Goal: Information Seeking & Learning: Learn about a topic

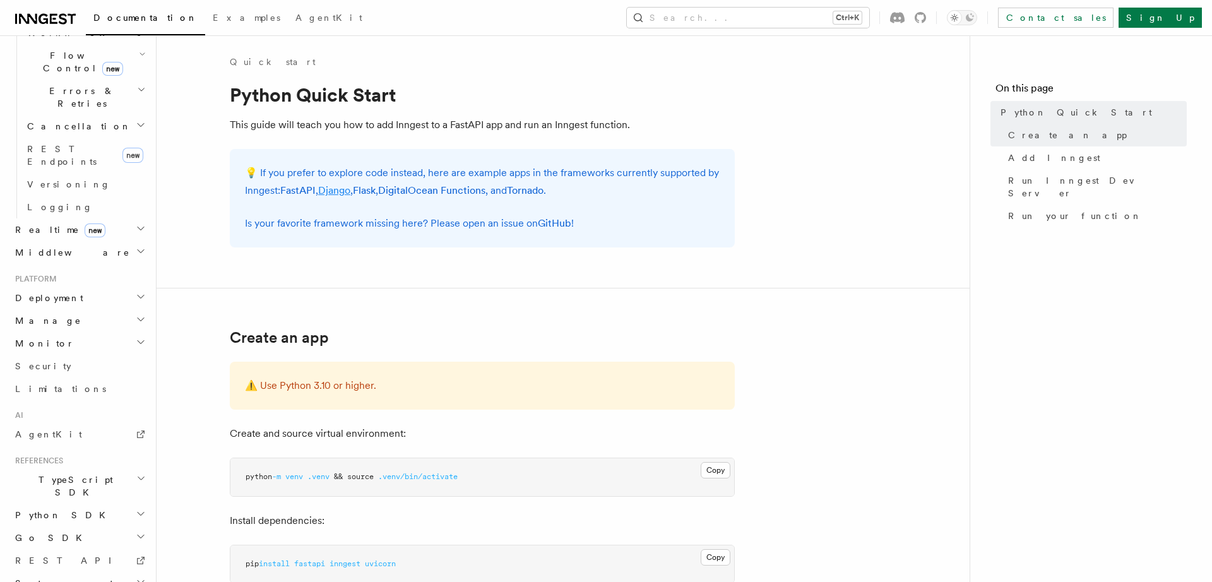
click at [348, 193] on link "Django" at bounding box center [334, 190] width 32 height 12
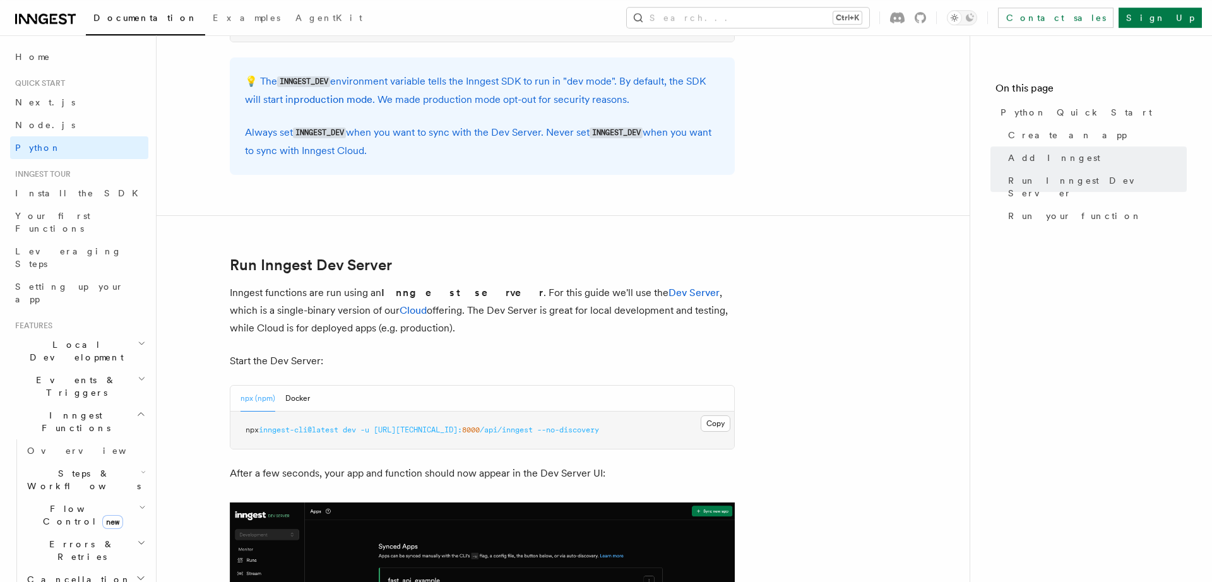
scroll to position [1394, 0]
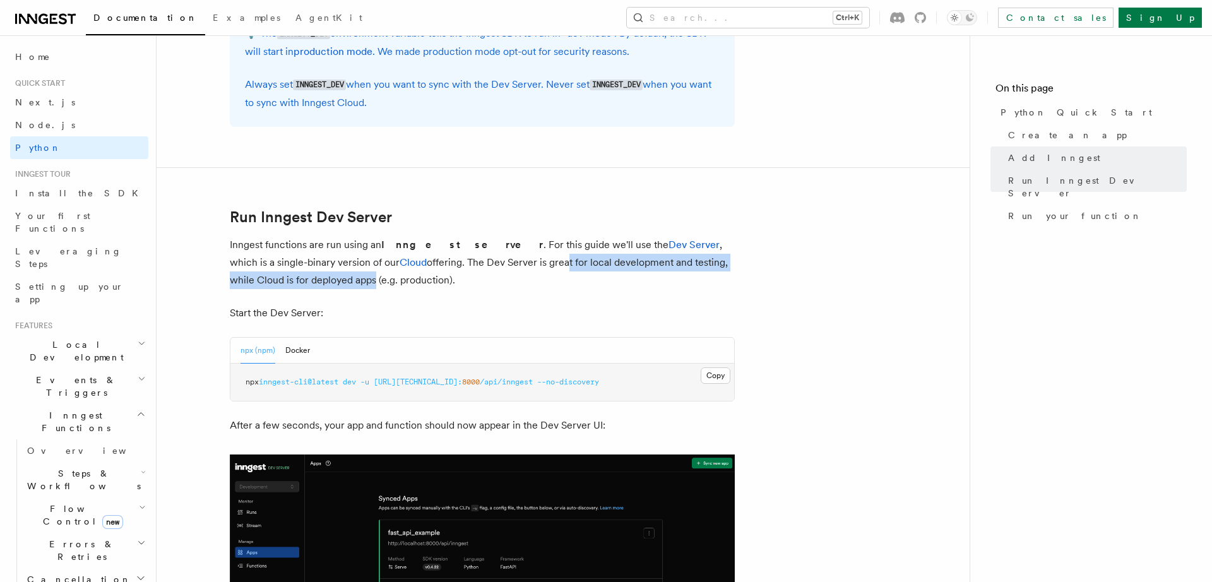
drag, startPoint x: 488, startPoint y: 266, endPoint x: 290, endPoint y: 273, distance: 198.9
click at [290, 273] on p "Inngest functions are run using an Inngest server . For this guide we'll use th…" at bounding box center [482, 262] width 505 height 53
click at [477, 295] on article "Quick start Python Quick Start This guide will teach you how to add Inngest to …" at bounding box center [563, 229] width 773 height 3135
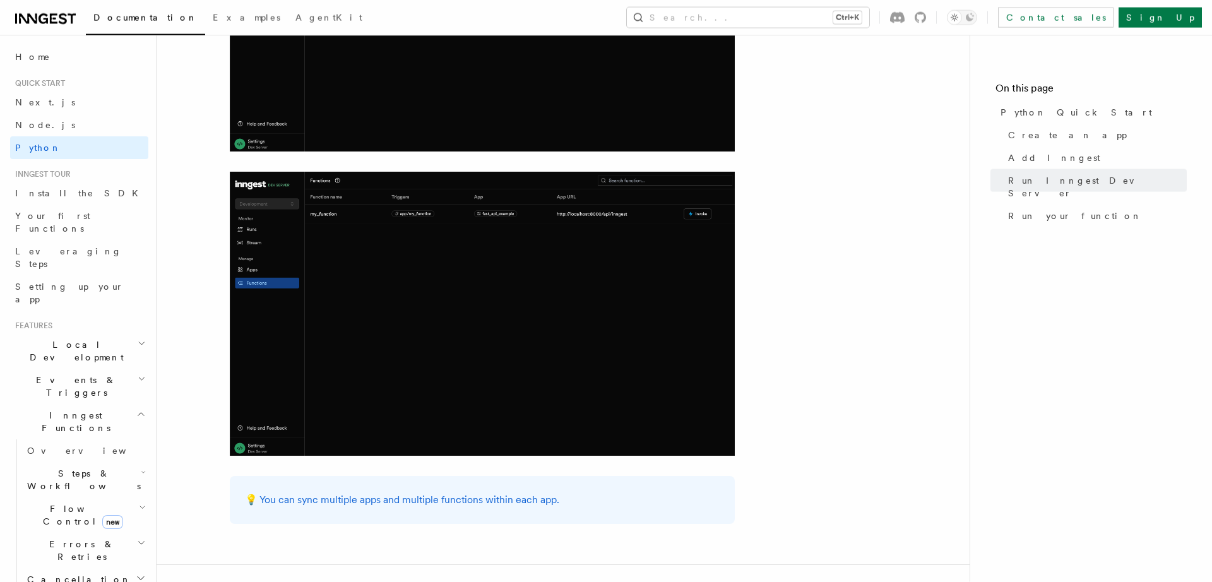
scroll to position [2003, 0]
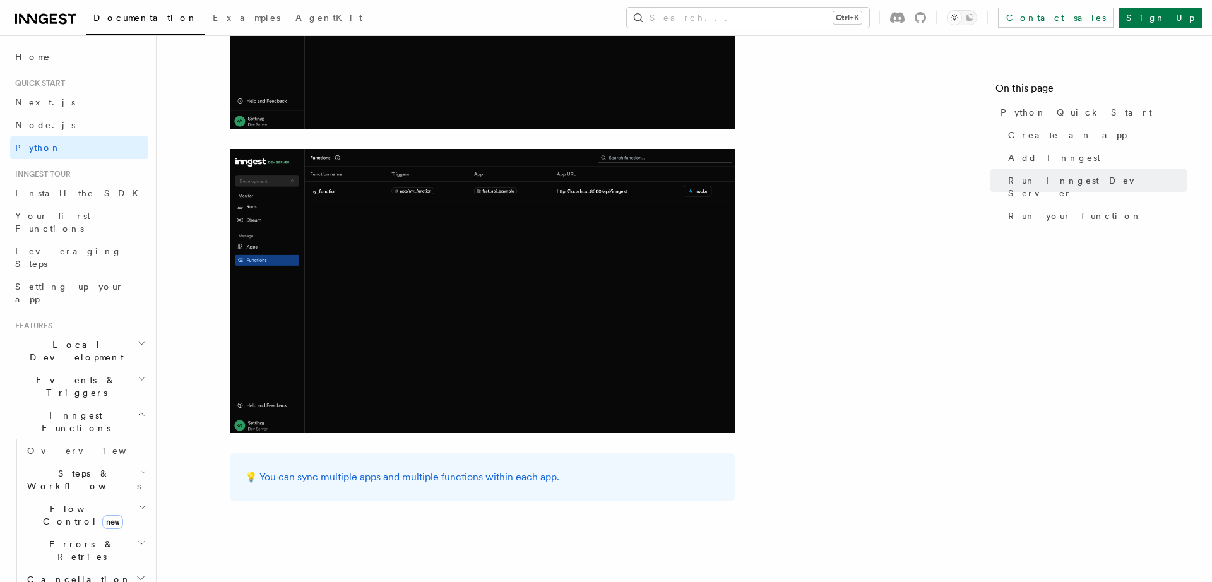
click at [728, 226] on img at bounding box center [482, 291] width 505 height 284
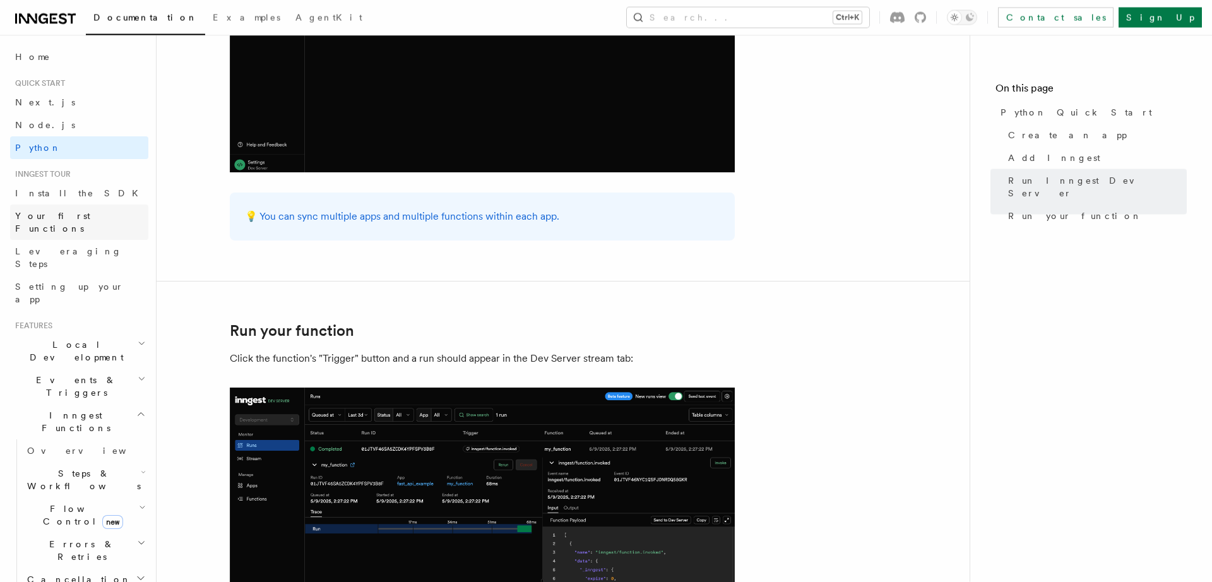
scroll to position [2262, 0]
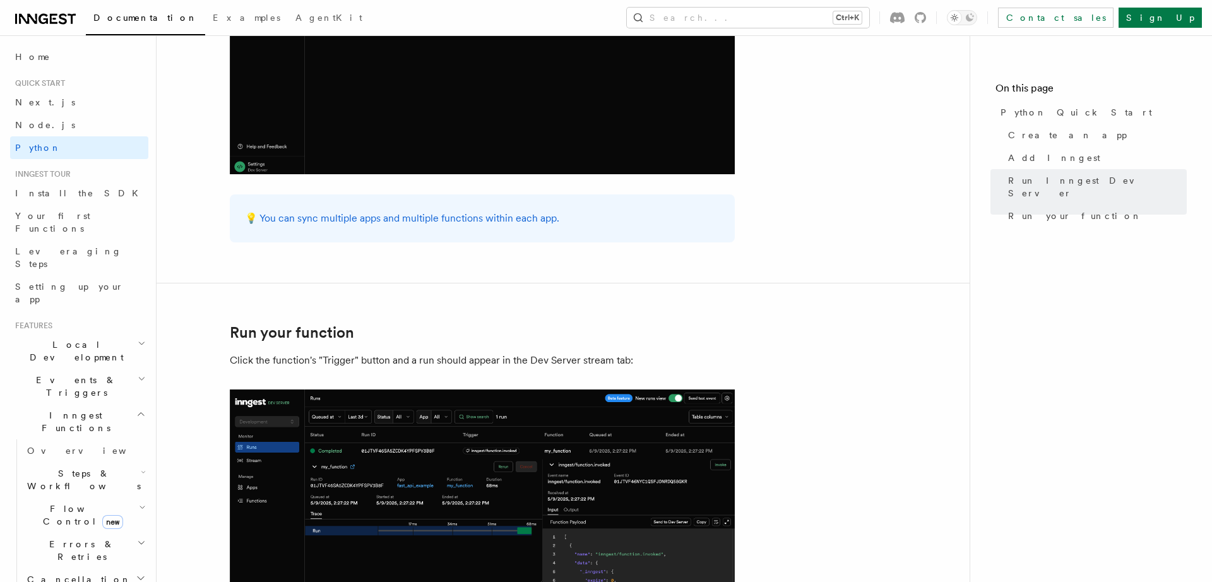
click at [140, 338] on icon "button" at bounding box center [142, 343] width 8 height 10
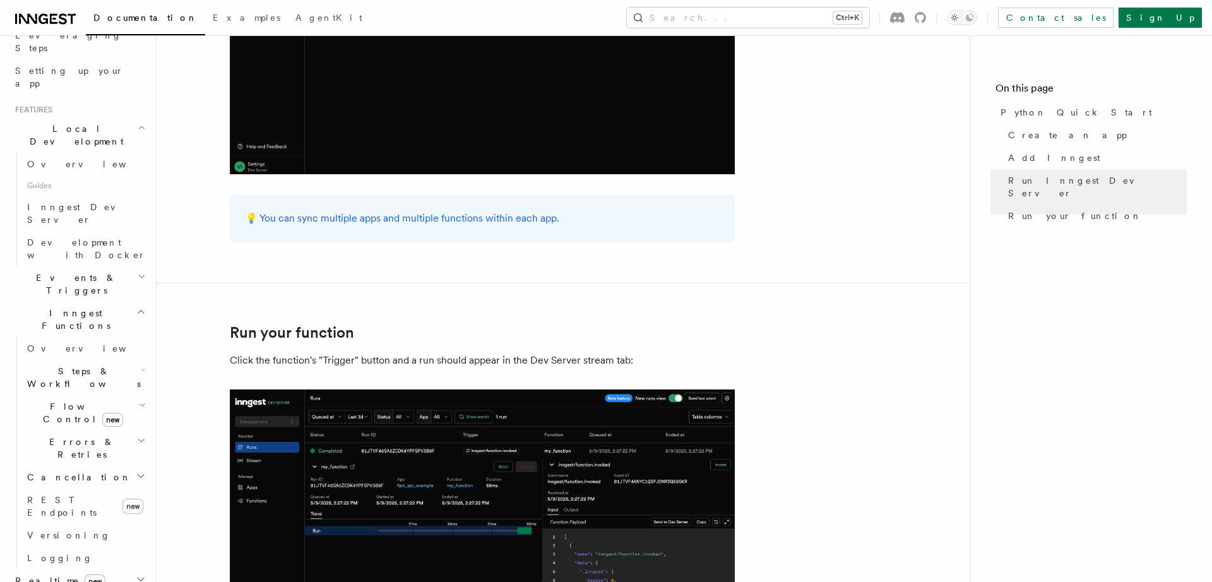
scroll to position [288, 0]
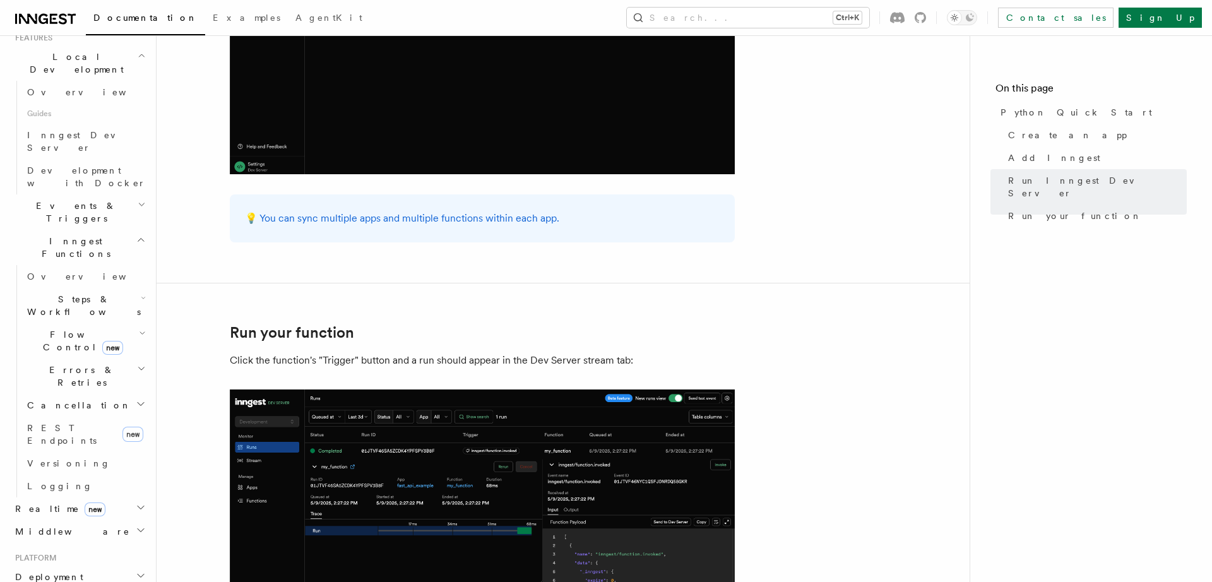
click at [135, 520] on h2 "Middleware" at bounding box center [79, 531] width 138 height 23
click at [136, 520] on h2 "Middleware" at bounding box center [79, 531] width 138 height 23
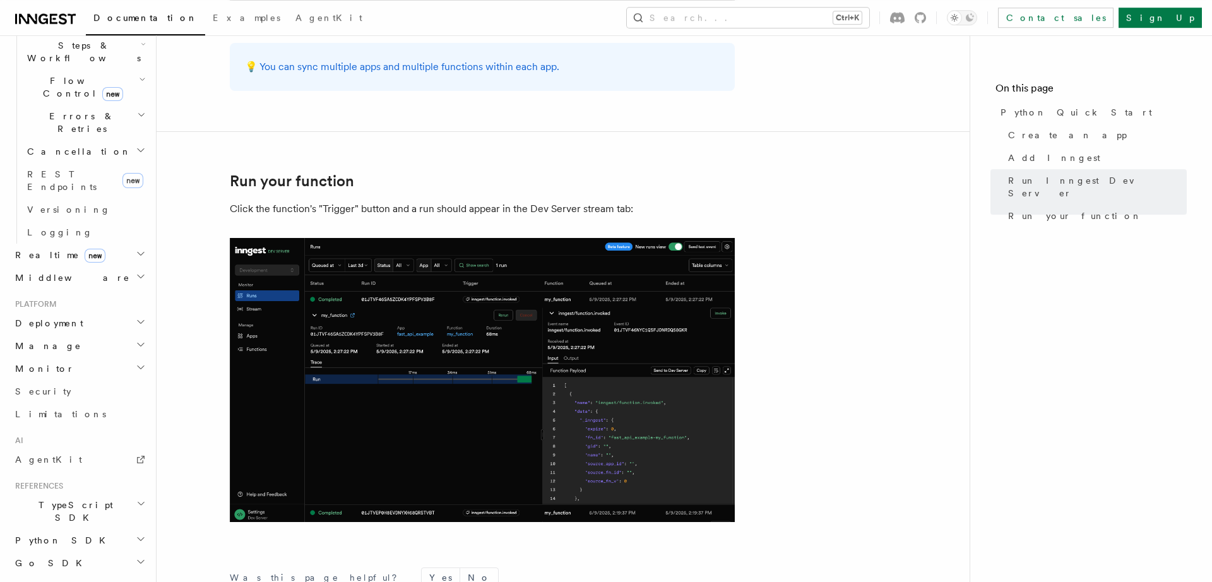
scroll to position [2436, 0]
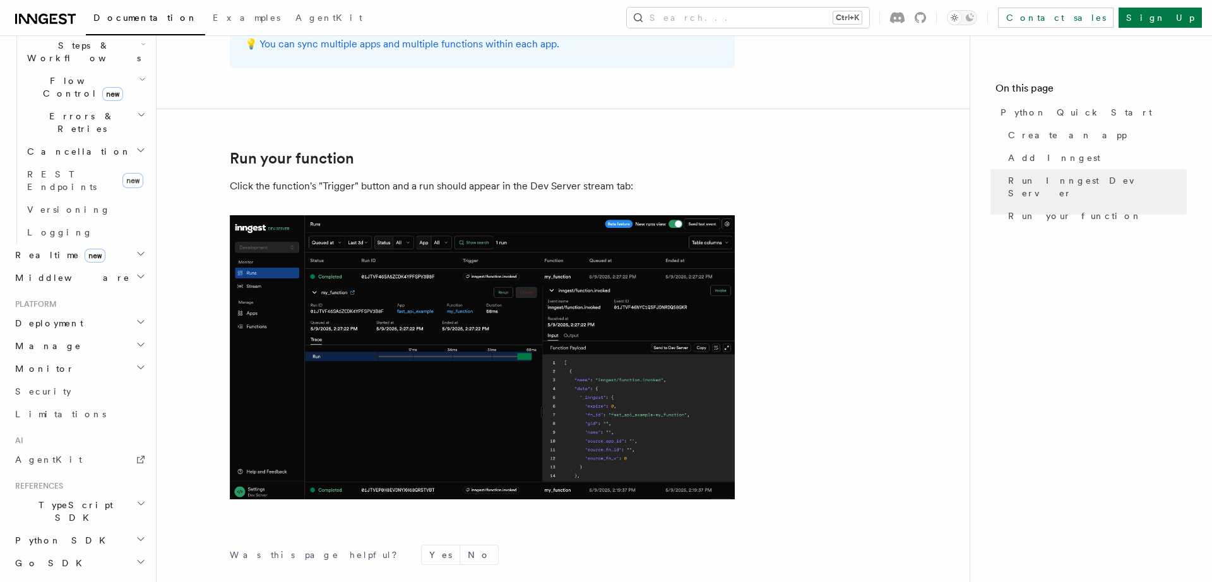
click at [42, 553] on span "Workflow Kit" at bounding box center [73, 565] width 127 height 25
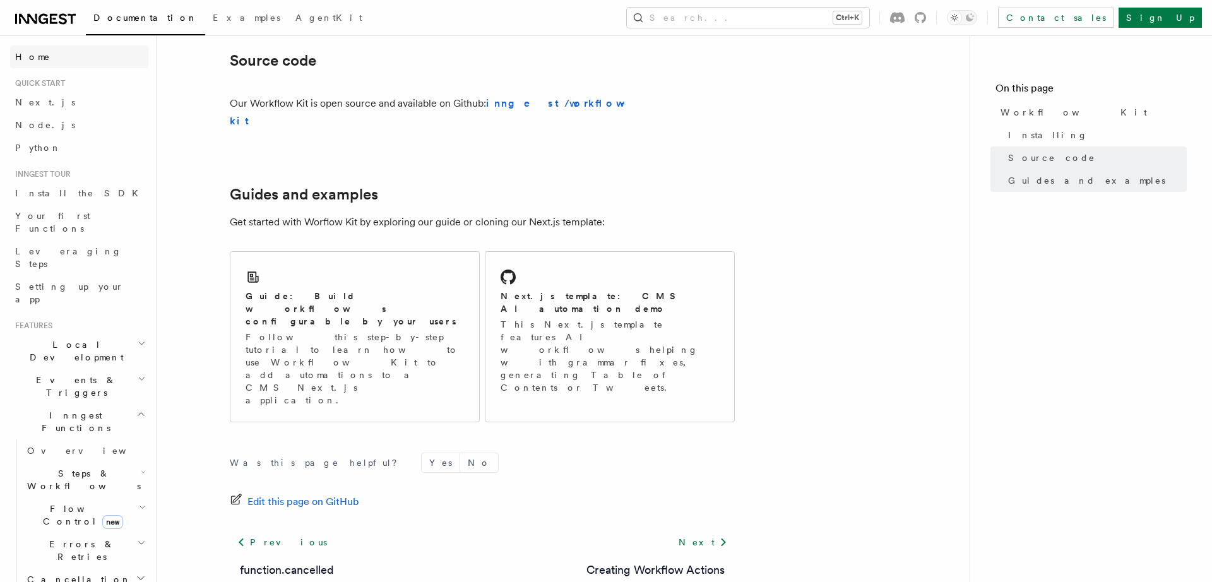
click at [37, 62] on span "Home" at bounding box center [32, 56] width 35 height 13
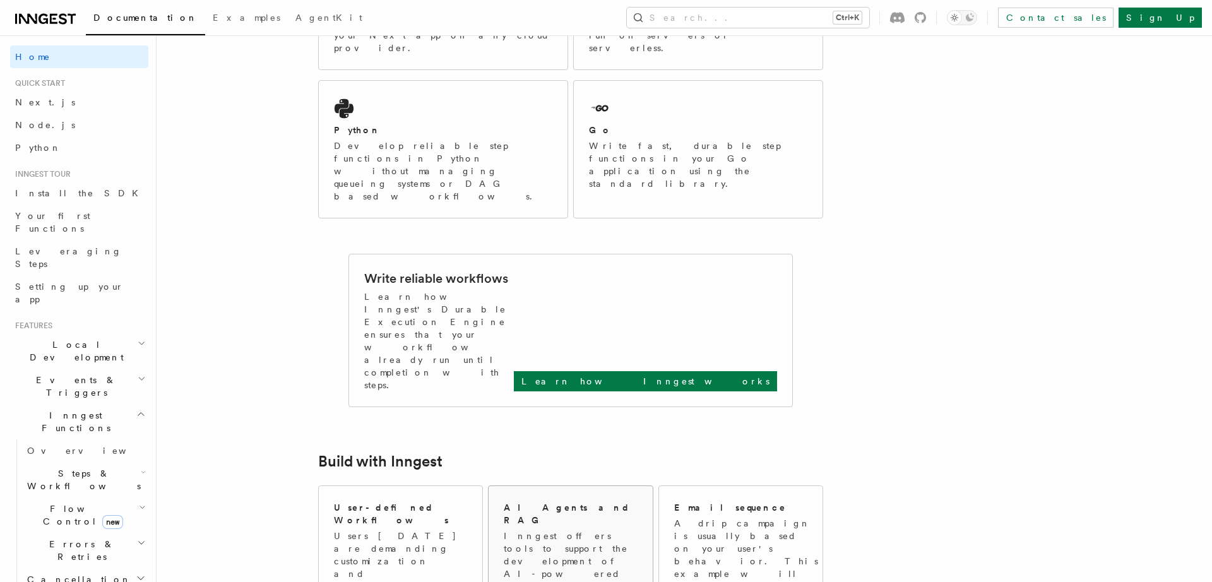
scroll to position [348, 0]
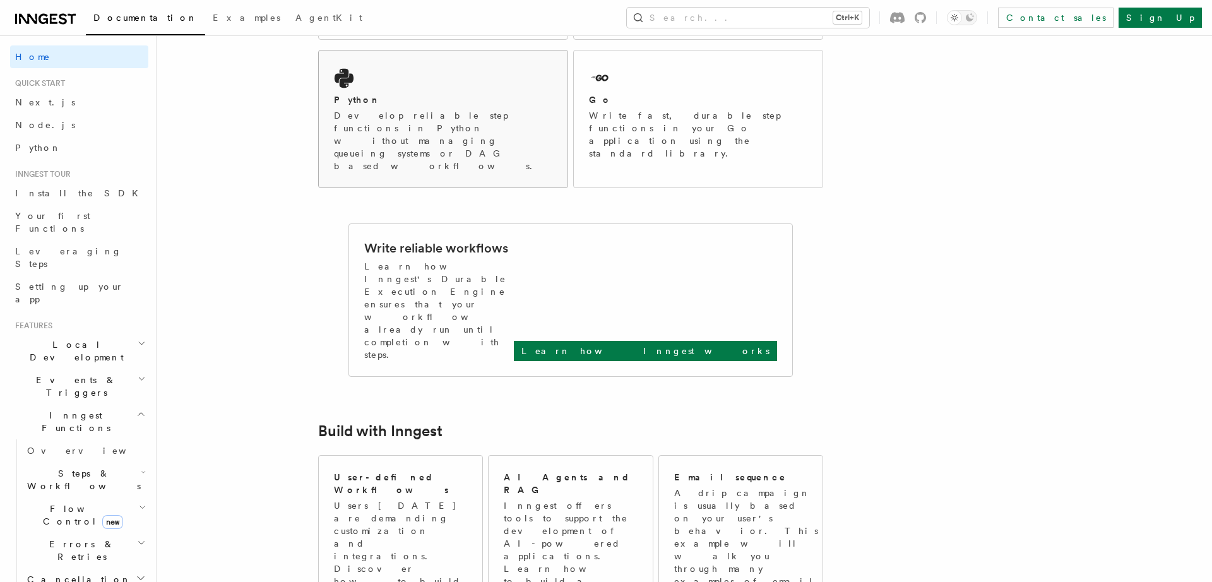
drag, startPoint x: 499, startPoint y: 90, endPoint x: 490, endPoint y: 109, distance: 20.9
click at [499, 109] on p "Develop reliable step functions in Python without managing queueing systems or …" at bounding box center [443, 140] width 218 height 63
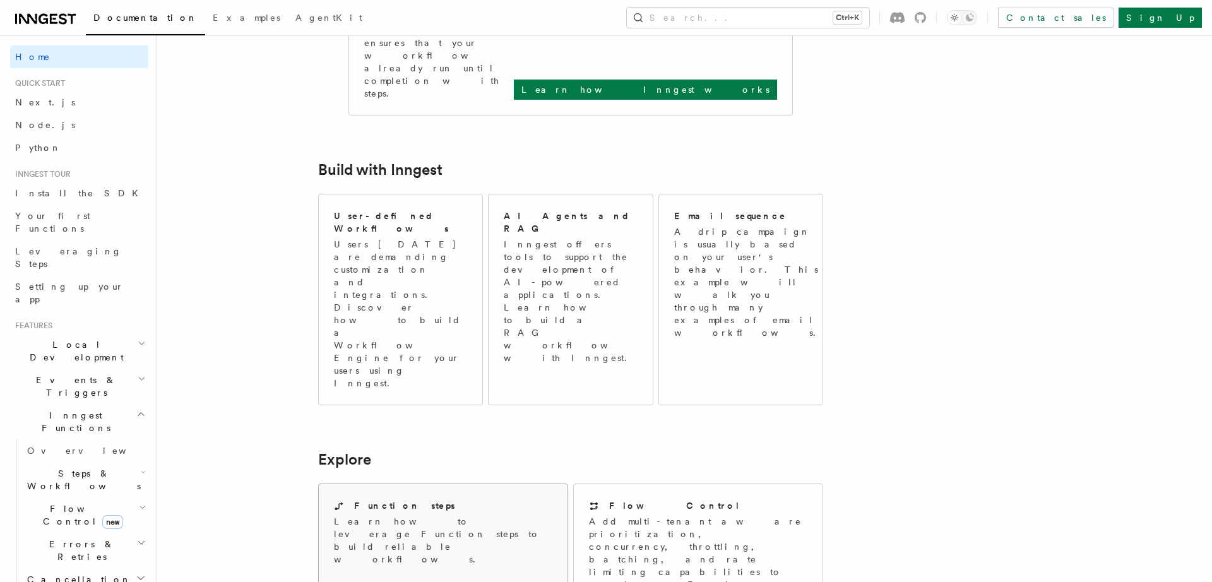
drag, startPoint x: 415, startPoint y: 279, endPoint x: 394, endPoint y: 288, distance: 22.9
click at [413, 515] on p "Learn how to leverage Function steps to build reliable workflows." at bounding box center [443, 540] width 218 height 50
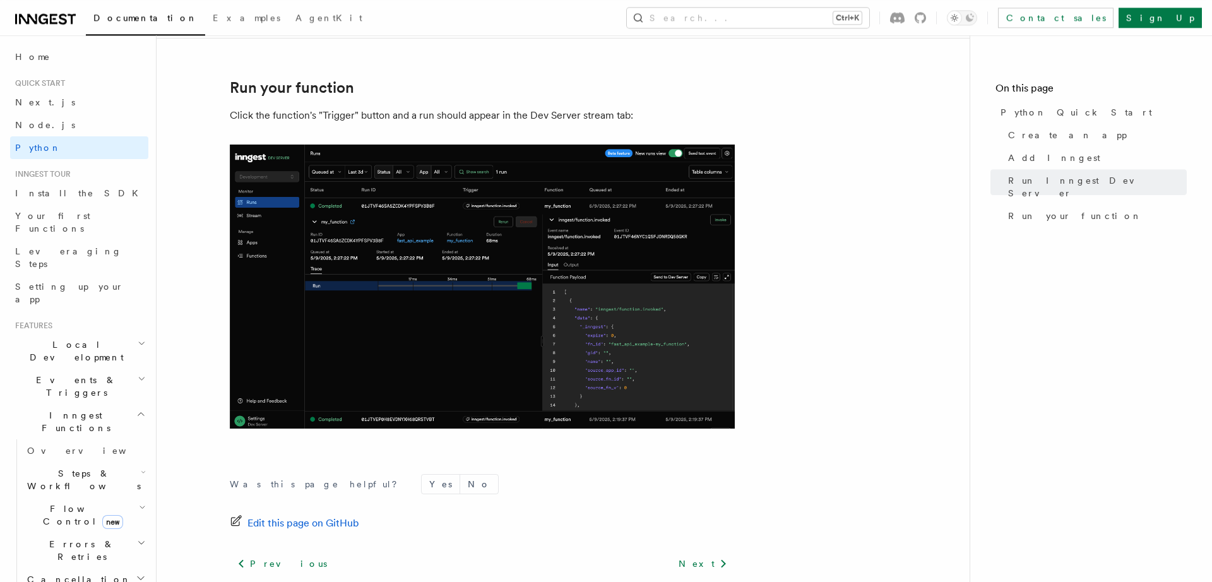
scroll to position [2526, 0]
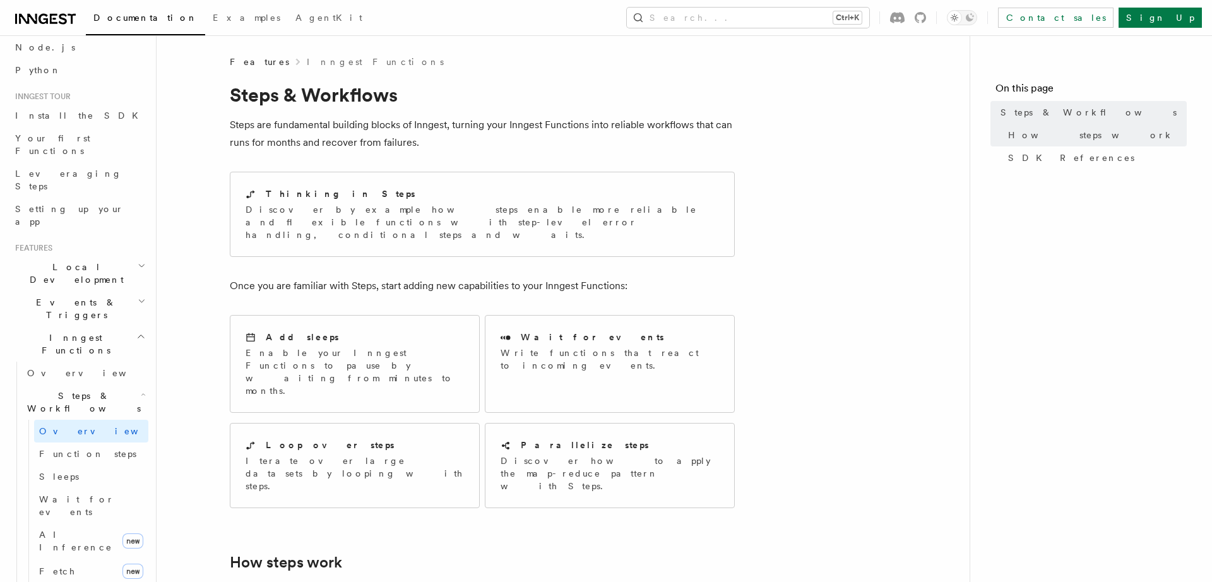
scroll to position [72, 0]
click at [52, 337] on span "Inngest Functions" at bounding box center [73, 349] width 126 height 25
click at [55, 337] on span "Inngest Functions" at bounding box center [73, 349] width 126 height 25
click at [61, 374] on span "Overview" at bounding box center [92, 379] width 130 height 10
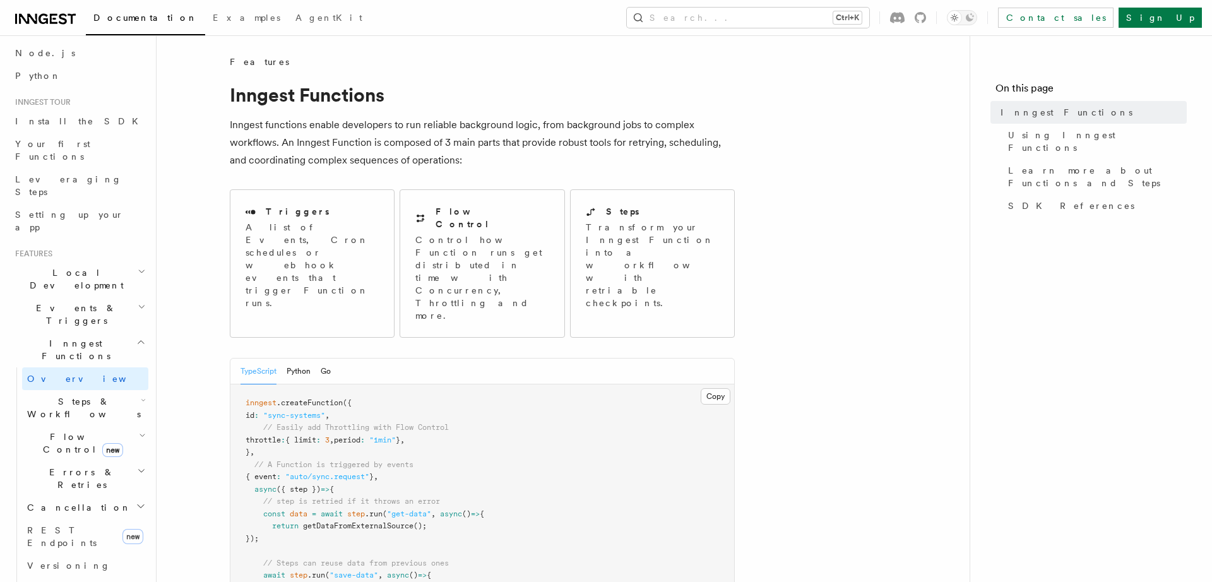
click at [281, 435] on span "throttle" at bounding box center [263, 439] width 35 height 9
drag, startPoint x: 769, startPoint y: 369, endPoint x: 746, endPoint y: 376, distance: 24.4
click at [280, 435] on span "throttle" at bounding box center [263, 439] width 35 height 9
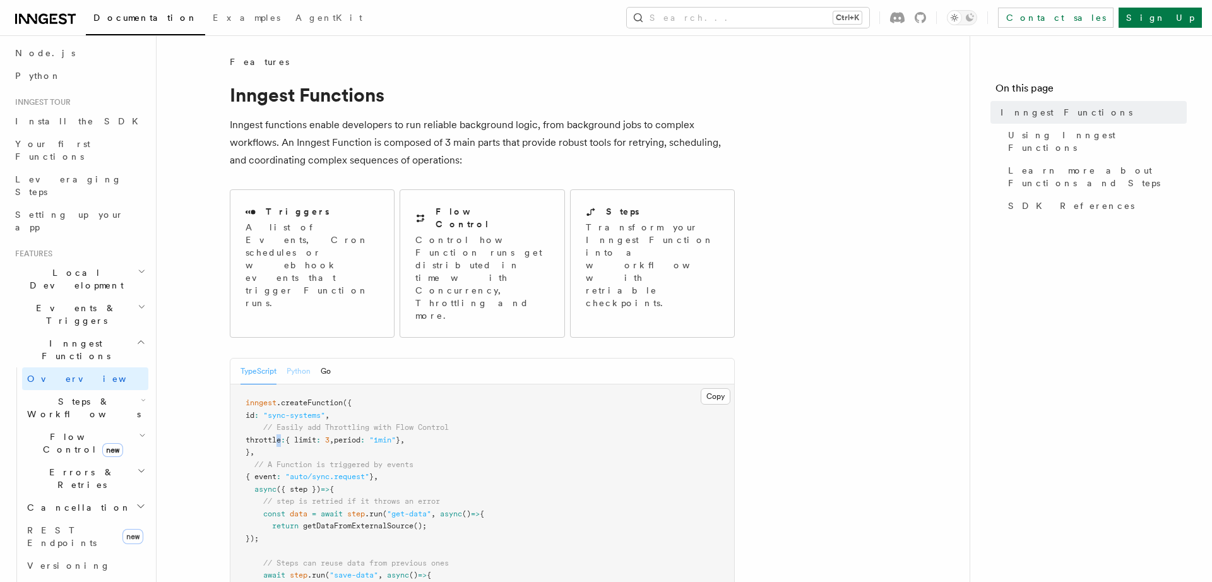
click at [295, 358] on button "Python" at bounding box center [299, 371] width 24 height 26
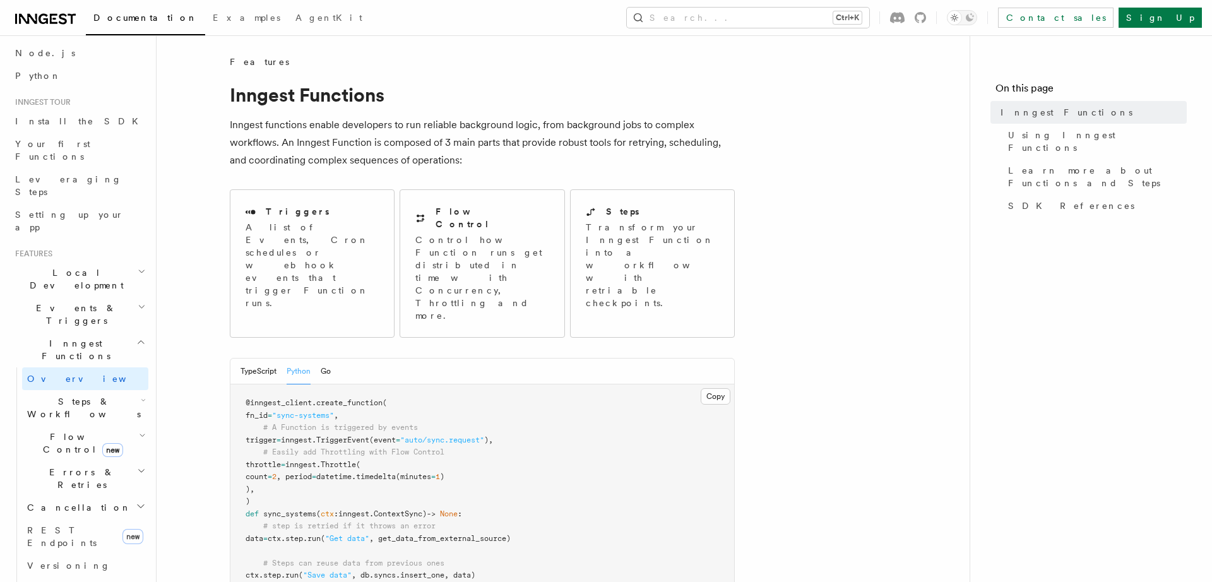
click at [353, 460] on span "Throttle" at bounding box center [338, 464] width 35 height 9
click at [294, 434] on pre "@inngest_client . create_function ( fn_id = "sync-systems" , # A Function is tr…" at bounding box center [482, 489] width 504 height 210
click at [446, 422] on pre "@inngest_client . create_function ( fn_id = "sync-systems" , # A Function is tr…" at bounding box center [482, 489] width 504 height 210
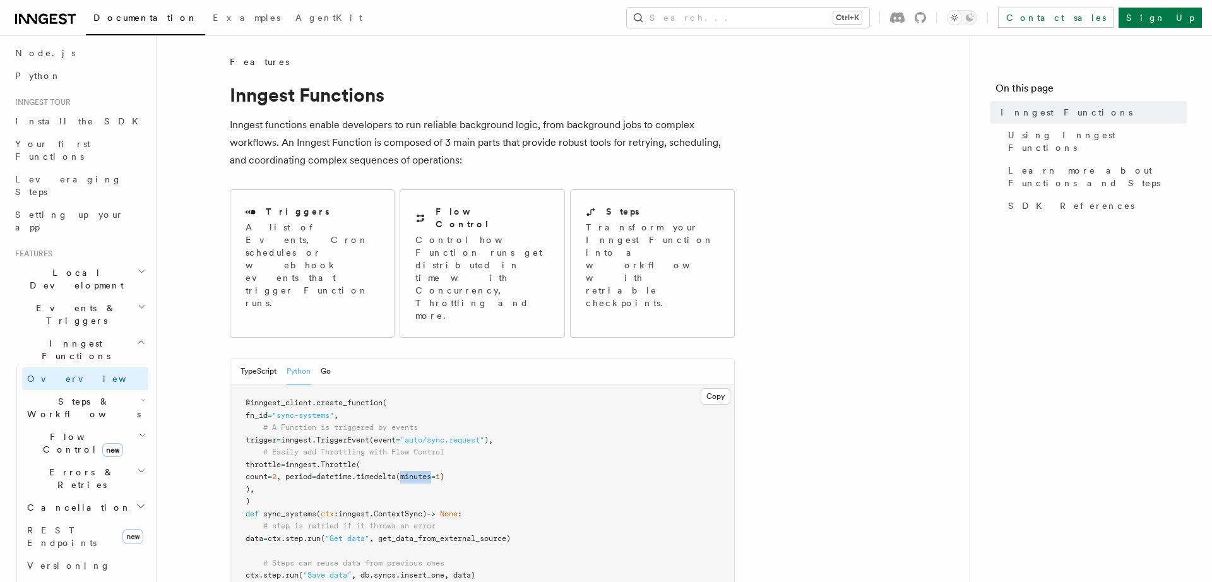
click at [446, 422] on pre "@inngest_client . create_function ( fn_id = "sync-systems" , # A Function is tr…" at bounding box center [482, 489] width 504 height 210
click at [293, 509] on span "sync_systems" at bounding box center [289, 513] width 53 height 9
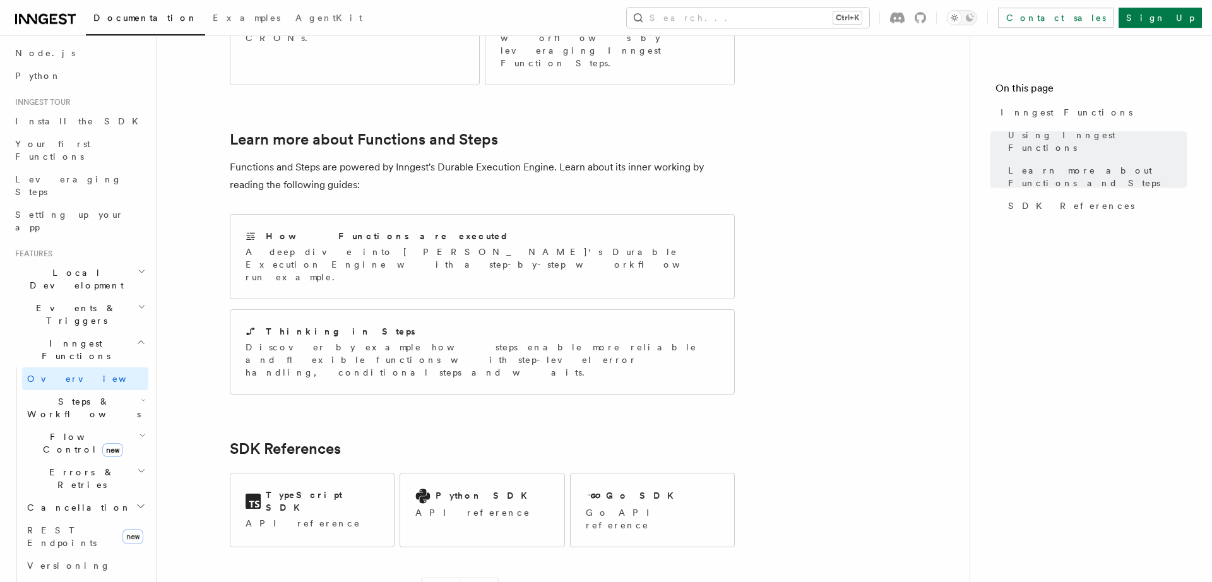
scroll to position [871, 0]
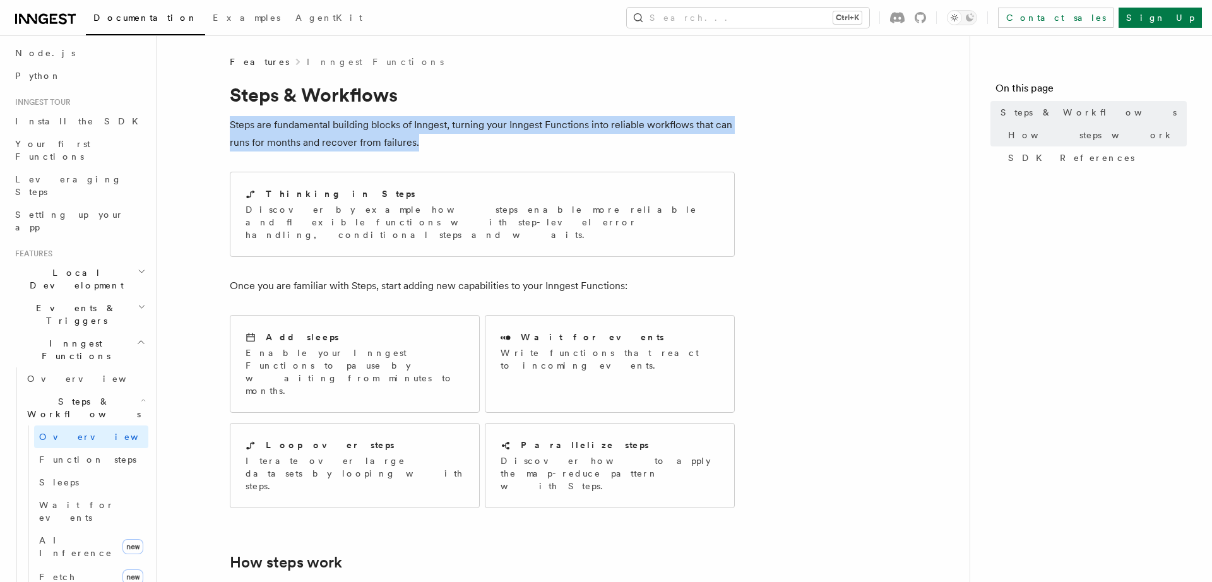
drag, startPoint x: 219, startPoint y: 126, endPoint x: 426, endPoint y: 145, distance: 207.9
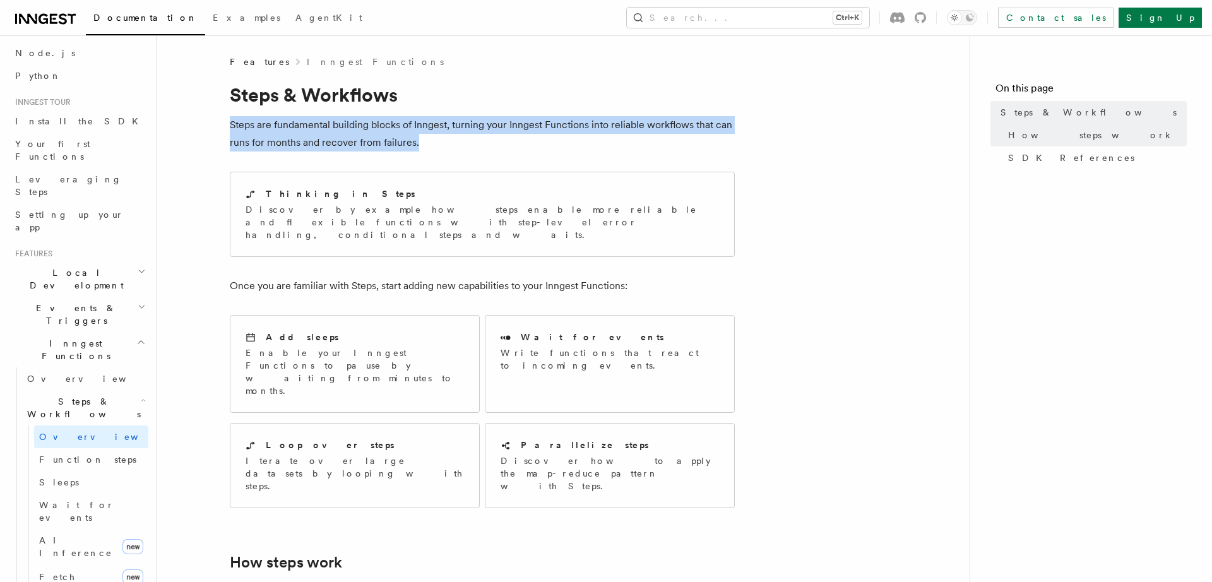
drag, startPoint x: 415, startPoint y: 144, endPoint x: 170, endPoint y: 120, distance: 246.7
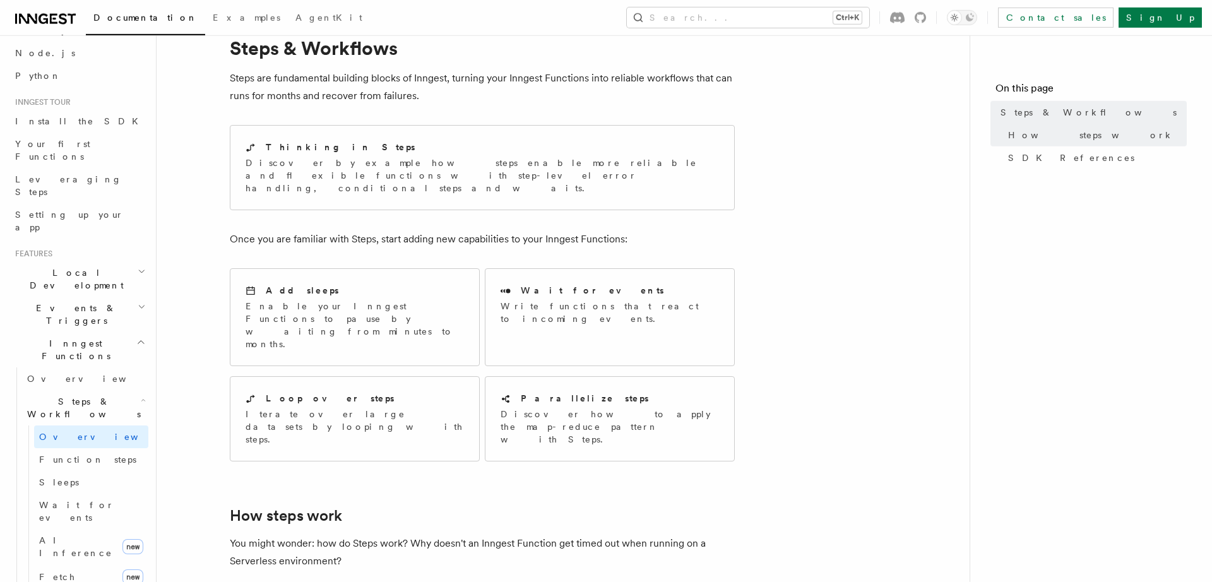
scroll to position [87, 0]
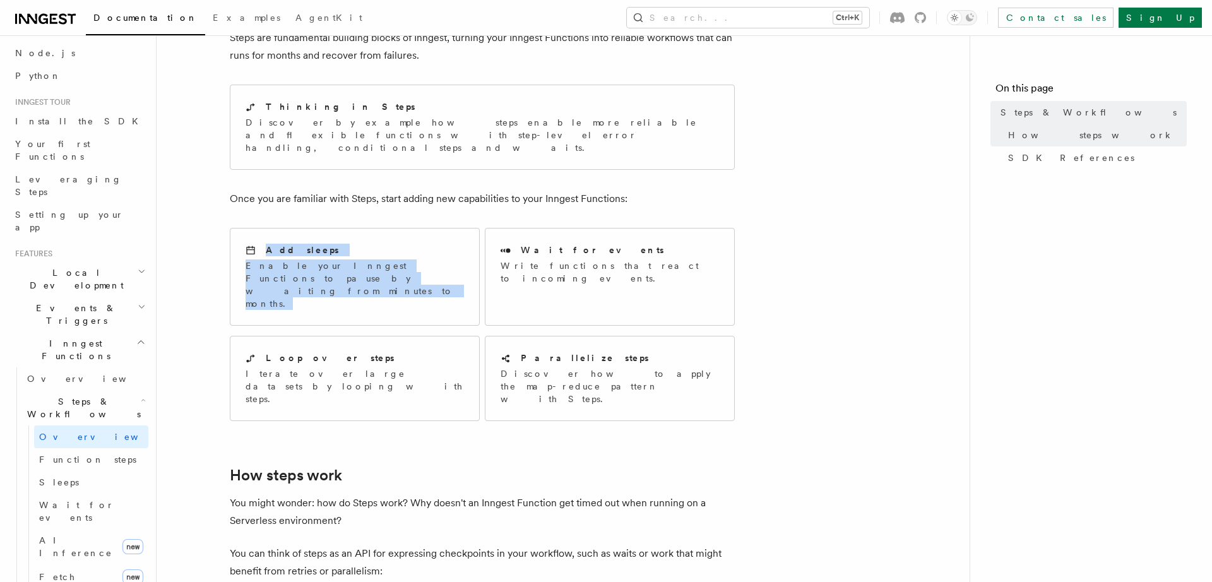
drag, startPoint x: 307, startPoint y: 382, endPoint x: 222, endPoint y: 211, distance: 190.8
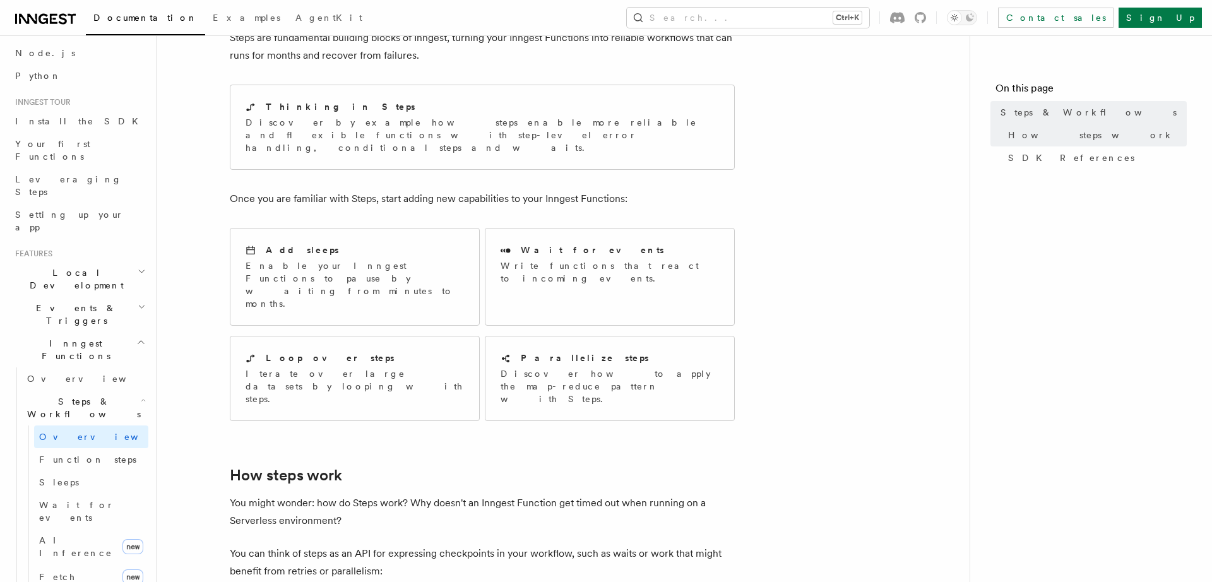
drag, startPoint x: 560, startPoint y: 387, endPoint x: 485, endPoint y: 384, distance: 75.1
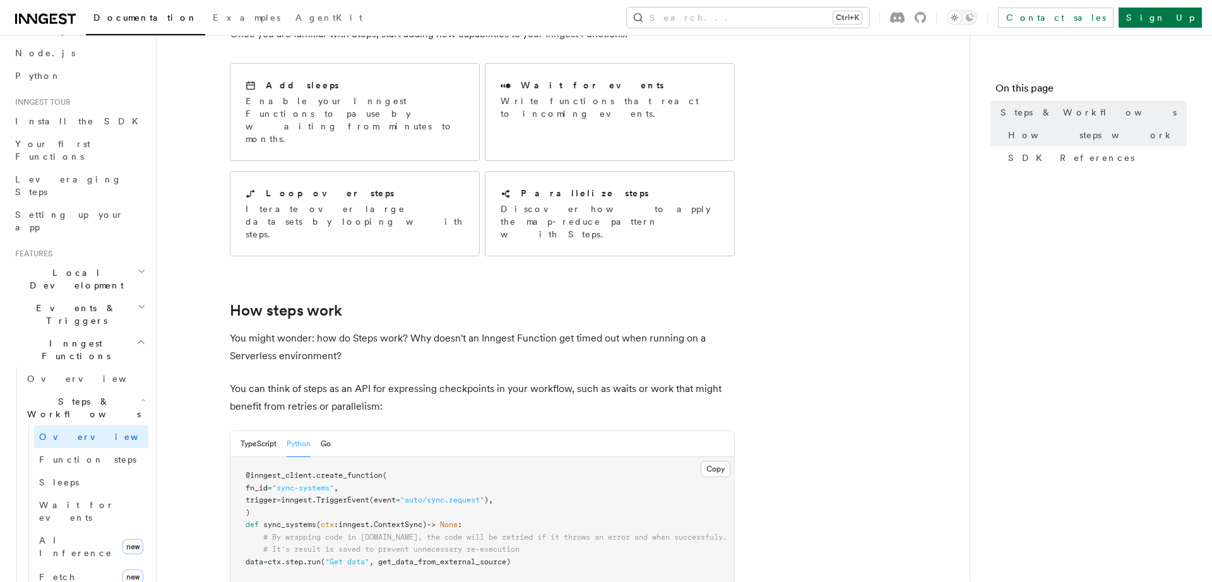
scroll to position [261, 0]
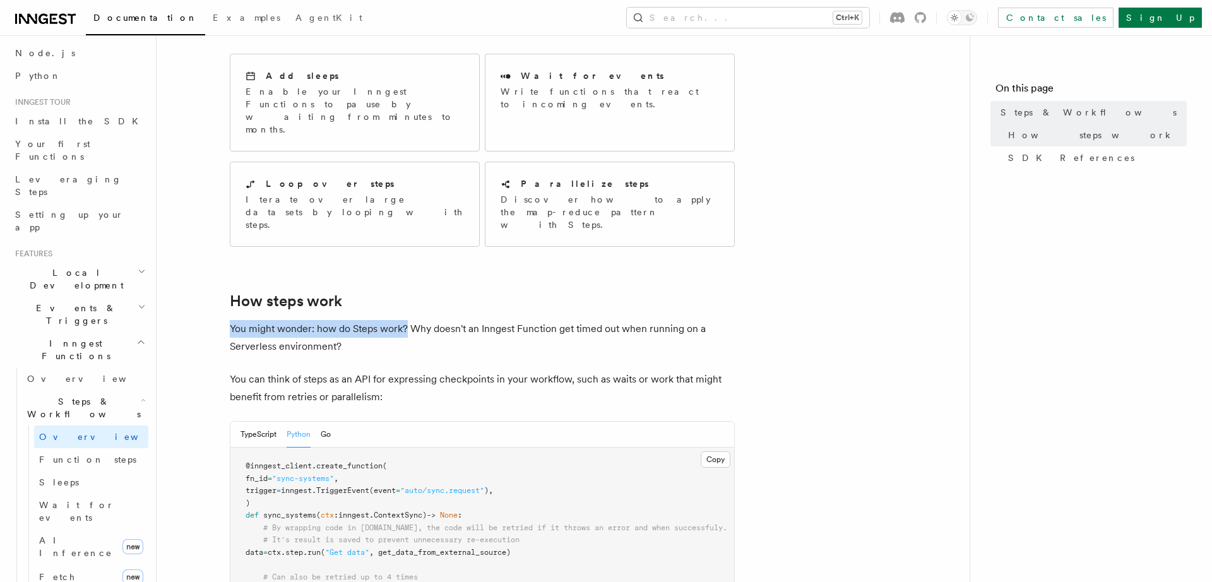
drag, startPoint x: 406, startPoint y: 276, endPoint x: 220, endPoint y: 285, distance: 187.0
click at [420, 320] on p "You might wonder: how do Steps work? Why doesn't an Inngest Function get timed …" at bounding box center [482, 337] width 505 height 35
drag, startPoint x: 345, startPoint y: 353, endPoint x: 331, endPoint y: 353, distance: 13.3
click at [331, 370] on p "You can think of steps as an API for expressing checkpoints in your workflow, s…" at bounding box center [482, 387] width 505 height 35
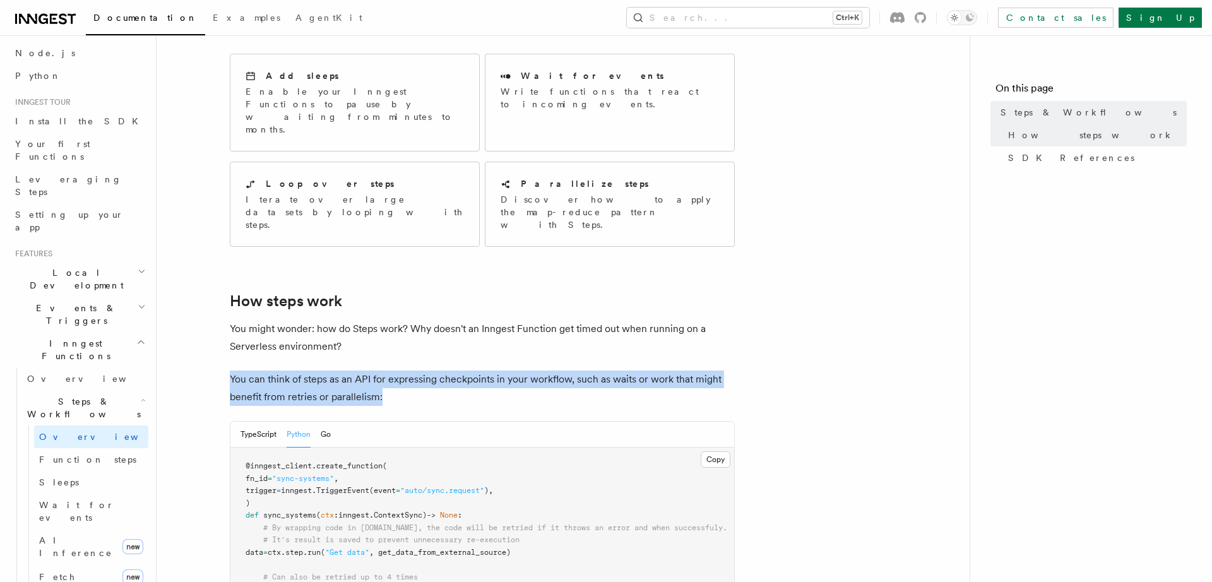
drag, startPoint x: 387, startPoint y: 353, endPoint x: 230, endPoint y: 331, distance: 158.0
click at [230, 370] on p "You can think of steps as an API for expressing checkpoints in your workflow, s…" at bounding box center [482, 387] width 505 height 35
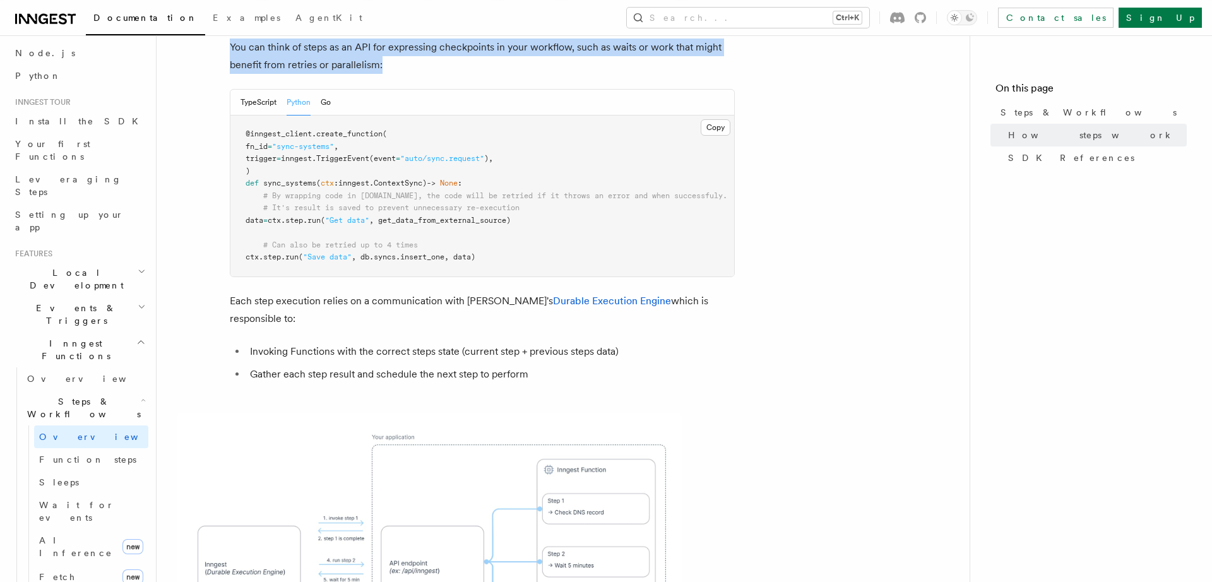
scroll to position [697, 0]
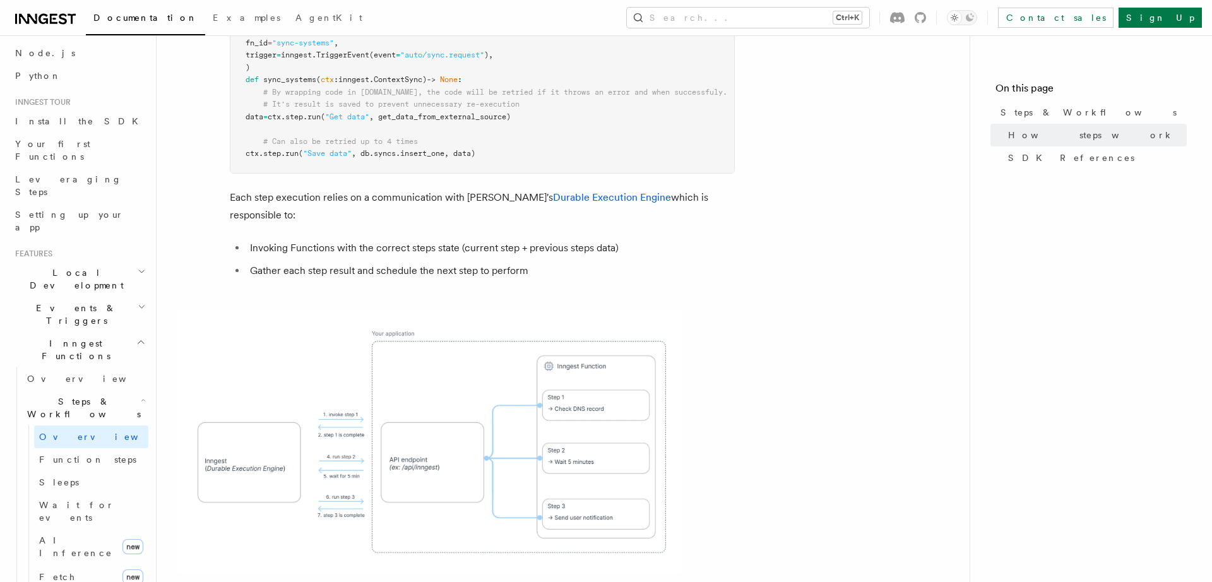
click at [943, 405] on span at bounding box center [563, 441] width 773 height 263
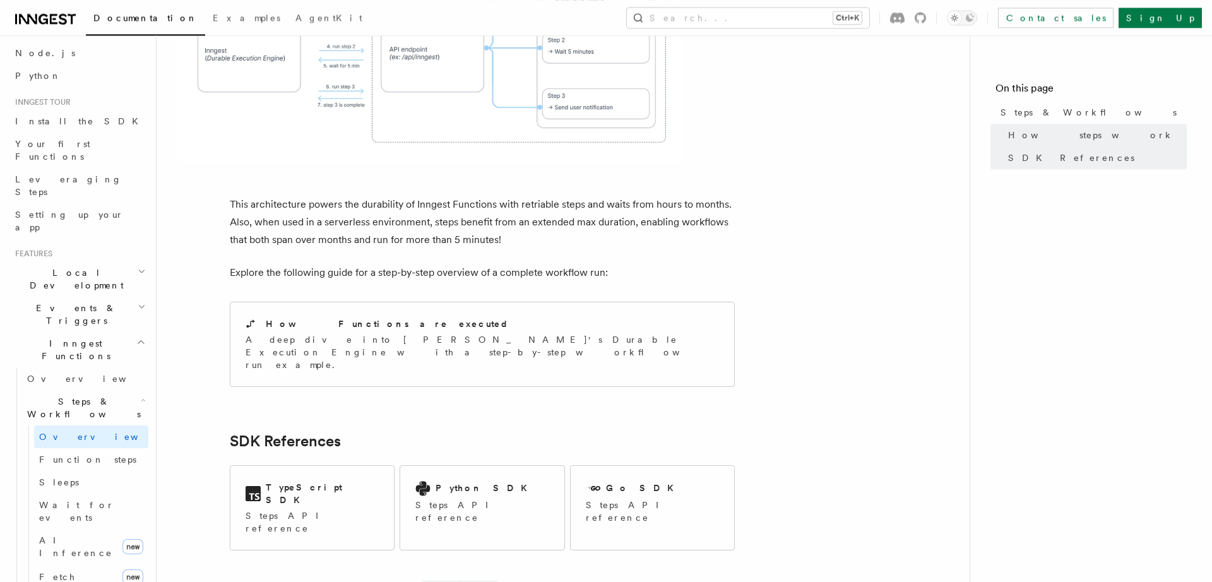
scroll to position [1132, 0]
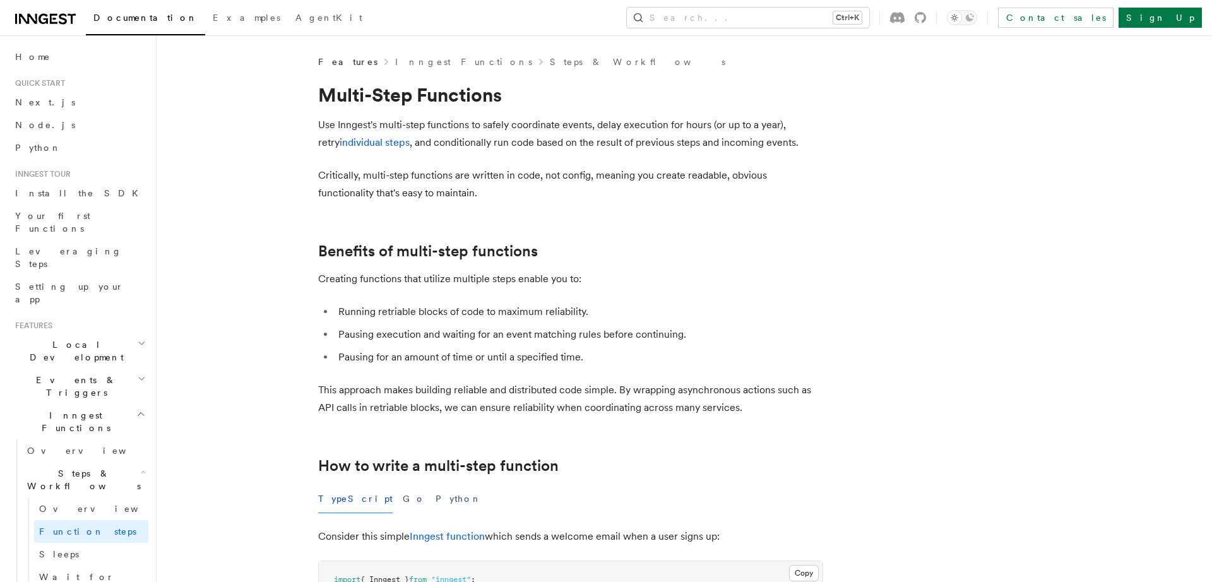
click at [589, 181] on p "Critically, multi-step functions are written in code, not config, meaning you c…" at bounding box center [570, 184] width 505 height 35
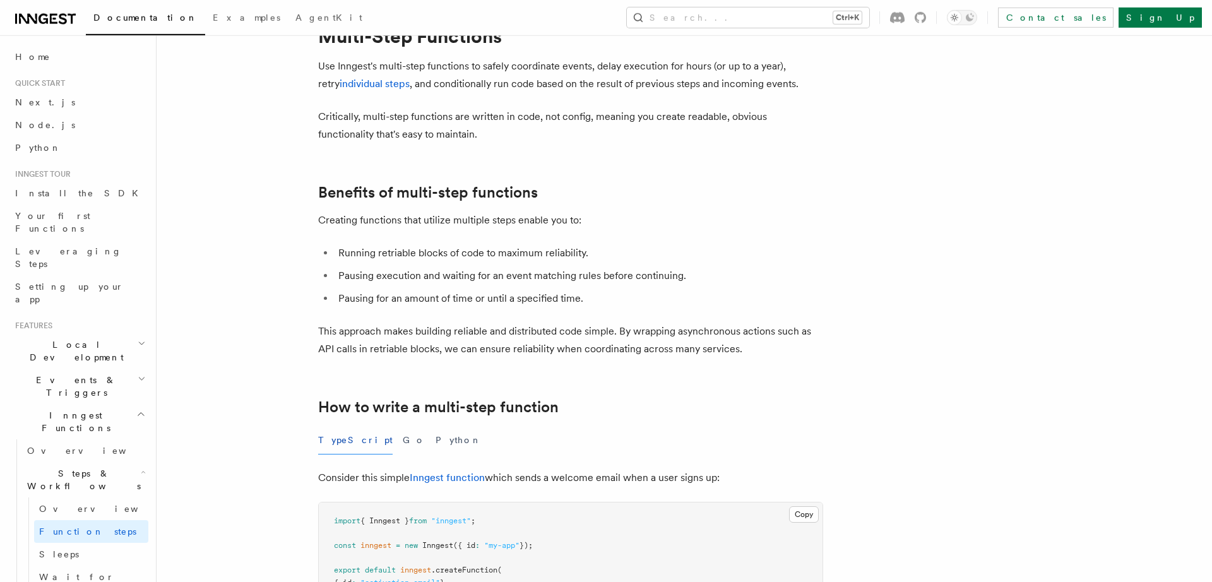
scroll to position [87, 0]
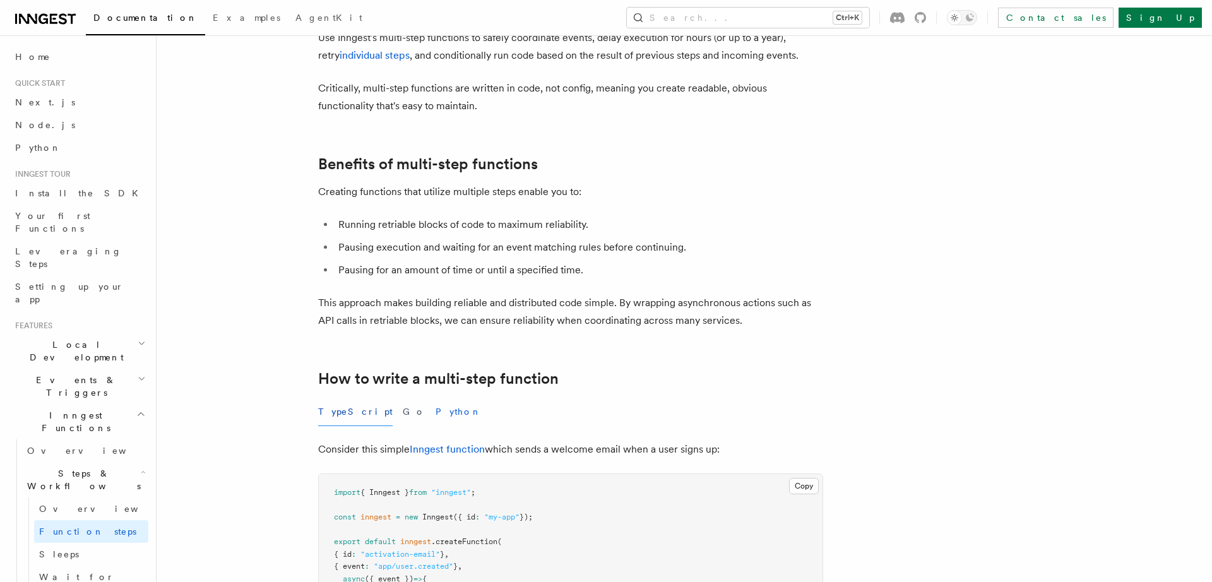
click at [435, 413] on button "Python" at bounding box center [458, 412] width 46 height 28
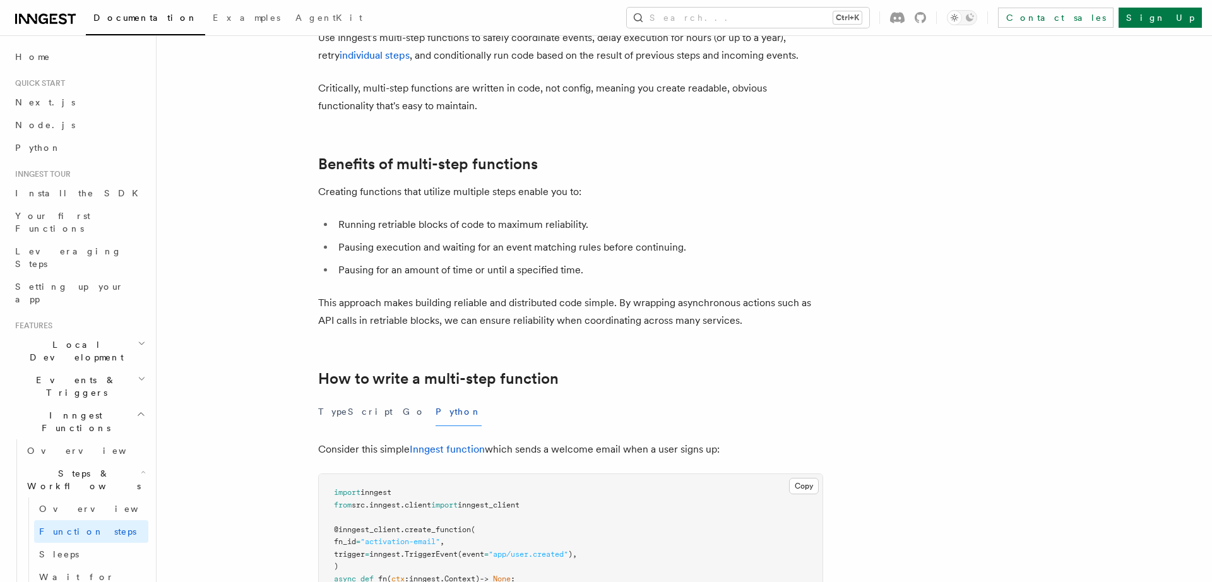
click at [525, 200] on p "Creating functions that utilize multiple steps enable you to:" at bounding box center [570, 192] width 505 height 18
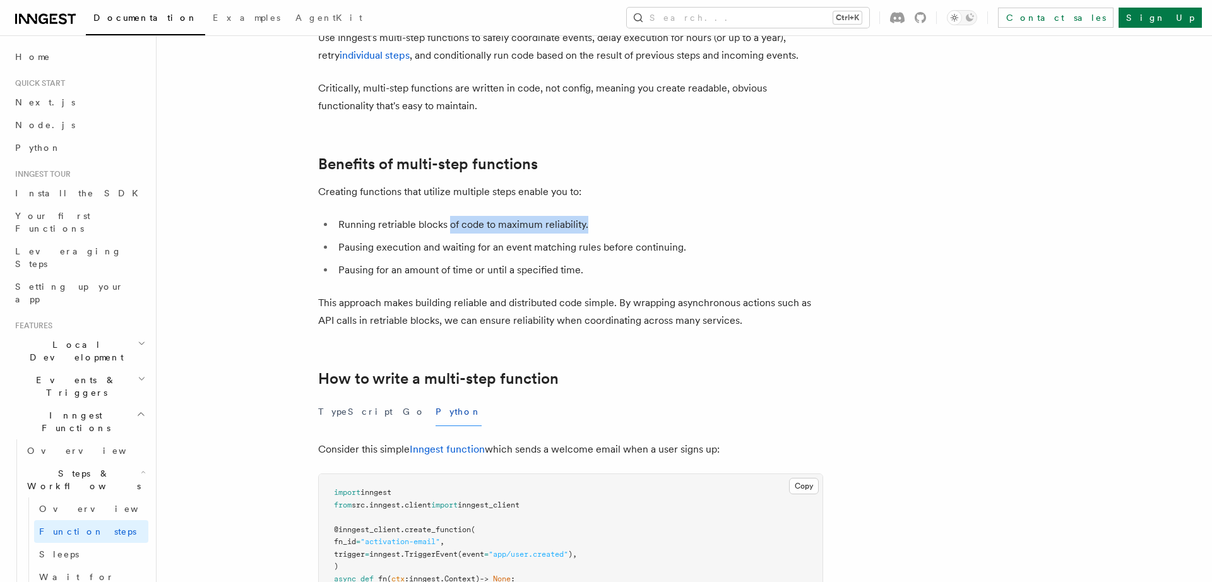
drag, startPoint x: 447, startPoint y: 223, endPoint x: 651, endPoint y: 225, distance: 203.2
click at [651, 225] on li "Running retriable blocks of code to maximum reliability." at bounding box center [578, 225] width 488 height 18
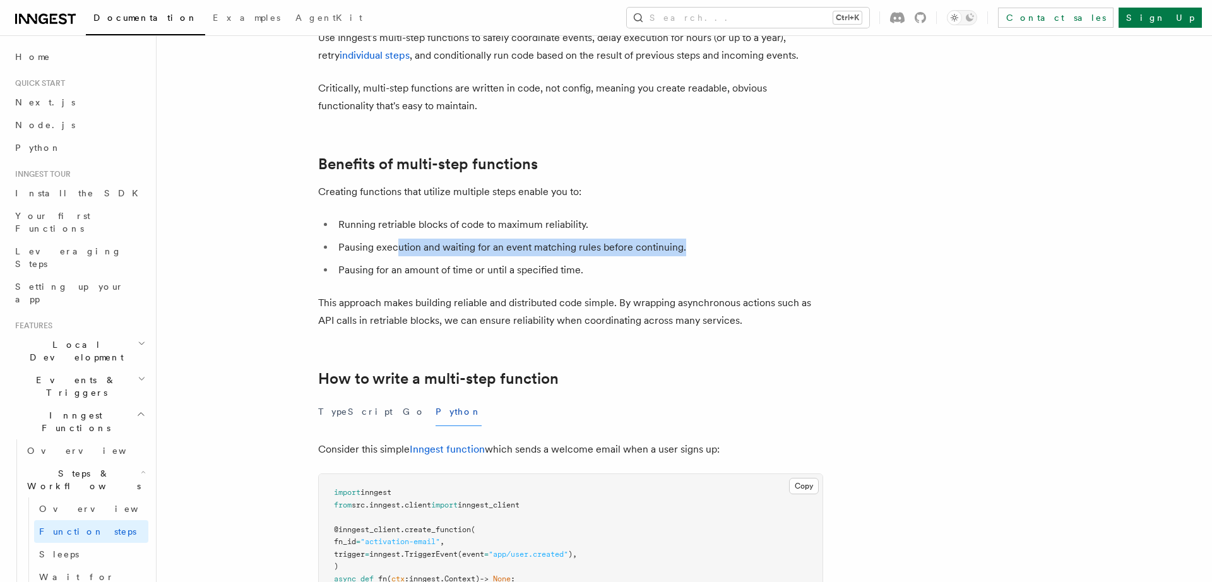
drag, startPoint x: 453, startPoint y: 249, endPoint x: 535, endPoint y: 265, distance: 84.3
click at [691, 247] on li "Pausing execution and waiting for an event matching rules before continuing." at bounding box center [578, 248] width 488 height 18
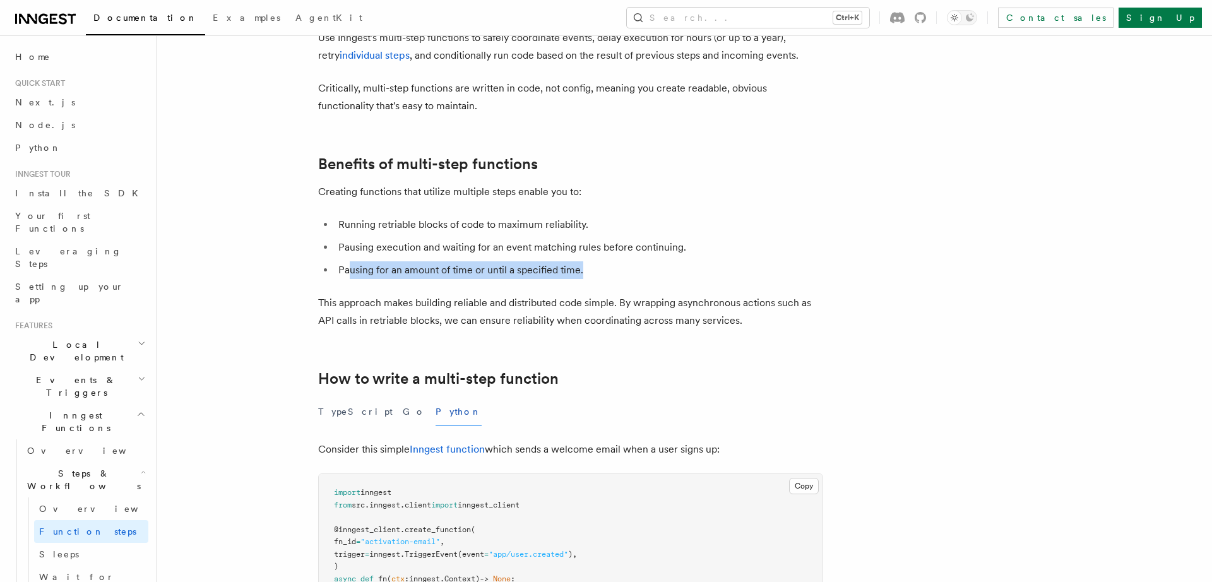
drag, startPoint x: 350, startPoint y: 268, endPoint x: 677, endPoint y: 264, distance: 326.9
click at [631, 271] on li "Pausing for an amount of time or until a specified time." at bounding box center [578, 270] width 488 height 18
click at [710, 254] on li "Pausing execution and waiting for an event matching rules before continuing." at bounding box center [578, 248] width 488 height 18
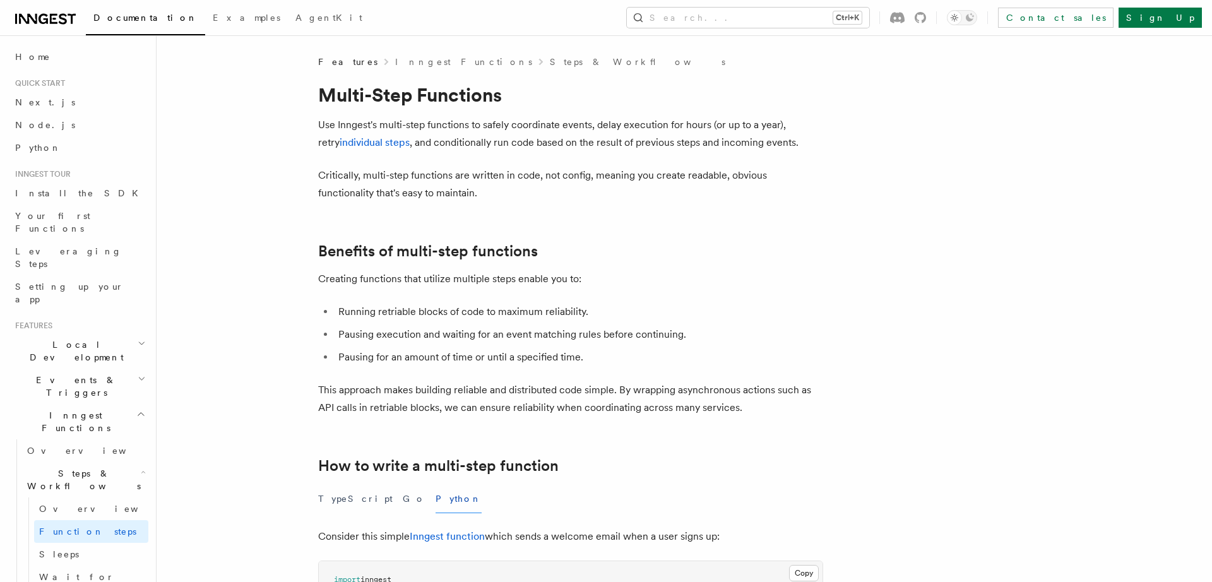
click at [509, 198] on p "Critically, multi-step functions are written in code, not config, meaning you c…" at bounding box center [570, 184] width 505 height 35
click at [548, 199] on p "Critically, multi-step functions are written in code, not config, meaning you c…" at bounding box center [570, 184] width 505 height 35
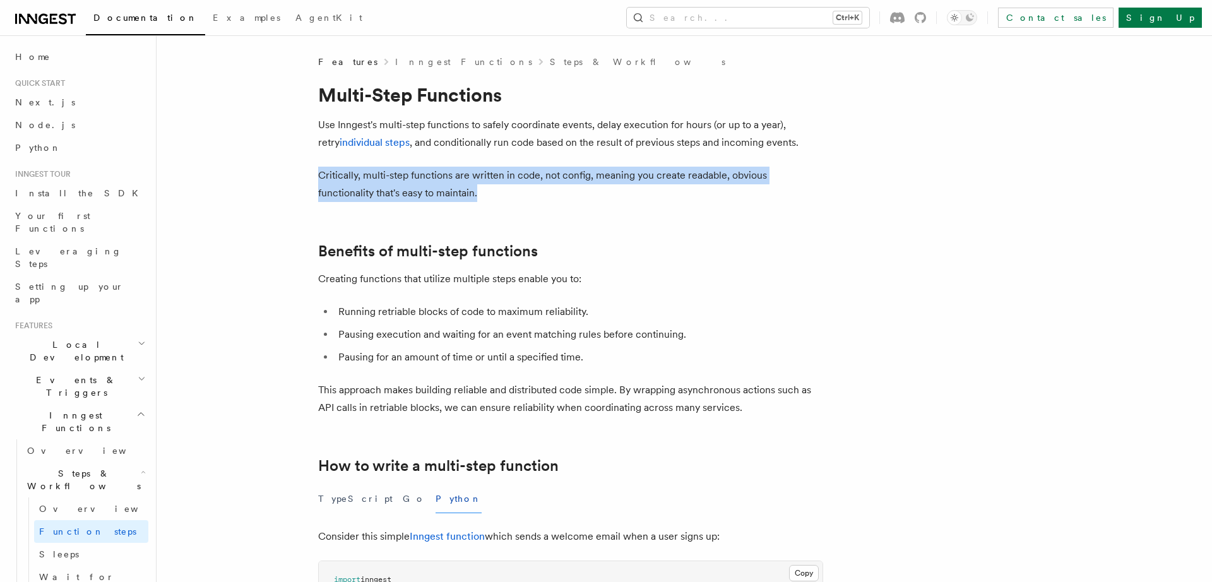
drag, startPoint x: 486, startPoint y: 189, endPoint x: 275, endPoint y: 175, distance: 211.9
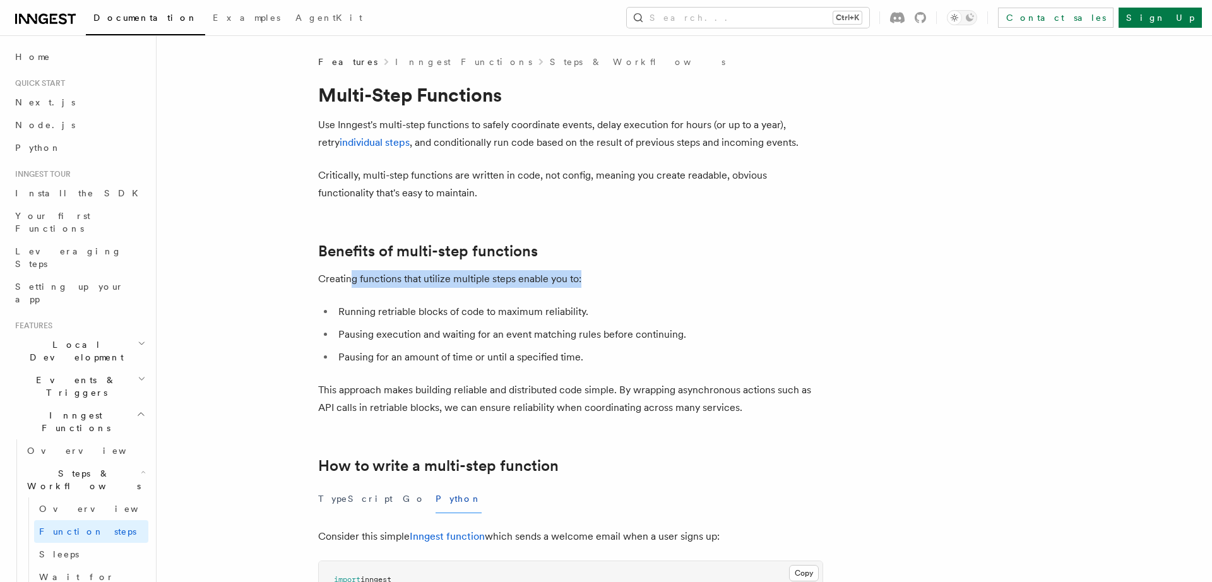
drag, startPoint x: 352, startPoint y: 281, endPoint x: 617, endPoint y: 271, distance: 264.6
click at [617, 271] on p "Creating functions that utilize multiple steps enable you to:" at bounding box center [570, 279] width 505 height 18
click at [631, 273] on p "Creating functions that utilize multiple steps enable you to:" at bounding box center [570, 279] width 505 height 18
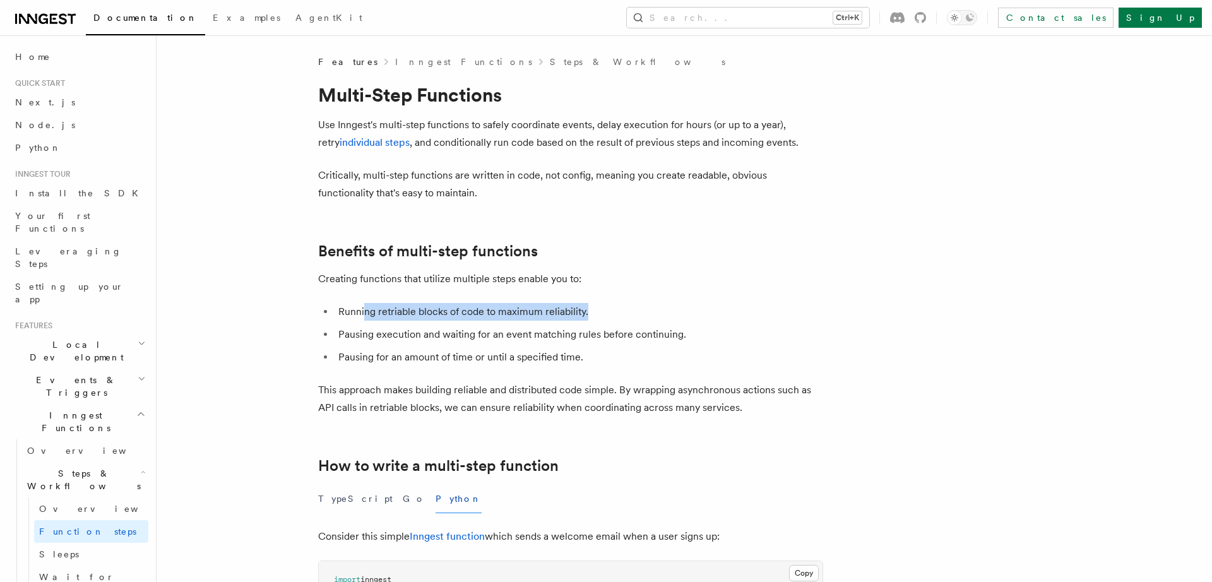
drag, startPoint x: 364, startPoint y: 310, endPoint x: 603, endPoint y: 312, distance: 238.6
click at [603, 312] on li "Running retriable blocks of code to maximum reliability." at bounding box center [578, 312] width 488 height 18
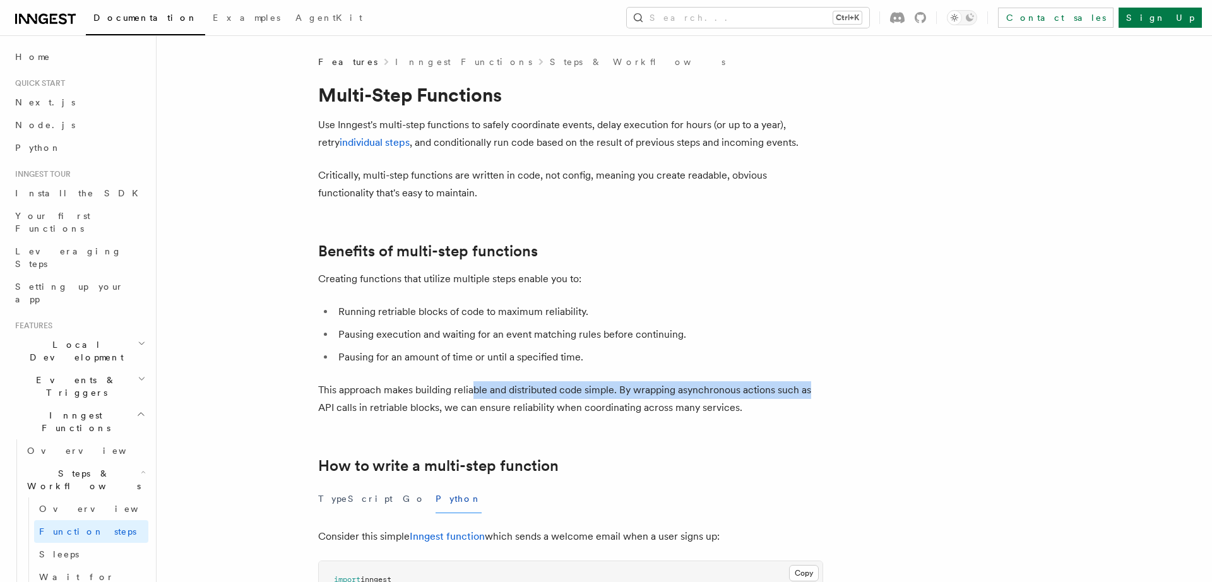
drag, startPoint x: 472, startPoint y: 396, endPoint x: 808, endPoint y: 391, distance: 336.4
click at [808, 391] on p "This approach makes building reliable and distributed code simple. By wrapping …" at bounding box center [570, 398] width 505 height 35
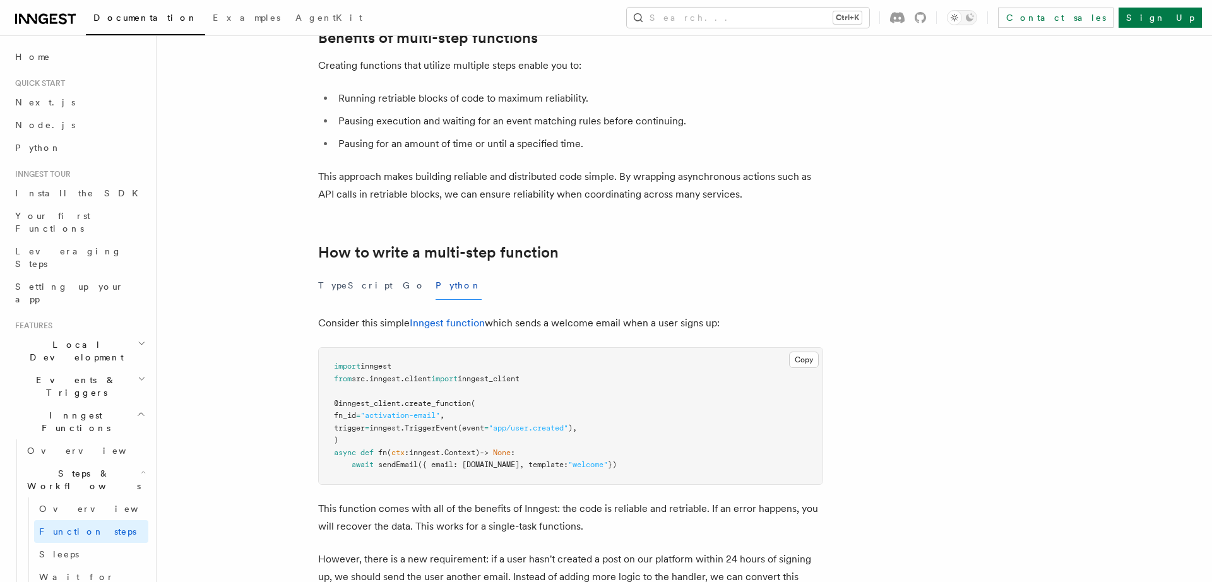
scroll to position [261, 0]
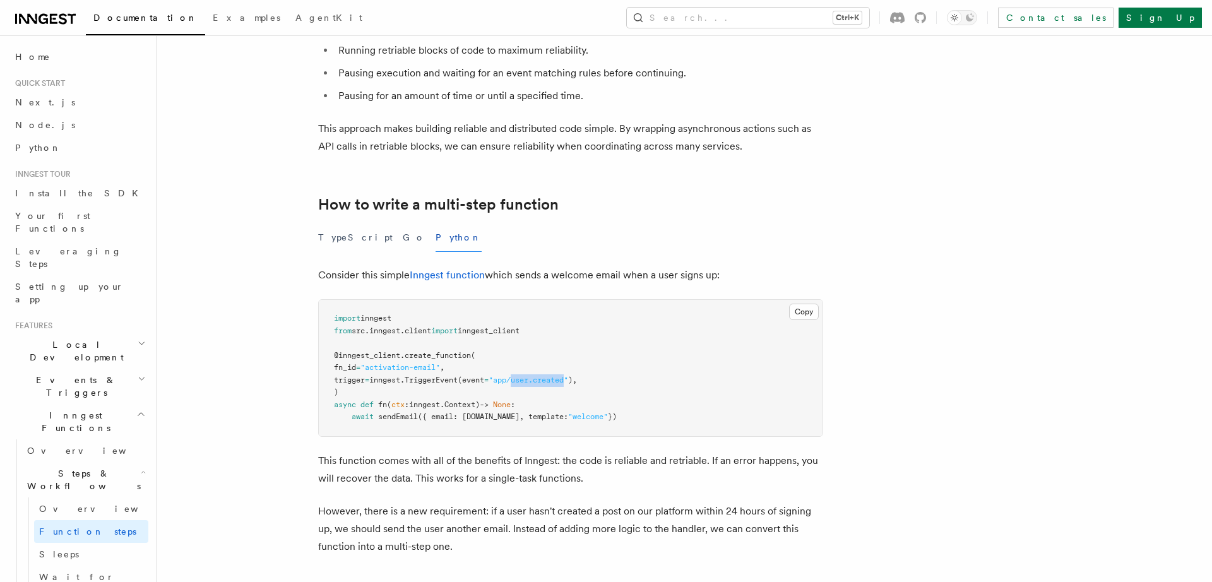
drag, startPoint x: 534, startPoint y: 381, endPoint x: 587, endPoint y: 384, distance: 53.1
click at [568, 384] on span ""app/user.created"" at bounding box center [528, 380] width 80 height 9
drag, startPoint x: 727, startPoint y: 464, endPoint x: 407, endPoint y: 484, distance: 320.6
click at [407, 484] on p "This function comes with all of the benefits of Inngest: the code is reliable a…" at bounding box center [570, 469] width 505 height 35
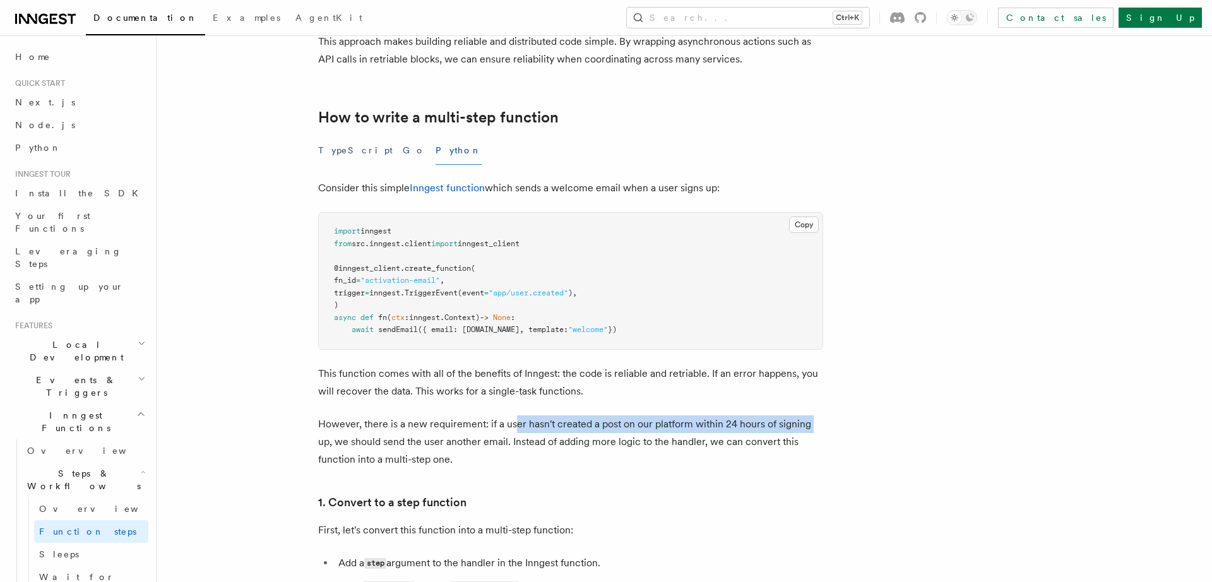
drag, startPoint x: 514, startPoint y: 426, endPoint x: 814, endPoint y: 420, distance: 299.8
click at [814, 420] on p "However, there is a new requirement: if a user hasn't created a post on our pla…" at bounding box center [570, 441] width 505 height 53
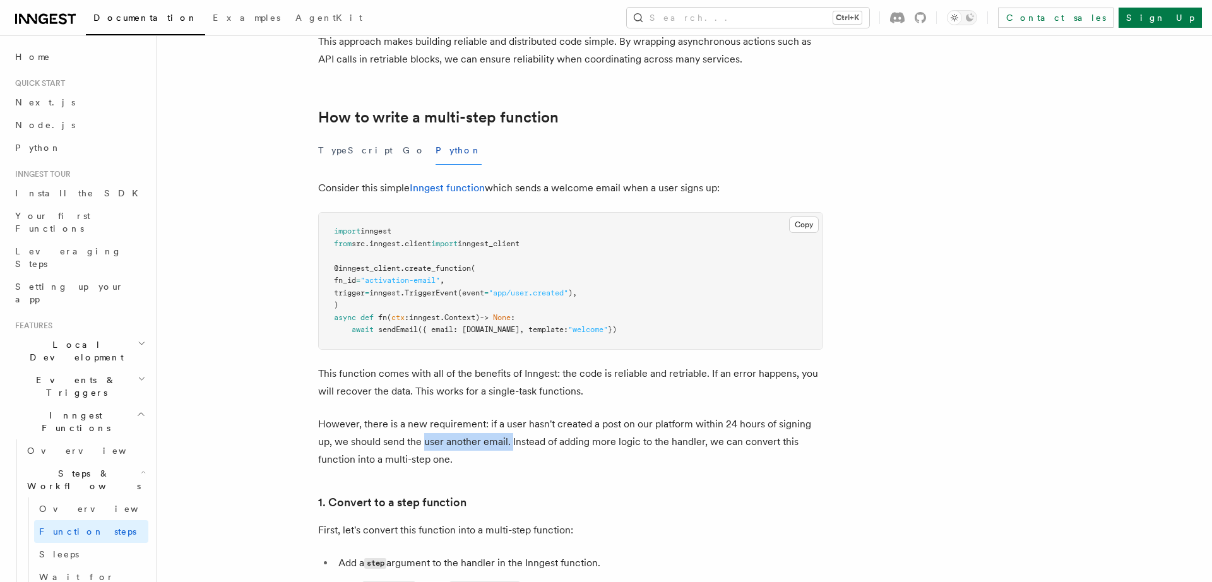
drag, startPoint x: 423, startPoint y: 441, endPoint x: 511, endPoint y: 439, distance: 87.7
click at [511, 439] on p "However, there is a new requirement: if a user hasn't created a post on our pla…" at bounding box center [570, 441] width 505 height 53
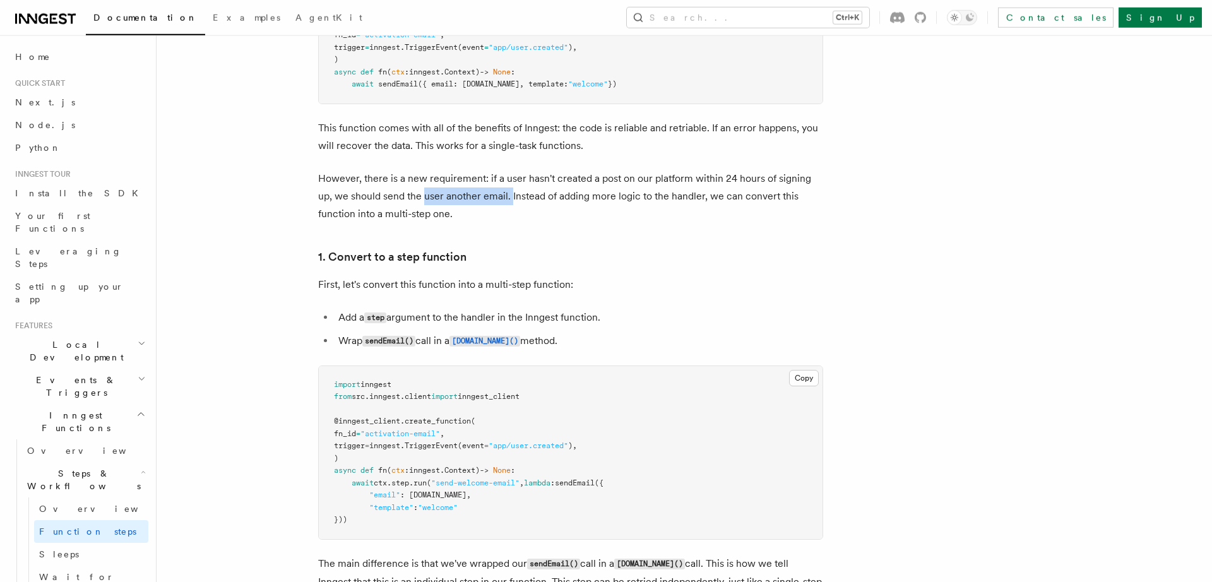
scroll to position [610, 0]
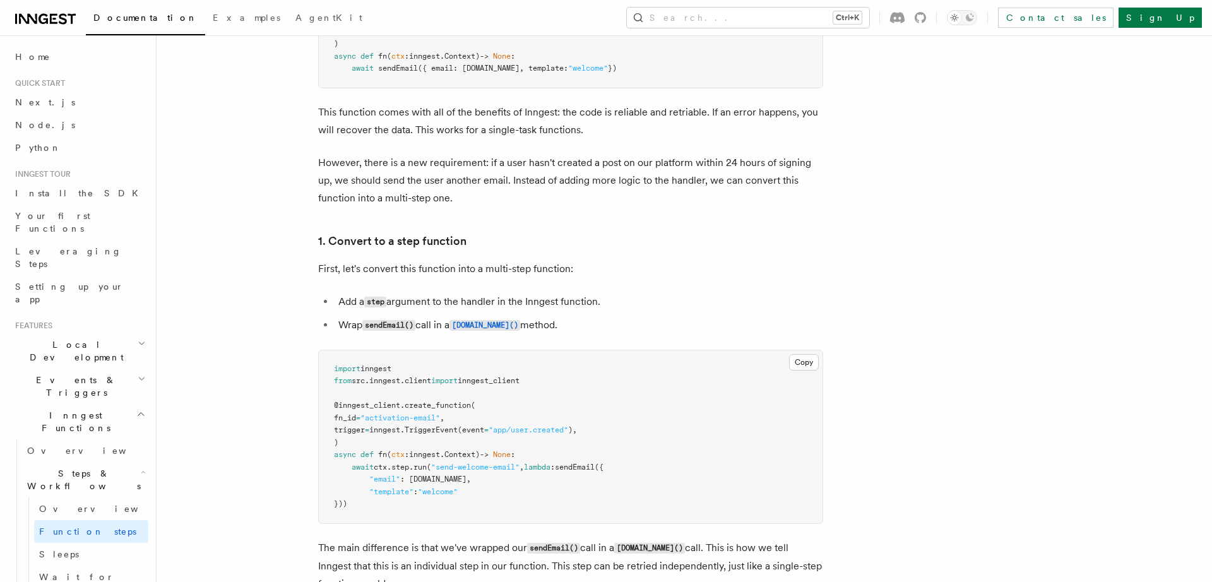
click at [379, 443] on pre "import inngest from src . inngest . client import inngest_client @inngest_clien…" at bounding box center [571, 436] width 504 height 173
click at [380, 443] on pre "import inngest from src . inngest . client import inngest_client @inngest_clien…" at bounding box center [571, 436] width 504 height 173
click at [564, 444] on pre "import inngest from src . inngest . client import inngest_client @inngest_clien…" at bounding box center [571, 436] width 504 height 173
click at [374, 441] on pre "import inngest from src . inngest . client import inngest_client @inngest_clien…" at bounding box center [571, 436] width 504 height 173
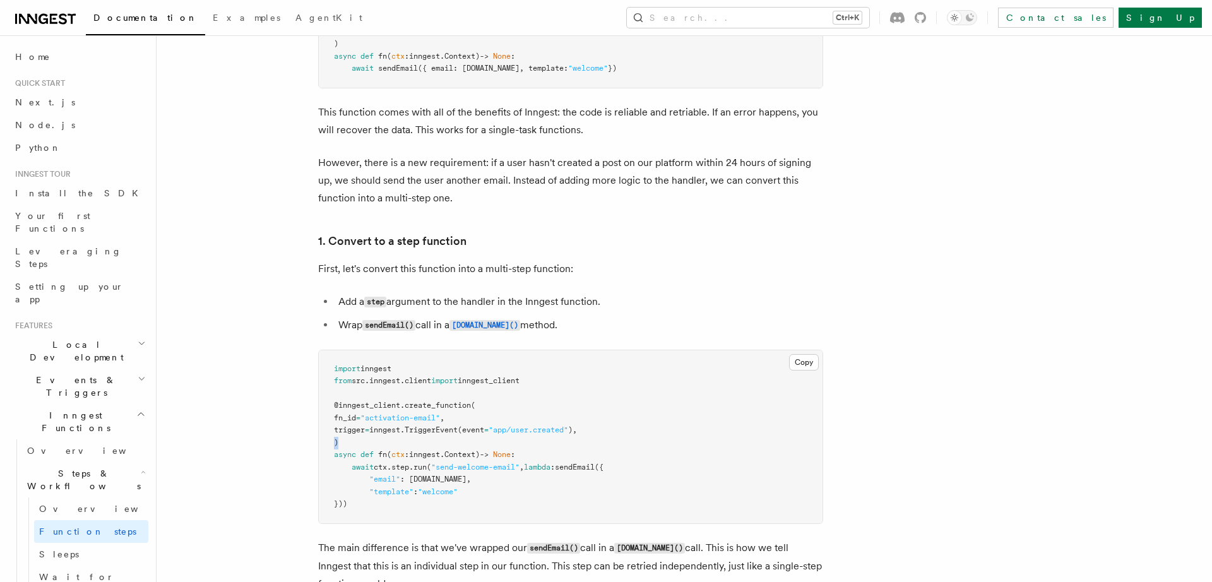
click at [374, 441] on pre "import inngest from src . inngest . client import inngest_client @inngest_clien…" at bounding box center [571, 436] width 504 height 173
drag, startPoint x: 540, startPoint y: 434, endPoint x: 593, endPoint y: 432, distance: 53.7
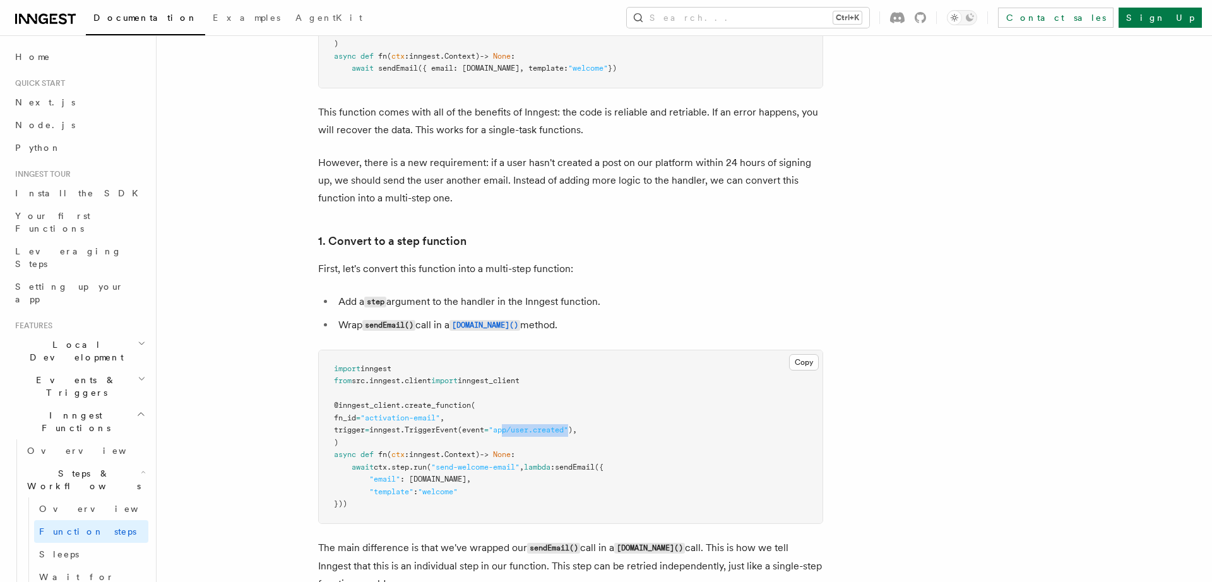
click at [577, 432] on span "trigger = inngest. TriggerEvent (event = "app/user.created" )," at bounding box center [455, 429] width 243 height 9
click at [608, 433] on pre "import inngest from src . inngest . client import inngest_client @inngest_clien…" at bounding box center [571, 436] width 504 height 173
click at [425, 471] on span "run" at bounding box center [419, 467] width 13 height 9
click at [424, 471] on span "run" at bounding box center [419, 467] width 13 height 9
drag, startPoint x: 564, startPoint y: 405, endPoint x: 708, endPoint y: 263, distance: 202.2
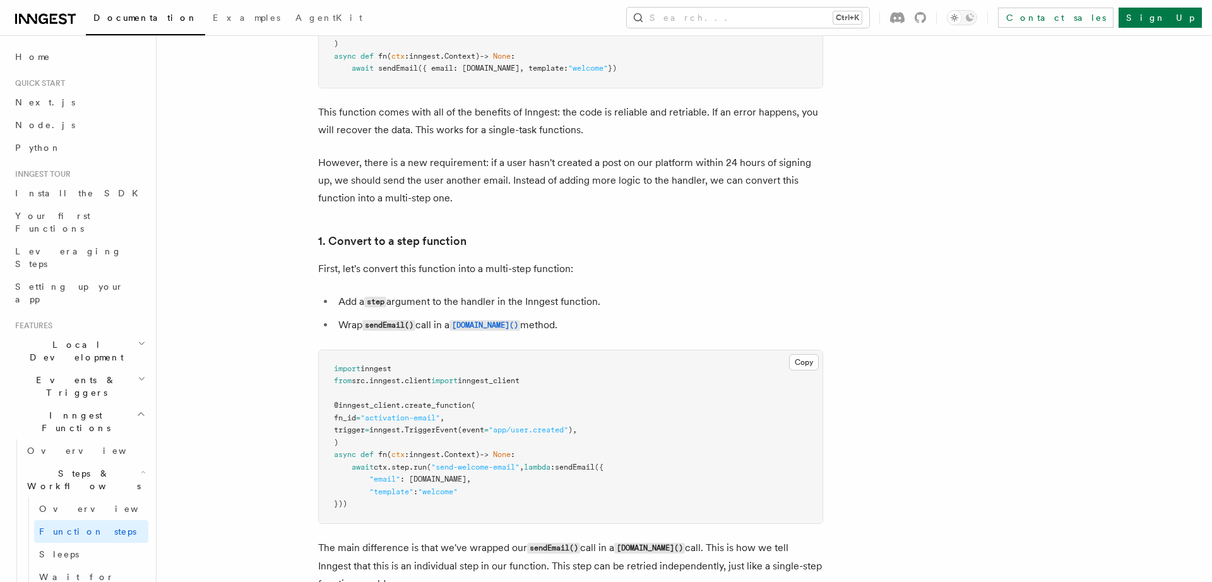
click at [697, 311] on li "Add a step argument to the handler in the Inngest function." at bounding box center [578, 302] width 488 height 18
click at [357, 334] on li "Wrap sendEmail() call in a step.run() method." at bounding box center [578, 325] width 488 height 18
drag, startPoint x: 361, startPoint y: 505, endPoint x: 575, endPoint y: 470, distance: 216.8
click at [575, 470] on code "import inngest from src . inngest . client import inngest_client @inngest_clien…" at bounding box center [468, 436] width 269 height 145
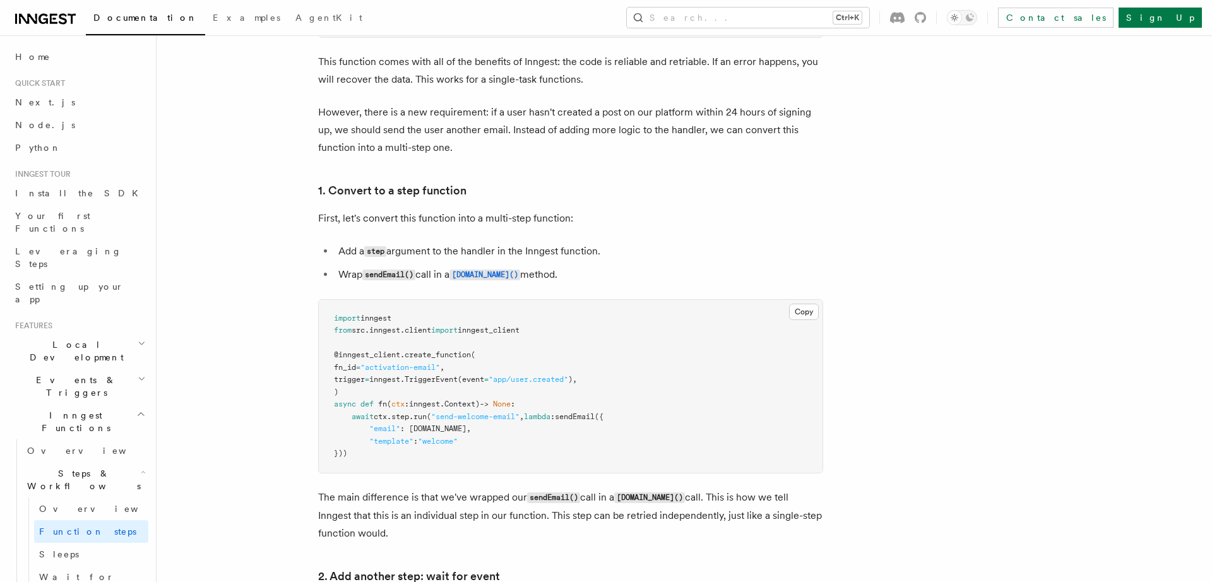
scroll to position [697, 0]
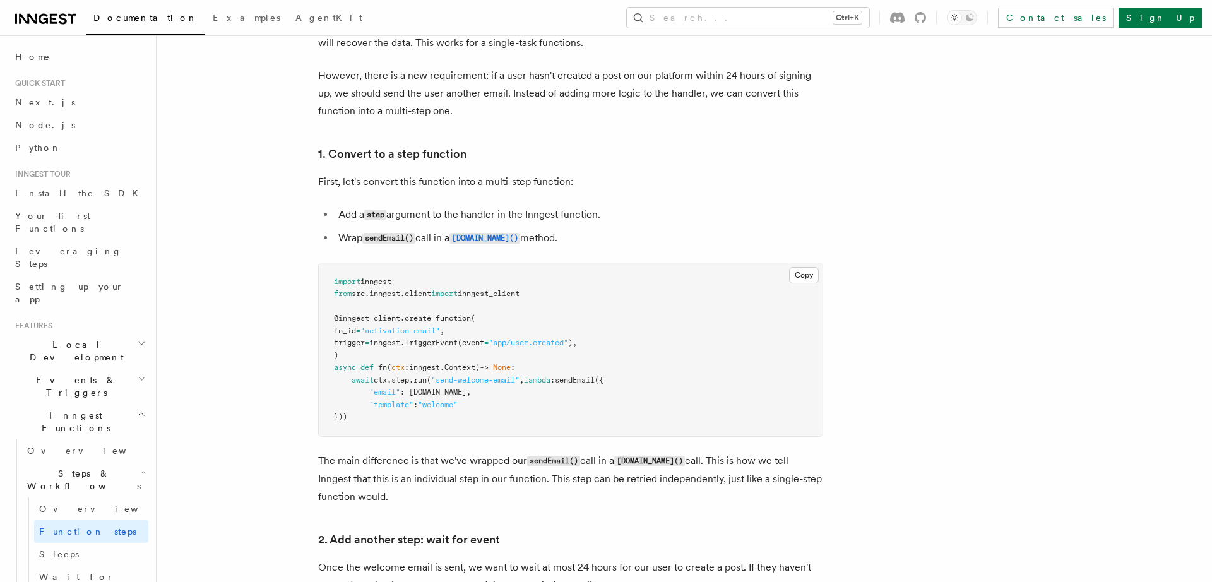
click at [397, 480] on p "The main difference is that we've wrapped our sendEmail() call in a step.run() …" at bounding box center [570, 479] width 505 height 54
drag, startPoint x: 515, startPoint y: 484, endPoint x: 621, endPoint y: 480, distance: 106.1
click at [621, 480] on p "The main difference is that we've wrapped our sendEmail() call in a step.run() …" at bounding box center [570, 479] width 505 height 54
click at [657, 494] on p "The main difference is that we've wrapped our sendEmail() call in a step.run() …" at bounding box center [570, 479] width 505 height 54
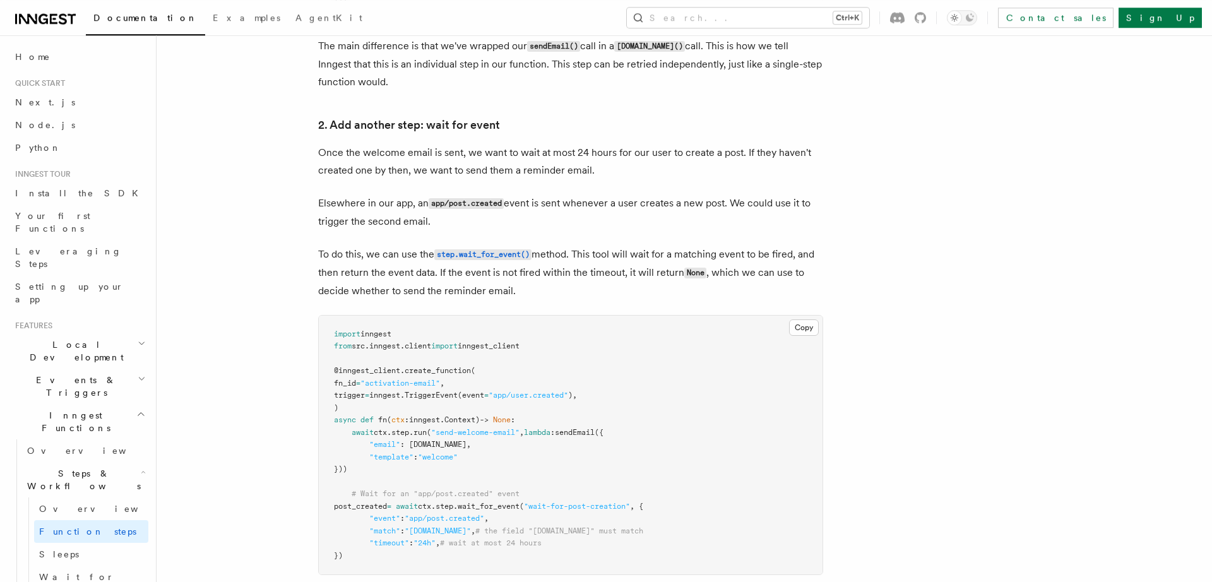
scroll to position [1132, 0]
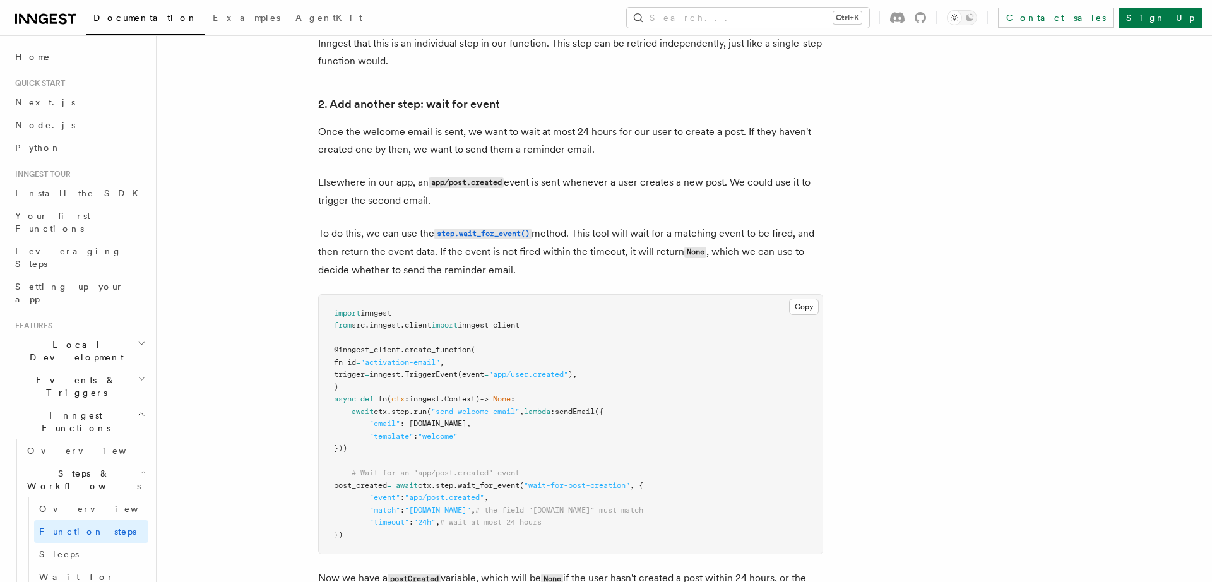
drag, startPoint x: 384, startPoint y: 449, endPoint x: 320, endPoint y: 412, distance: 74.4
click at [320, 412] on pre "import inngest from src . inngest . client import inngest_client @inngest_clien…" at bounding box center [571, 424] width 504 height 259
drag, startPoint x: 370, startPoint y: 539, endPoint x: 328, endPoint y: 479, distance: 73.4
click at [328, 479] on pre "import inngest from src . inngest . client import inngest_client @inngest_clien…" at bounding box center [571, 424] width 504 height 259
drag, startPoint x: 613, startPoint y: 456, endPoint x: 543, endPoint y: 497, distance: 81.5
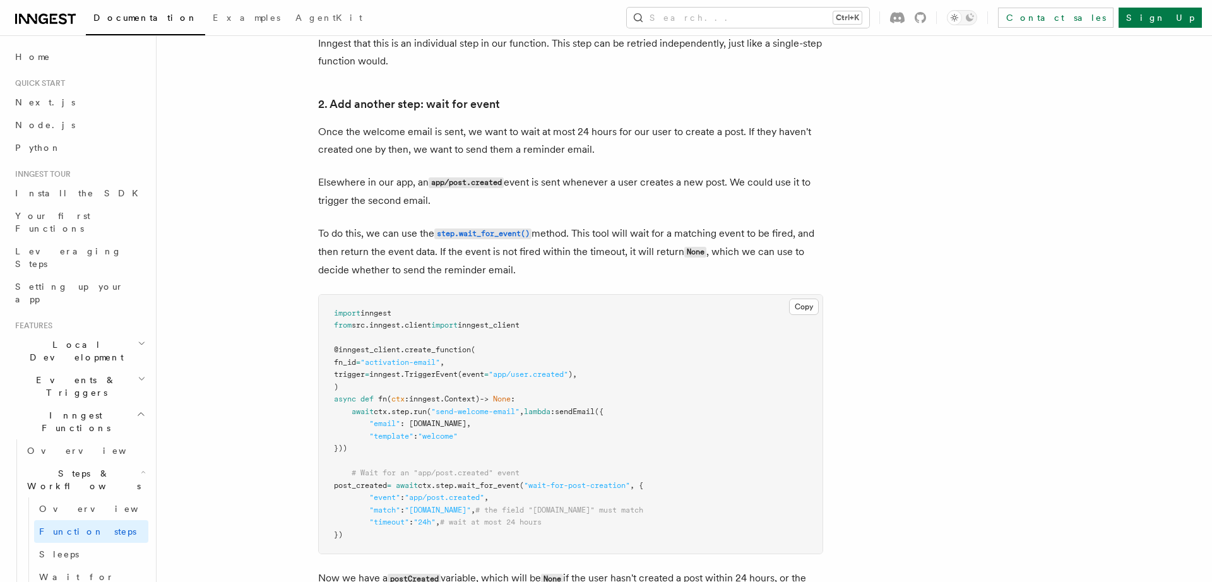
click at [613, 456] on pre "import inngest from src . inngest . client import inngest_client @inngest_clien…" at bounding box center [571, 424] width 504 height 259
drag, startPoint x: 381, startPoint y: 450, endPoint x: 351, endPoint y: 414, distance: 46.6
click at [351, 414] on pre "import inngest from src . inngest . client import inngest_client @inngest_clien…" at bounding box center [571, 424] width 504 height 259
click at [454, 454] on pre "import inngest from src . inngest . client import inngest_client @inngest_clien…" at bounding box center [571, 424] width 504 height 259
click at [617, 485] on span ""wait-for-post-creation"" at bounding box center [577, 485] width 106 height 9
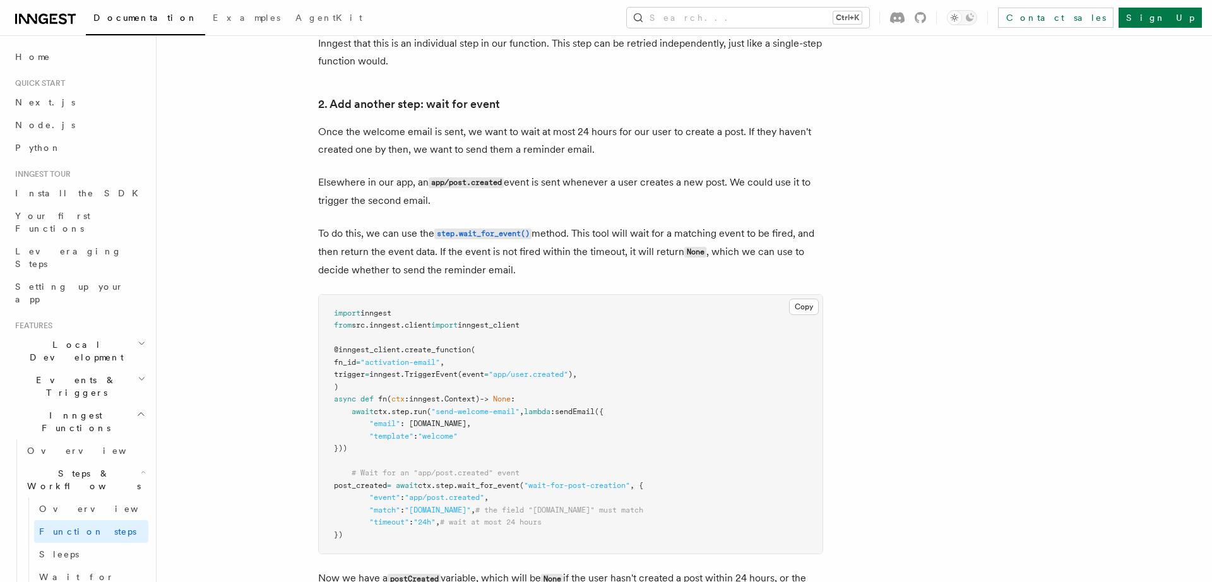
click at [617, 485] on span ""wait-for-post-creation"" at bounding box center [577, 485] width 106 height 9
click at [630, 489] on span ""wait-for-post-creation"" at bounding box center [577, 485] width 106 height 9
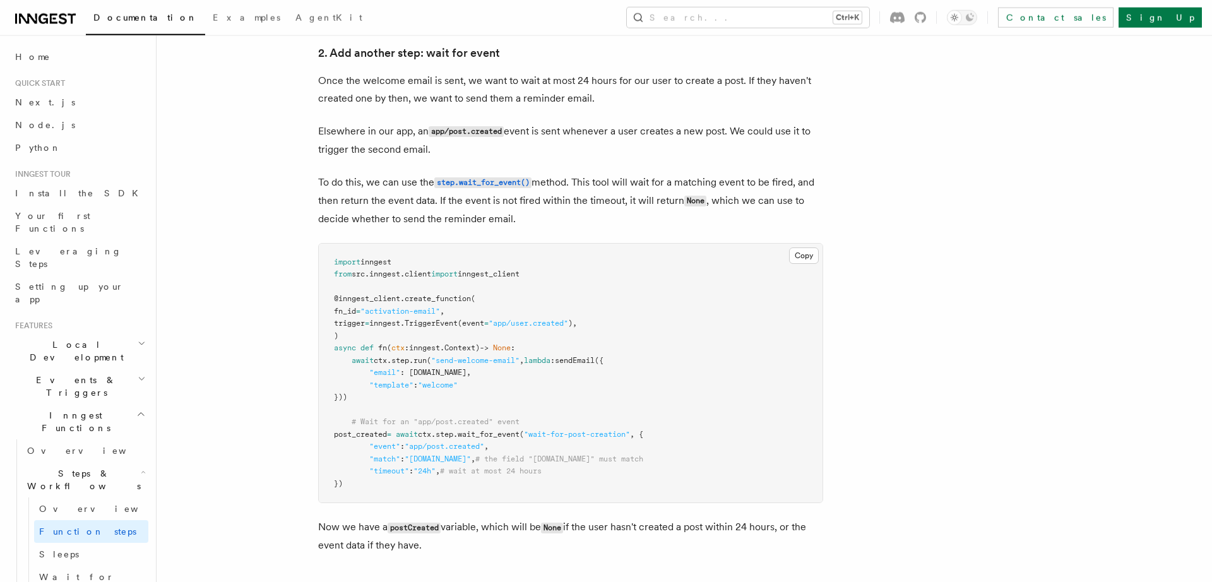
scroll to position [1306, 0]
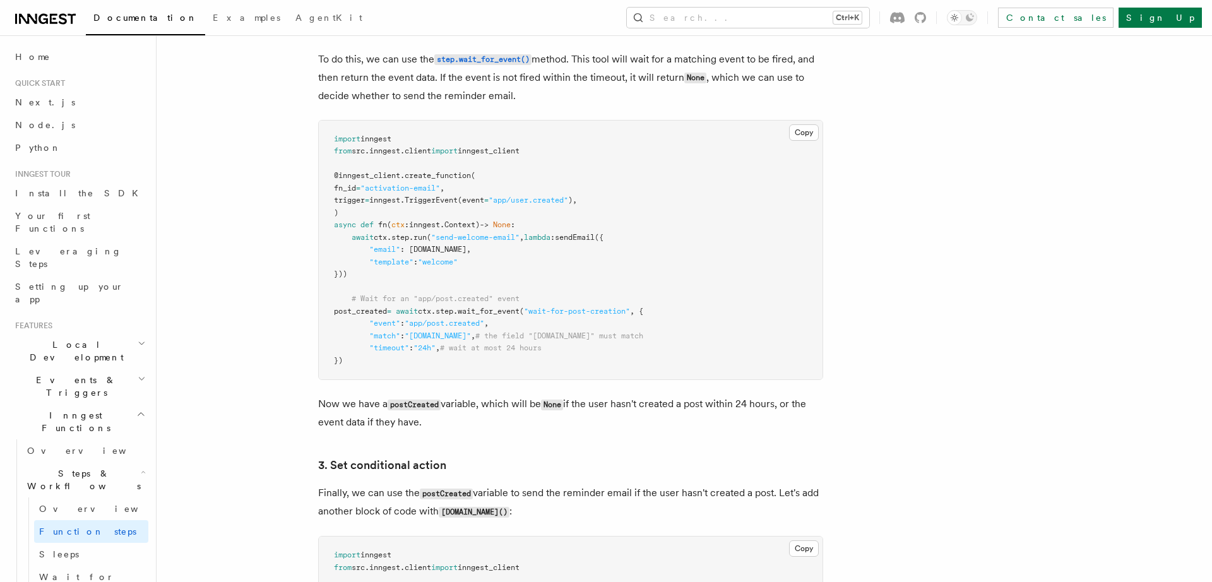
click at [542, 352] on span "# wait at most 24 hours" at bounding box center [491, 347] width 102 height 9
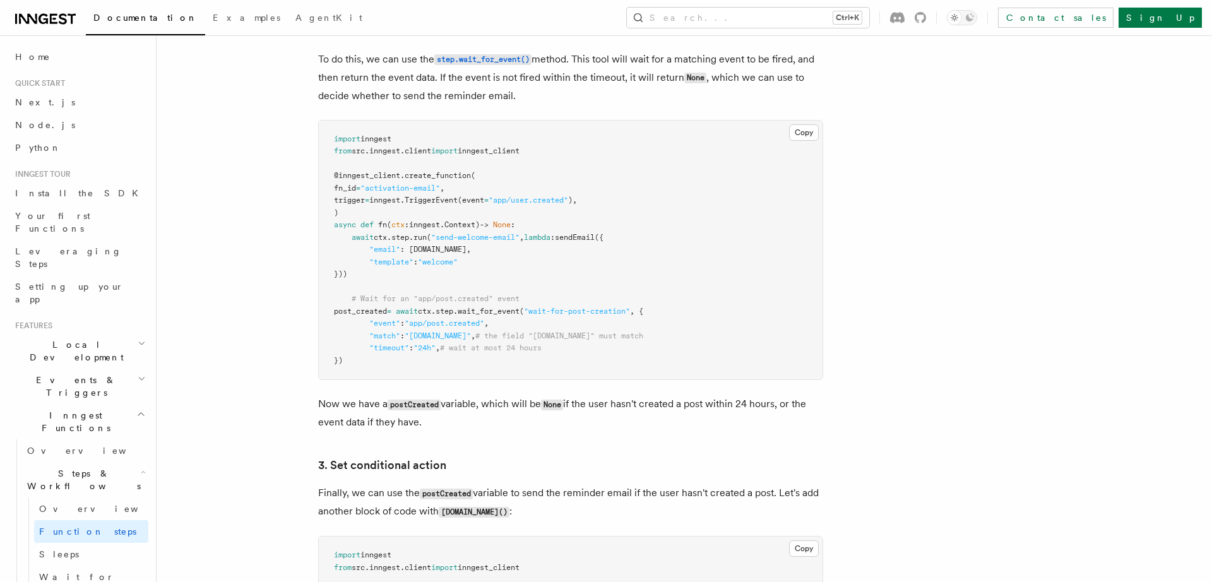
click at [472, 352] on span "# wait at most 24 hours" at bounding box center [491, 347] width 102 height 9
click at [509, 349] on pre "import inngest from src . inngest . client import inngest_client @inngest_clien…" at bounding box center [571, 250] width 504 height 259
click at [508, 350] on span "# wait at most 24 hours" at bounding box center [491, 347] width 102 height 9
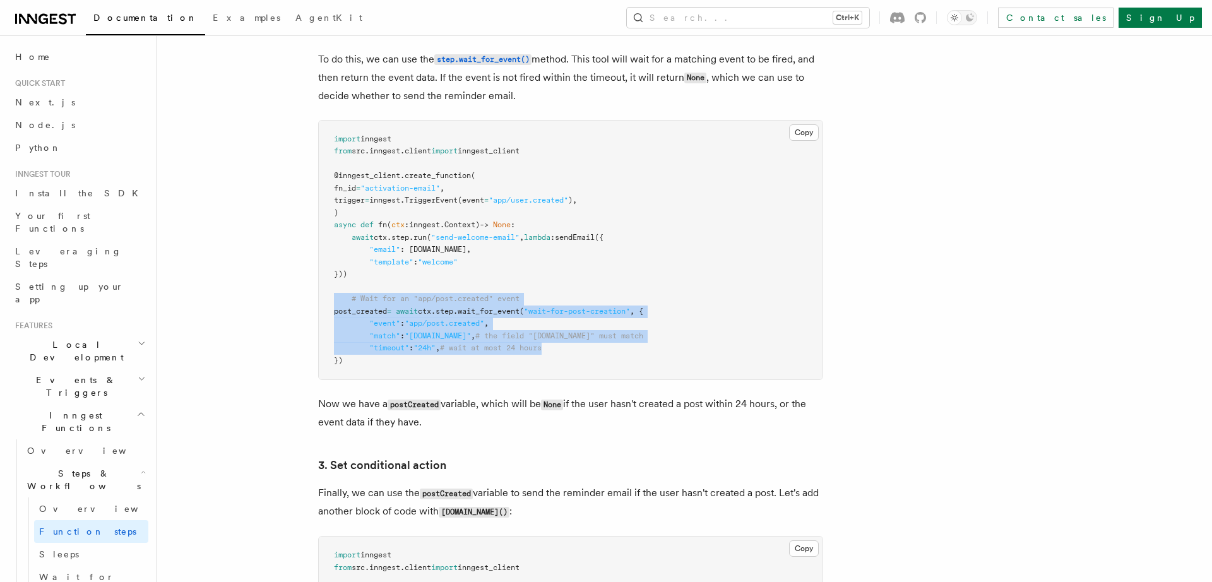
drag, startPoint x: 579, startPoint y: 350, endPoint x: 257, endPoint y: 300, distance: 326.3
click at [319, 300] on pre "import inngest from src . inngest . client import inngest_client @inngest_clien…" at bounding box center [571, 250] width 504 height 259
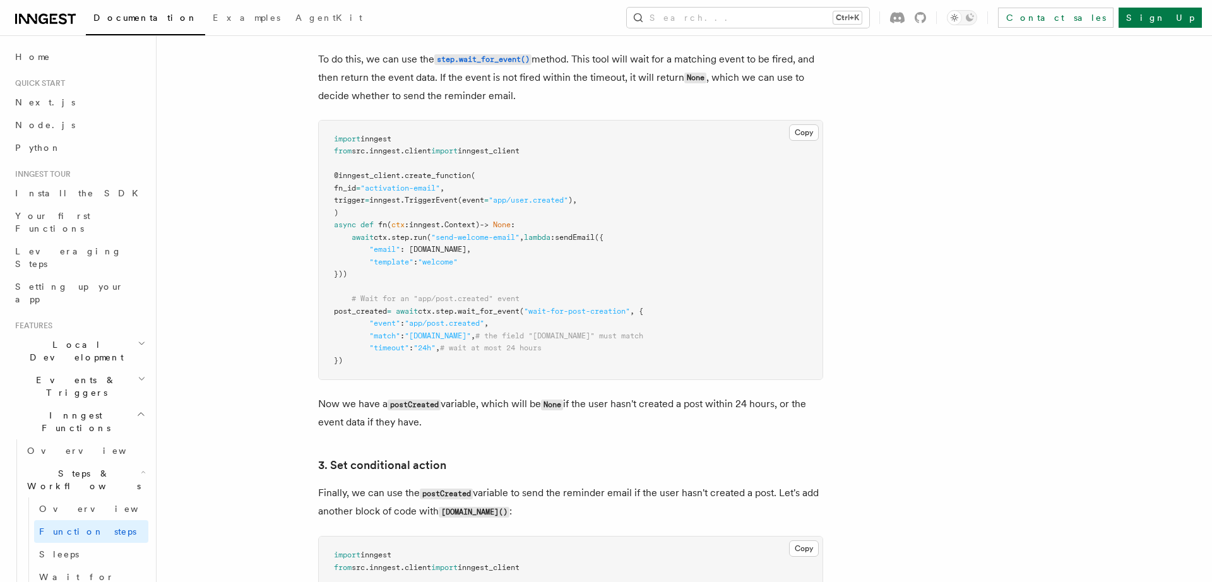
click at [408, 369] on pre "import inngest from src . inngest . client import inngest_client @inngest_clien…" at bounding box center [571, 250] width 504 height 259
click at [379, 340] on span ""match"" at bounding box center [384, 335] width 31 height 9
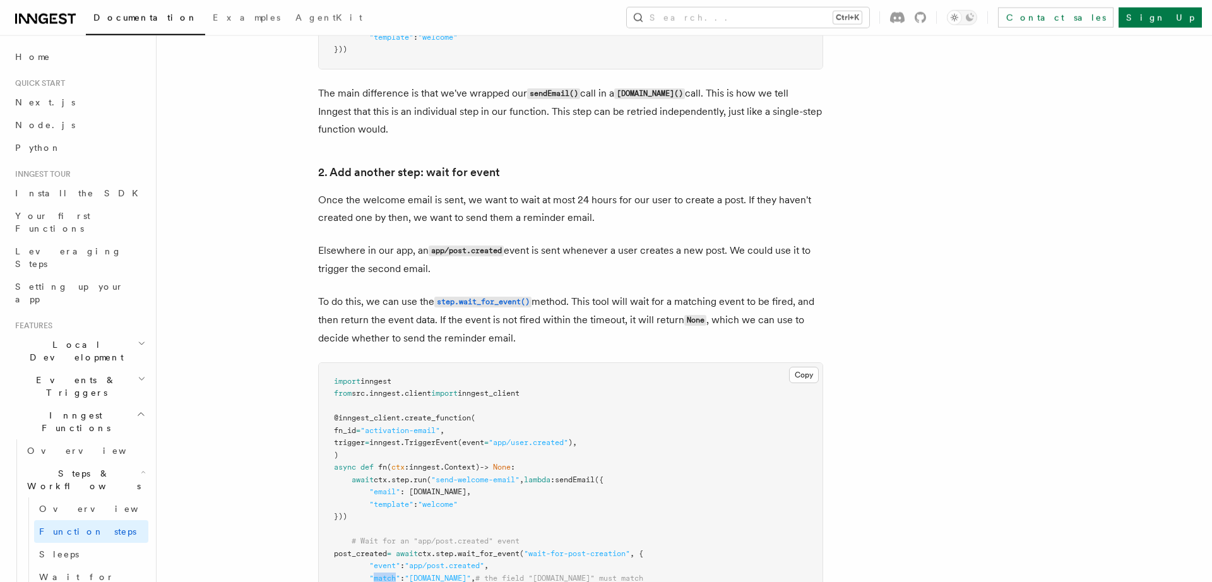
scroll to position [1045, 0]
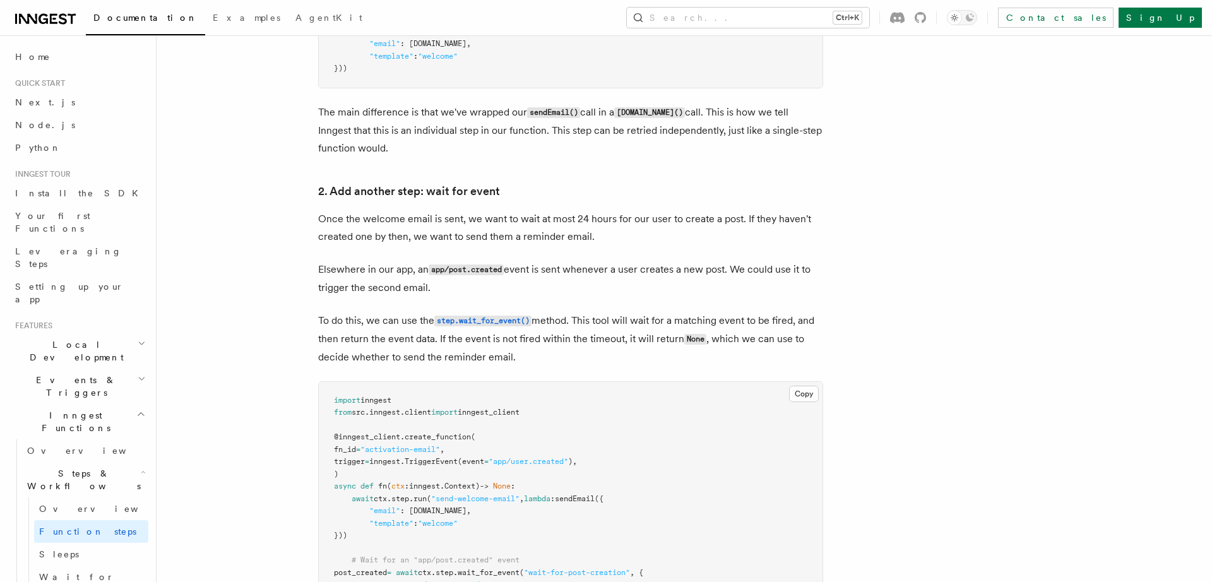
click at [598, 187] on h3 "2. Add another step: wait for event" at bounding box center [570, 191] width 505 height 18
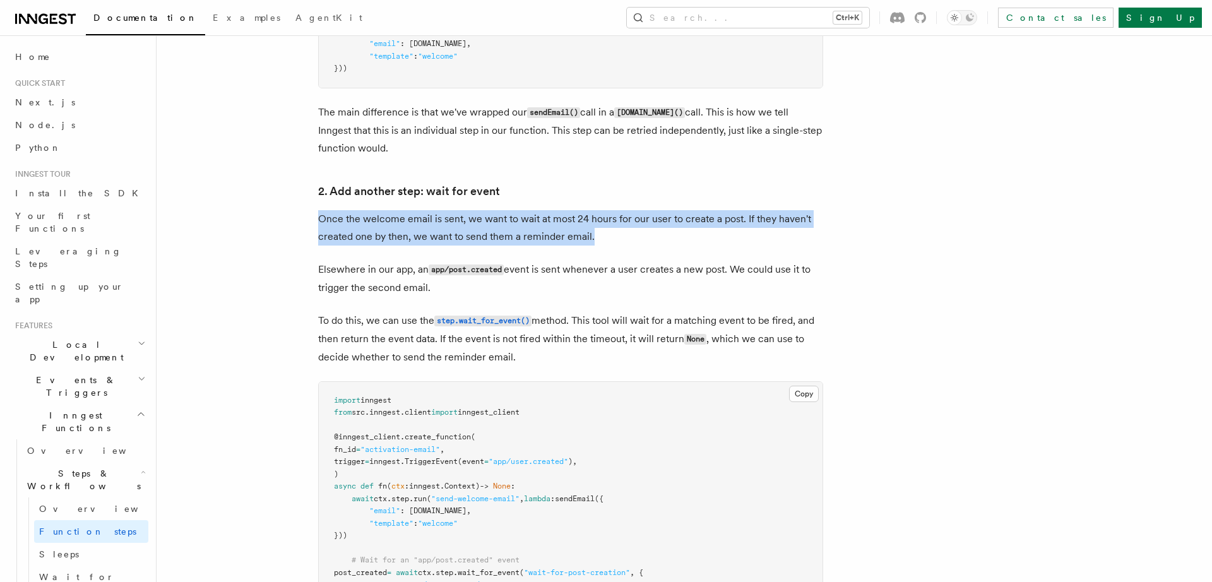
drag, startPoint x: 320, startPoint y: 222, endPoint x: 658, endPoint y: 239, distance: 338.1
click at [658, 239] on p "Once the welcome email is sent, we want to wait at most 24 hours for our user t…" at bounding box center [570, 227] width 505 height 35
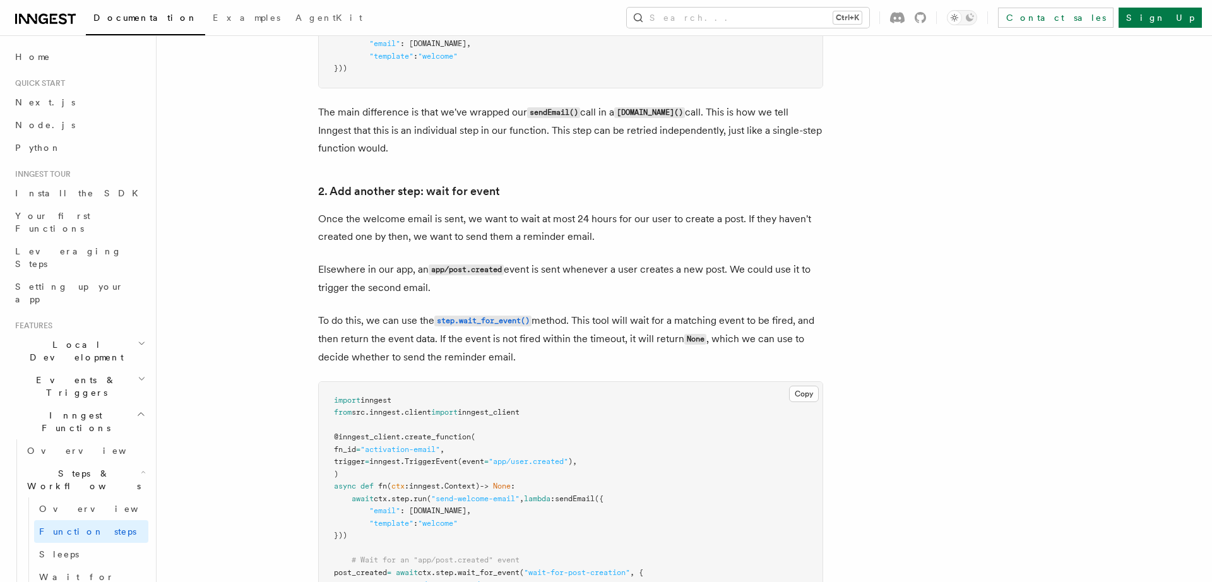
click at [625, 236] on p "Once the welcome email is sent, we want to wait at most 24 hours for our user t…" at bounding box center [570, 227] width 505 height 35
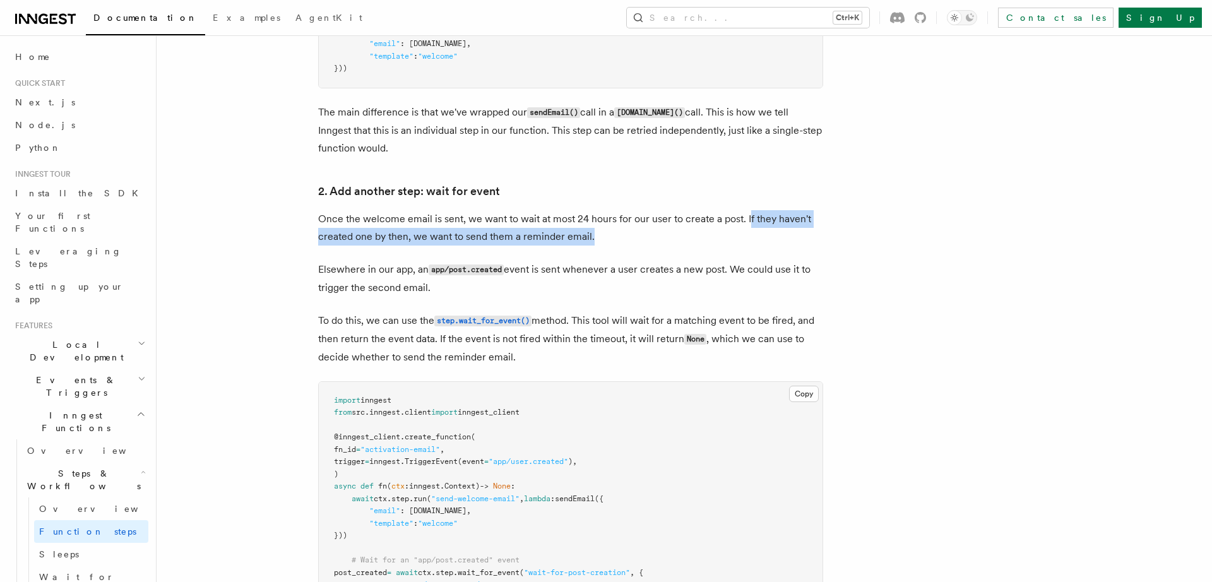
drag, startPoint x: 751, startPoint y: 218, endPoint x: 851, endPoint y: 235, distance: 101.2
drag, startPoint x: 745, startPoint y: 225, endPoint x: 745, endPoint y: 235, distance: 10.1
click at [745, 235] on p "Once the welcome email is sent, we want to wait at most 24 hours for our user t…" at bounding box center [570, 227] width 505 height 35
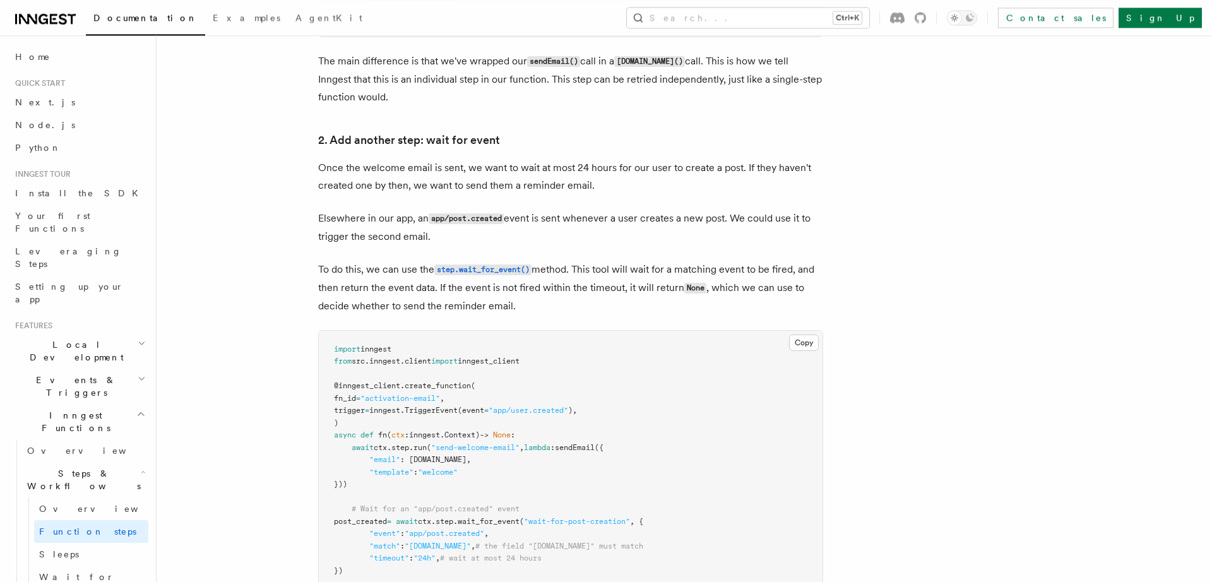
scroll to position [1132, 0]
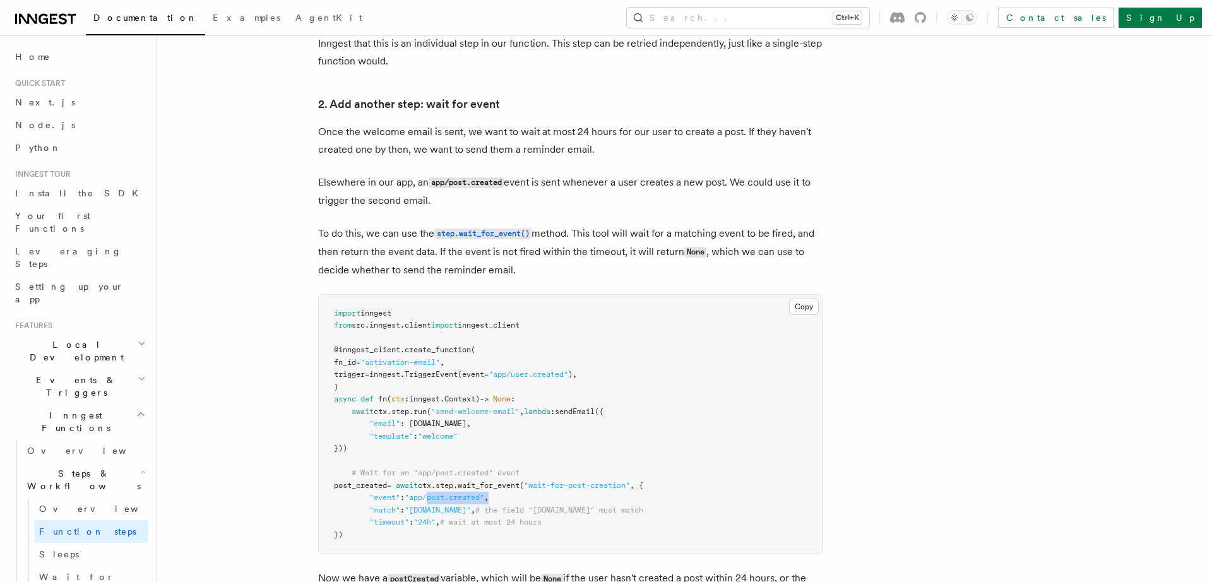
drag, startPoint x: 435, startPoint y: 500, endPoint x: 498, endPoint y: 500, distance: 63.1
click at [498, 500] on pre "import inngest from src . inngest . client import inngest_client @inngest_clien…" at bounding box center [571, 424] width 504 height 259
click at [581, 503] on pre "import inngest from src . inngest . client import inngest_client @inngest_clien…" at bounding box center [571, 424] width 504 height 259
click at [682, 469] on pre "import inngest from src . inngest . client import inngest_client @inngest_clien…" at bounding box center [571, 424] width 504 height 259
click at [713, 444] on pre "import inngest from src . inngest . client import inngest_client @inngest_clien…" at bounding box center [571, 424] width 504 height 259
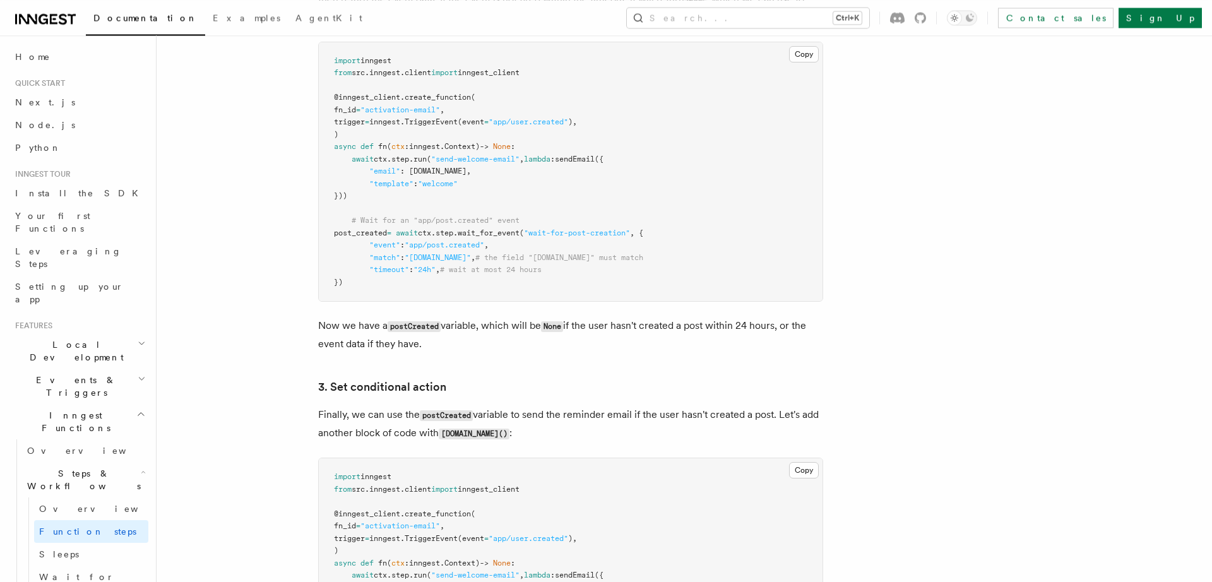
scroll to position [1394, 0]
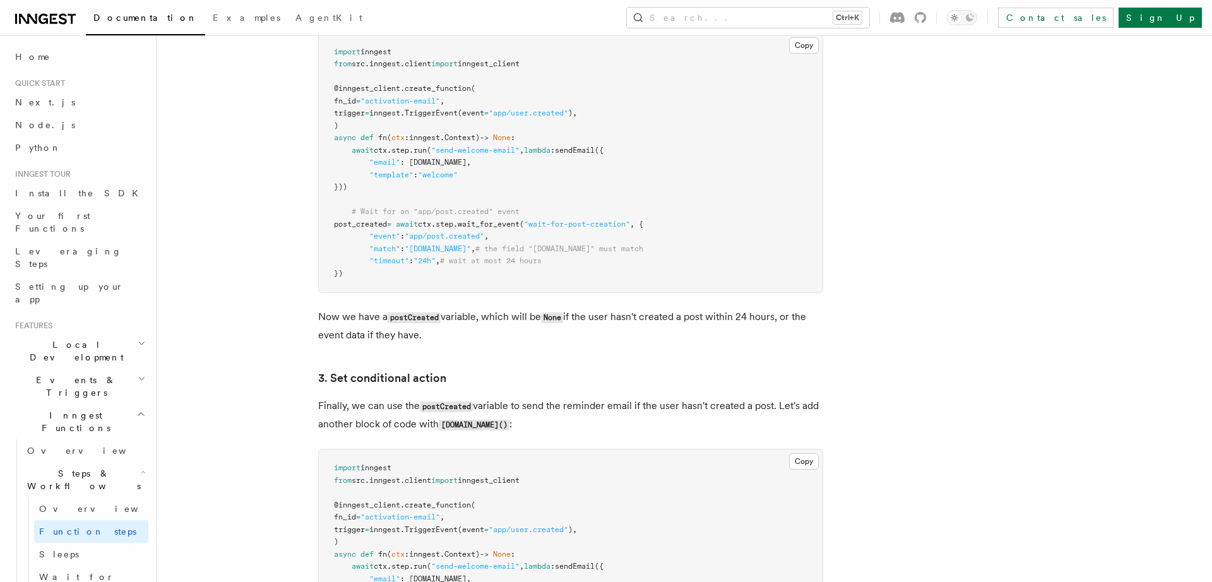
drag, startPoint x: 463, startPoint y: 345, endPoint x: 312, endPoint y: 322, distance: 152.5
click at [441, 344] on p "Now we have a postCreated variable, which will be None if the user hasn't creat…" at bounding box center [570, 326] width 505 height 36
click at [410, 374] on link "3. Set conditional action" at bounding box center [382, 378] width 128 height 18
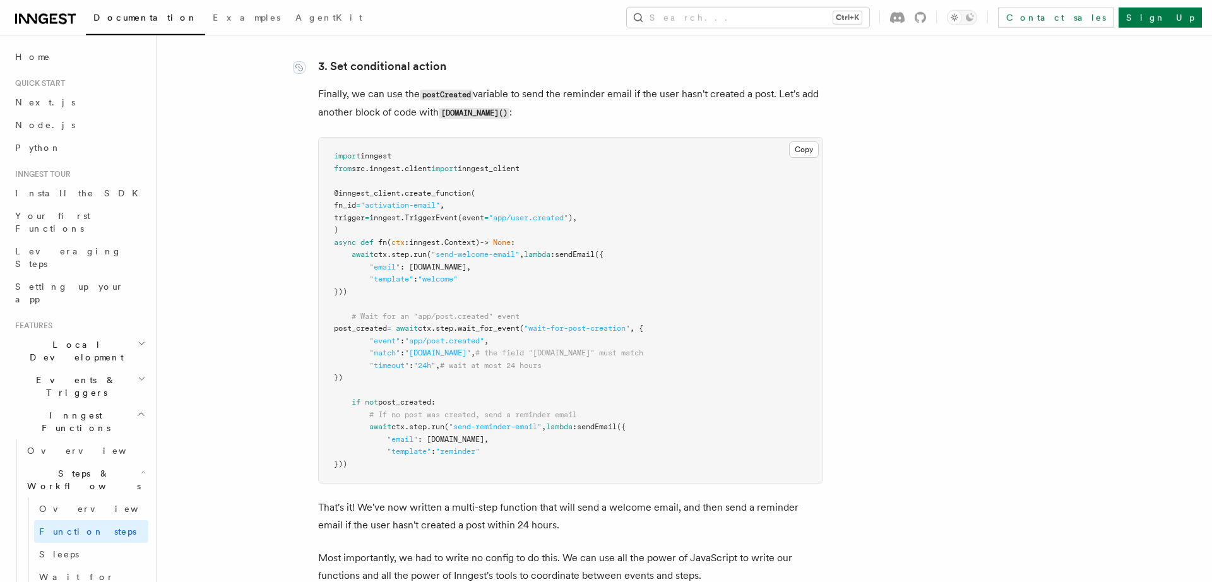
scroll to position [1706, 0]
click at [244, 294] on article "Features Inngest Functions Steps & Workflows Multi-Step Functions Use Inngest's…" at bounding box center [651, 320] width 949 height 3940
click at [431, 405] on span "post_created" at bounding box center [404, 401] width 53 height 9
click at [430, 405] on span "post_created" at bounding box center [404, 401] width 53 height 9
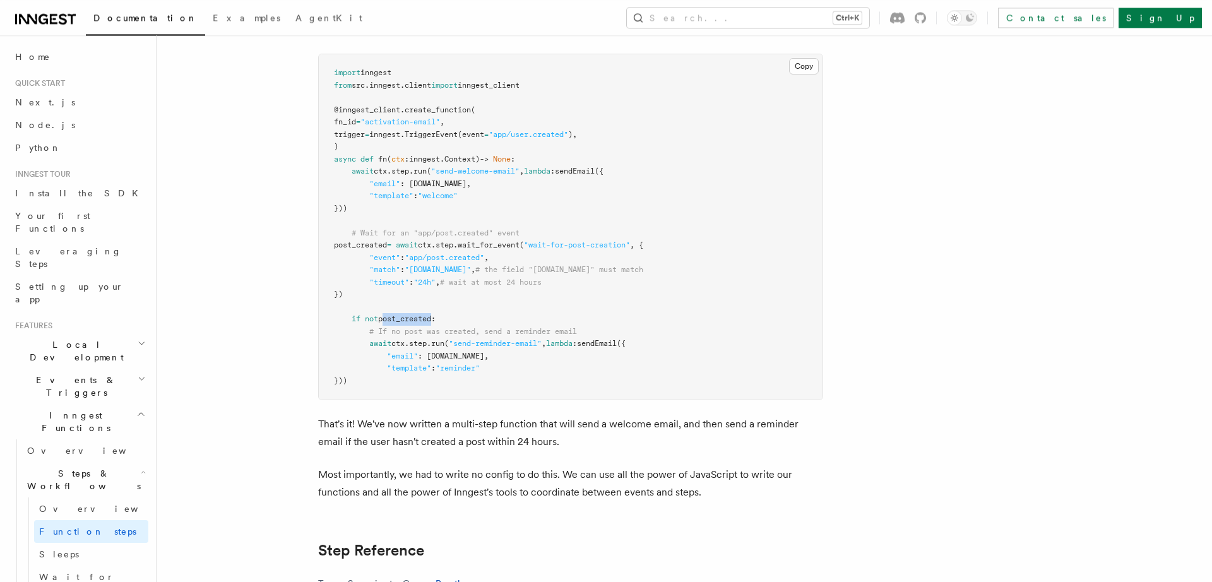
scroll to position [1793, 0]
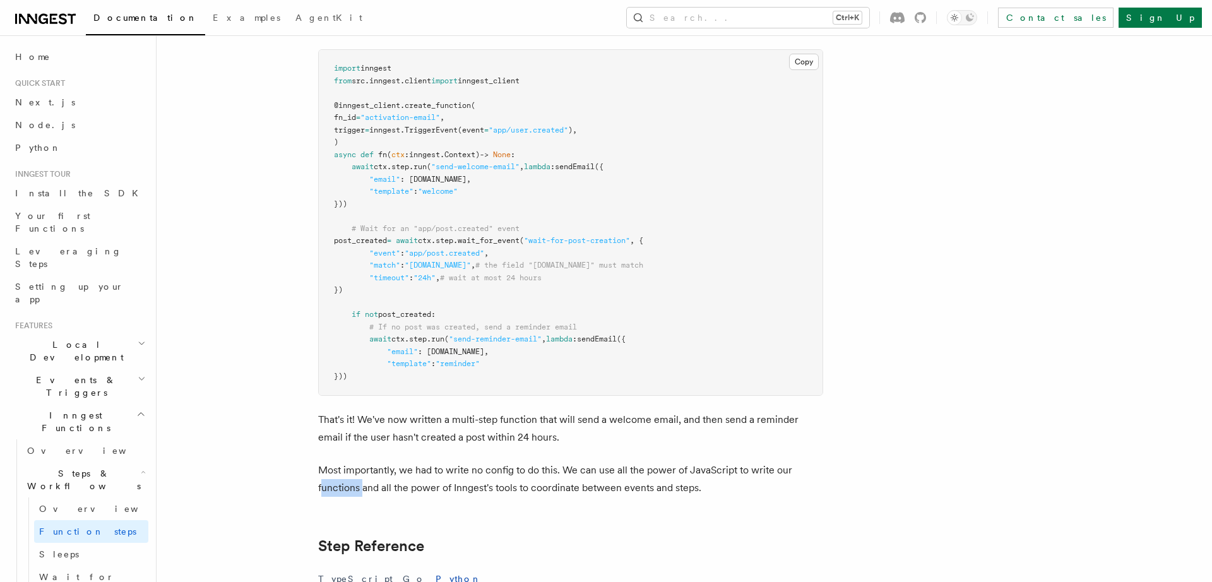
drag, startPoint x: 322, startPoint y: 491, endPoint x: 362, endPoint y: 488, distance: 40.5
click at [362, 488] on p "Most importantly, we had to write no config to do this. We can use all the powe…" at bounding box center [570, 478] width 505 height 35
click at [417, 508] on article "Features Inngest Functions Steps & Workflows Multi-Step Functions Use Inngest's…" at bounding box center [651, 233] width 949 height 3940
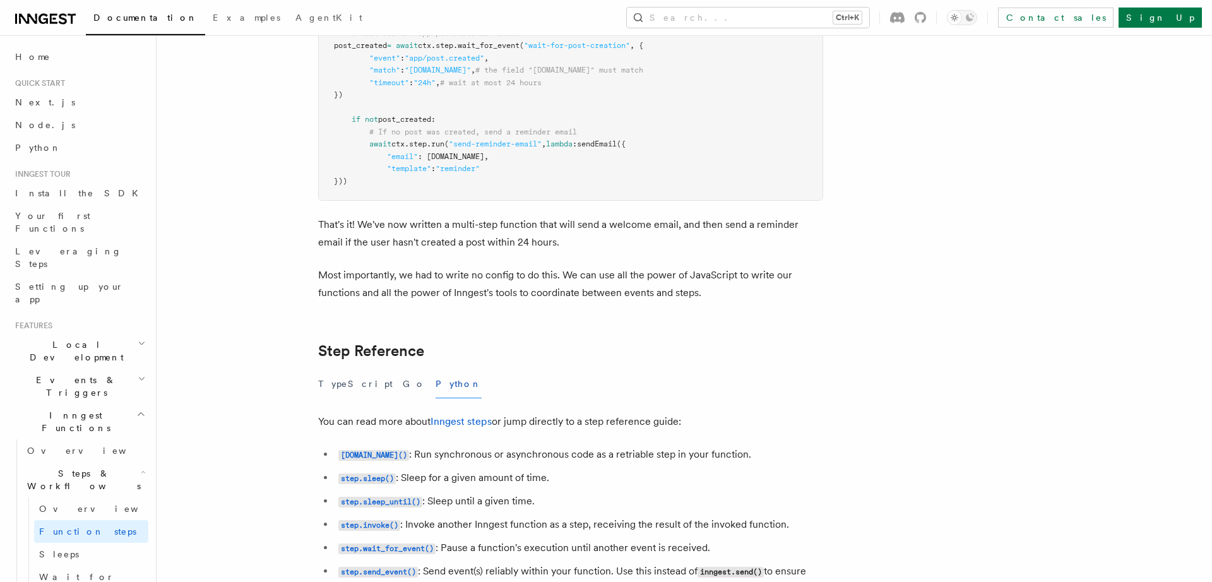
scroll to position [2054, 0]
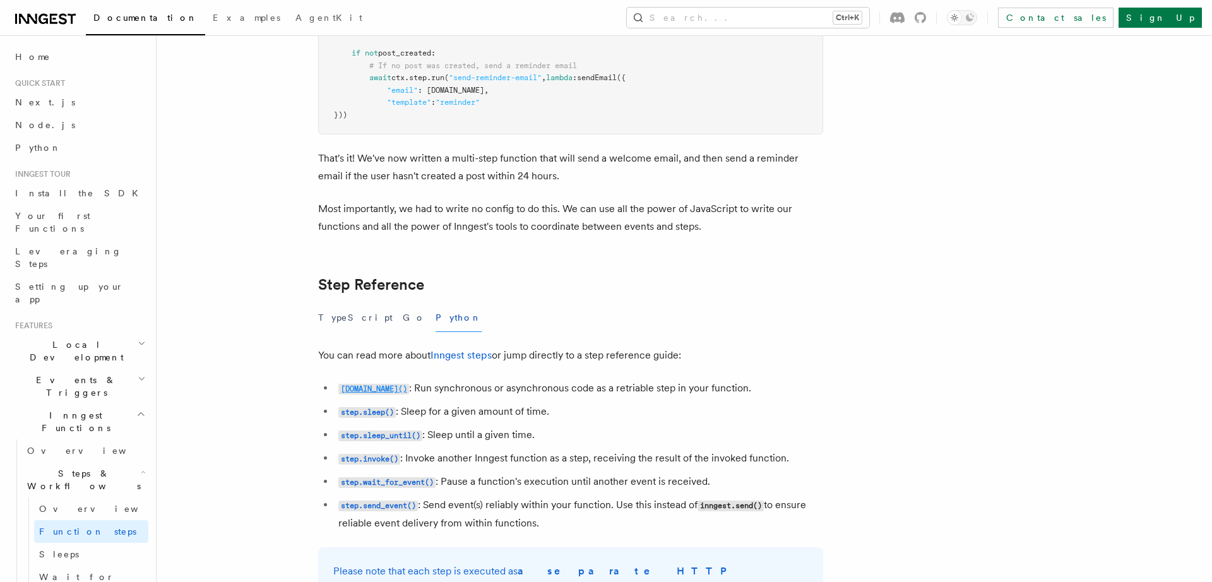
click at [362, 394] on code "[DOMAIN_NAME]()" at bounding box center [373, 389] width 71 height 11
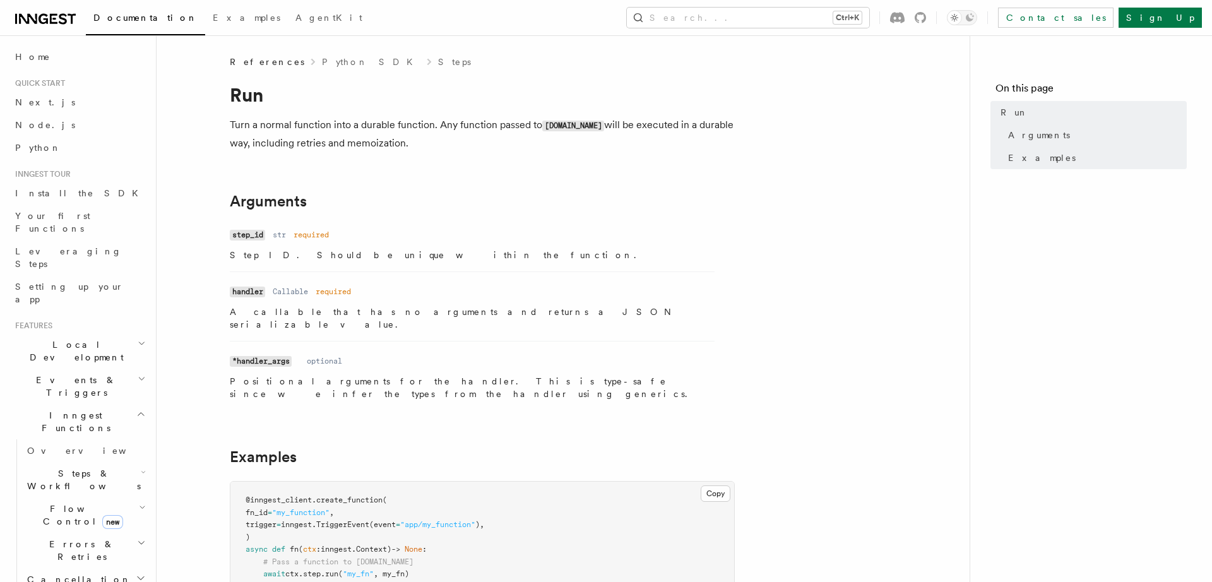
click at [249, 238] on code "step_id" at bounding box center [247, 235] width 35 height 11
click at [230, 295] on code "handler" at bounding box center [247, 292] width 35 height 11
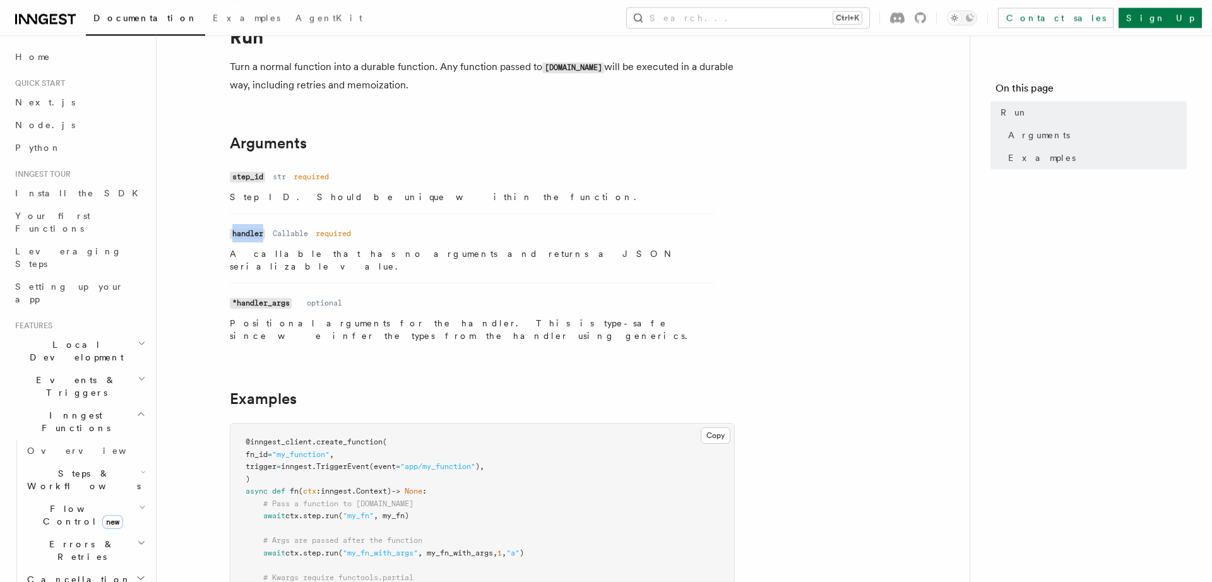
scroll to position [174, 0]
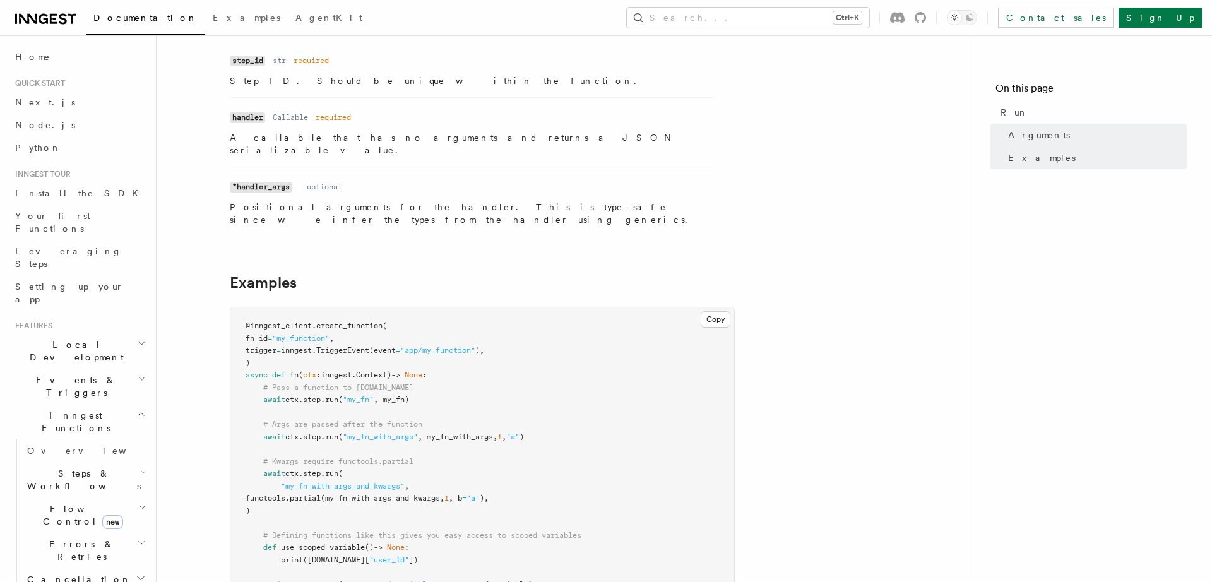
click at [405, 420] on span "# Args are passed after the function" at bounding box center [342, 424] width 159 height 9
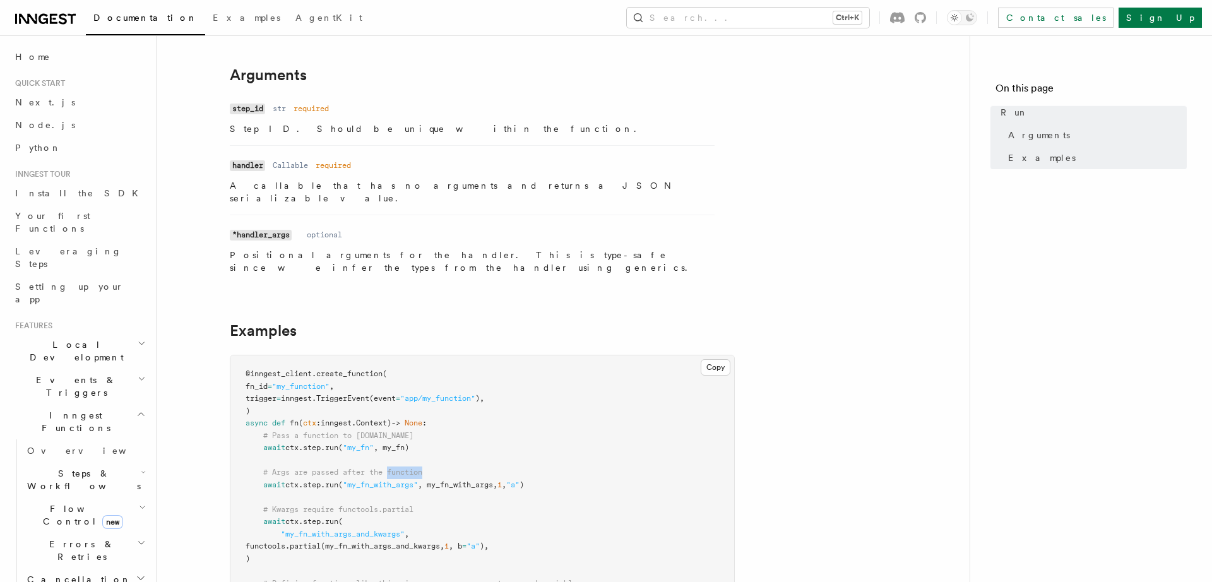
scroll to position [348, 0]
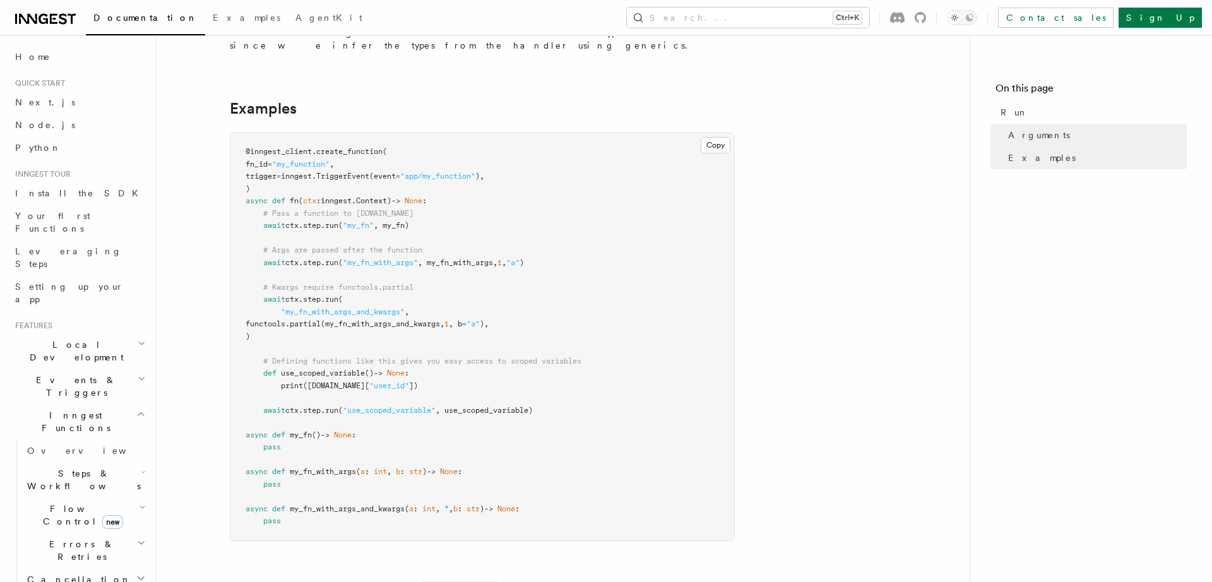
click at [442, 319] on span "(my_fn_with_args_and_kwargs," at bounding box center [383, 323] width 124 height 9
click at [557, 357] on span "# Defining functions like this gives you easy access to scoped variables" at bounding box center [422, 361] width 318 height 9
drag, startPoint x: 314, startPoint y: 345, endPoint x: 299, endPoint y: 331, distance: 20.5
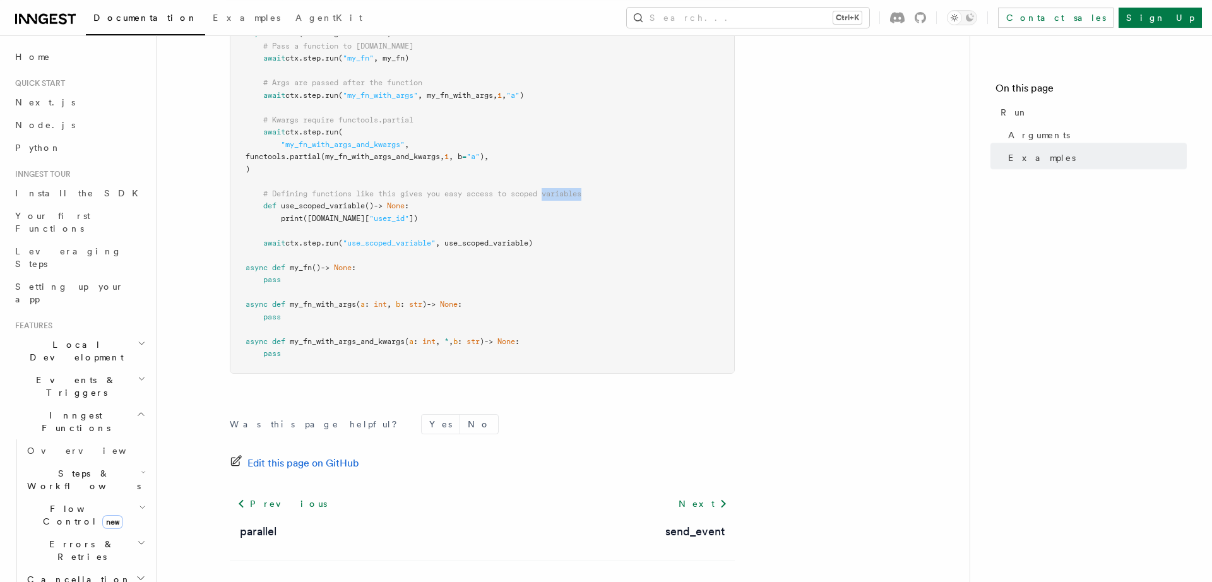
scroll to position [523, 0]
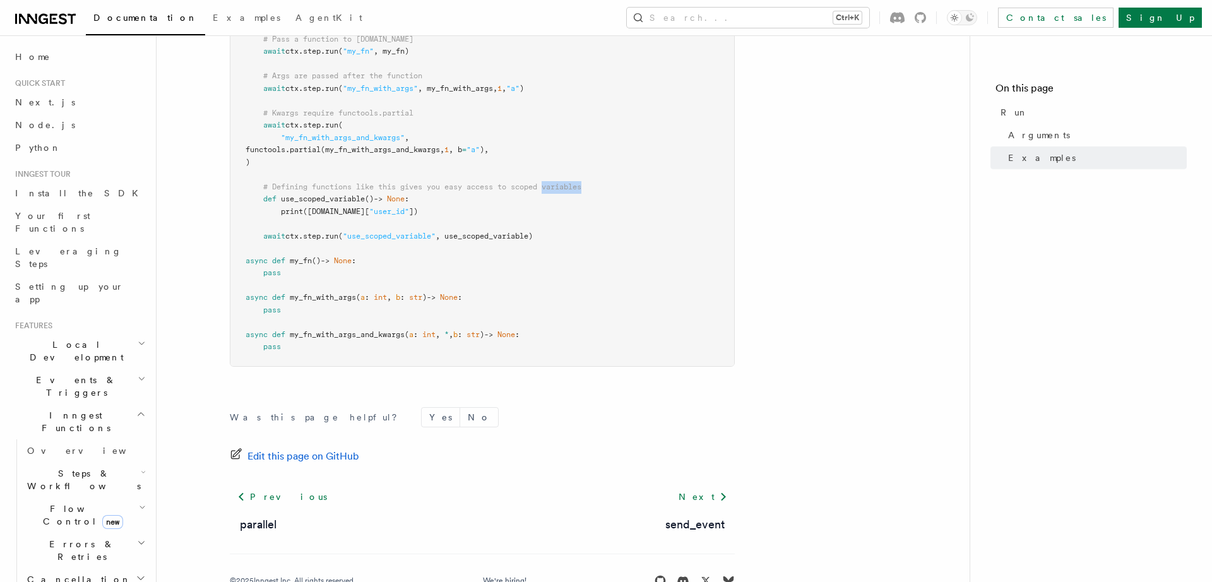
scroll to position [2104, 0]
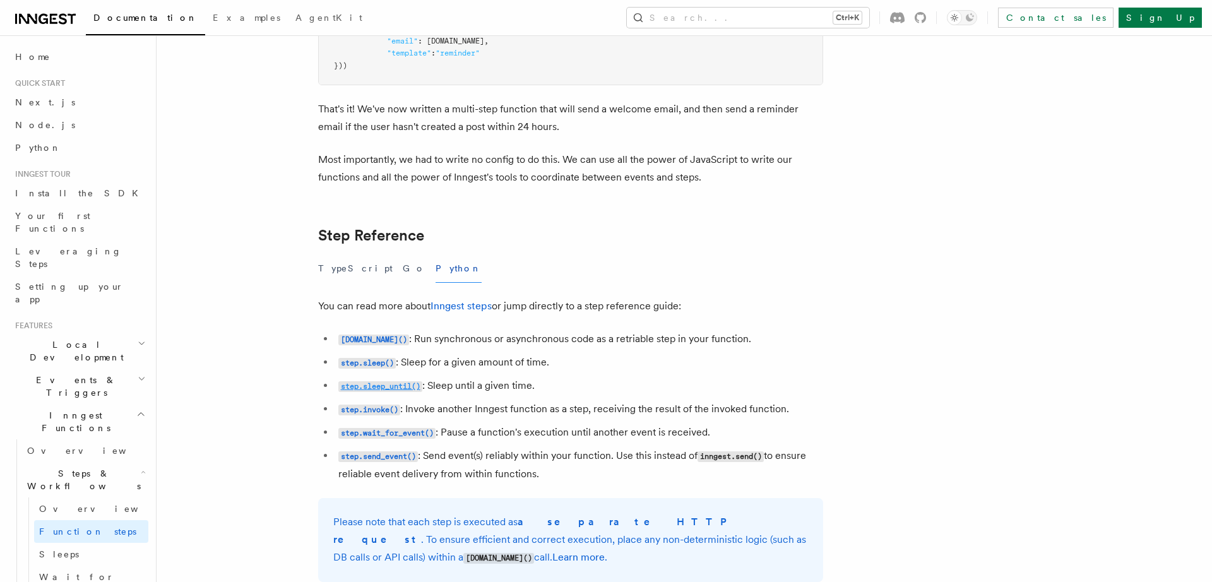
click at [410, 392] on code "step.sleep_until()" at bounding box center [380, 386] width 84 height 11
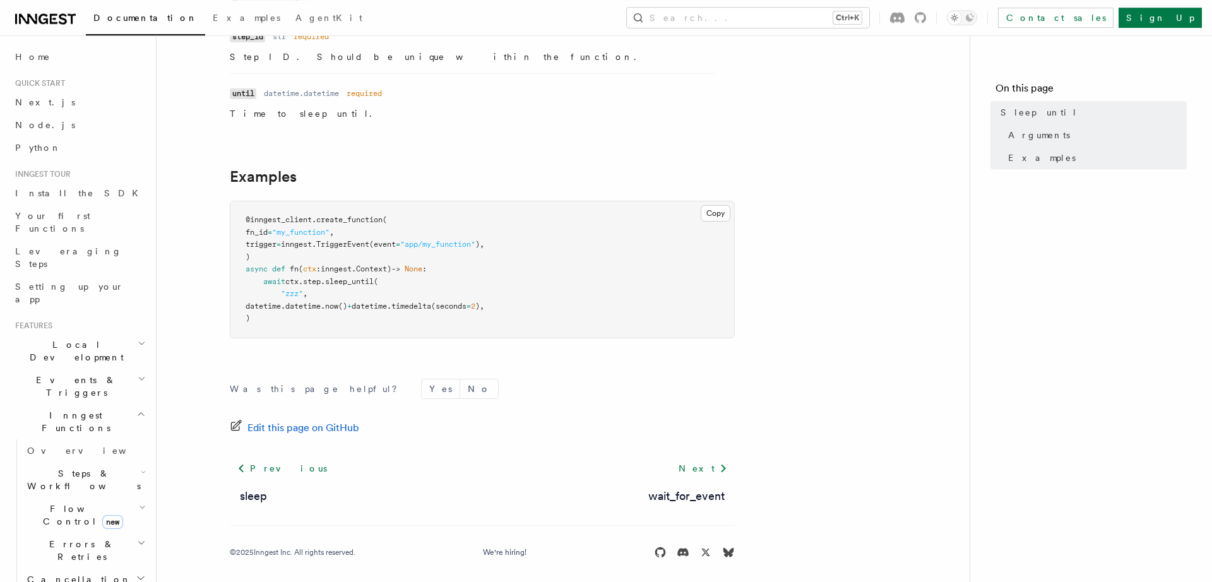
scroll to position [188, 0]
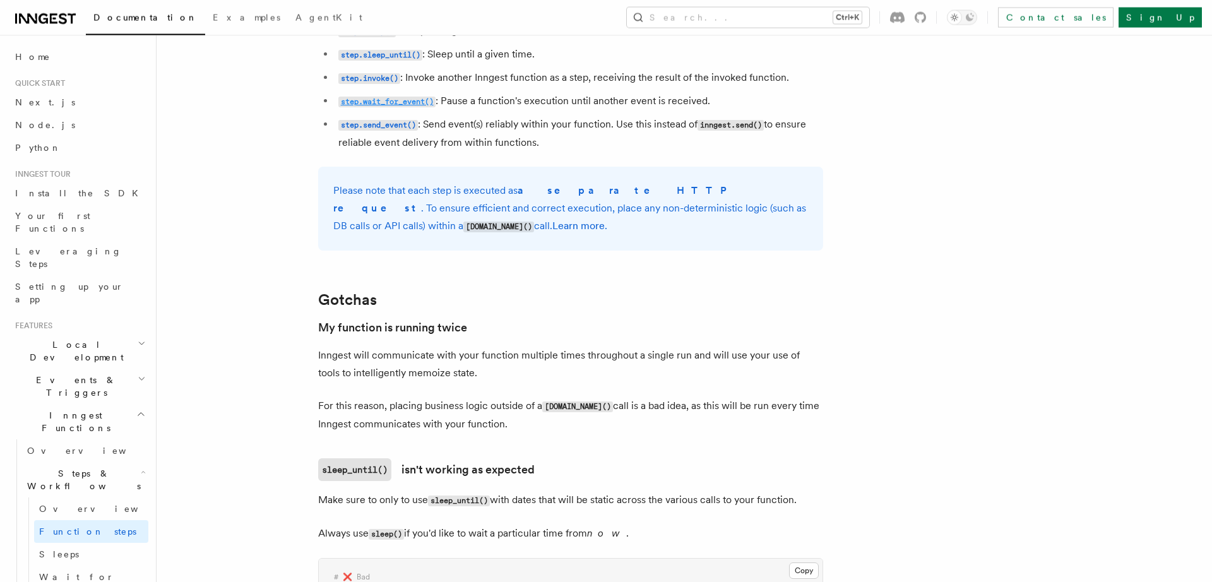
scroll to position [2501, 0]
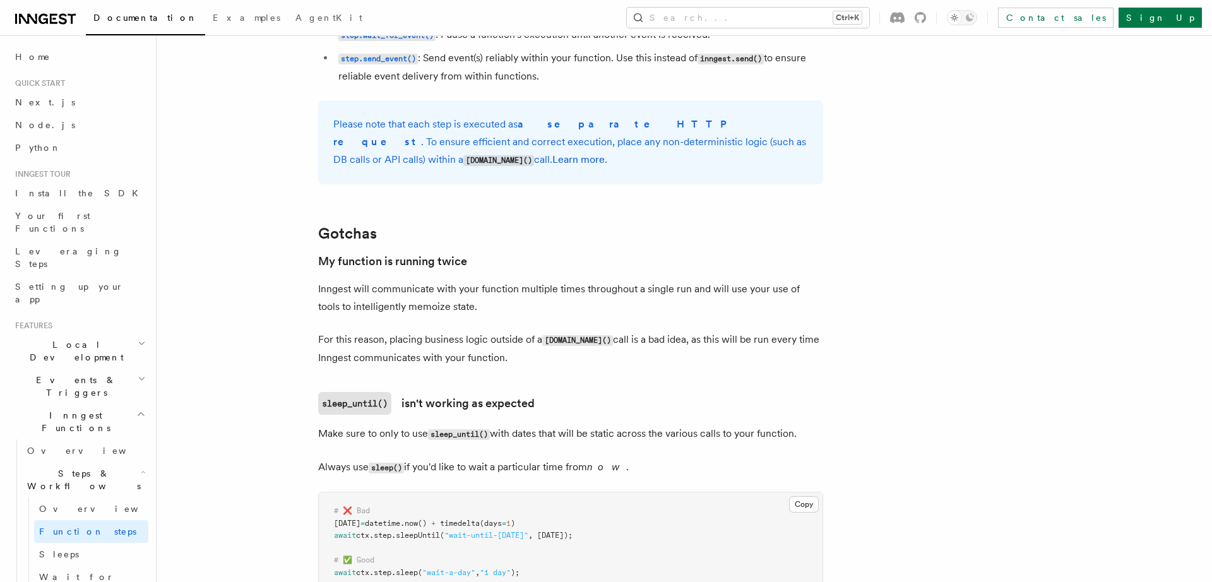
click at [577, 346] on code "[DOMAIN_NAME]()" at bounding box center [577, 340] width 71 height 11
click at [427, 367] on p "For this reason, placing business logic outside of a step.run() call is a bad i…" at bounding box center [570, 349] width 505 height 36
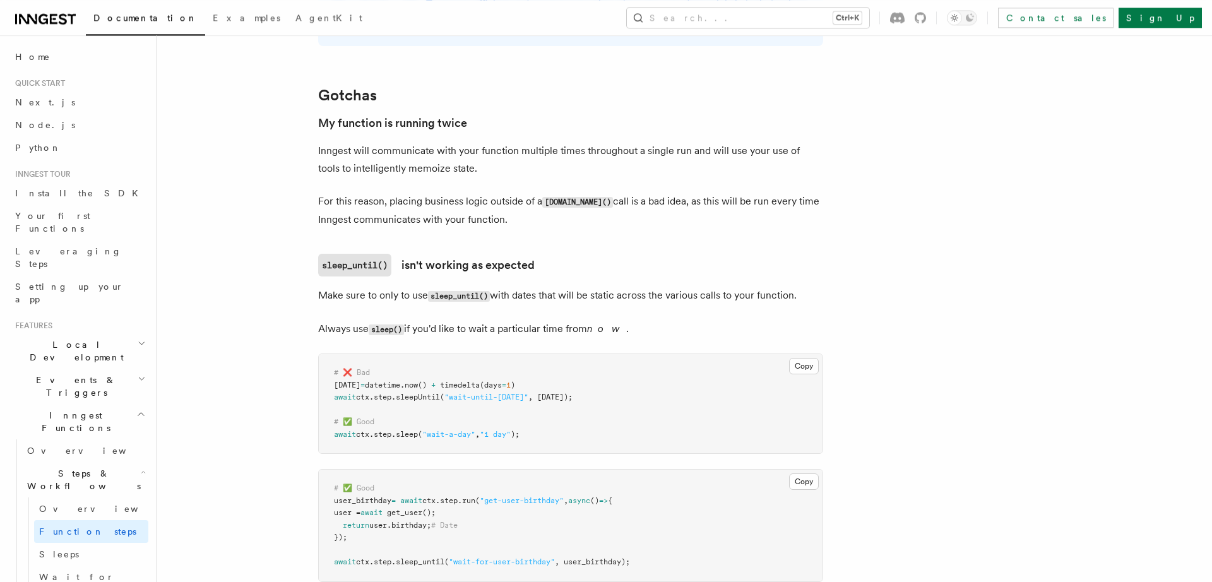
scroll to position [2675, 0]
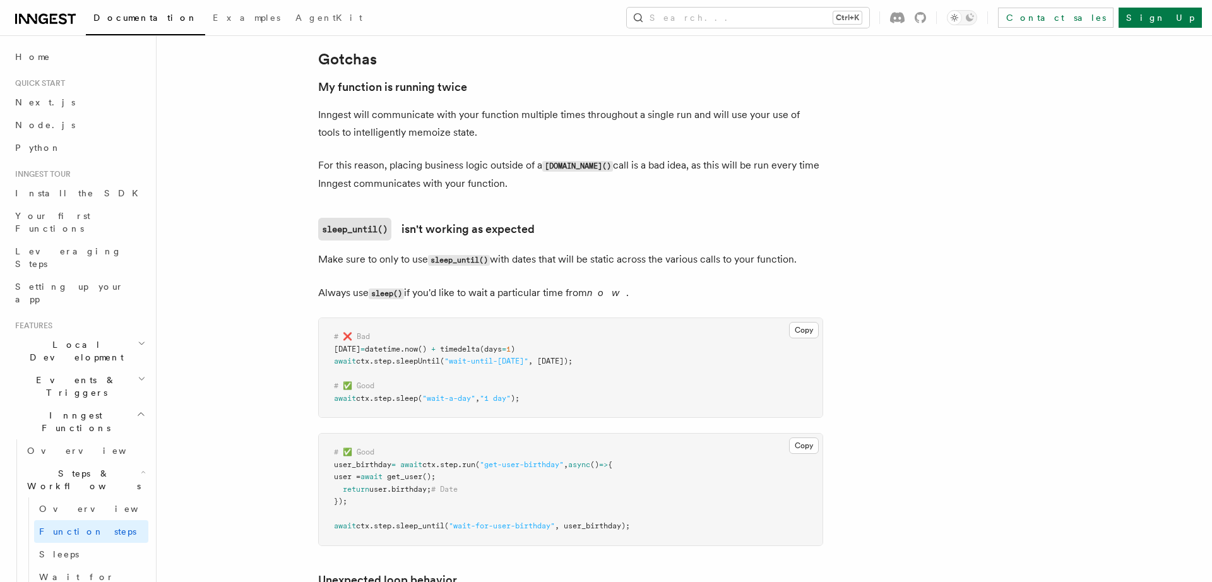
drag, startPoint x: 656, startPoint y: 288, endPoint x: 784, endPoint y: 280, distance: 128.3
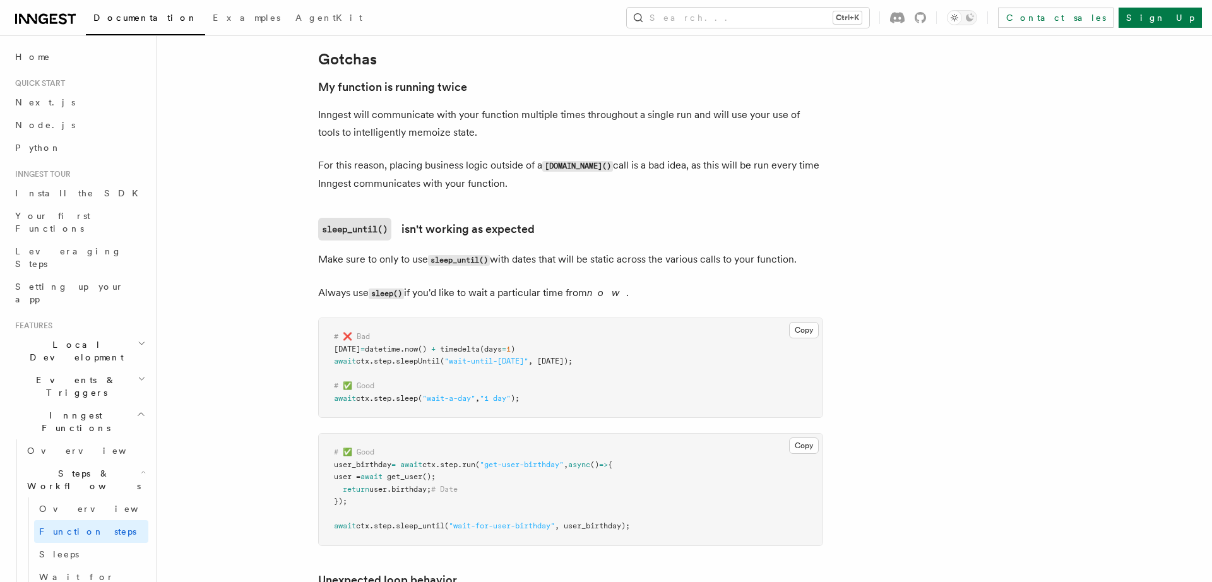
click at [703, 302] on p "Always use sleep() if you'd like to wait a particular time from now ." at bounding box center [570, 293] width 505 height 18
click at [603, 386] on pre "# ❌ Bad tomorrow = datetime . now () + timedelta (days = 1 ) await ctx . step .…" at bounding box center [571, 367] width 504 height 99
click at [602, 386] on pre "# ❌ Bad tomorrow = datetime . now () + timedelta (days = 1 ) await ctx . step .…" at bounding box center [571, 367] width 504 height 99
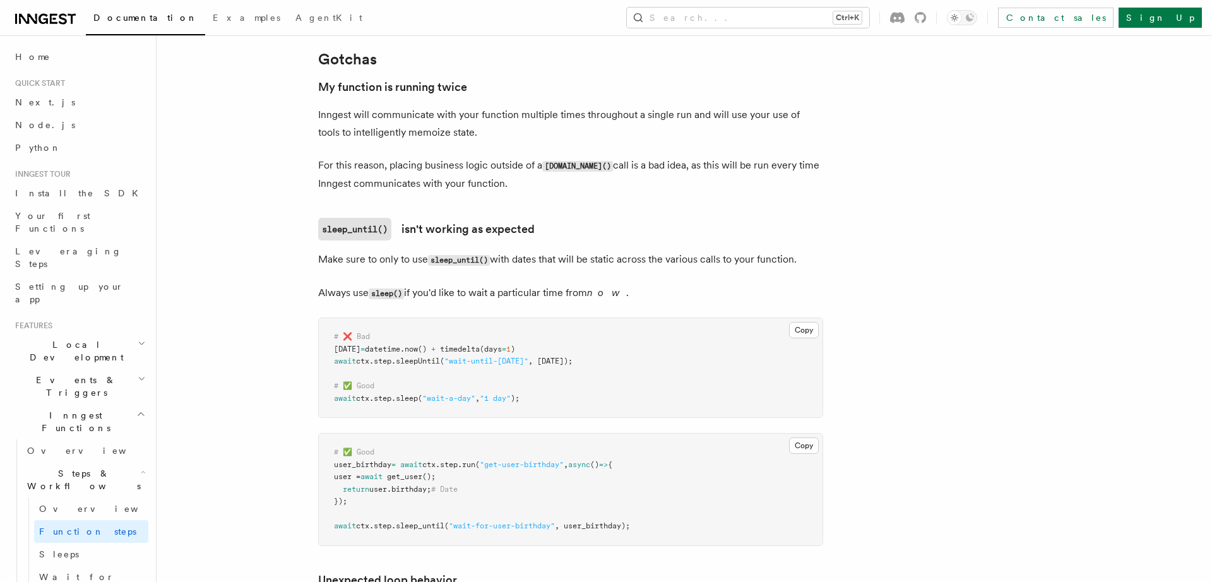
click at [602, 386] on pre "# ❌ Bad tomorrow = datetime . now () + timedelta (days = 1 ) await ctx . step .…" at bounding box center [571, 367] width 504 height 99
click at [503, 391] on pre "# ❌ Bad tomorrow = datetime . now () + timedelta (days = 1 ) await ctx . step .…" at bounding box center [571, 367] width 504 height 99
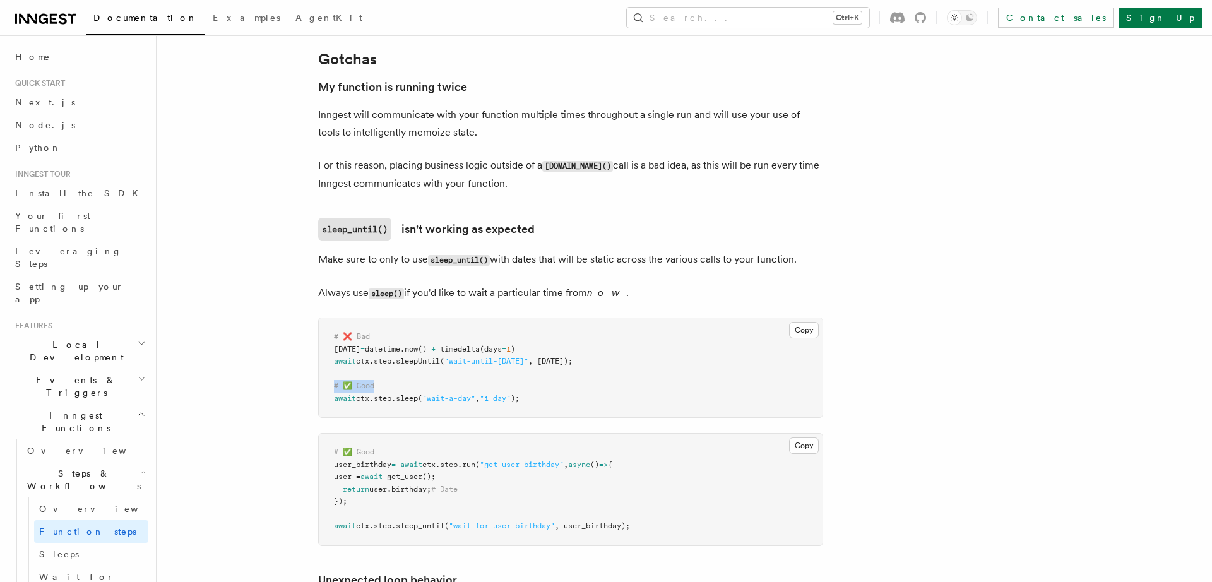
click at [503, 391] on pre "# ❌ Bad tomorrow = datetime . now () + timedelta (days = 1 ) await ctx . step .…" at bounding box center [571, 367] width 504 height 99
click at [502, 391] on pre "# ❌ Bad tomorrow = datetime . now () + timedelta (days = 1 ) await ctx . step .…" at bounding box center [571, 367] width 504 height 99
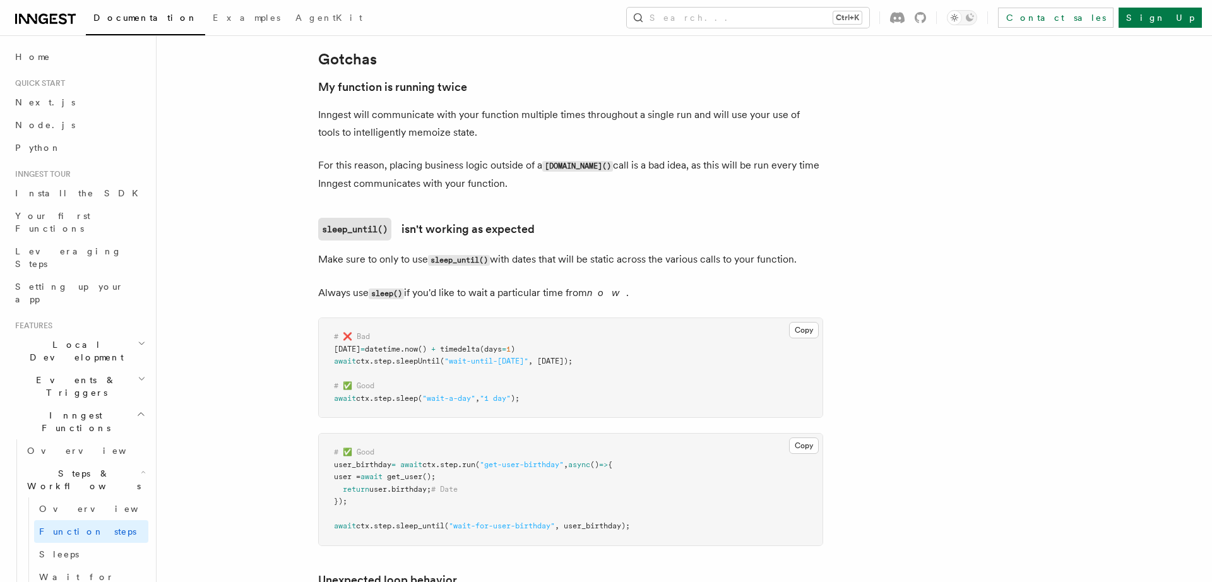
click at [627, 370] on pre "# ❌ Bad tomorrow = datetime . now () + timedelta (days = 1 ) await ctx . step .…" at bounding box center [571, 367] width 504 height 99
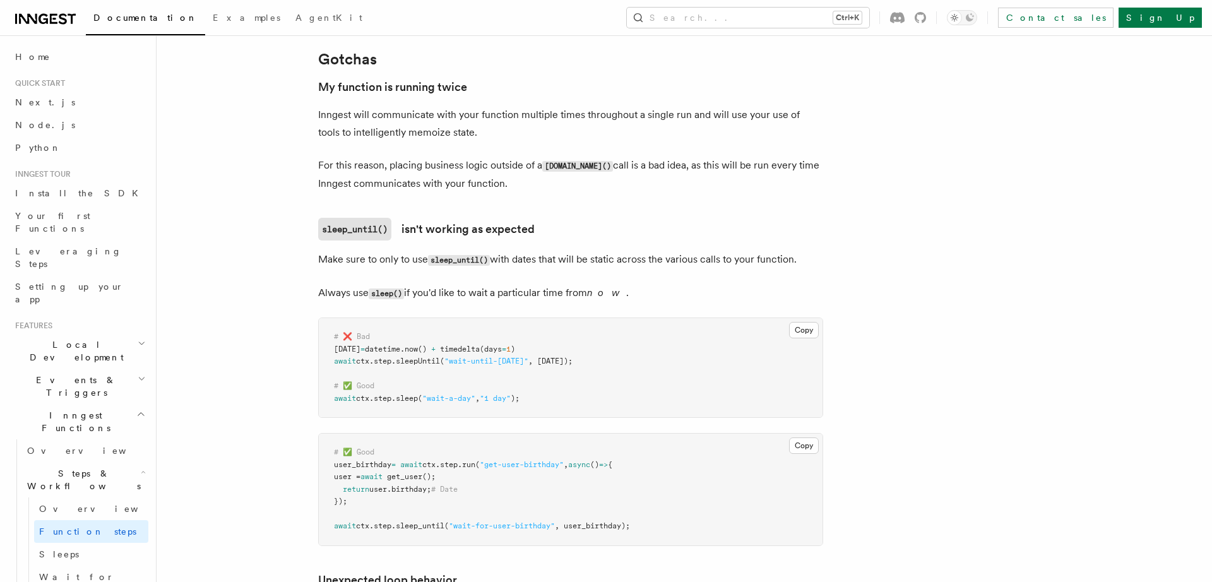
click at [593, 352] on pre "# ❌ Bad tomorrow = datetime . now () + timedelta (days = 1 ) await ctx . step .…" at bounding box center [571, 367] width 504 height 99
click at [589, 355] on pre "# ❌ Bad tomorrow = datetime . now () + timedelta (days = 1 ) await ctx . step .…" at bounding box center [571, 367] width 504 height 99
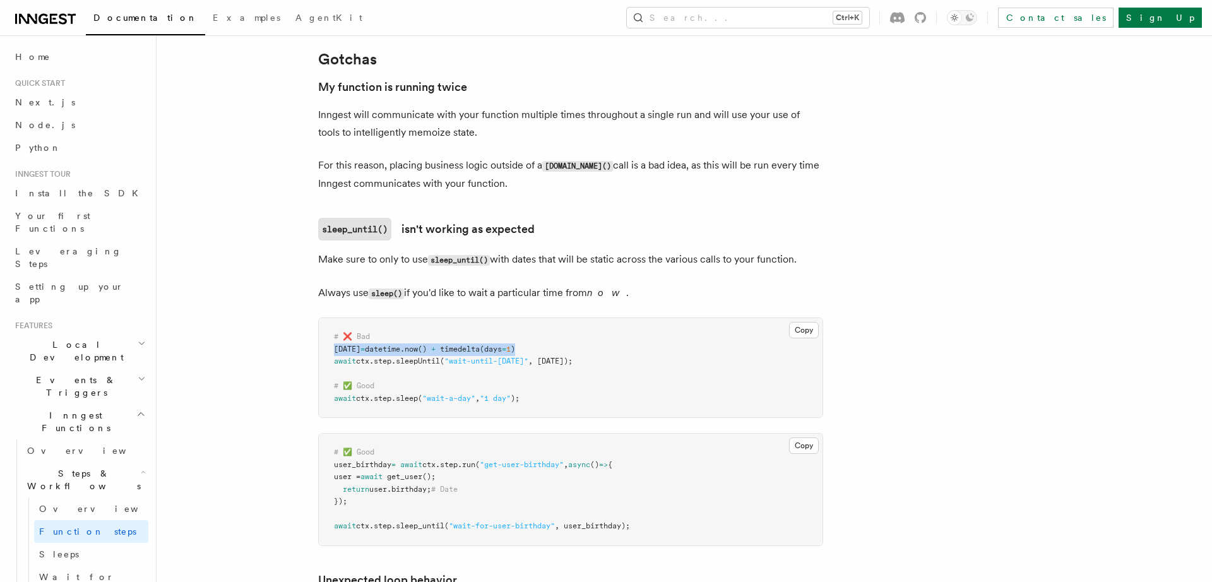
click at [589, 355] on pre "# ❌ Bad tomorrow = datetime . now () + timedelta (days = 1 ) await ctx . step .…" at bounding box center [571, 367] width 504 height 99
click at [533, 382] on pre "# ❌ Bad tomorrow = datetime . now () + timedelta (days = 1 ) await ctx . step .…" at bounding box center [571, 367] width 504 height 99
click at [535, 382] on pre "# ❌ Bad tomorrow = datetime . now () + timedelta (days = 1 ) await ctx . step .…" at bounding box center [571, 367] width 504 height 99
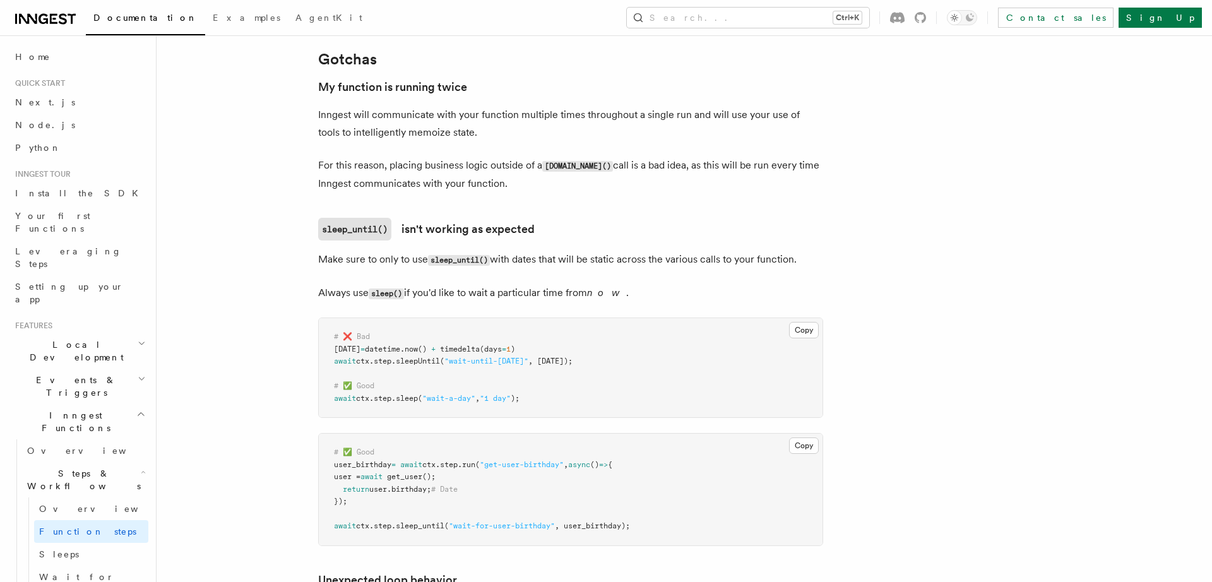
click at [534, 394] on pre "# ❌ Bad tomorrow = datetime . now () + timedelta (days = 1 ) await ctx . step .…" at bounding box center [571, 367] width 504 height 99
click at [597, 359] on pre "# ❌ Bad tomorrow = datetime . now () + timedelta (days = 1 ) await ctx . step .…" at bounding box center [571, 367] width 504 height 99
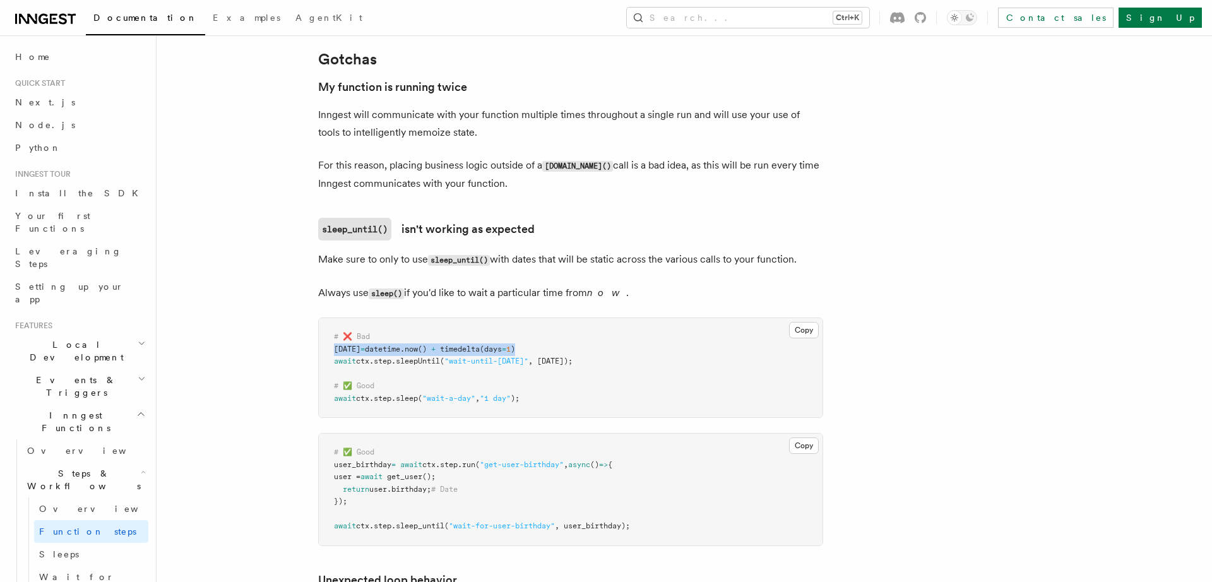
click at [597, 359] on pre "# ❌ Bad tomorrow = datetime . now () + timedelta (days = 1 ) await ctx . step .…" at bounding box center [571, 367] width 504 height 99
click at [560, 381] on pre "# ❌ Bad tomorrow = datetime . now () + timedelta (days = 1 ) await ctx . step .…" at bounding box center [571, 367] width 504 height 99
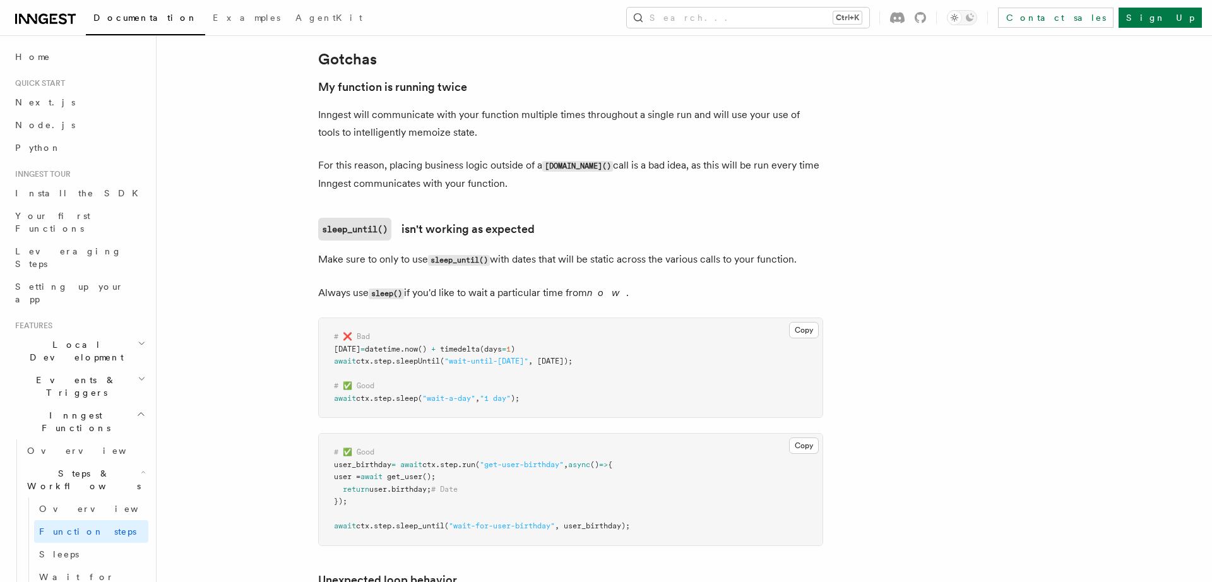
click at [625, 373] on pre "# ❌ Bad tomorrow = datetime . now () + timedelta (days = 1 ) await ctx . step .…" at bounding box center [571, 367] width 504 height 99
click at [664, 370] on pre "# ❌ Bad tomorrow = datetime . now () + timedelta (days = 1 ) await ctx . step .…" at bounding box center [571, 367] width 504 height 99
click at [663, 373] on pre "# ❌ Bad tomorrow = datetime . now () + timedelta (days = 1 ) await ctx . step .…" at bounding box center [571, 367] width 504 height 99
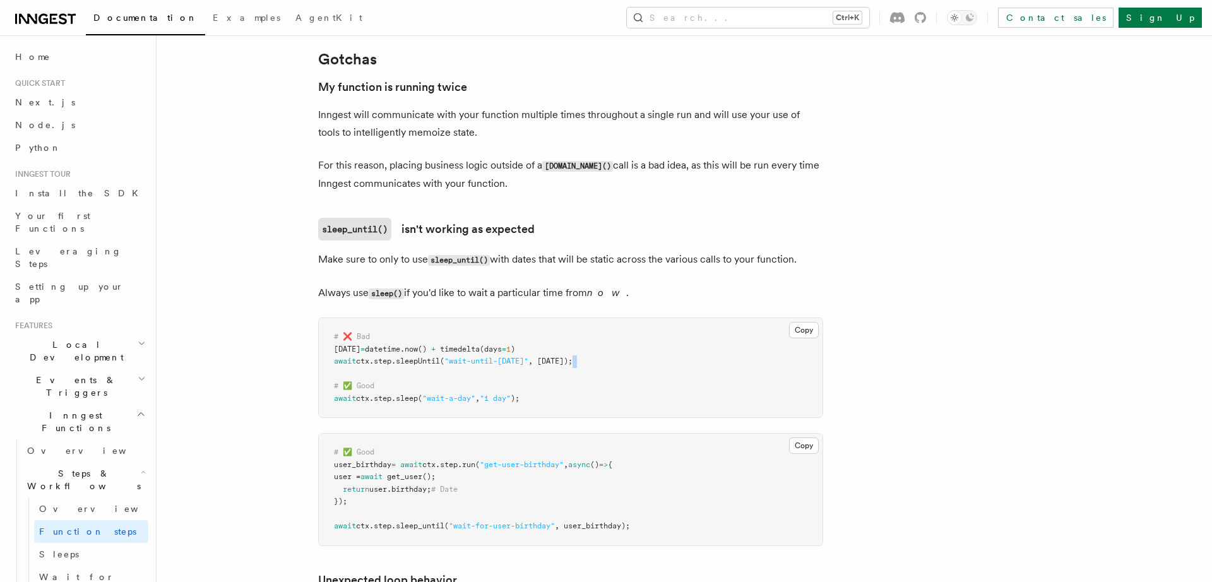
click at [658, 378] on pre "# ❌ Bad tomorrow = datetime . now () + timedelta (days = 1 ) await ctx . step .…" at bounding box center [571, 367] width 504 height 99
drag, startPoint x: 445, startPoint y: 389, endPoint x: 325, endPoint y: 360, distance: 123.5
click at [325, 360] on pre "# ❌ Bad tomorrow = datetime . now () + timedelta (days = 1 ) await ctx . step .…" at bounding box center [571, 367] width 504 height 99
click at [462, 365] on span ""wait-until-tomorrow"" at bounding box center [486, 361] width 84 height 9
drag, startPoint x: 607, startPoint y: 372, endPoint x: 317, endPoint y: 353, distance: 291.0
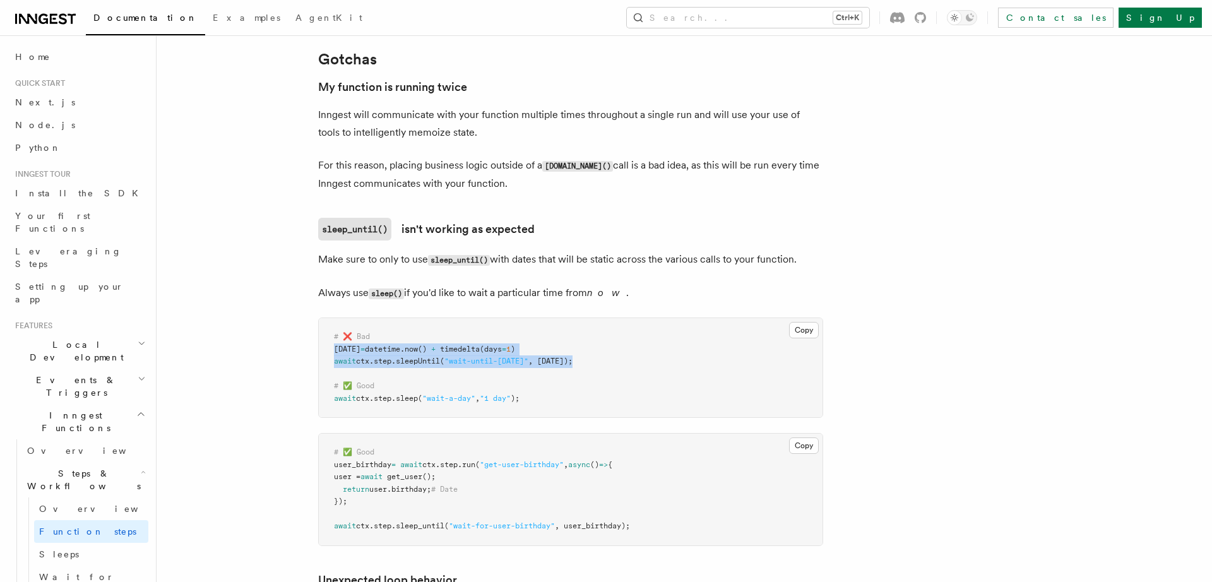
click at [319, 353] on pre "# ❌ Bad tomorrow = datetime . now () + timedelta (days = 1 ) await ctx . step .…" at bounding box center [571, 367] width 504 height 99
click at [454, 365] on span ""wait-until-tomorrow"" at bounding box center [486, 361] width 84 height 9
click at [364, 387] on pre "# ❌ Bad tomorrow = datetime . now () + timedelta (days = 1 ) await ctx . step .…" at bounding box center [571, 367] width 504 height 99
click at [364, 379] on pre "# ❌ Bad tomorrow = datetime . now () + timedelta (days = 1 ) await ctx . step .…" at bounding box center [571, 367] width 504 height 99
drag, startPoint x: 335, startPoint y: 373, endPoint x: 307, endPoint y: 336, distance: 46.3
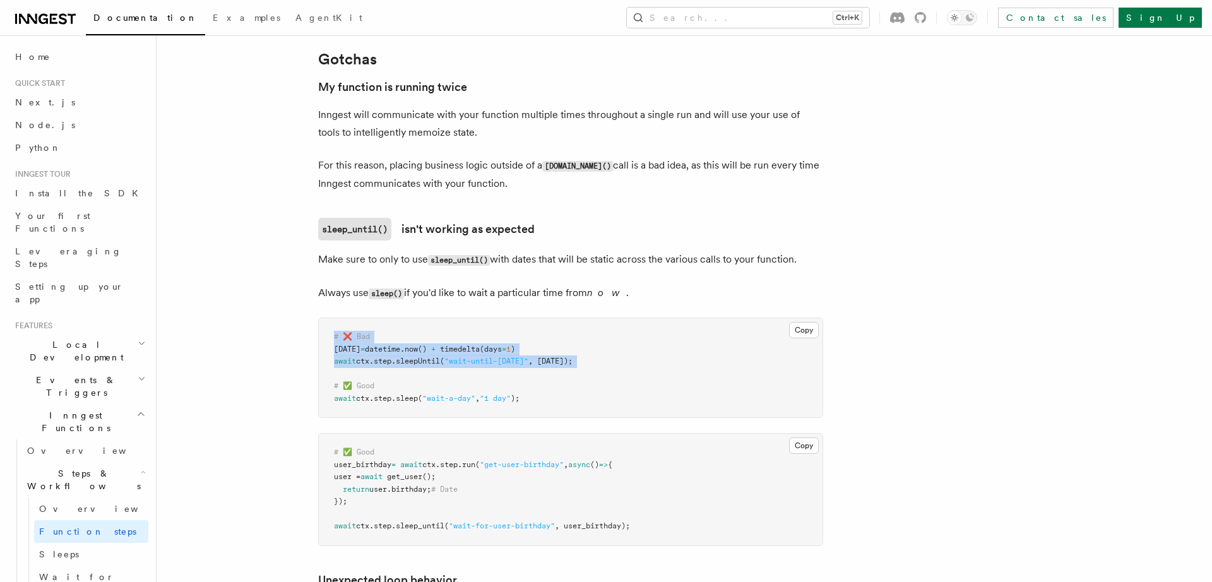
click at [319, 336] on pre "# ❌ Bad tomorrow = datetime . now () + timedelta (days = 1 ) await ctx . step .…" at bounding box center [571, 367] width 504 height 99
click at [422, 365] on span "sleepUntil" at bounding box center [418, 361] width 44 height 9
click at [456, 386] on pre "# ❌ Bad tomorrow = datetime . now () + timedelta (days = 1 ) await ctx . step .…" at bounding box center [571, 367] width 504 height 99
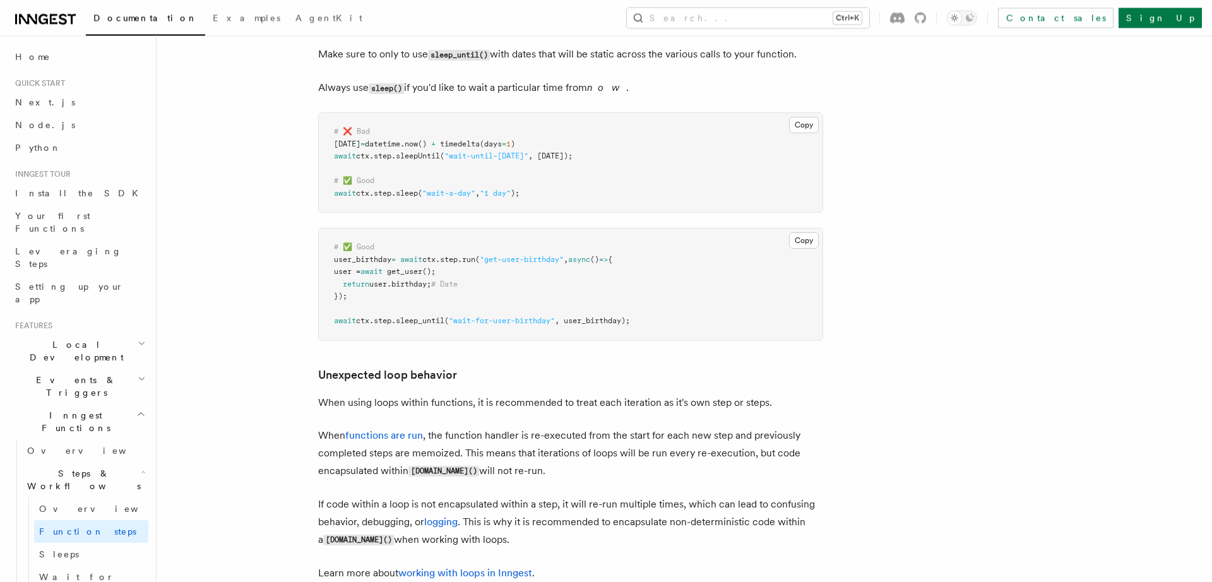
scroll to position [2937, 0]
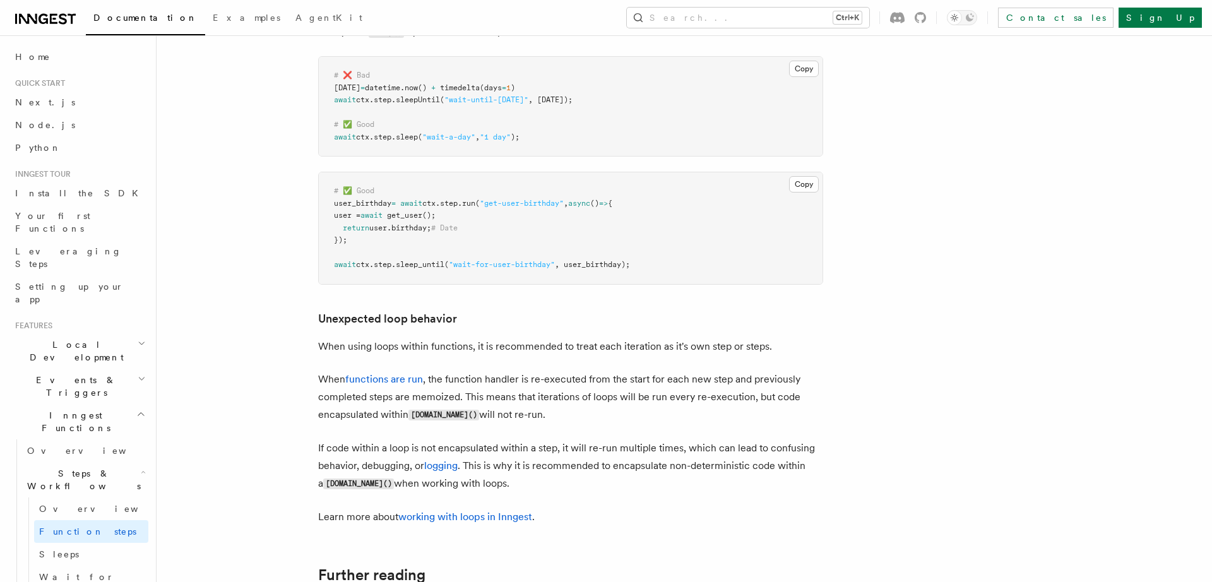
click at [719, 351] on p "When using loops within functions, it is recommended to treat each iteration as…" at bounding box center [570, 347] width 505 height 18
click at [788, 355] on p "When using loops within functions, it is recommended to treat each iteration as…" at bounding box center [570, 347] width 505 height 18
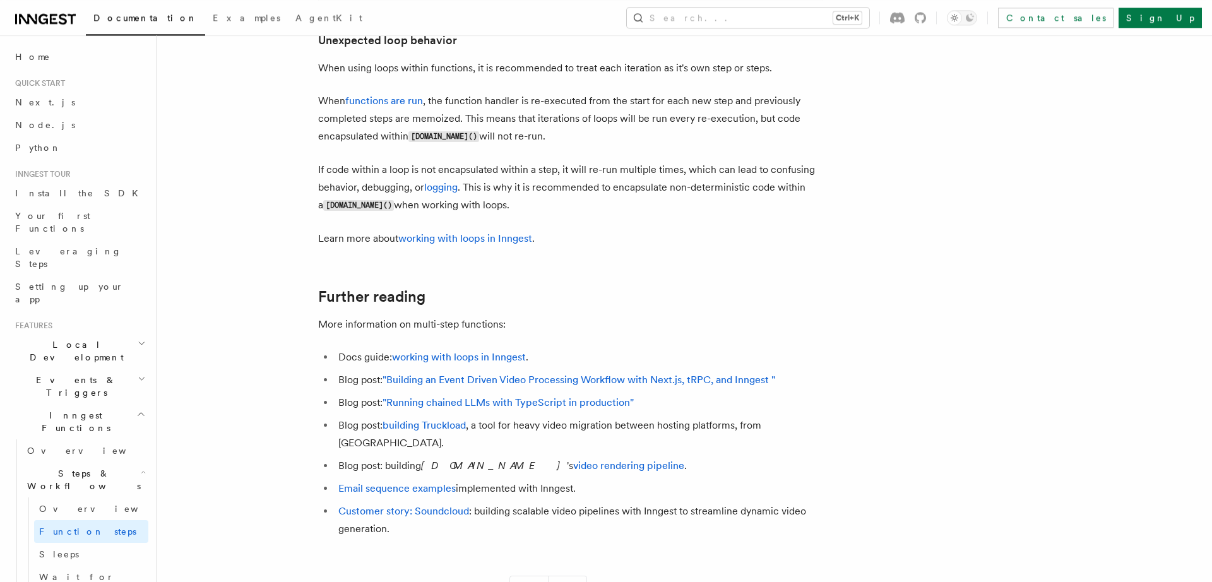
scroll to position [3285, 0]
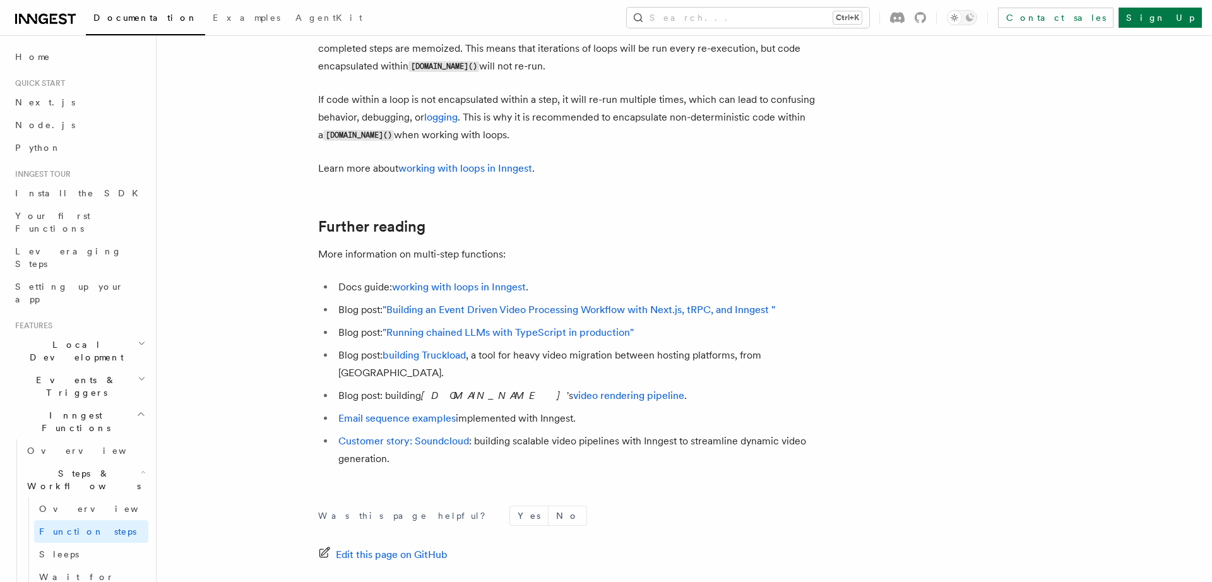
click at [368, 263] on p "More information on multi-step functions:" at bounding box center [570, 255] width 505 height 18
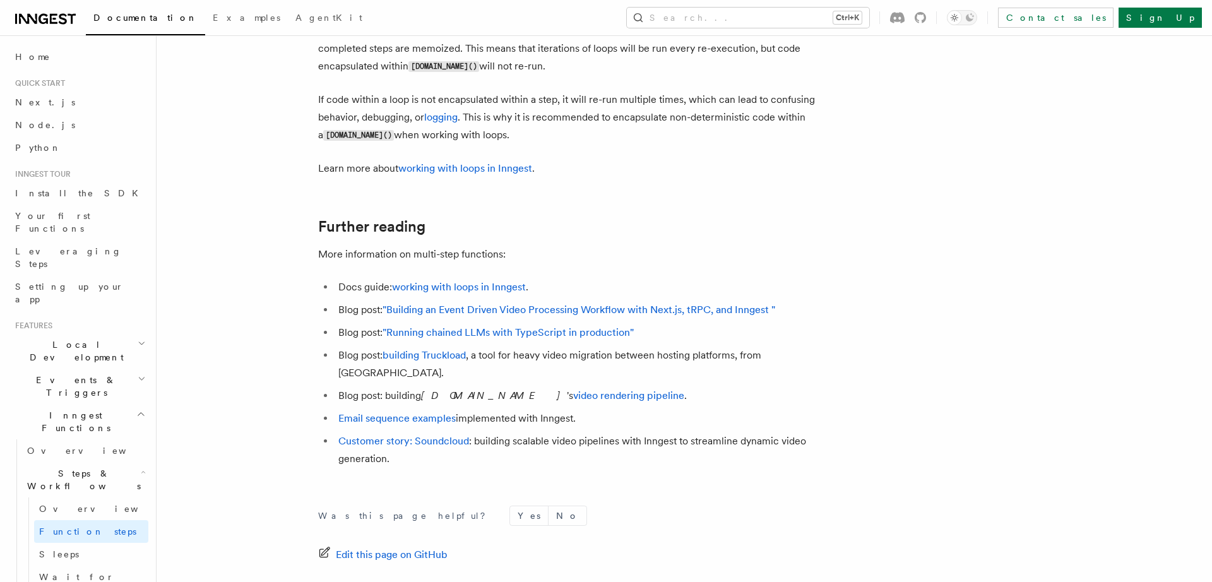
click at [764, 420] on li "Email sequence examples implemented with Inngest." at bounding box center [578, 419] width 488 height 18
click at [761, 434] on li "Customer story: Soundcloud : building scalable video pipelines with Inngest to …" at bounding box center [578, 449] width 488 height 35
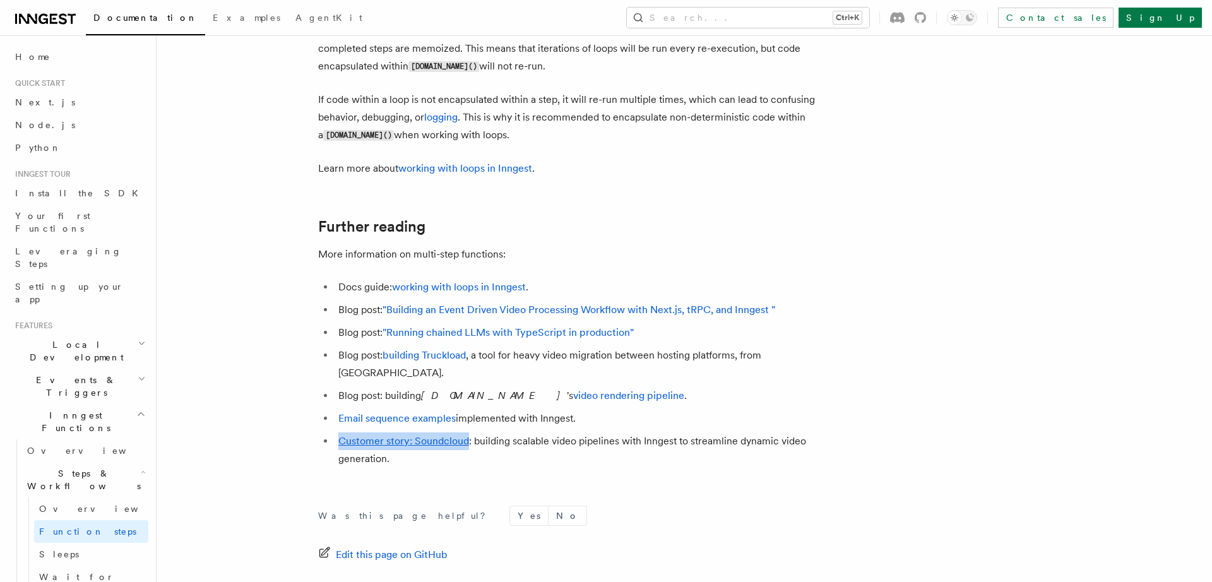
click at [761, 434] on li "Customer story: Soundcloud : building scalable video pipelines with Inngest to …" at bounding box center [578, 449] width 488 height 35
click at [772, 410] on li "Email sequence examples implemented with Inngest." at bounding box center [578, 419] width 488 height 18
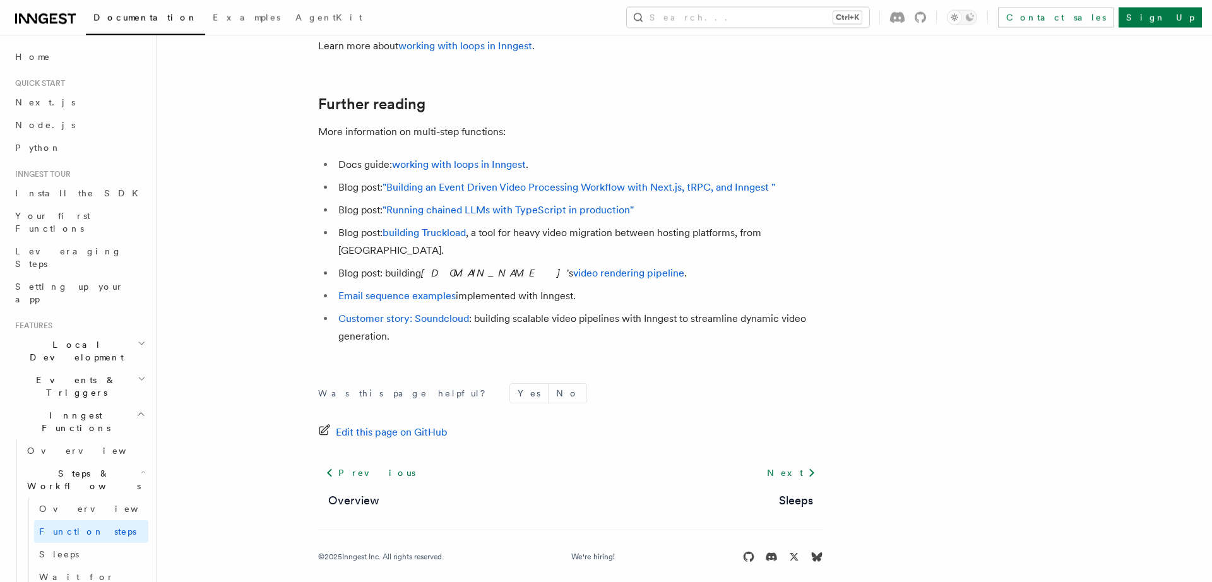
scroll to position [3408, 0]
click at [788, 499] on link "Sleeps" at bounding box center [796, 500] width 34 height 18
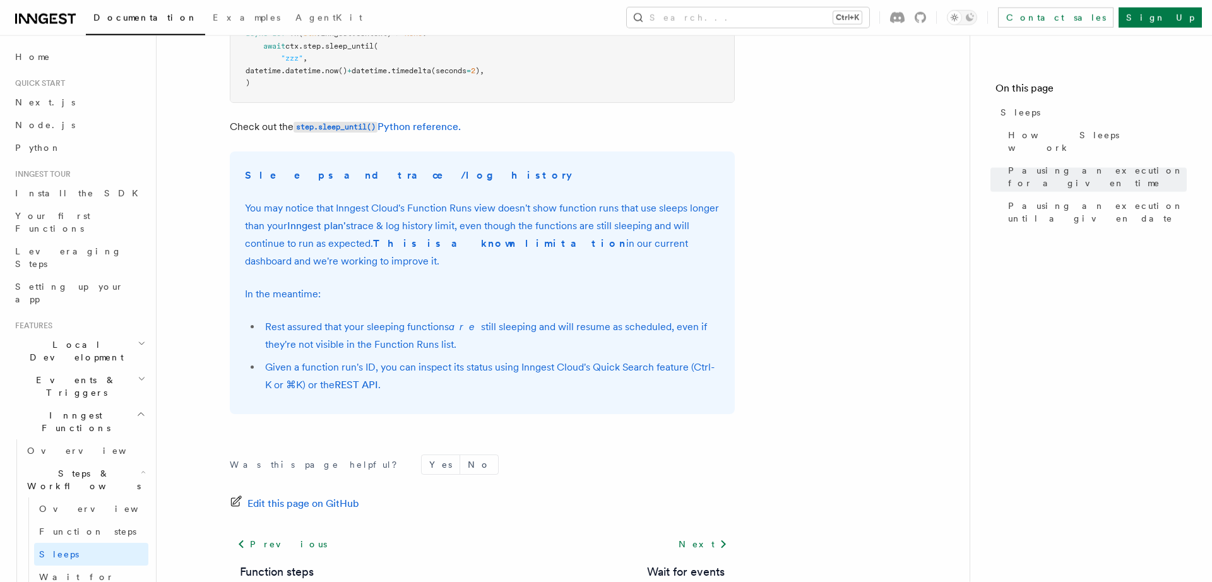
scroll to position [871, 0]
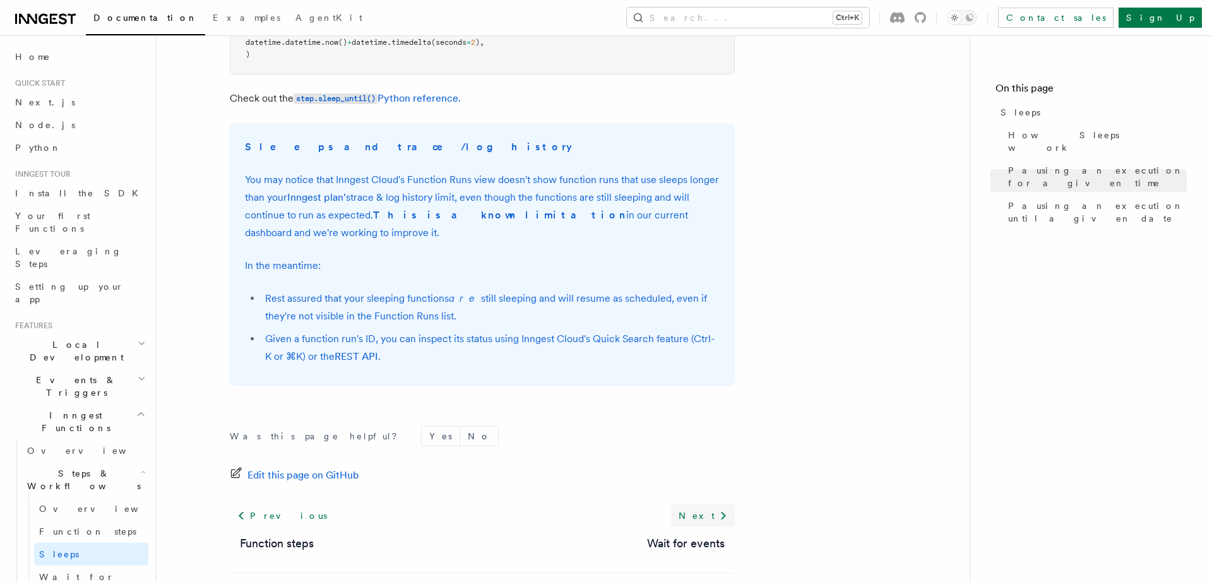
click at [720, 517] on icon at bounding box center [723, 515] width 15 height 15
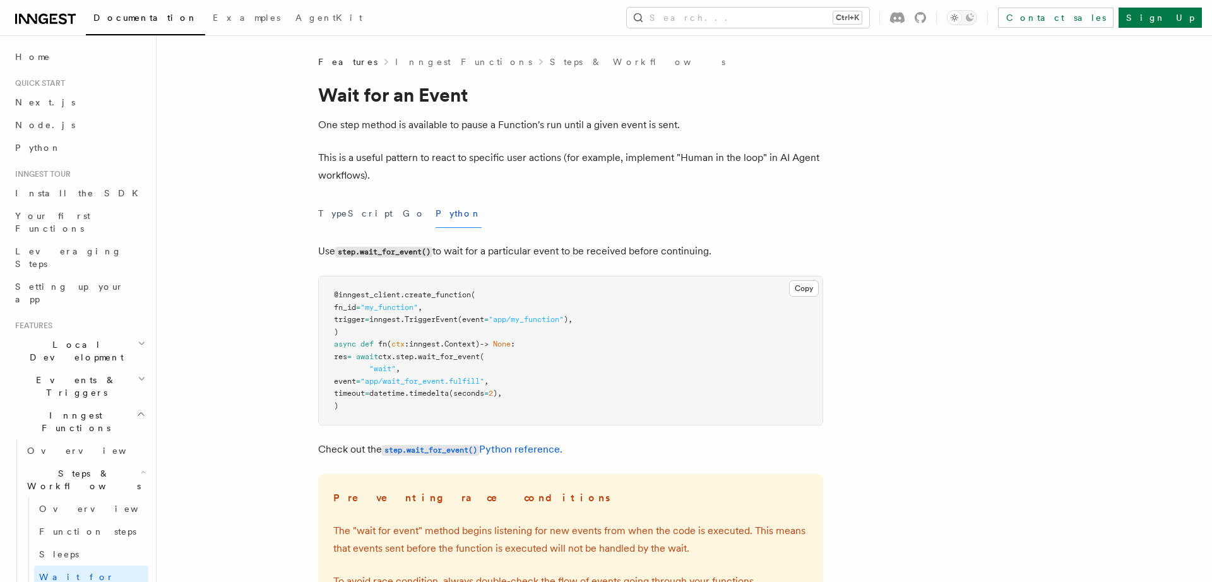
click at [903, 319] on article "Features Inngest Functions Steps & Workflows Wait for an Event One step method …" at bounding box center [651, 513] width 949 height 914
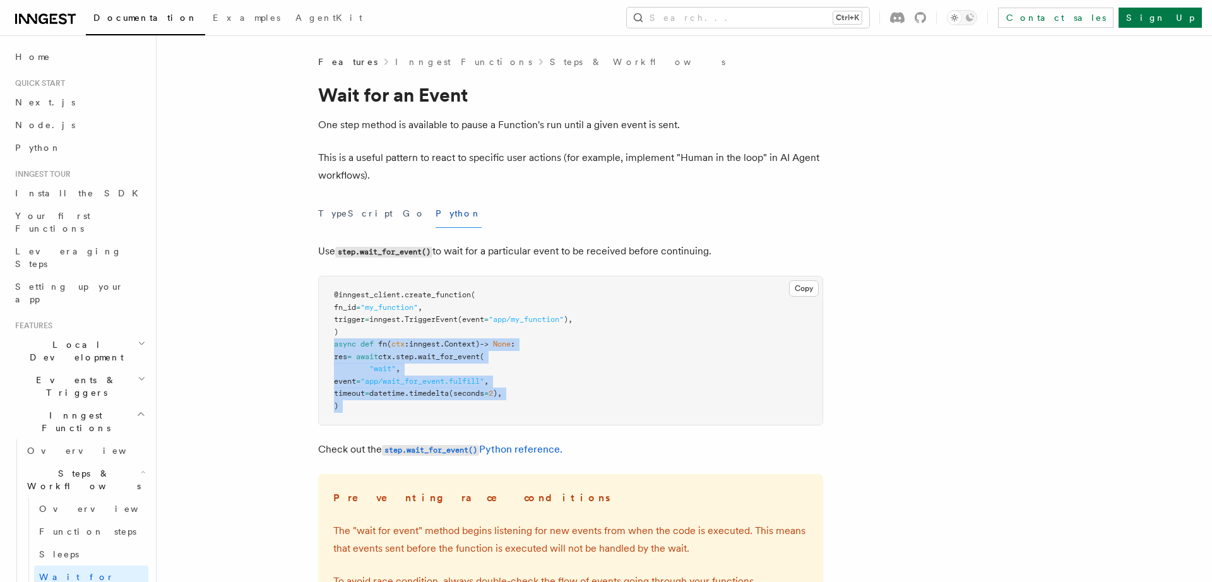
drag, startPoint x: 368, startPoint y: 415, endPoint x: 319, endPoint y: 339, distance: 90.3
click at [319, 339] on pre "@inngest_client . create_function ( fn_id = "my_function" , trigger = inngest. …" at bounding box center [571, 350] width 504 height 148
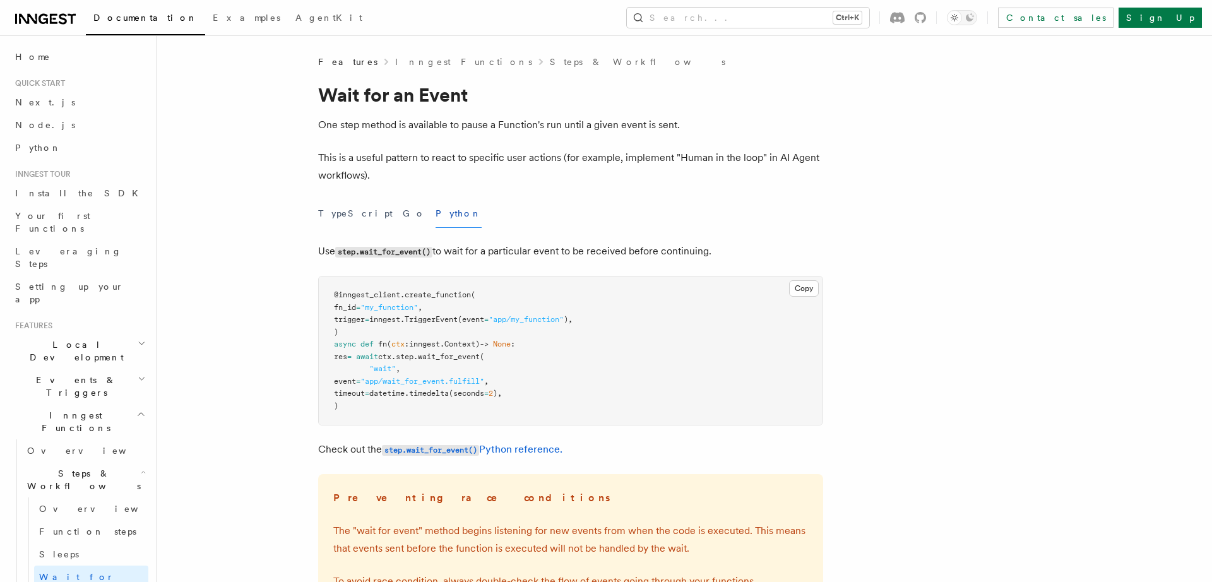
click at [981, 244] on article "Features Inngest Functions Steps & Workflows Wait for an Event One step method …" at bounding box center [651, 513] width 949 height 914
click at [420, 251] on code "step.wait_for_event()" at bounding box center [383, 252] width 97 height 11
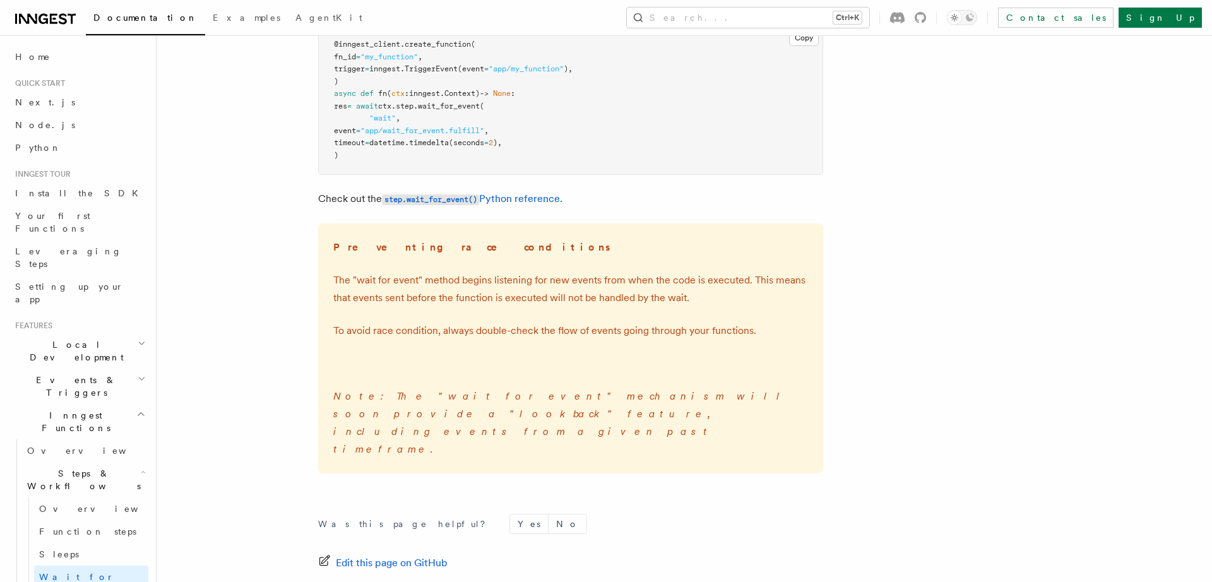
scroll to position [348, 0]
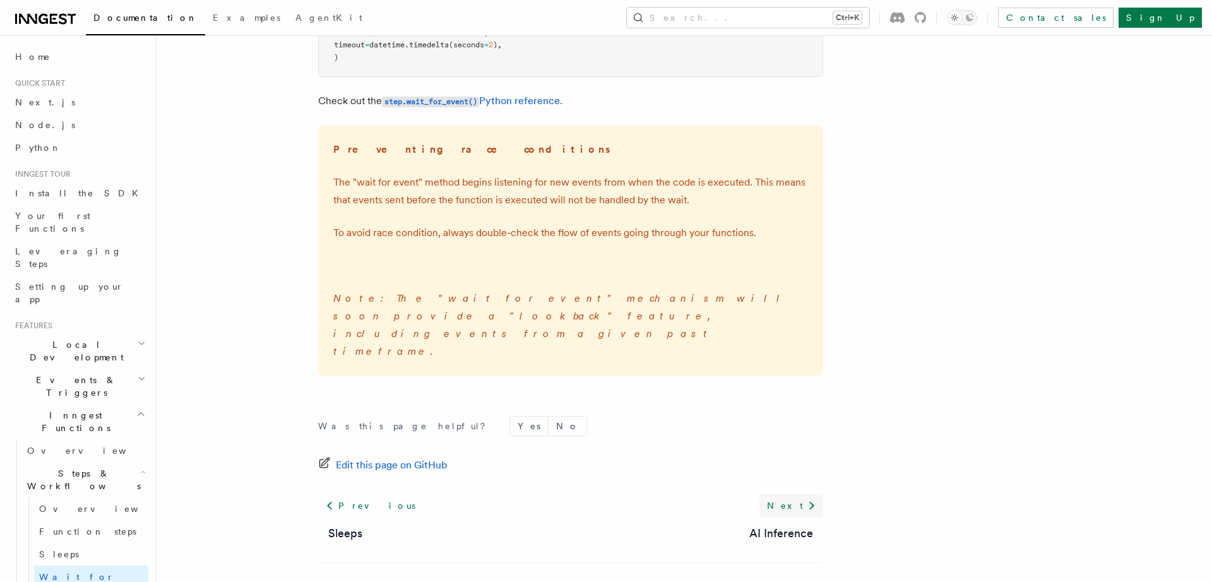
click at [793, 494] on link "Next" at bounding box center [791, 505] width 64 height 23
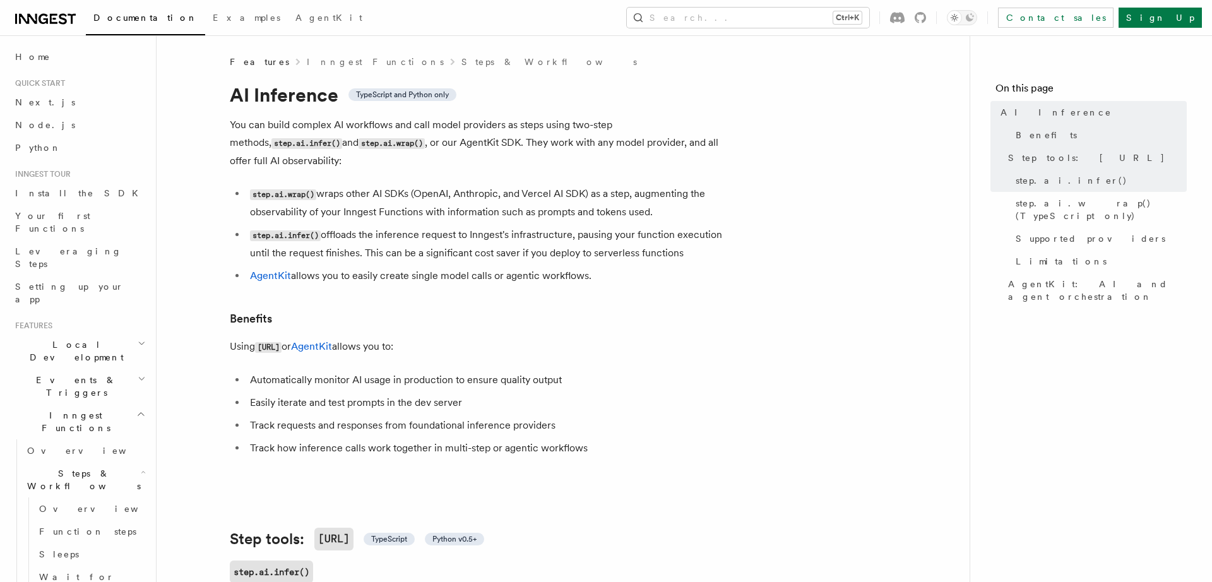
click at [367, 165] on p "You can build complex AI workflows and call model providers as steps using two-…" at bounding box center [482, 143] width 505 height 54
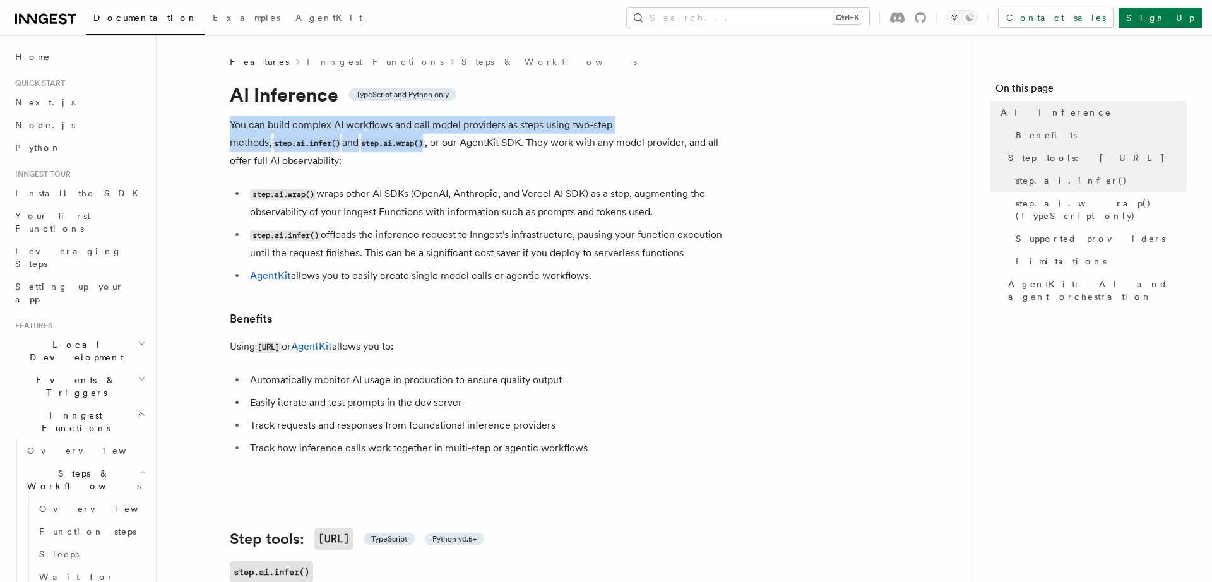
click at [367, 165] on p "You can build complex AI workflows and call model providers as steps using two-…" at bounding box center [482, 143] width 505 height 54
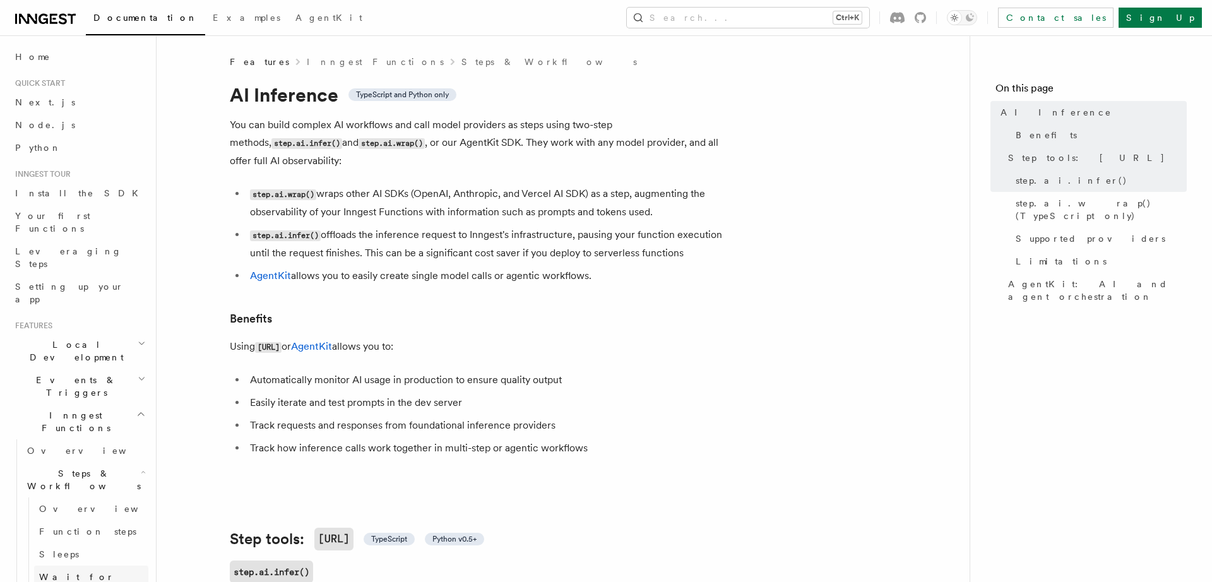
click at [102, 565] on link "Wait for events" at bounding box center [91, 582] width 114 height 35
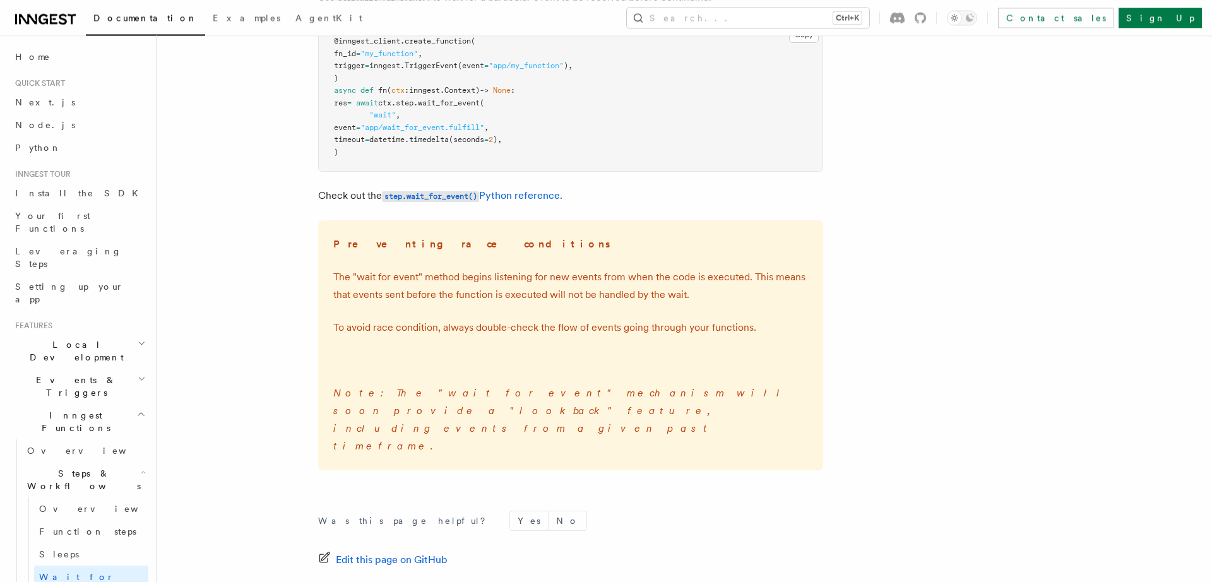
scroll to position [261, 0]
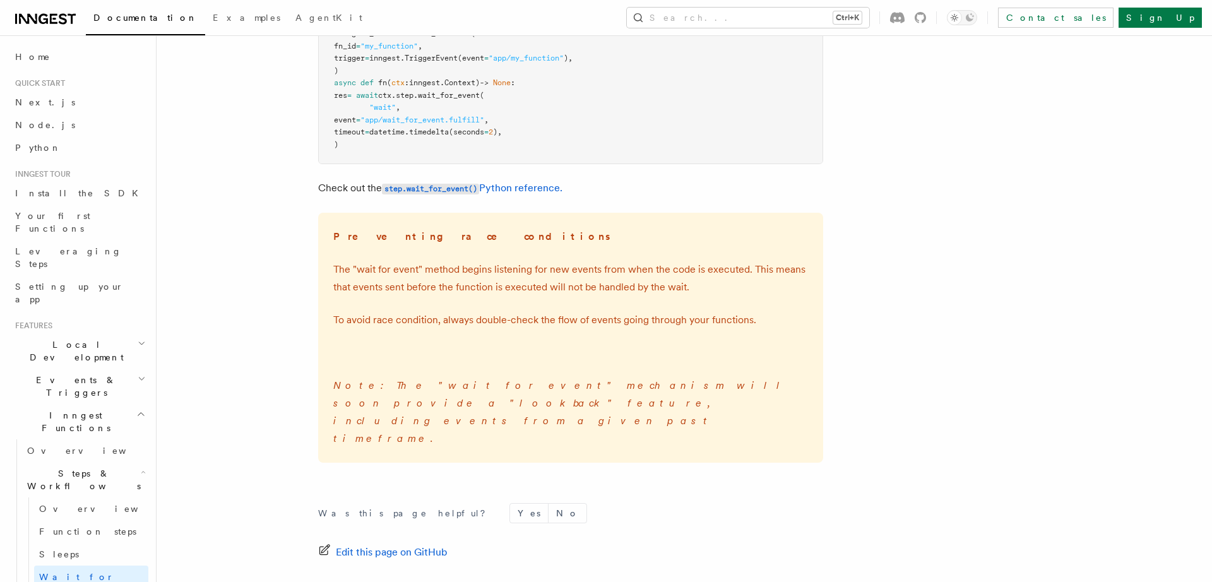
click at [630, 323] on p "To avoid race condition, always double-check the flow of events going through y…" at bounding box center [570, 320] width 475 height 18
click at [728, 323] on p "To avoid race condition, always double-check the flow of events going through y…" at bounding box center [570, 320] width 475 height 18
drag, startPoint x: 550, startPoint y: 382, endPoint x: 670, endPoint y: 381, distance: 119.3
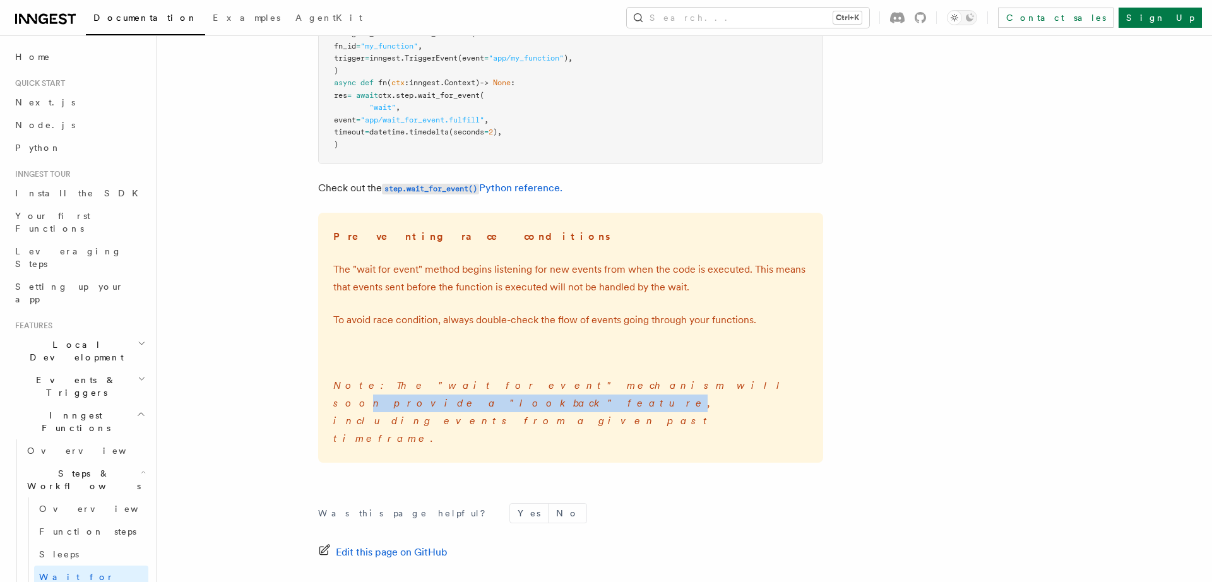
click at [670, 381] on em "Note: The "wait for event" mechanism will soon provide a "lookback" feature, in…" at bounding box center [561, 411] width 456 height 65
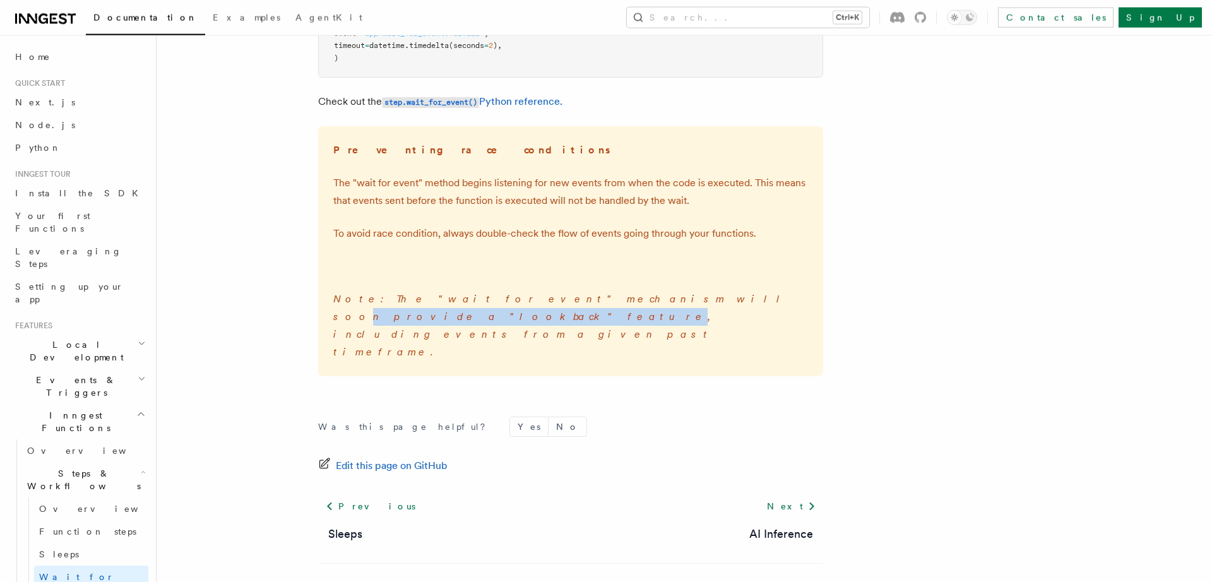
scroll to position [353, 0]
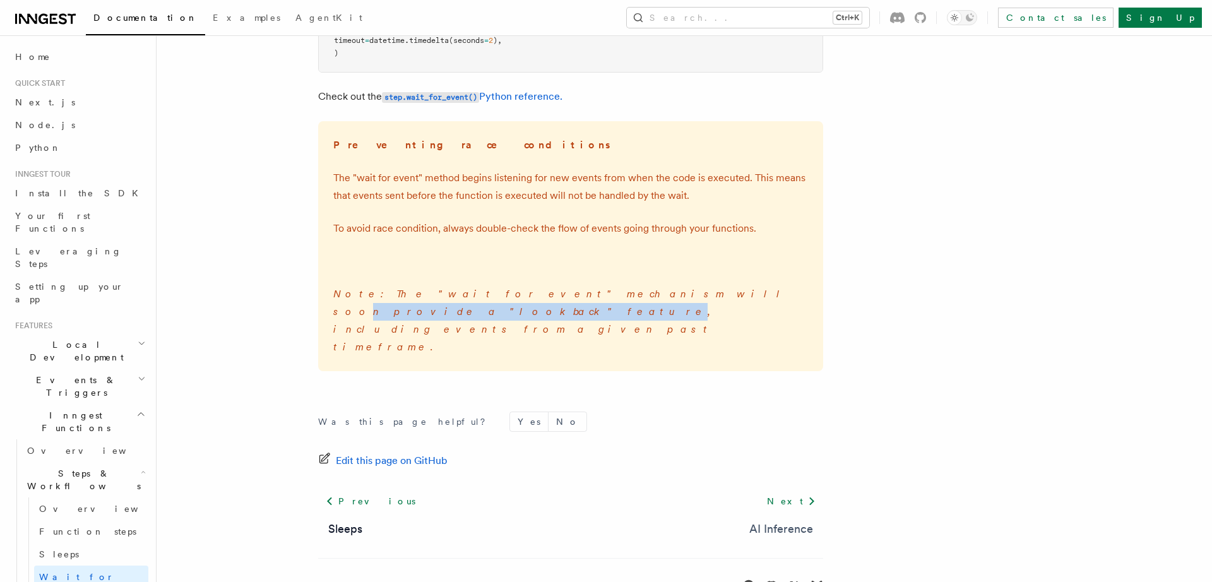
click at [779, 520] on link "AI Inference" at bounding box center [781, 529] width 64 height 18
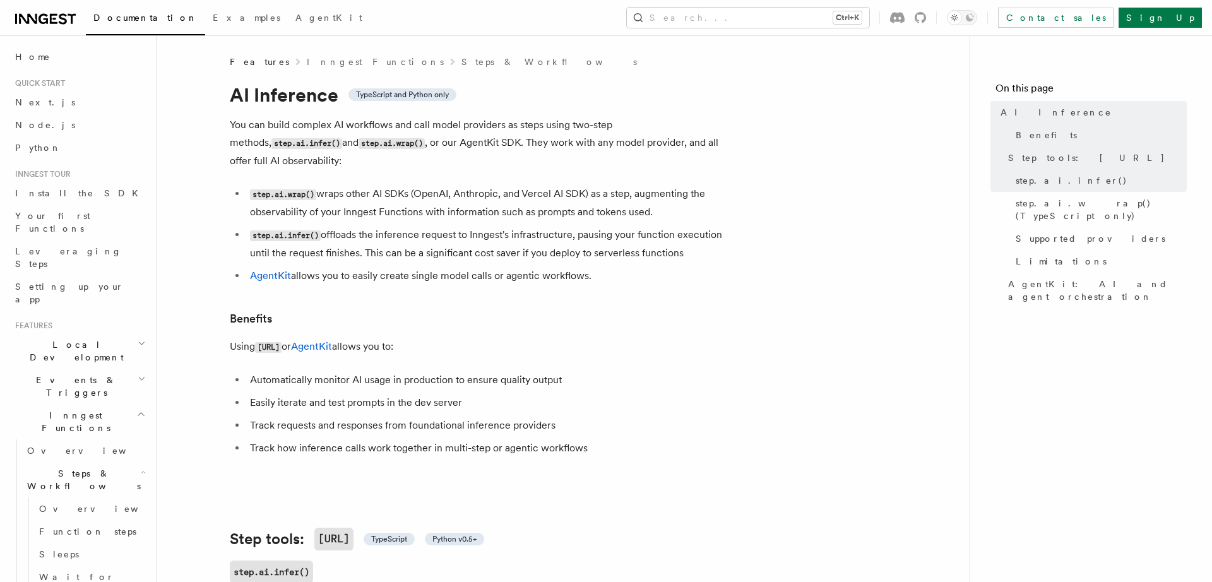
drag, startPoint x: 447, startPoint y: 126, endPoint x: 536, endPoint y: 129, distance: 88.4
click at [536, 129] on p "You can build complex AI workflows and call model providers as steps using two-…" at bounding box center [482, 143] width 505 height 54
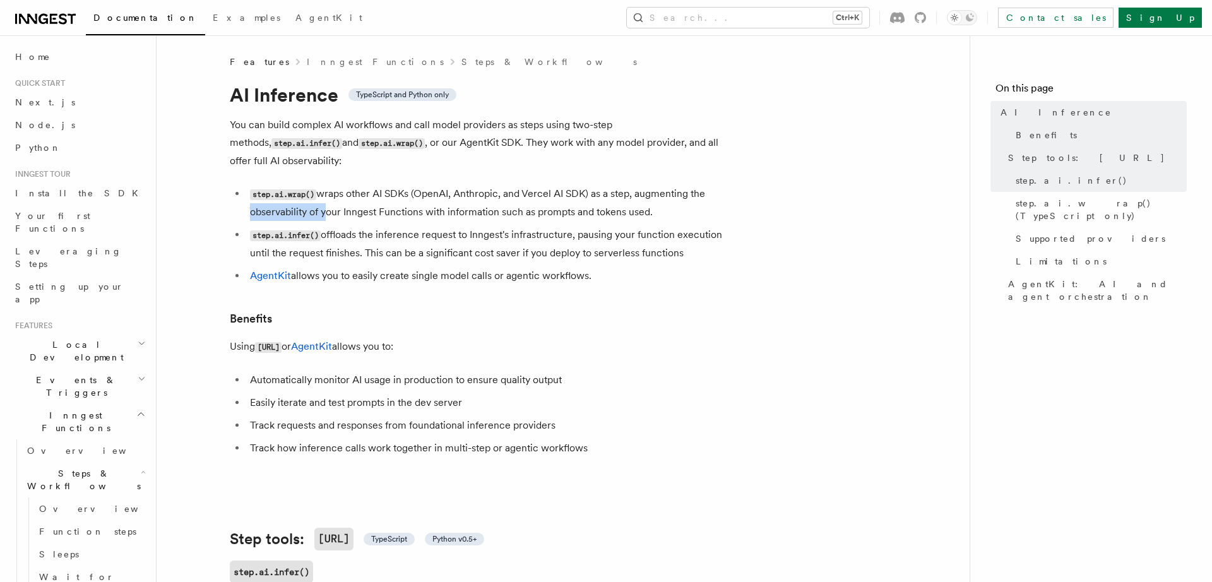
drag, startPoint x: 702, startPoint y: 198, endPoint x: 318, endPoint y: 210, distance: 383.9
click at [318, 210] on li "step.ai.wrap() wraps other AI SDKs (OpenAI, Anthropic, and Vercel AI SDK) as a …" at bounding box center [490, 203] width 488 height 36
click at [403, 242] on li "step.ai.infer() offloads the inference request to Inngest's infrastructure, pau…" at bounding box center [490, 244] width 488 height 36
drag, startPoint x: 471, startPoint y: 255, endPoint x: 670, endPoint y: 256, distance: 199.4
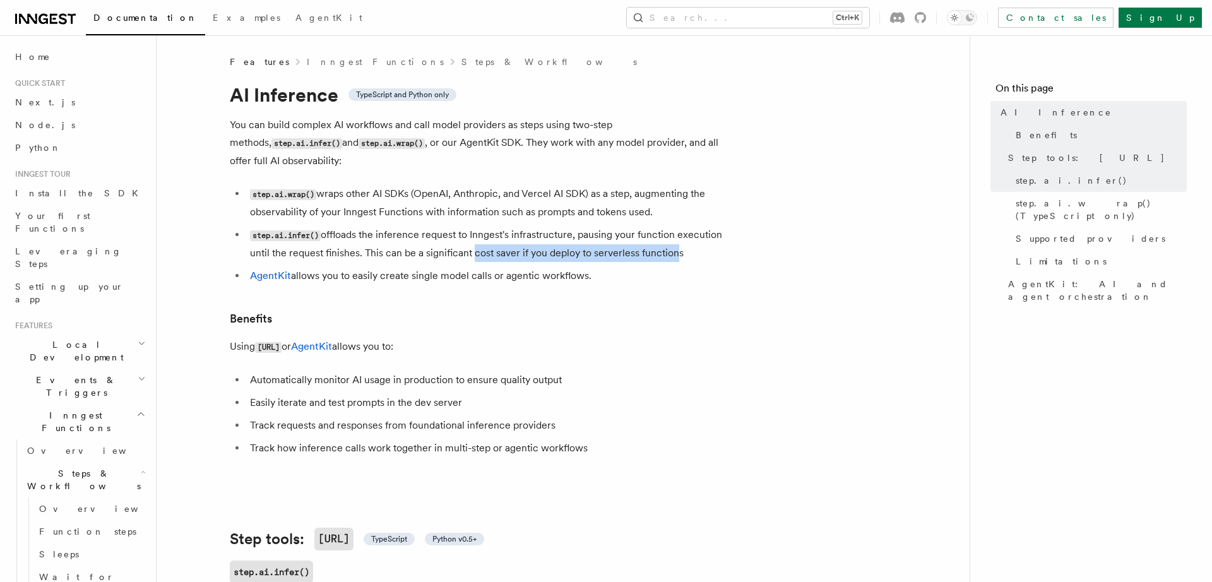
click at [670, 256] on li "step.ai.infer() offloads the inference request to Inngest's infrastructure, pau…" at bounding box center [490, 244] width 488 height 36
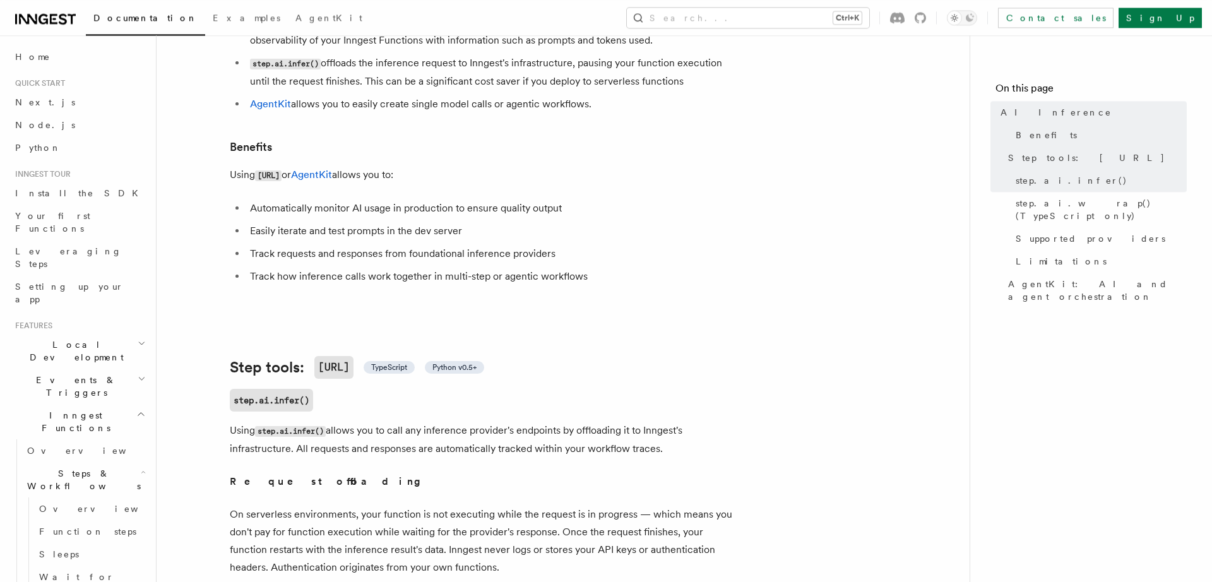
scroll to position [174, 0]
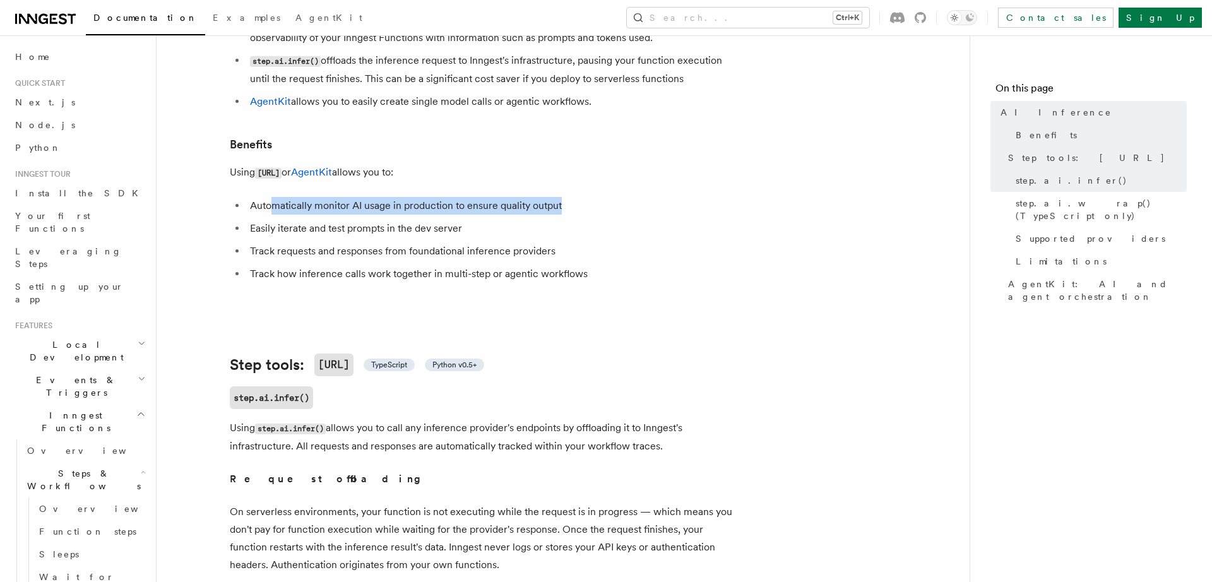
drag, startPoint x: 271, startPoint y: 211, endPoint x: 633, endPoint y: 214, distance: 361.7
click at [633, 214] on li "Automatically monitor AI usage in production to ensure quality output" at bounding box center [490, 206] width 488 height 18
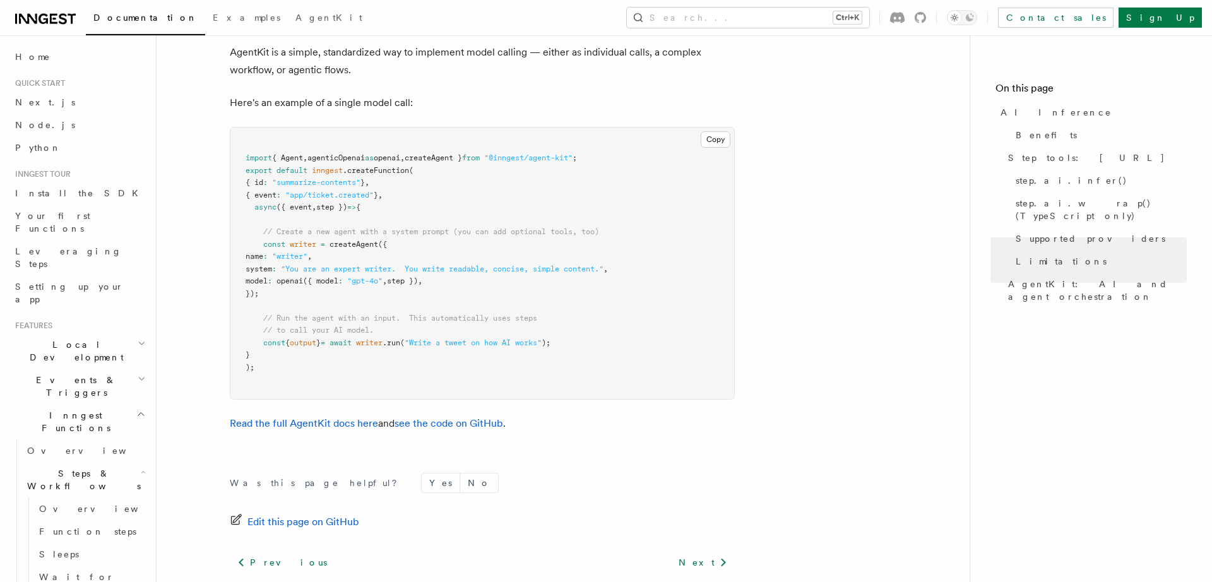
scroll to position [3951, 0]
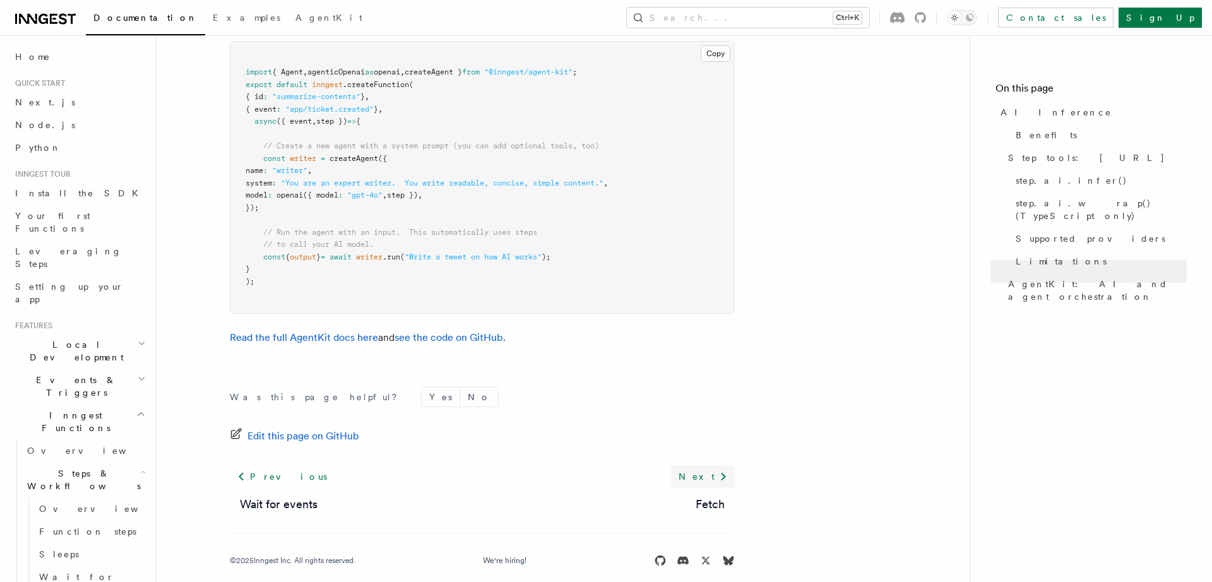
click at [709, 465] on link "Next" at bounding box center [703, 476] width 64 height 23
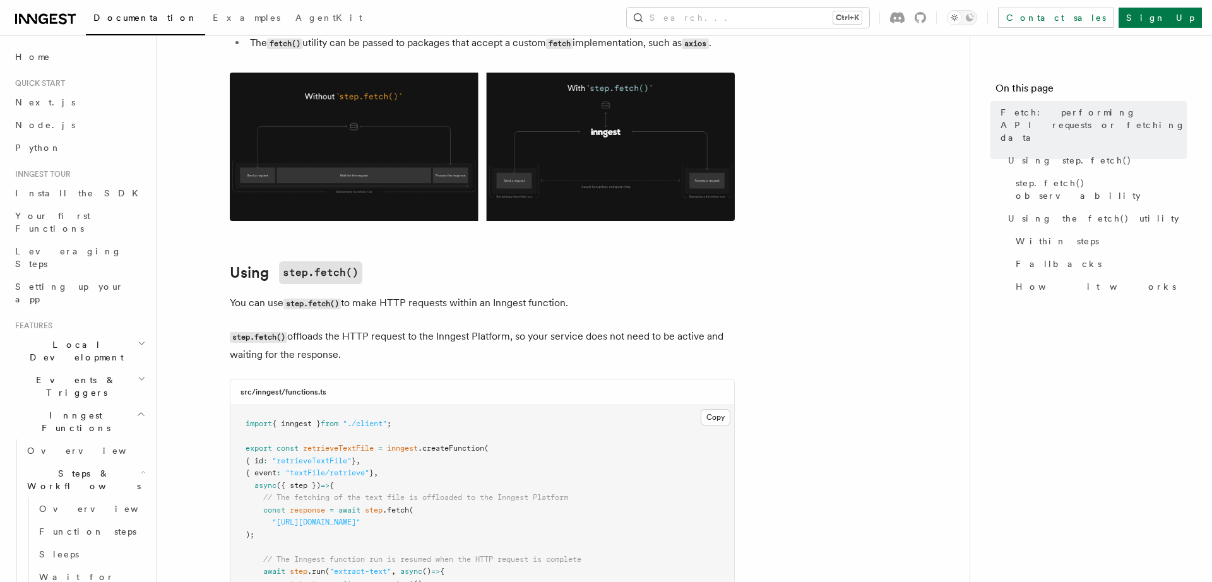
scroll to position [261, 0]
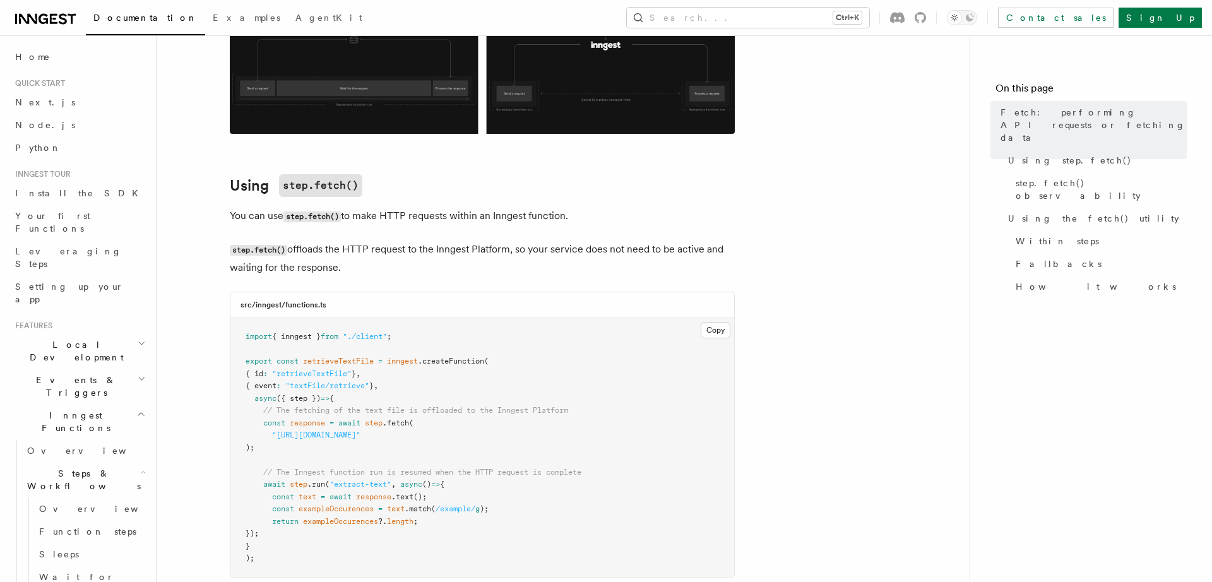
click at [427, 213] on p "You can use step.fetch() to make HTTP requests within an Inngest function." at bounding box center [482, 216] width 505 height 18
click at [689, 219] on p "You can use step.fetch() to make HTTP requests within an Inngest function." at bounding box center [482, 216] width 505 height 18
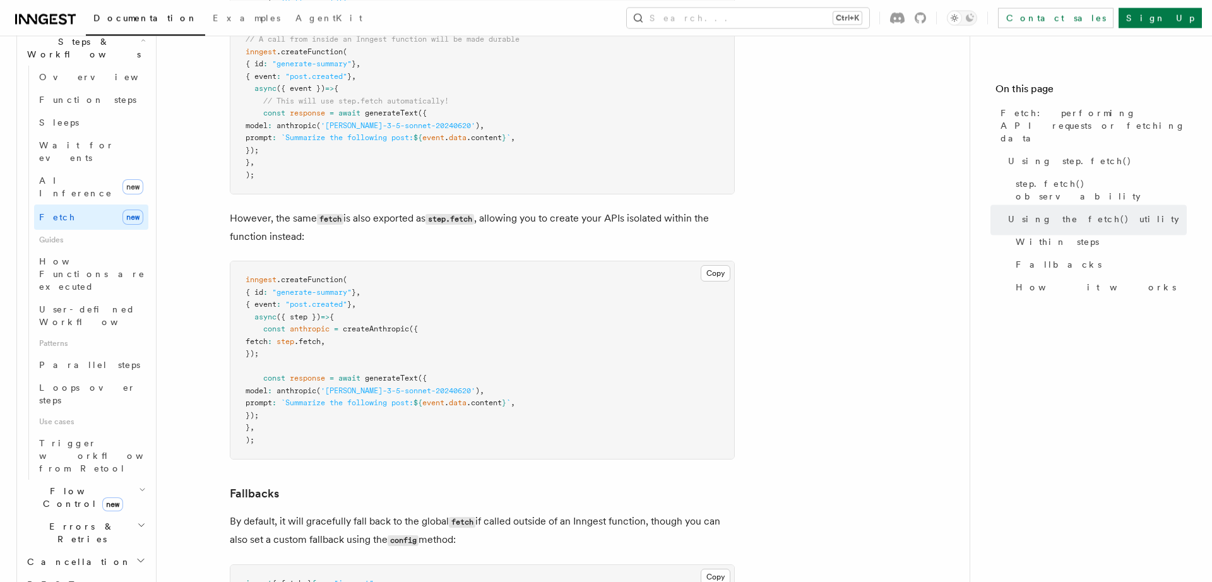
scroll to position [2439, 0]
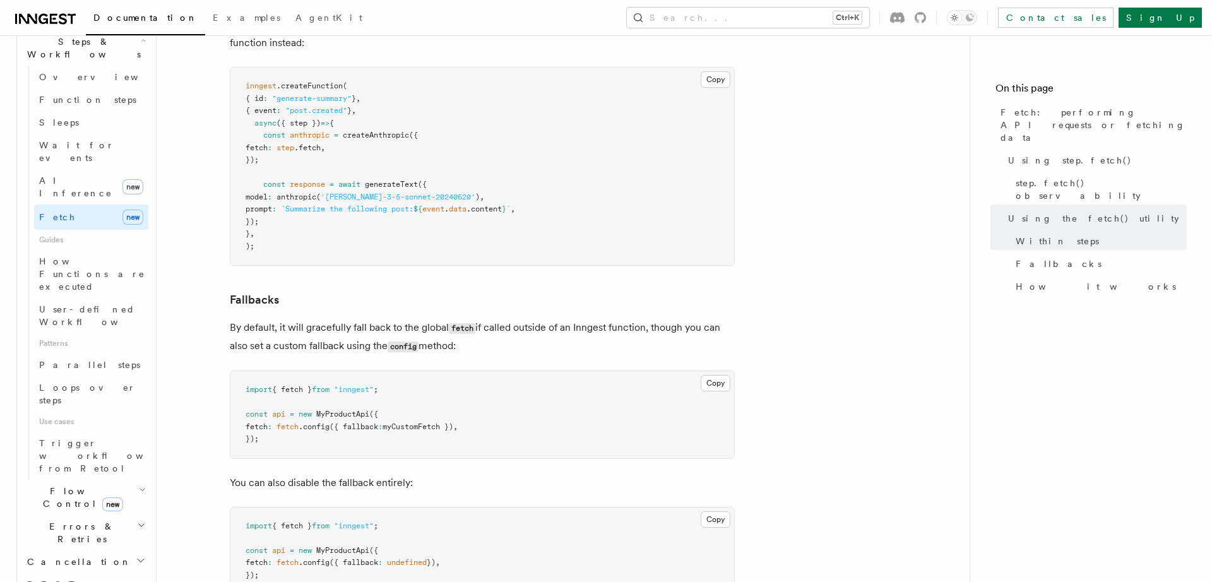
click at [429, 299] on h3 "Fallbacks" at bounding box center [482, 300] width 505 height 18
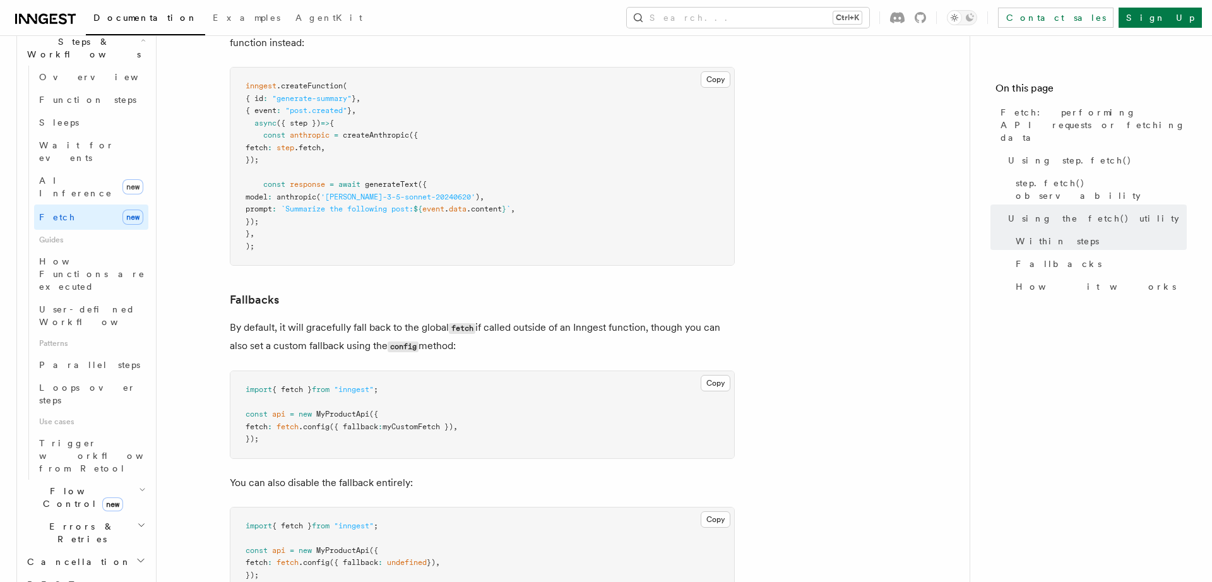
click at [429, 299] on h3 "Fallbacks" at bounding box center [482, 300] width 505 height 18
drag, startPoint x: 357, startPoint y: 121, endPoint x: 369, endPoint y: 162, distance: 42.9
click at [369, 162] on pre "inngest .createFunction ( { id : "generate-summary" } , { event : "post.created…" at bounding box center [482, 167] width 504 height 198
drag, startPoint x: 423, startPoint y: 187, endPoint x: 405, endPoint y: 194, distance: 19.0
click at [415, 192] on span "'[PERSON_NAME]-3-5-sonnet-20240620'" at bounding box center [398, 196] width 155 height 9
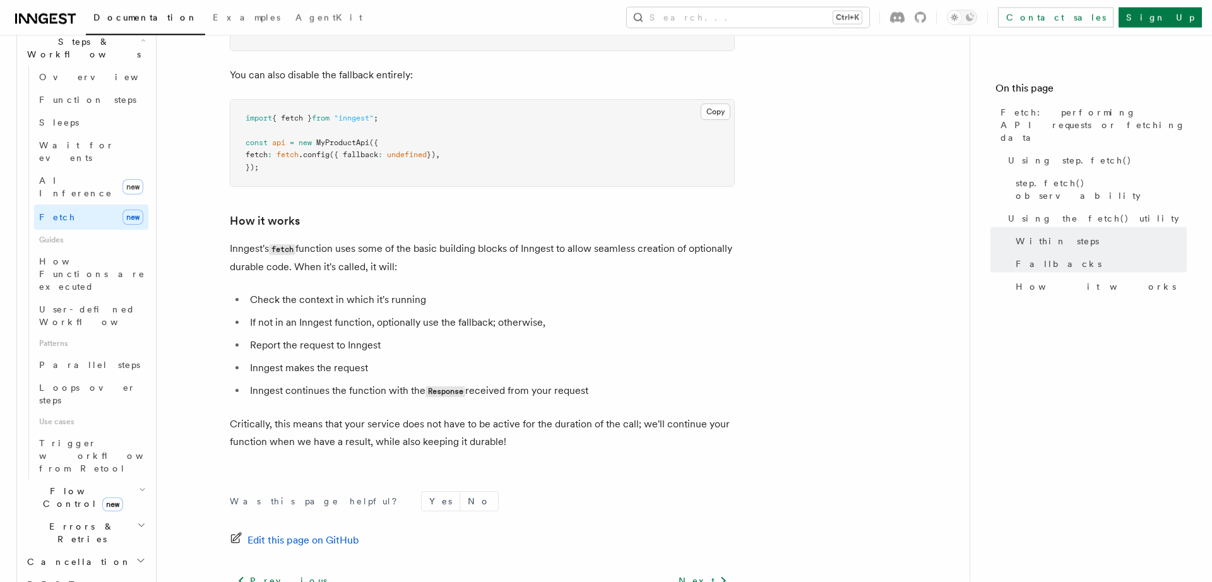
scroll to position [2963, 0]
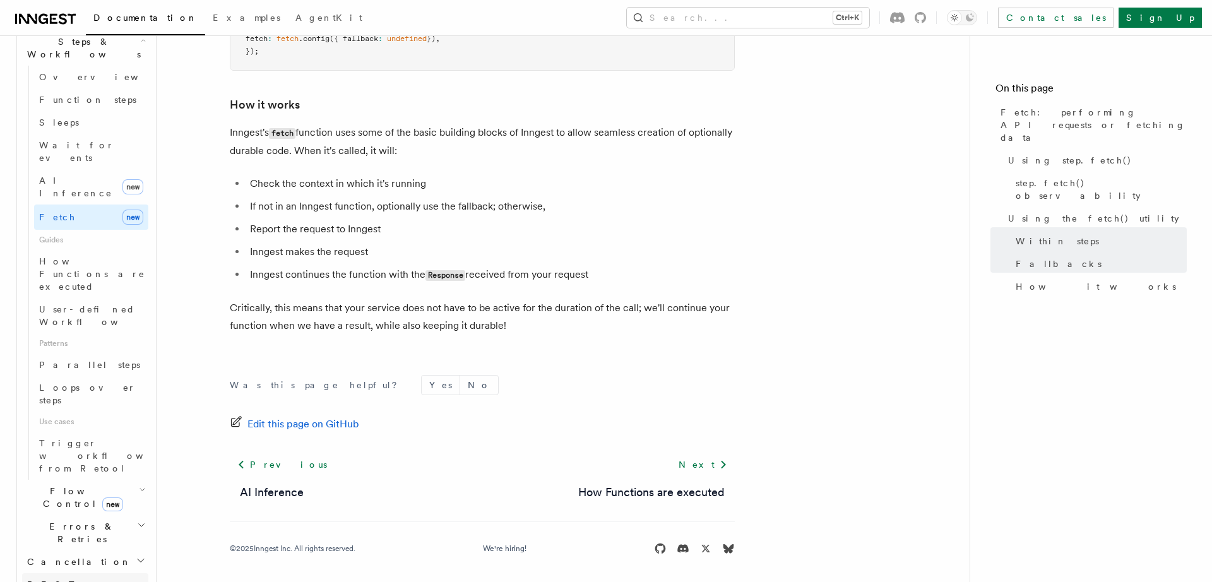
click at [62, 579] on span "REST Endpoints" at bounding box center [61, 590] width 69 height 23
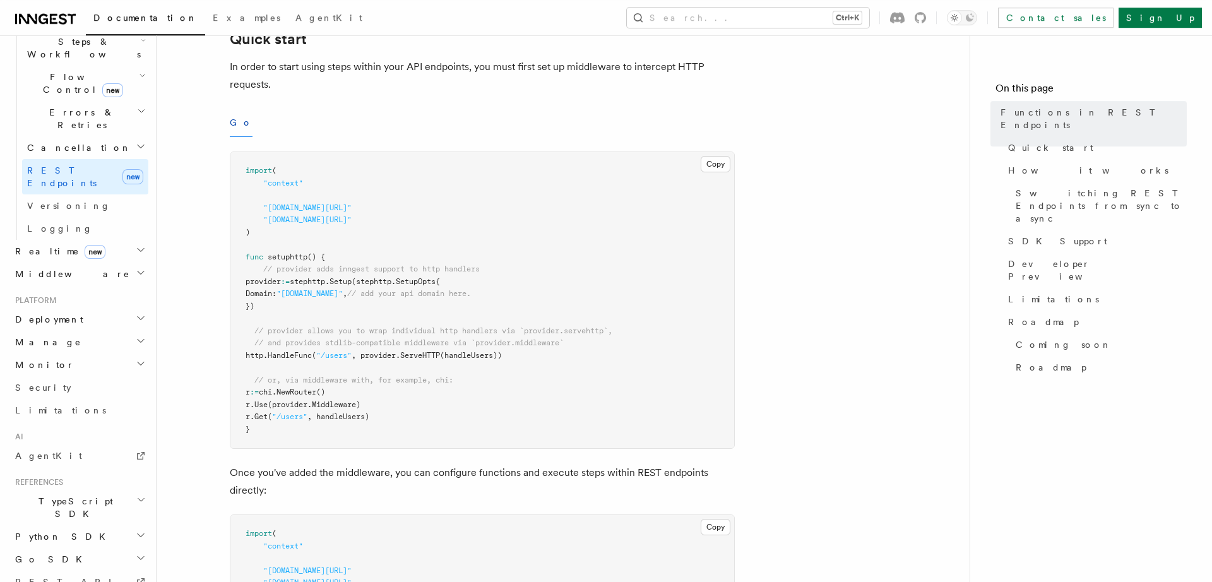
scroll to position [435, 0]
click at [308, 352] on span "HandleFunc" at bounding box center [290, 351] width 44 height 9
click at [316, 393] on span "NewRouter" at bounding box center [296, 388] width 40 height 9
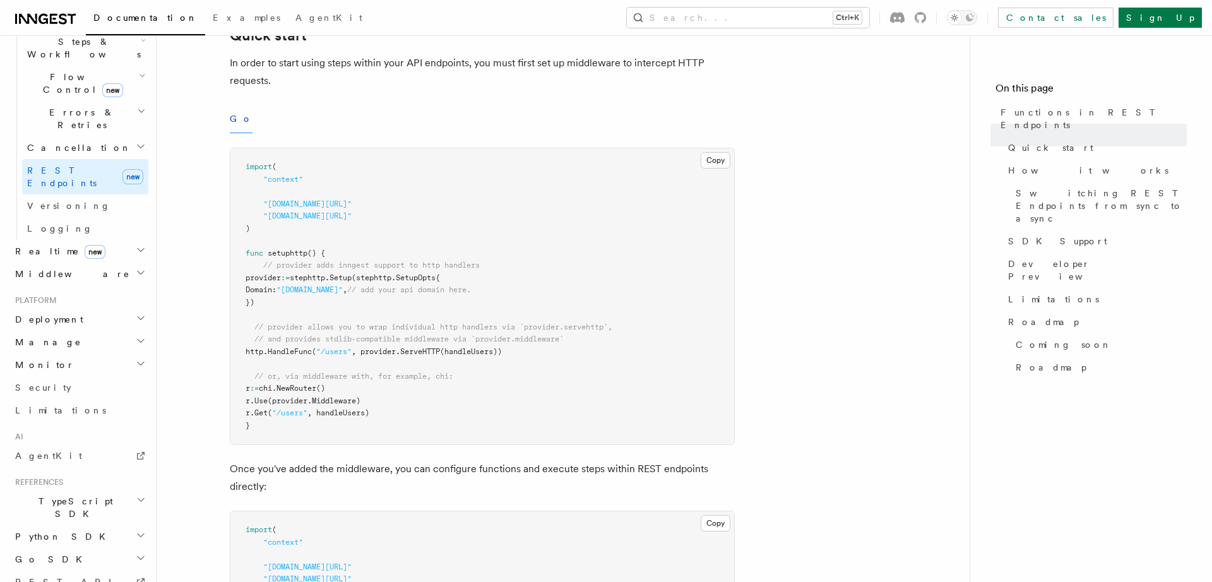
click at [321, 401] on span "(provider.Middleware)" at bounding box center [314, 400] width 93 height 9
drag, startPoint x: 451, startPoint y: 399, endPoint x: 219, endPoint y: 374, distance: 233.6
click at [230, 374] on pre "import ( "context" "[DOMAIN_NAME][URL]" "[DOMAIN_NAME][URL]" ) func setuphttp (…" at bounding box center [482, 296] width 504 height 296
click at [566, 375] on pre "import ( "context" "[DOMAIN_NAME][URL]" "[DOMAIN_NAME][URL]" ) func setuphttp (…" at bounding box center [482, 296] width 504 height 296
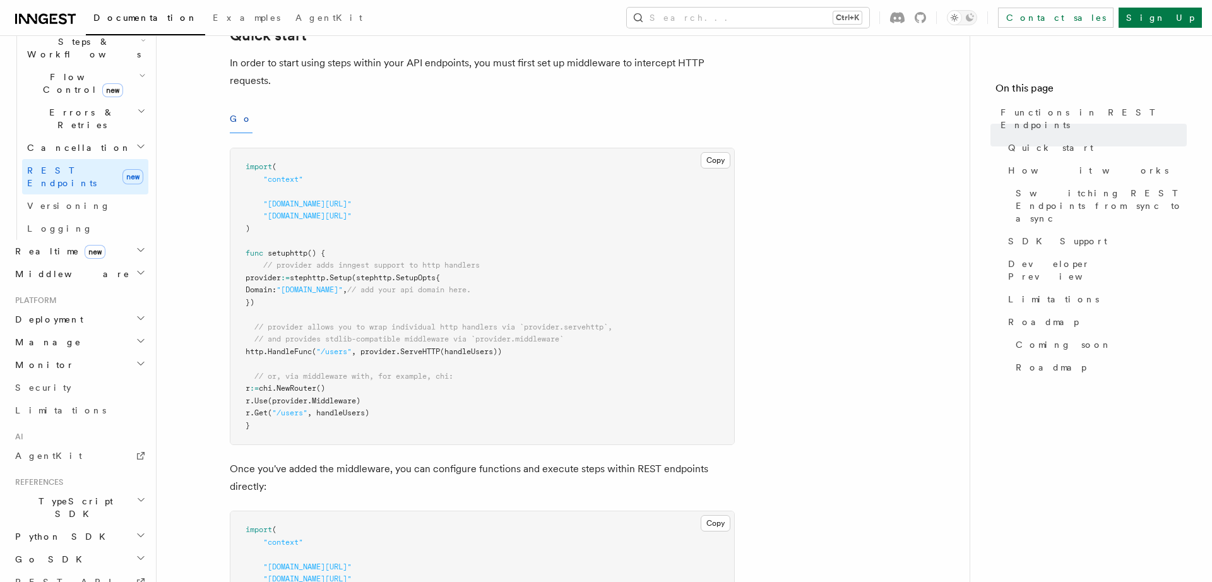
click at [302, 393] on span "NewRouter" at bounding box center [296, 388] width 40 height 9
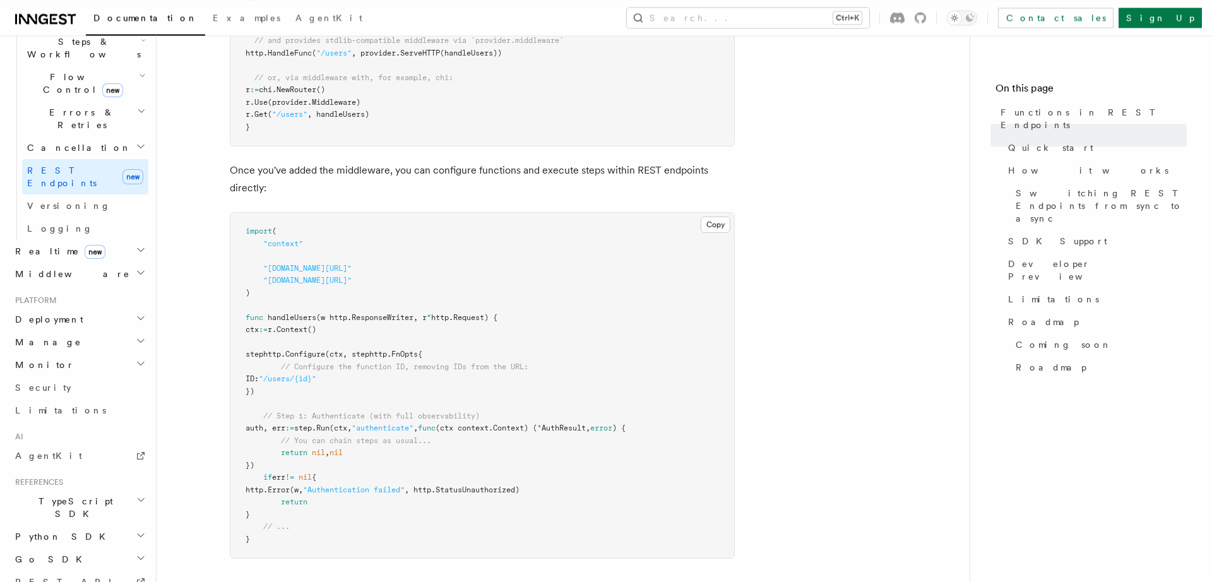
scroll to position [784, 0]
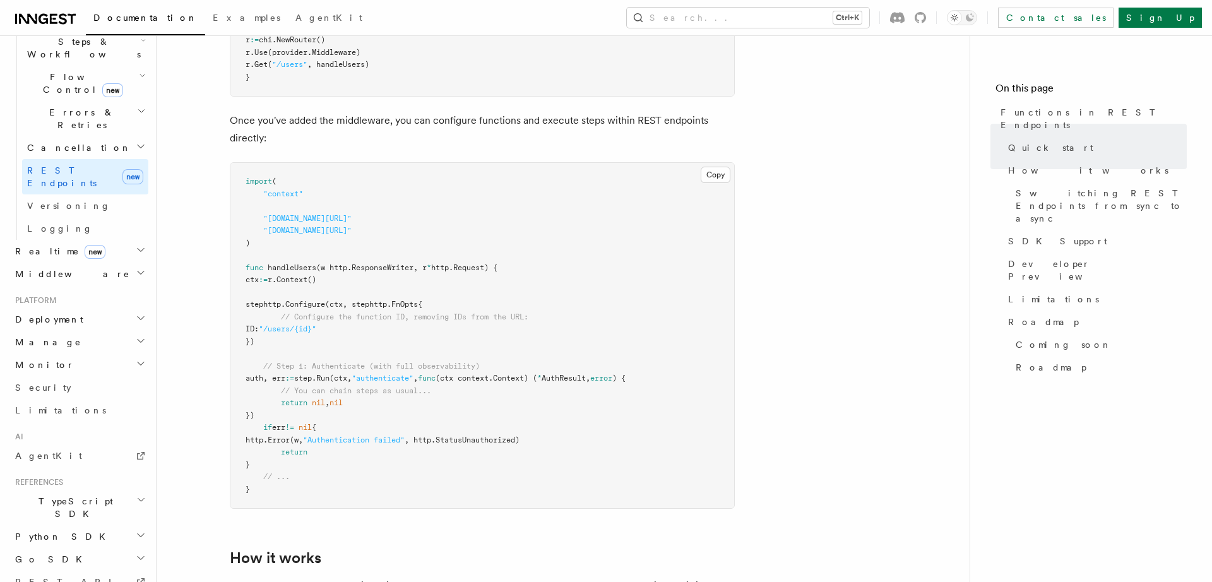
click at [290, 272] on span "handleUsers" at bounding box center [292, 267] width 49 height 9
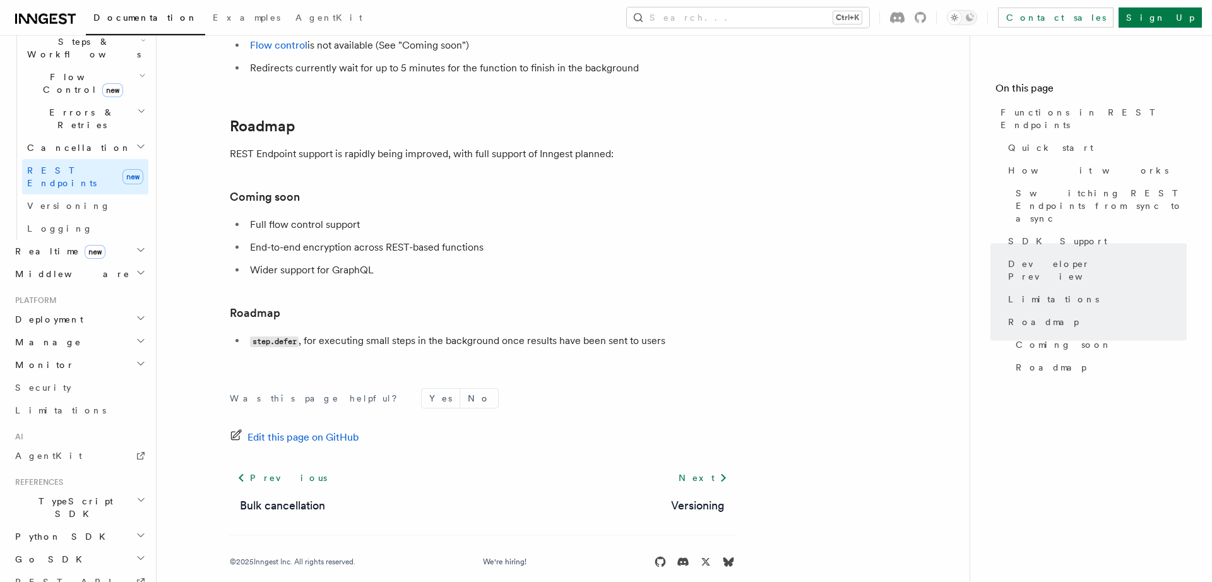
scroll to position [2336, 0]
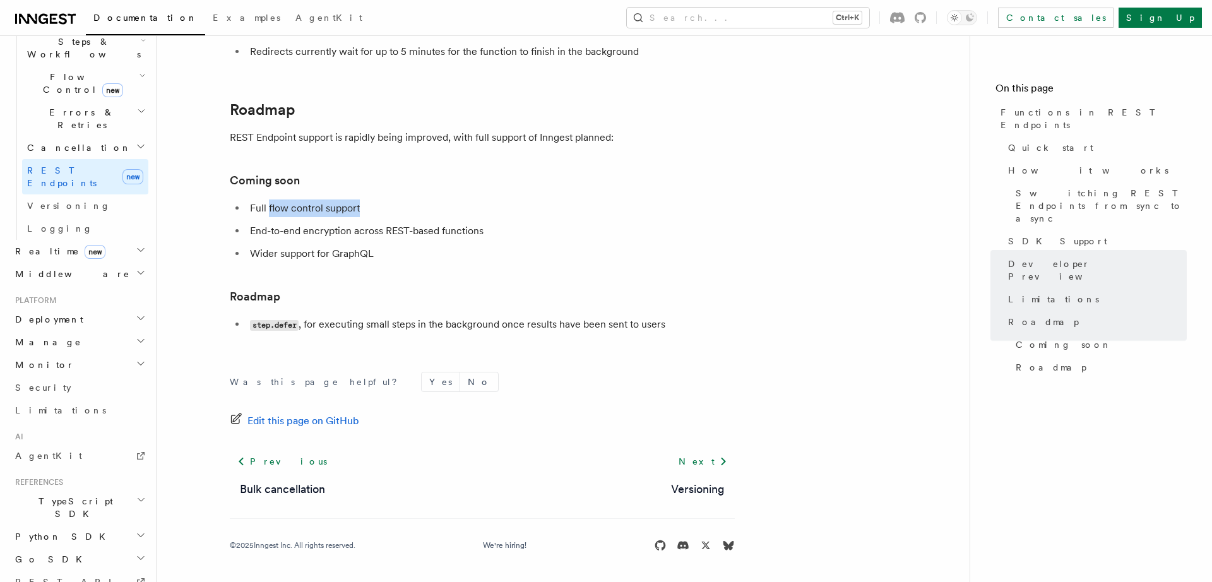
drag, startPoint x: 268, startPoint y: 203, endPoint x: 467, endPoint y: 199, distance: 199.5
click at [467, 199] on li "Full flow control support" at bounding box center [490, 208] width 488 height 18
drag, startPoint x: 678, startPoint y: 201, endPoint x: 642, endPoint y: 204, distance: 35.5
click at [677, 201] on li "Full flow control support" at bounding box center [490, 208] width 488 height 18
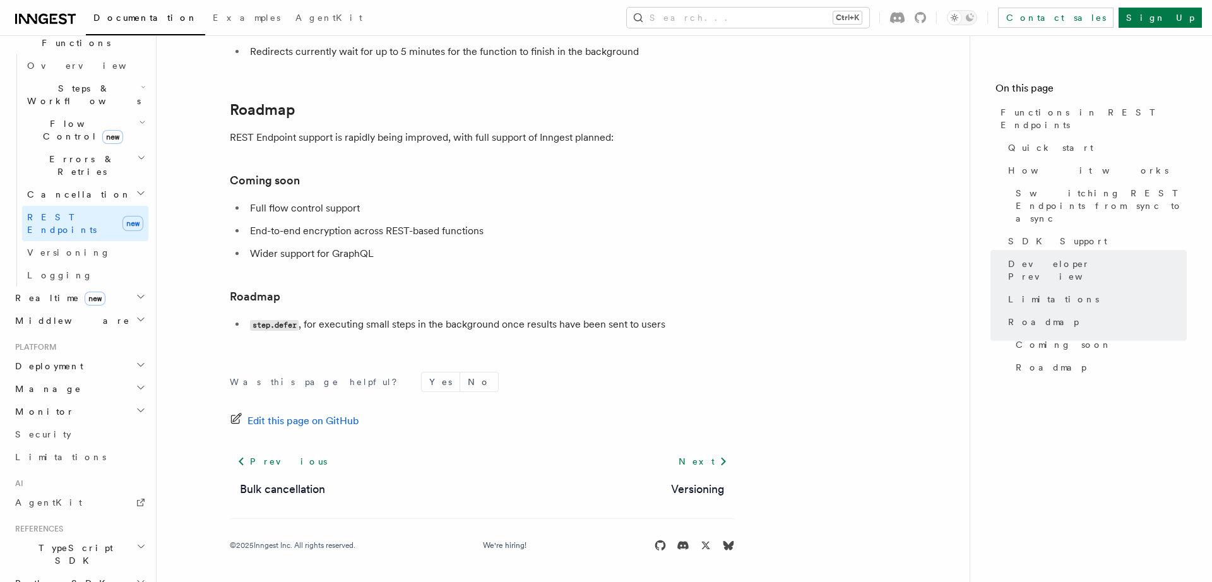
scroll to position [360, 0]
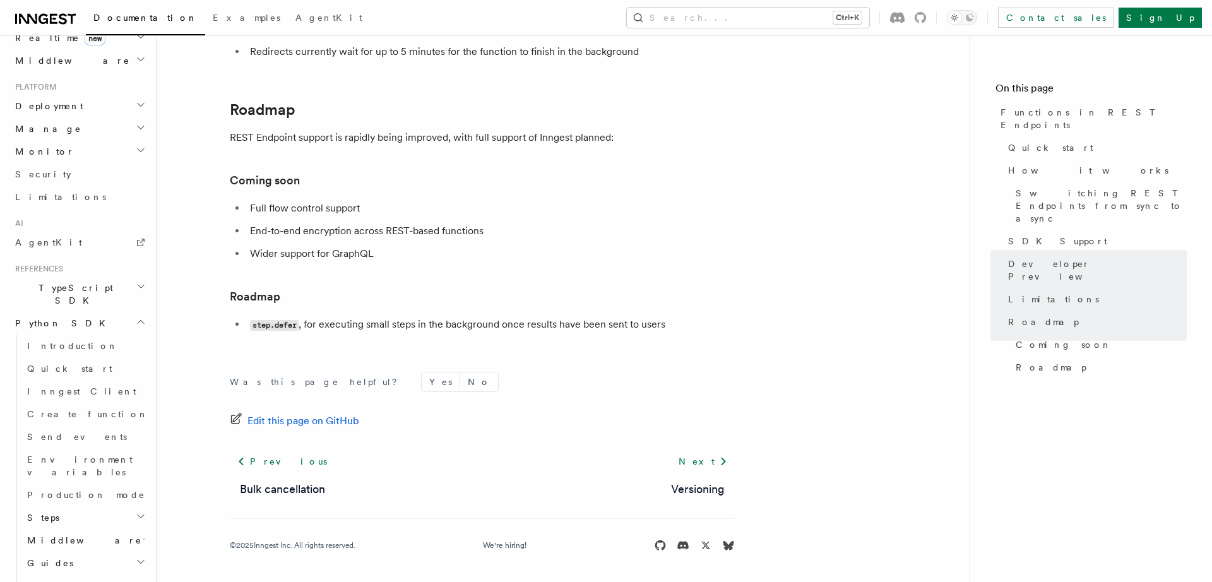
scroll to position [648, 0]
click at [122, 504] on h2 "Steps" at bounding box center [85, 515] width 126 height 23
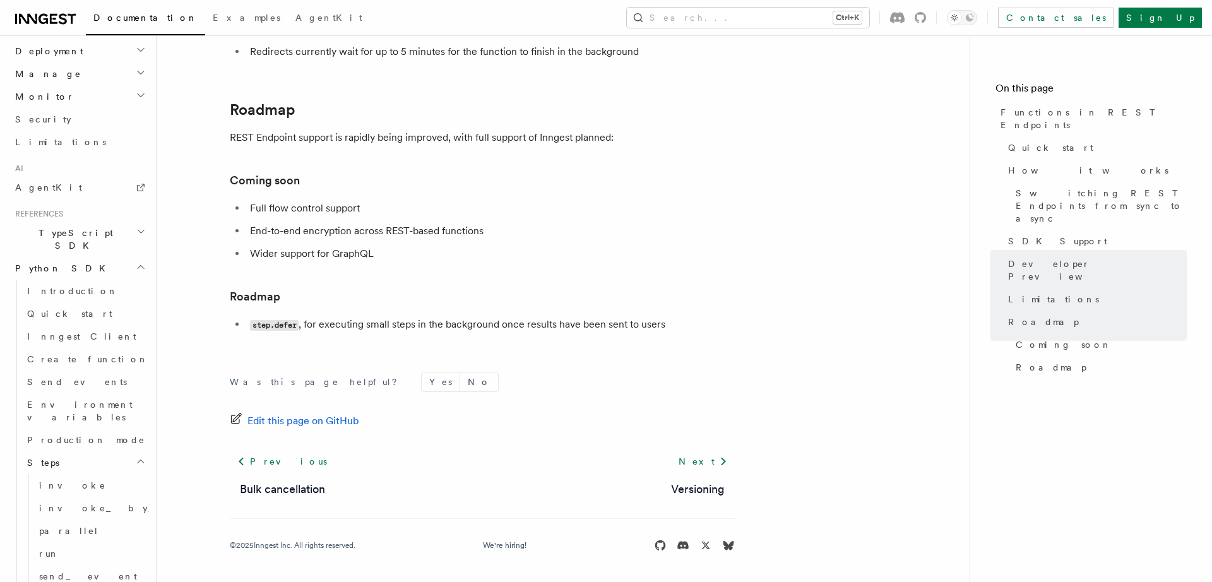
scroll to position [719, 0]
click at [57, 461] on span "invoke" at bounding box center [72, 466] width 67 height 10
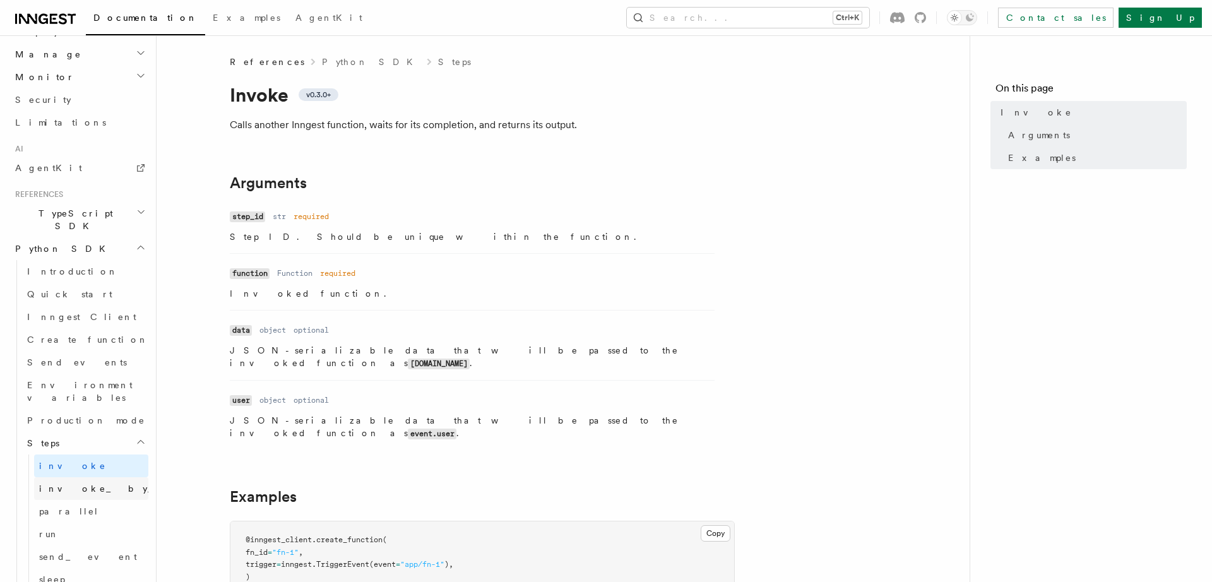
click at [75, 483] on span "invoke_by_id" at bounding box center [113, 488] width 148 height 10
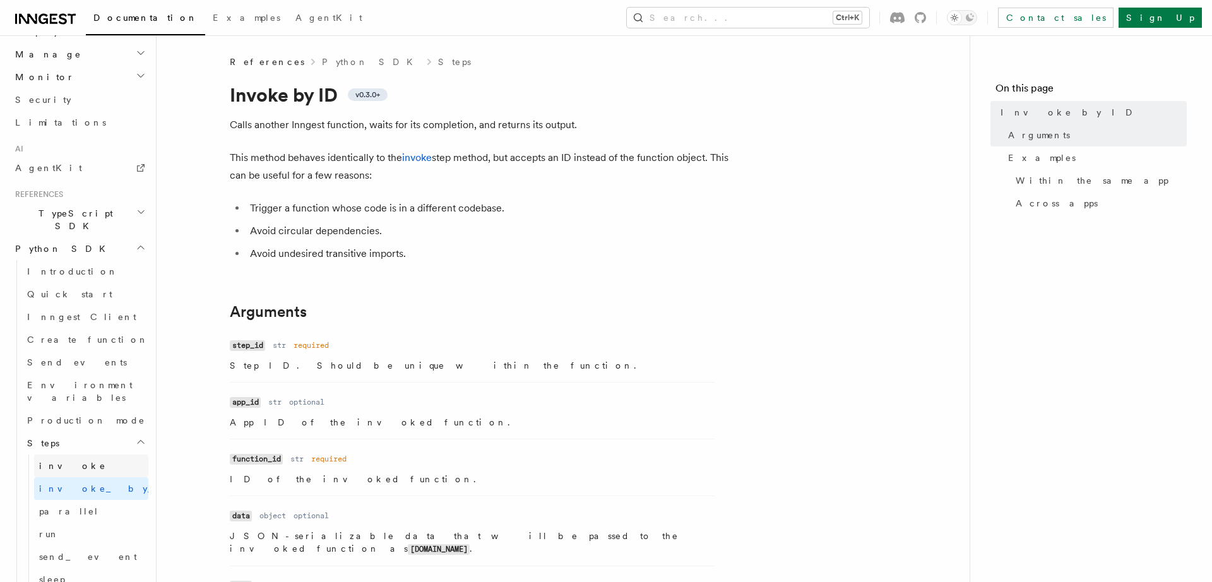
click at [54, 461] on span "invoke" at bounding box center [72, 466] width 67 height 10
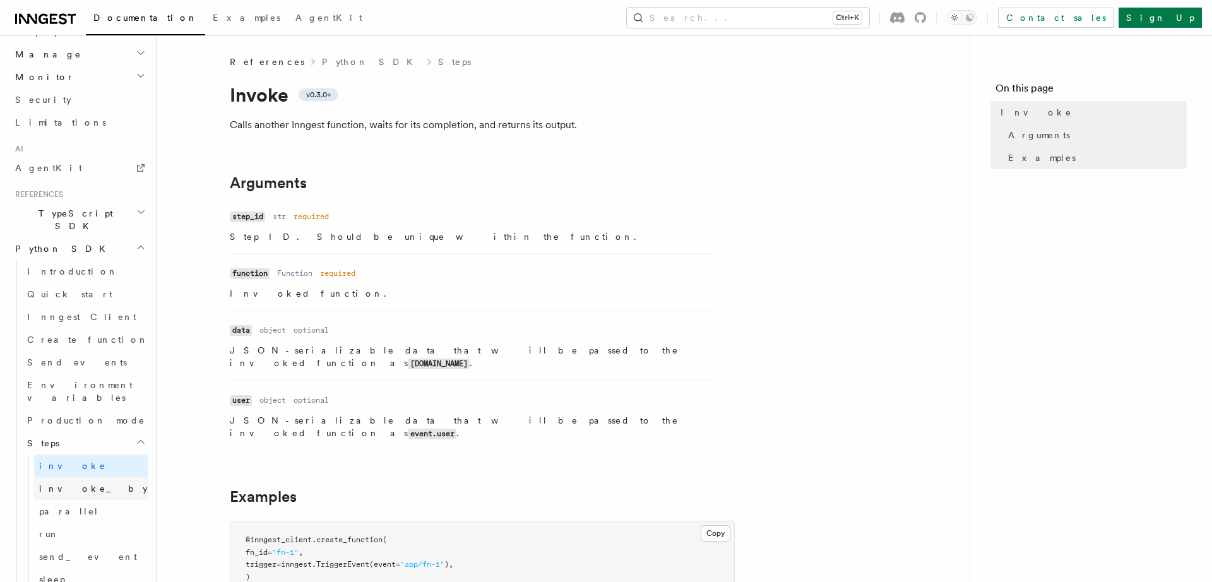
click at [54, 483] on span "invoke_by_id" at bounding box center [113, 488] width 148 height 10
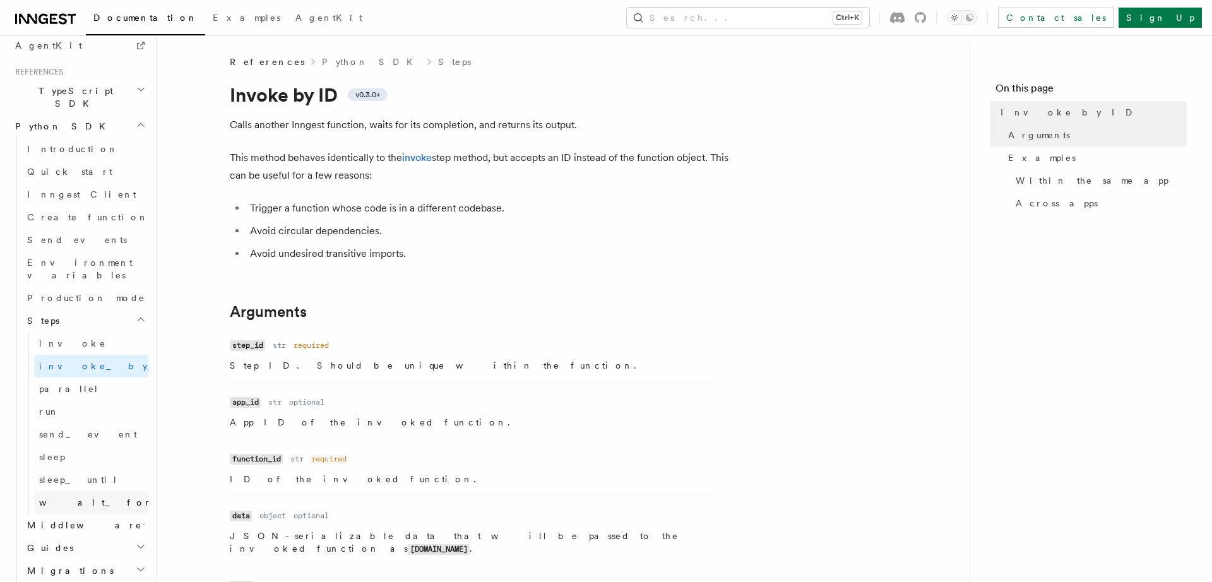
scroll to position [863, 0]
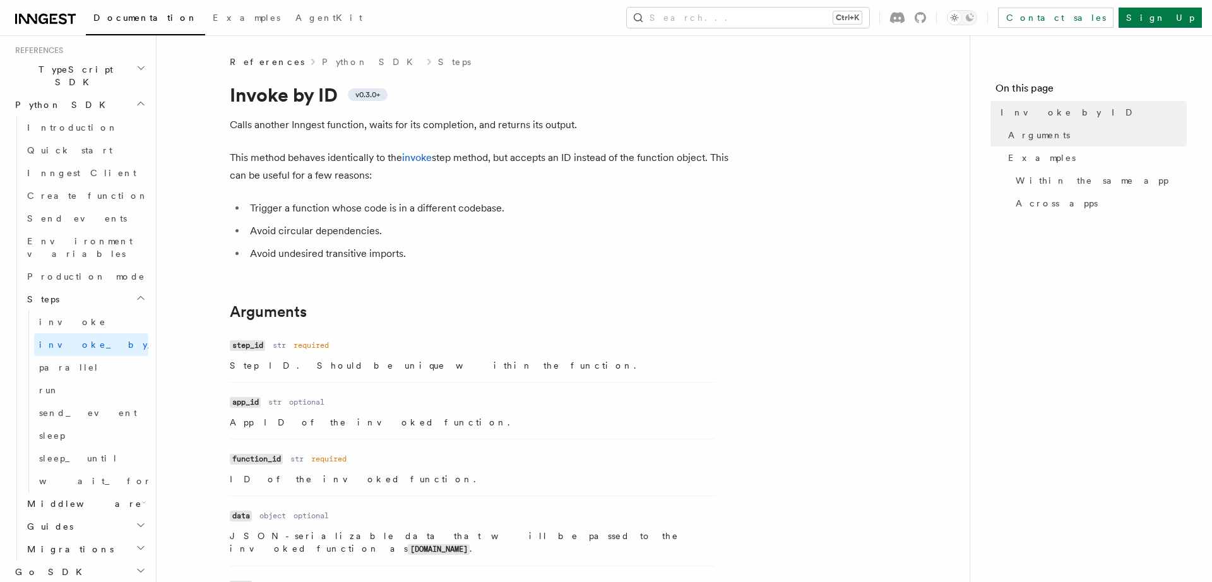
click at [142, 497] on icon "button" at bounding box center [144, 502] width 4 height 10
click at [69, 521] on span "Overview" at bounding box center [104, 526] width 130 height 10
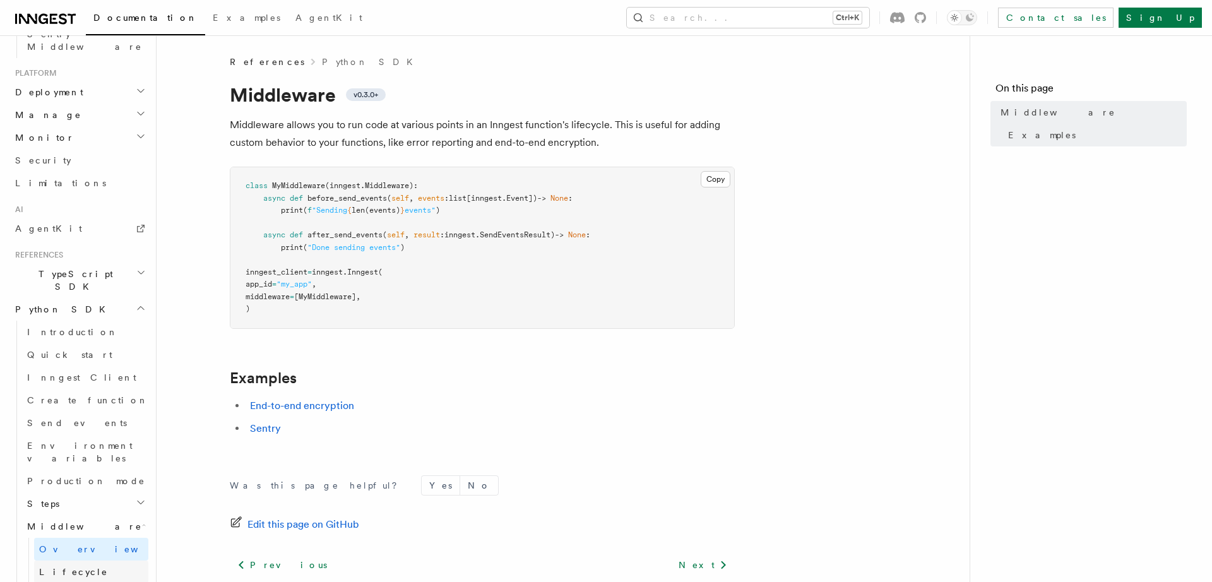
click at [45, 567] on span "Lifecycle" at bounding box center [73, 572] width 69 height 10
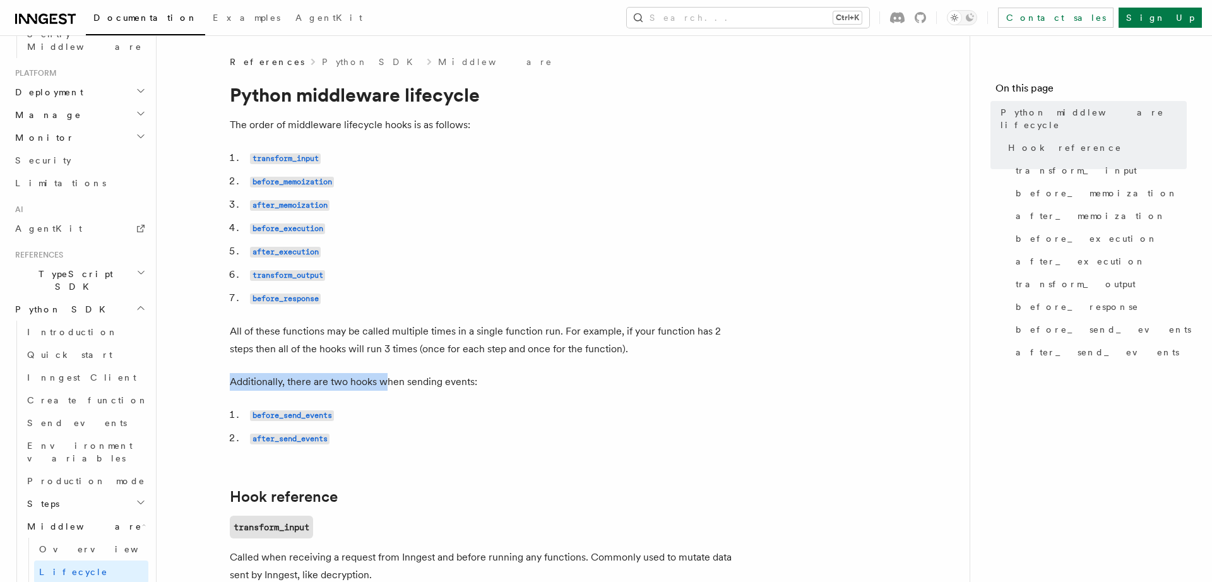
drag, startPoint x: 390, startPoint y: 384, endPoint x: 491, endPoint y: 375, distance: 101.4
click at [538, 380] on p "Additionally, there are two hooks when sending events:" at bounding box center [482, 382] width 505 height 18
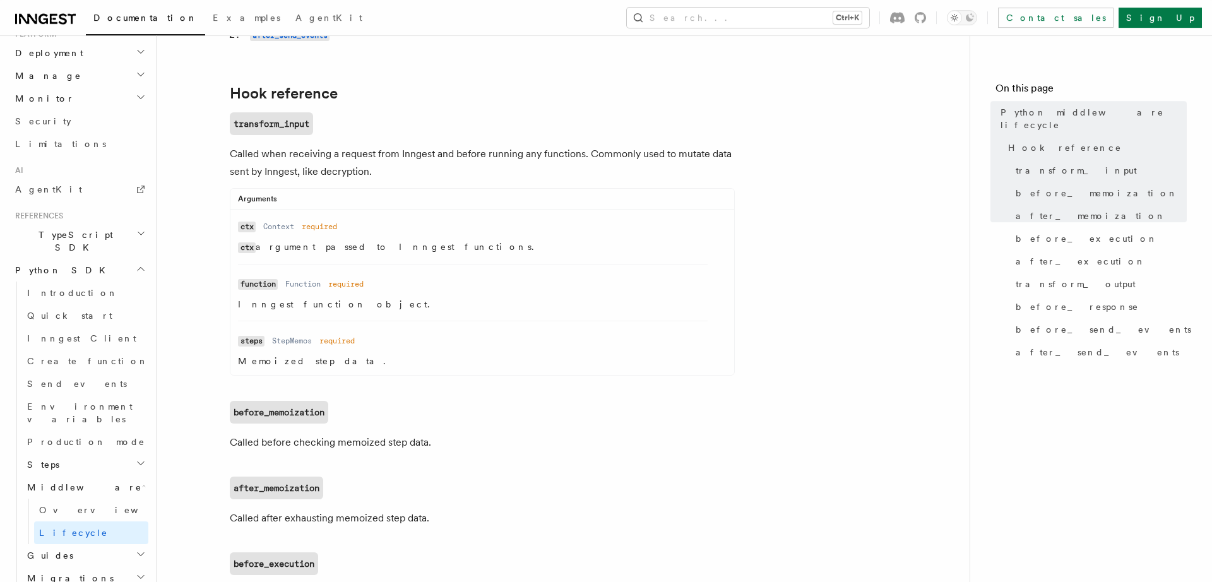
scroll to position [435, 0]
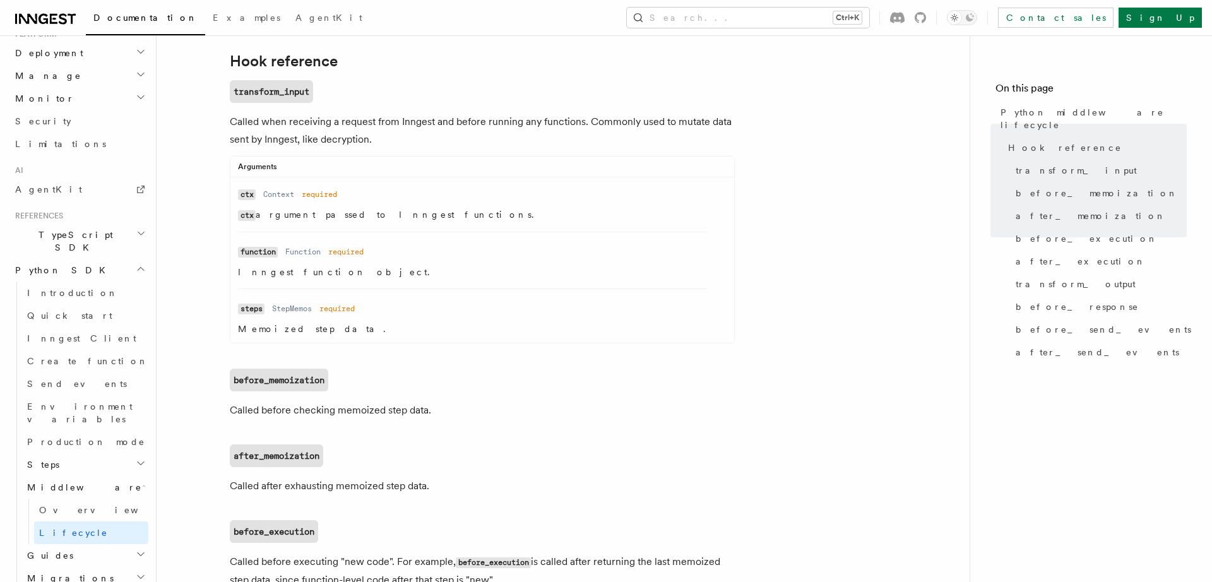
click at [276, 204] on dl "Name ctx Type Context Required required Description ctx argument passed to Inng…" at bounding box center [473, 203] width 470 height 37
click at [317, 276] on p "Inngest function object." at bounding box center [473, 272] width 470 height 13
click at [276, 258] on code "function" at bounding box center [258, 252] width 40 height 11
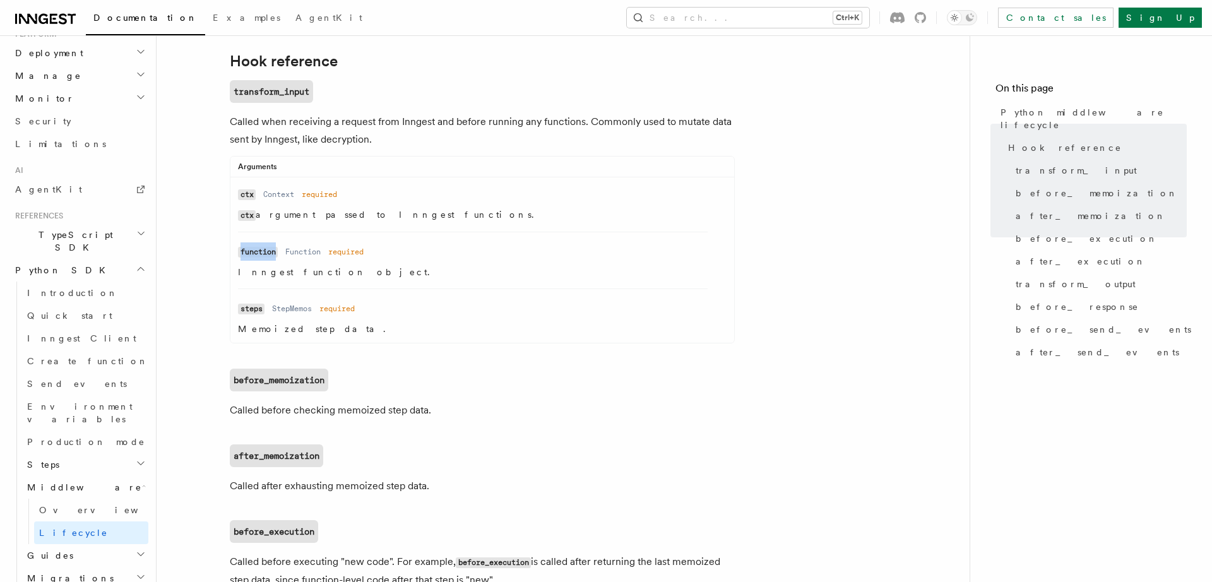
click at [276, 258] on code "function" at bounding box center [258, 252] width 40 height 11
click at [290, 276] on p "Inngest function object." at bounding box center [473, 272] width 470 height 13
click at [283, 329] on p "Memoized step data." at bounding box center [473, 329] width 470 height 13
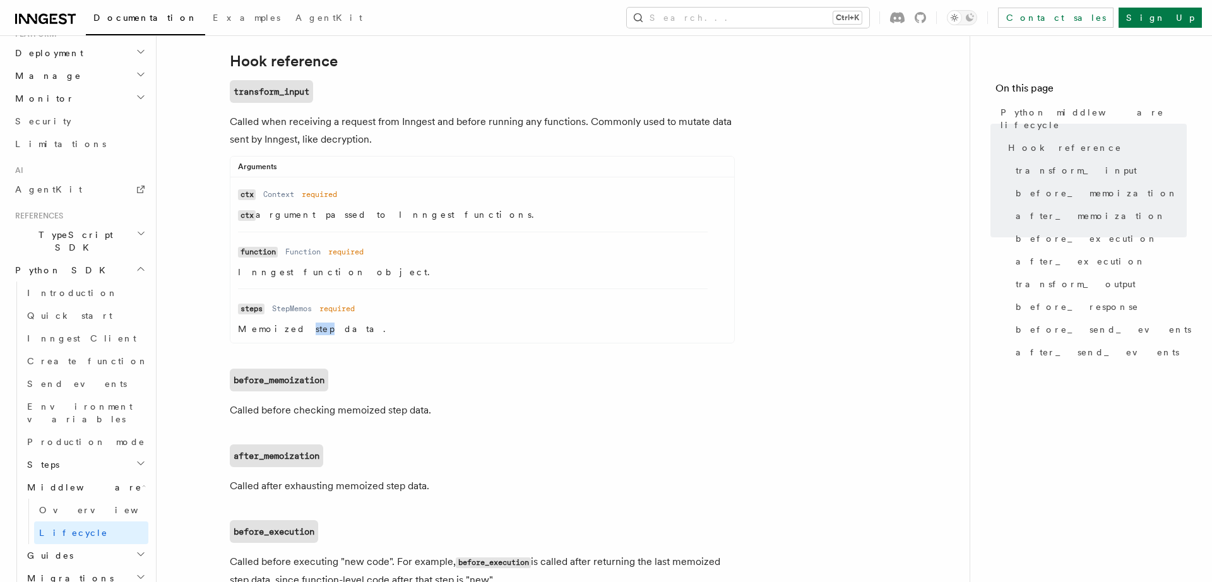
click at [283, 329] on p "Memoized step data." at bounding box center [473, 329] width 470 height 13
click at [368, 322] on dl "Name steps Type StepMemos Required required Description Memoized step data." at bounding box center [473, 317] width 470 height 36
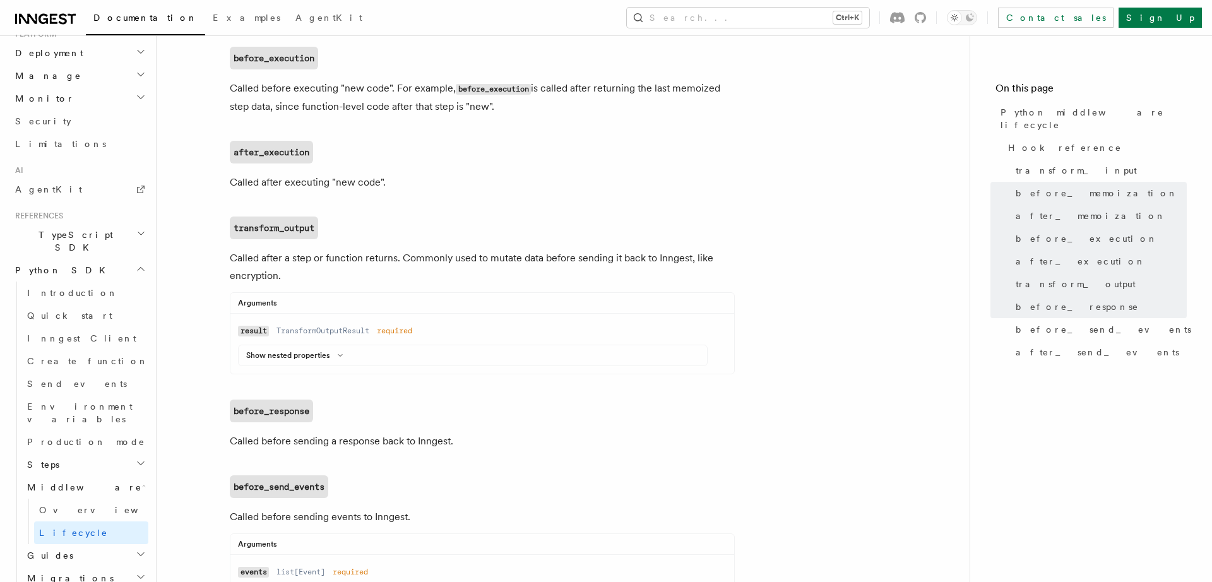
scroll to position [958, 0]
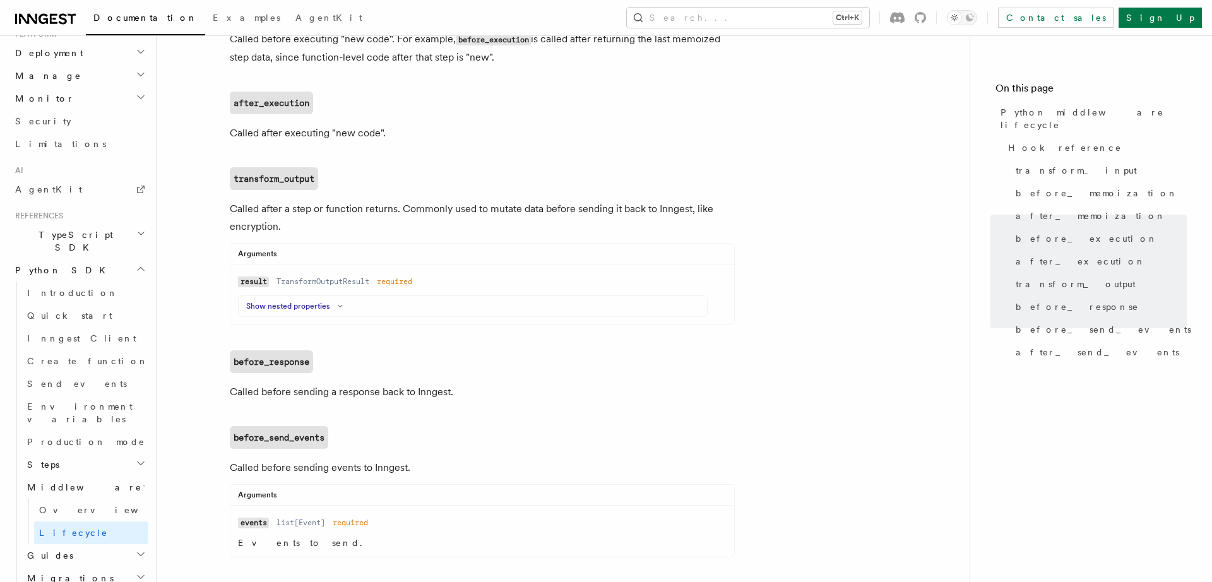
click at [334, 310] on icon at bounding box center [340, 306] width 15 height 8
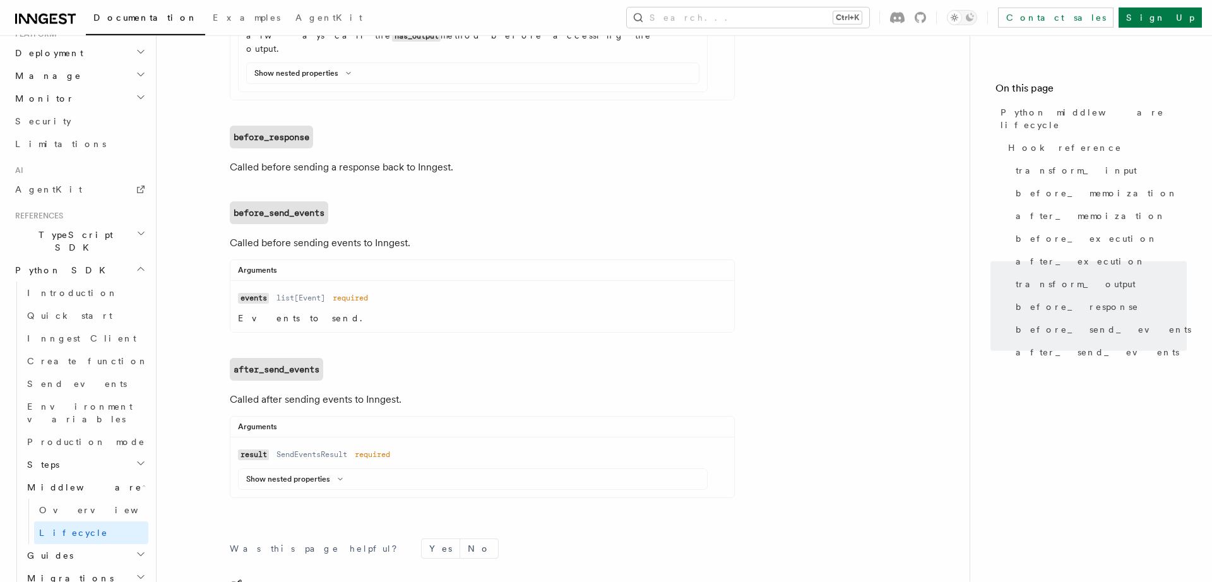
scroll to position [1560, 0]
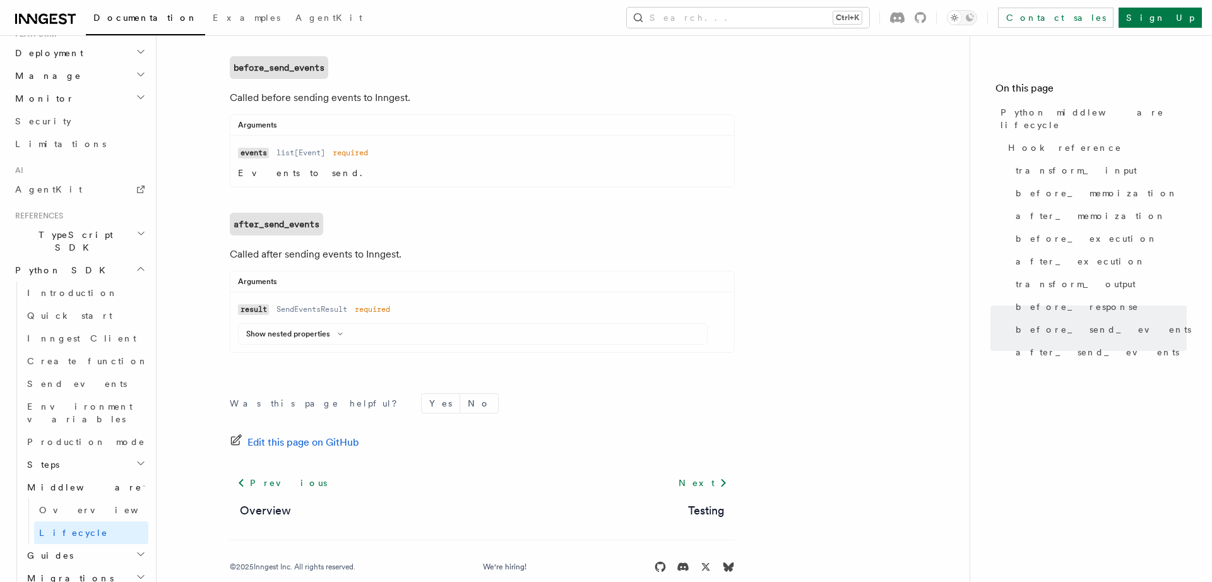
click at [134, 544] on h2 "Guides" at bounding box center [85, 555] width 126 height 23
click at [61, 573] on span "Testing" at bounding box center [65, 578] width 52 height 10
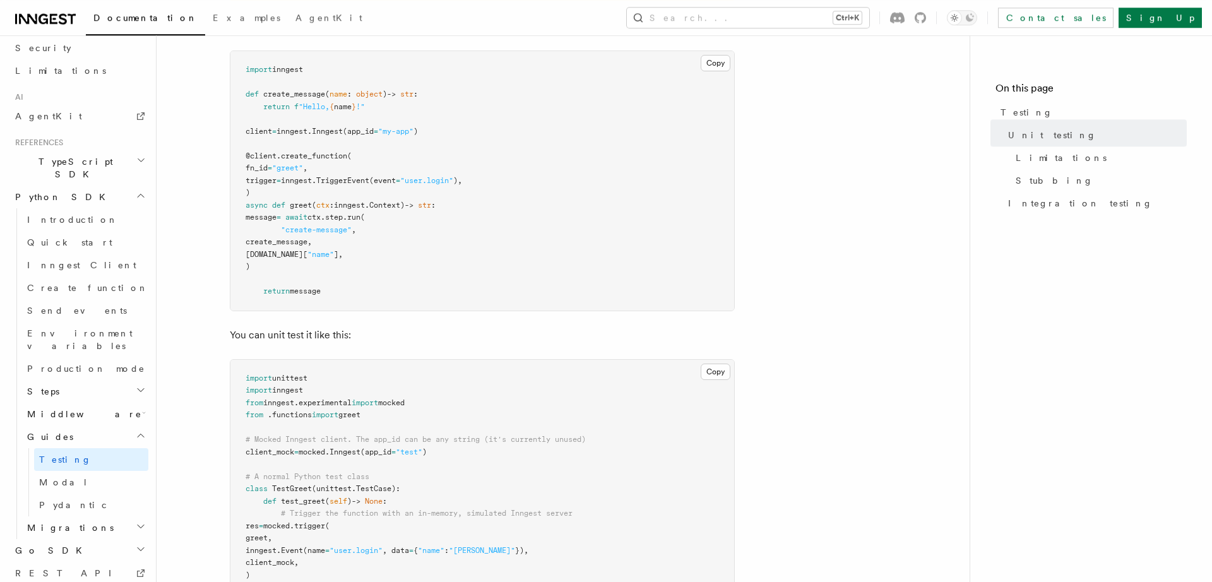
scroll to position [261, 0]
click at [307, 252] on span "ctx.event.data[" at bounding box center [277, 251] width 62 height 9
click at [307, 249] on span "ctx.event.data[" at bounding box center [277, 251] width 62 height 9
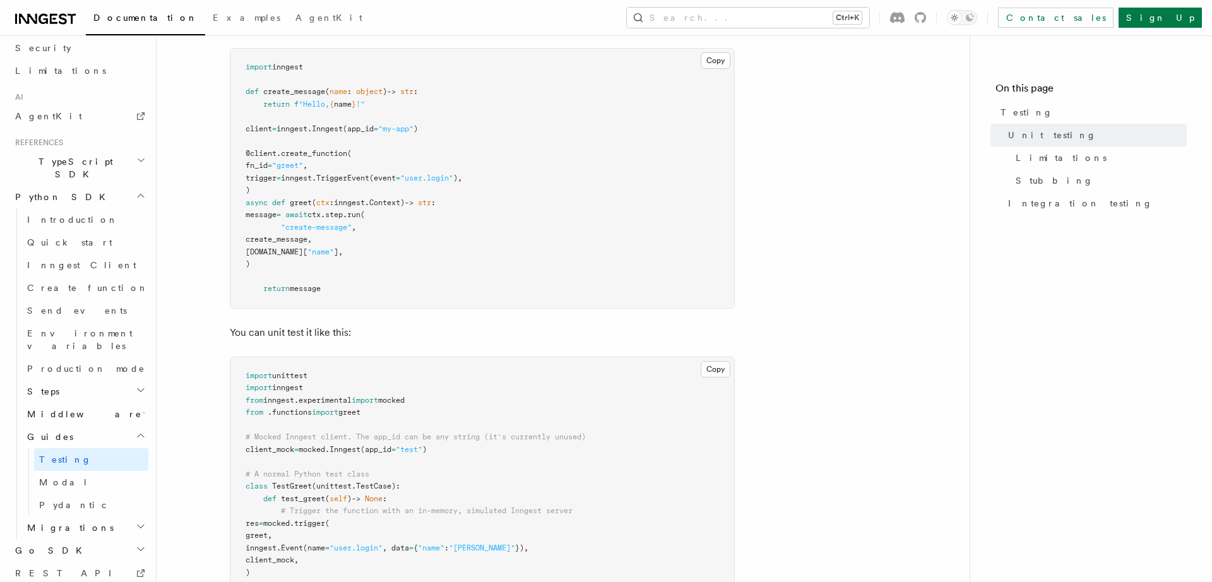
click at [307, 249] on span "ctx.event.data[" at bounding box center [277, 251] width 62 height 9
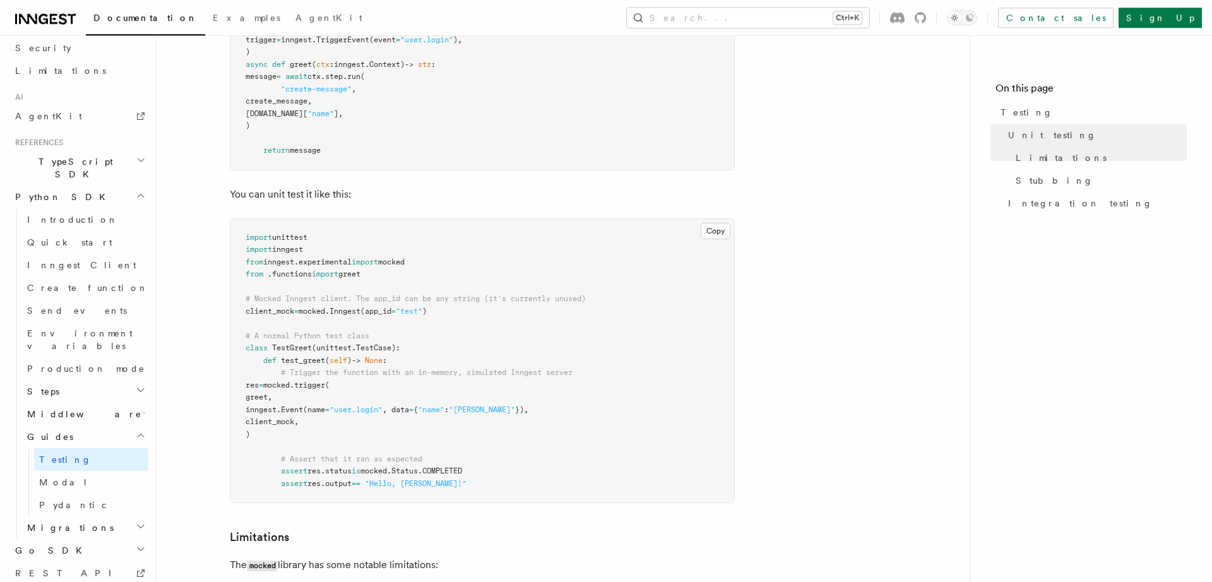
scroll to position [435, 0]
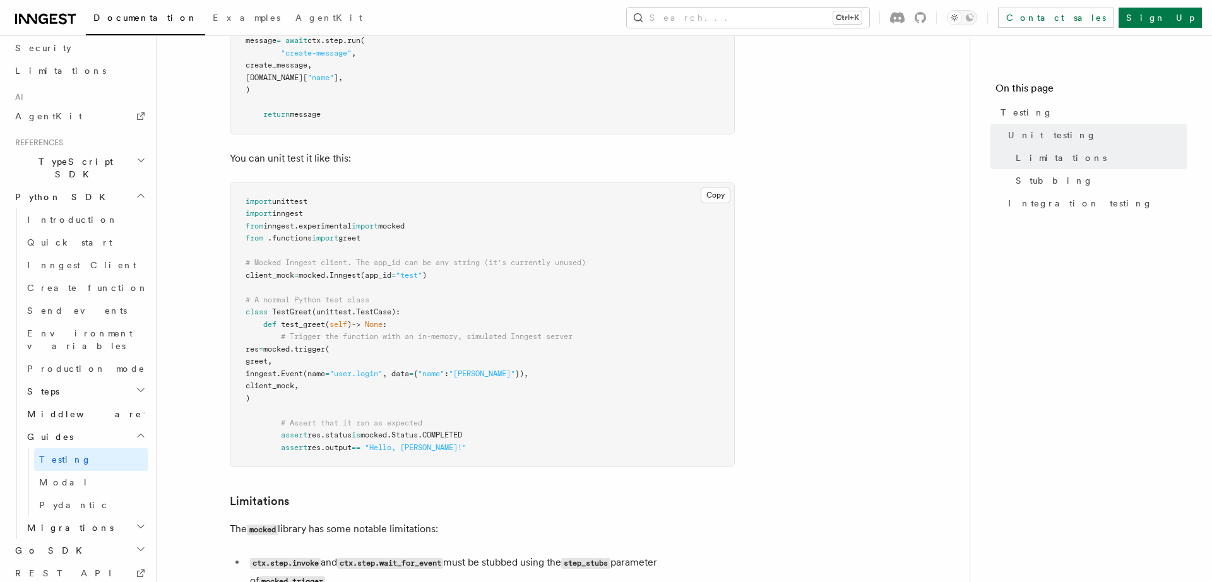
click at [405, 230] on span "mocked" at bounding box center [391, 226] width 27 height 9
click at [322, 225] on span "experimental" at bounding box center [325, 226] width 53 height 9
click at [405, 228] on span "mocked" at bounding box center [391, 226] width 27 height 9
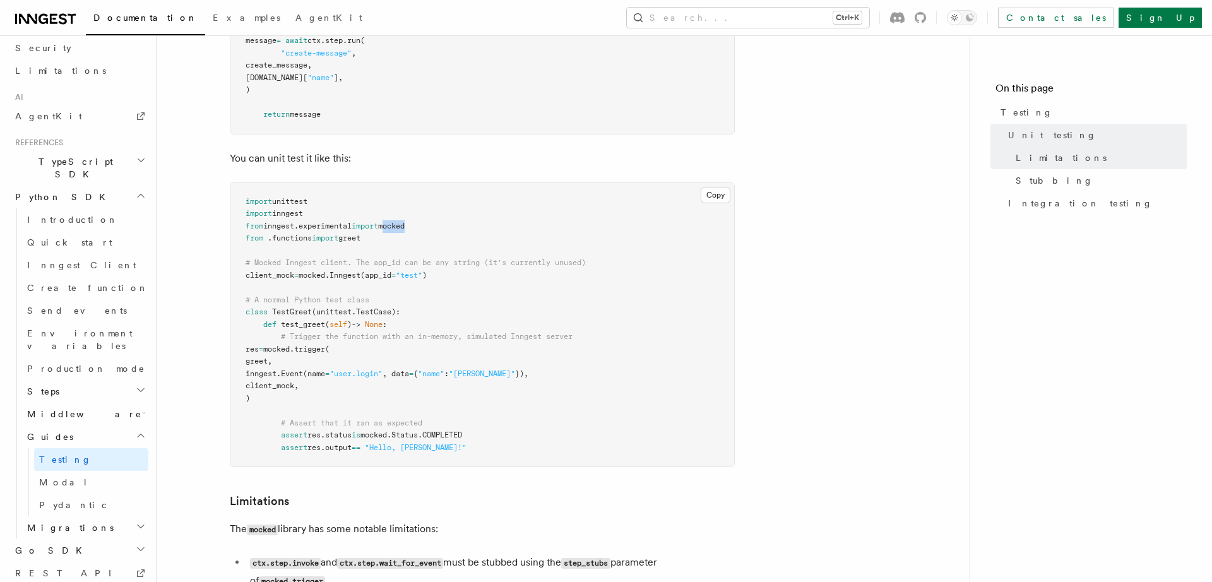
click at [405, 228] on span "mocked" at bounding box center [391, 226] width 27 height 9
click at [290, 350] on span "mocked" at bounding box center [276, 349] width 27 height 9
click at [325, 353] on span "trigger" at bounding box center [309, 349] width 31 height 9
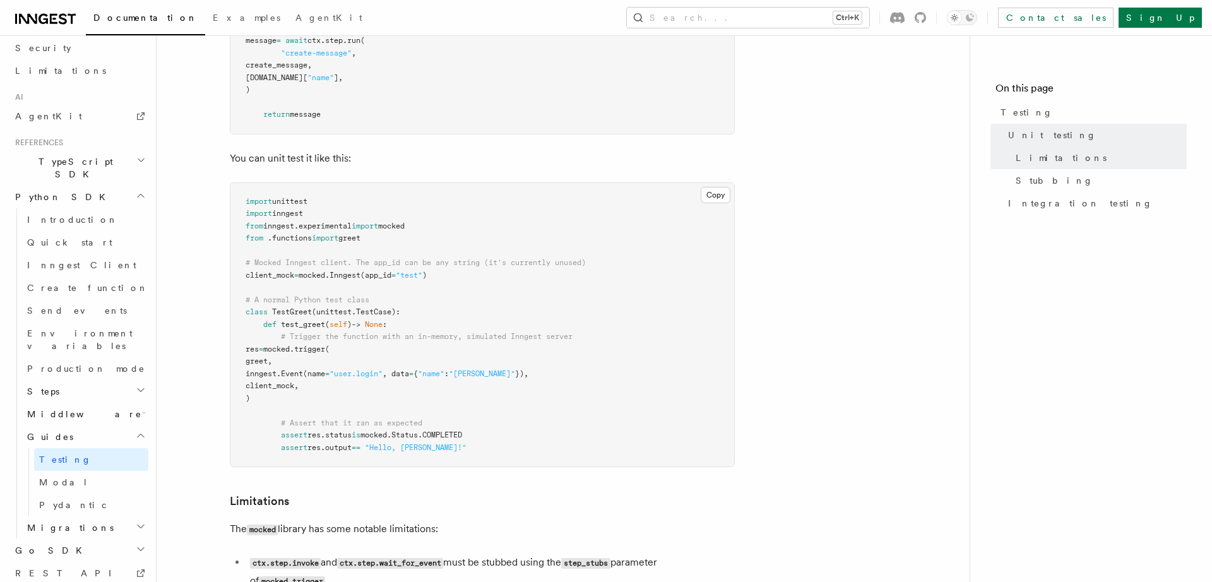
click at [500, 339] on span "# Trigger the function with an in-memory, simulated Inngest server" at bounding box center [427, 336] width 292 height 9
drag, startPoint x: 364, startPoint y: 398, endPoint x: 479, endPoint y: 292, distance: 156.4
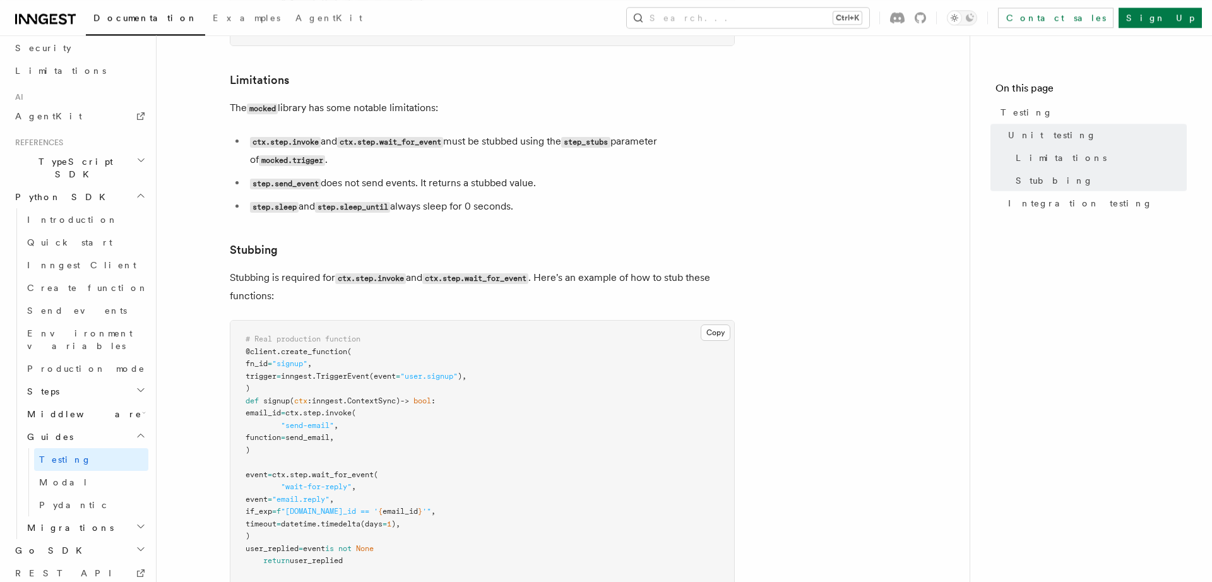
scroll to position [871, 0]
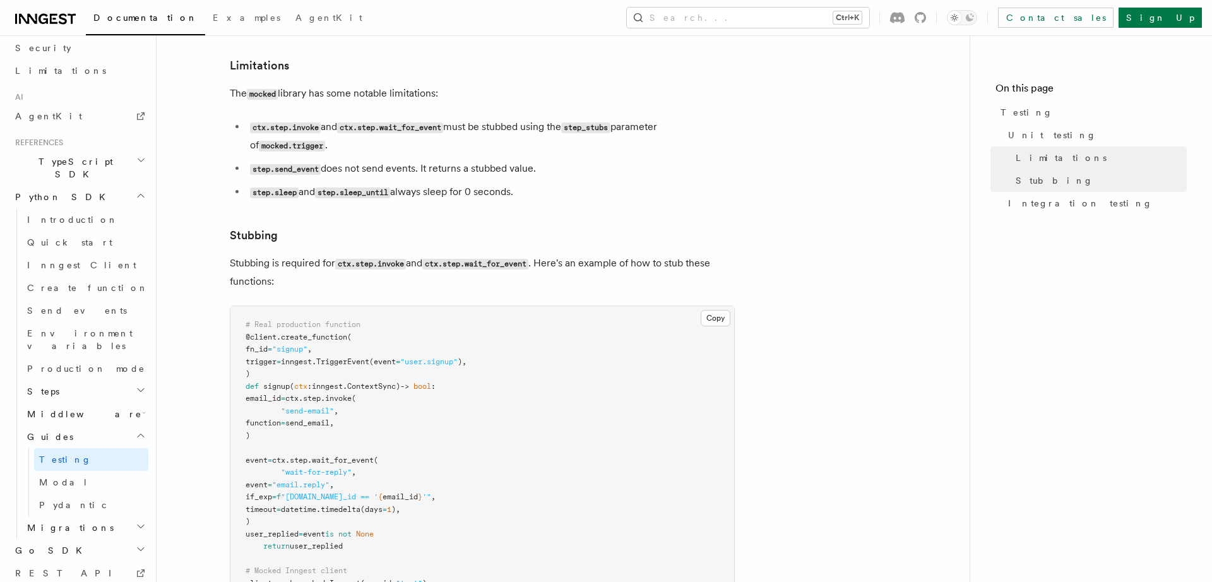
click at [318, 169] on code "step.send_event" at bounding box center [285, 169] width 71 height 11
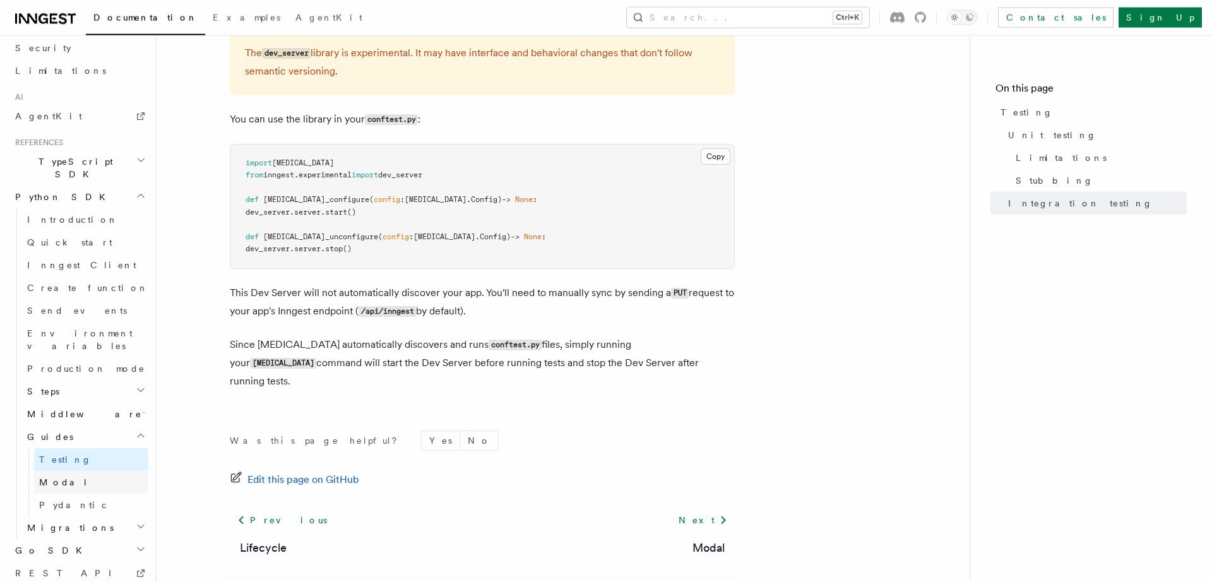
scroll to position [1878, 0]
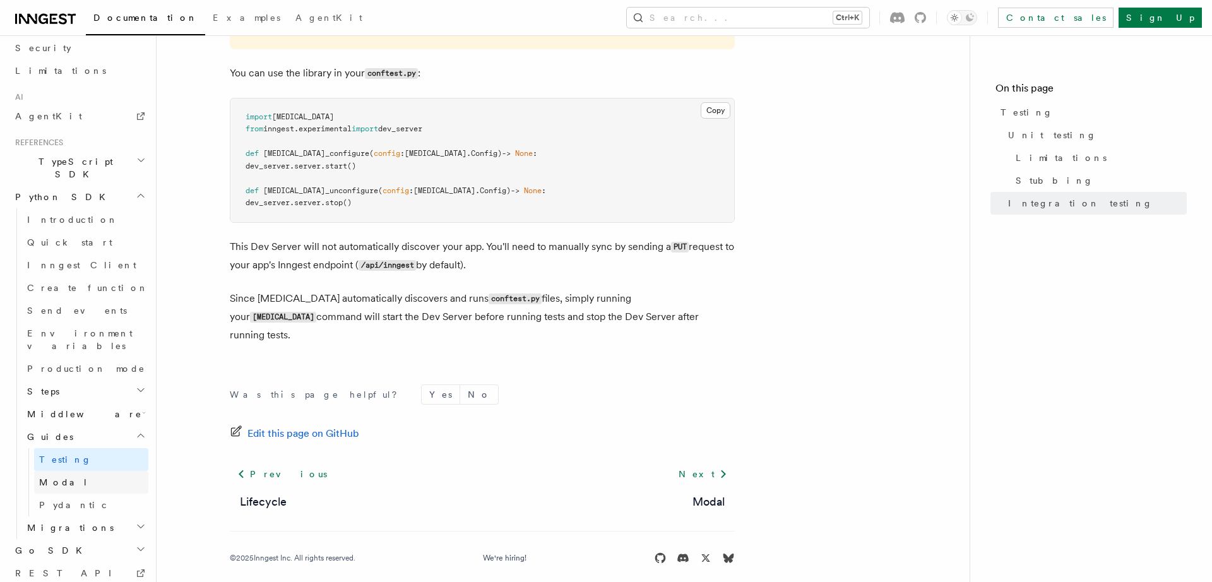
click at [80, 471] on link "Modal" at bounding box center [91, 482] width 114 height 23
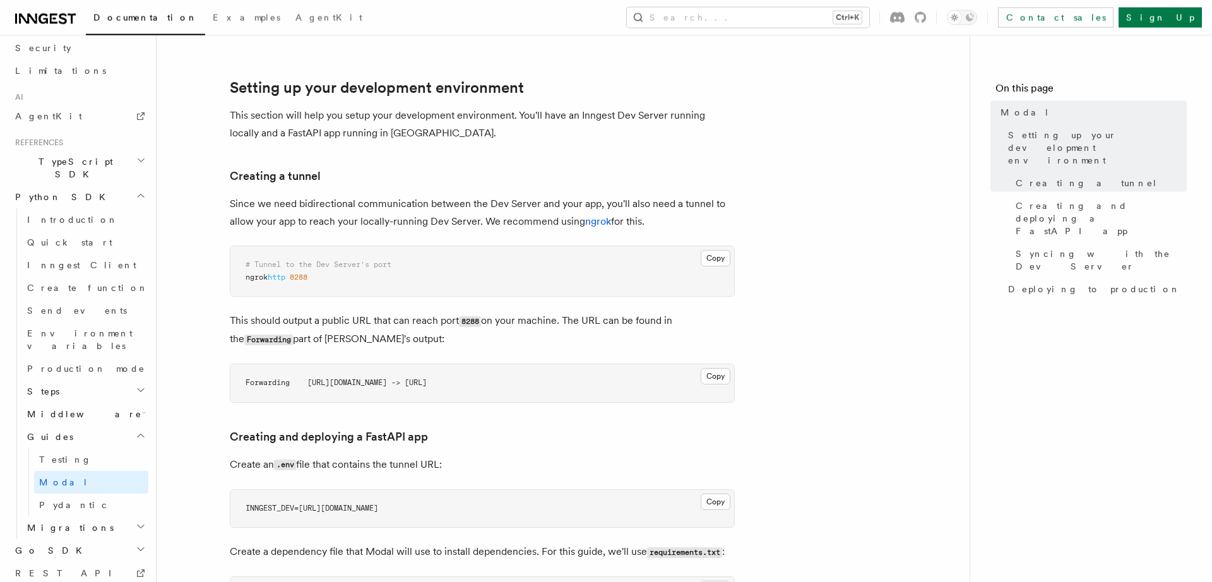
scroll to position [261, 0]
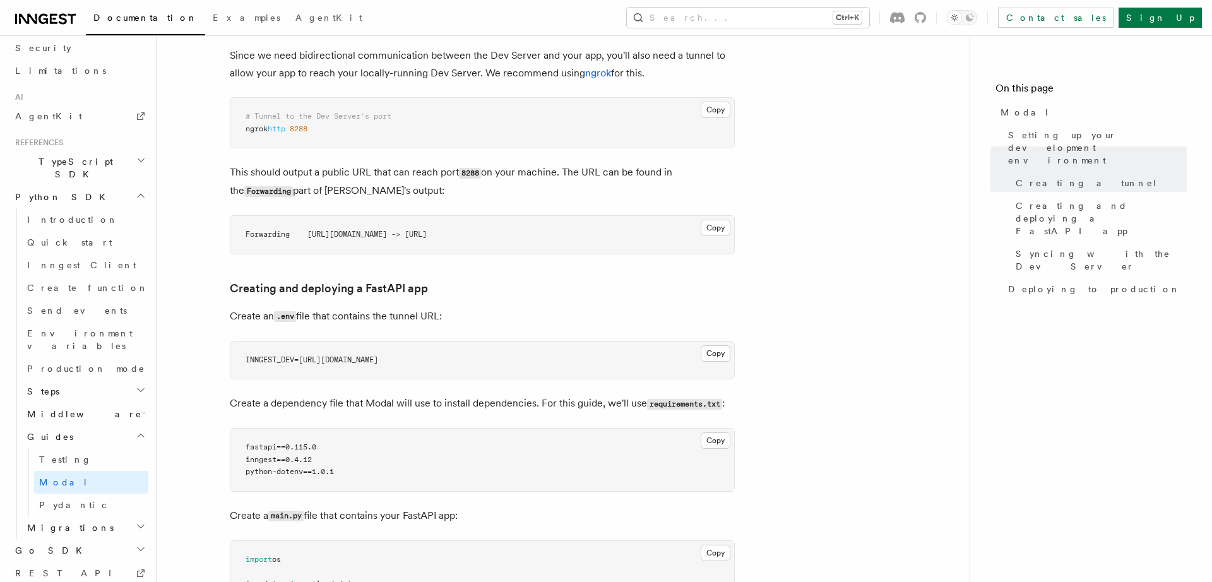
click at [285, 363] on code "INNGEST_DEV=https://23ef-173-10-53-121.ngrok-free.app" at bounding box center [312, 359] width 133 height 9
drag, startPoint x: 545, startPoint y: 359, endPoint x: 528, endPoint y: 360, distance: 17.1
click at [544, 359] on pre "INNGEST_DEV=https://23ef-173-10-53-121.ngrok-free.app" at bounding box center [482, 360] width 504 height 38
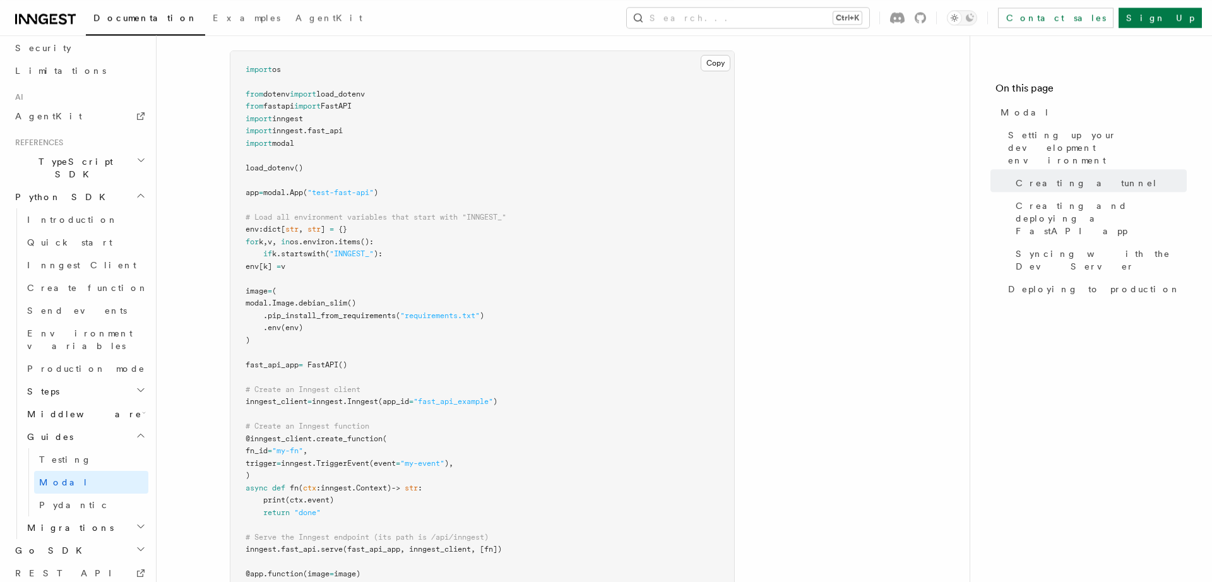
scroll to position [958, 0]
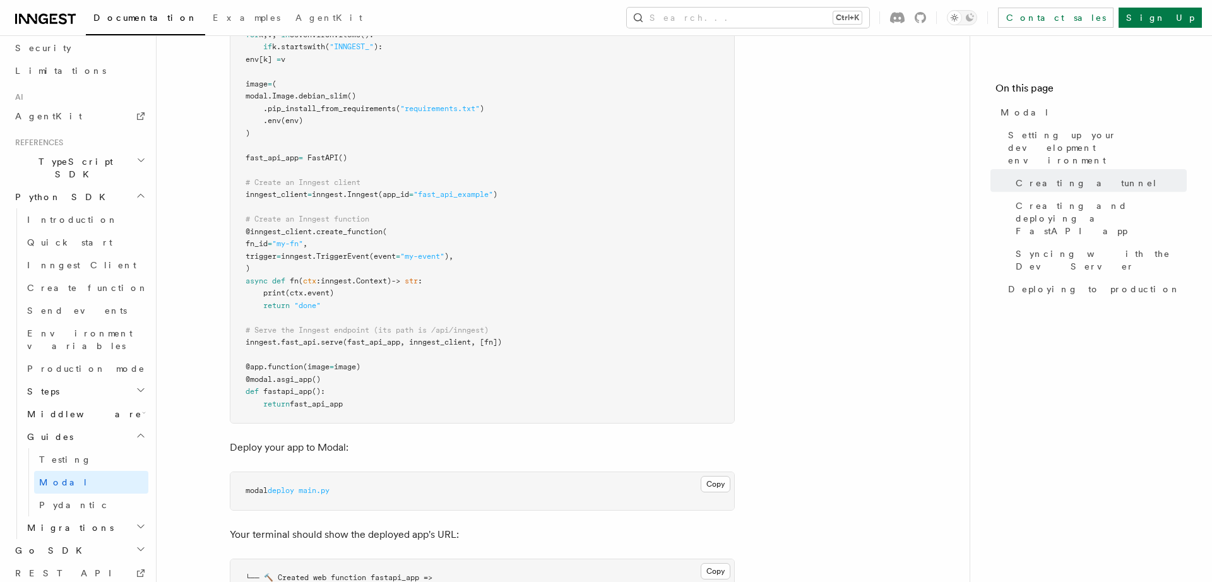
drag, startPoint x: 430, startPoint y: 281, endPoint x: 683, endPoint y: 187, distance: 269.2
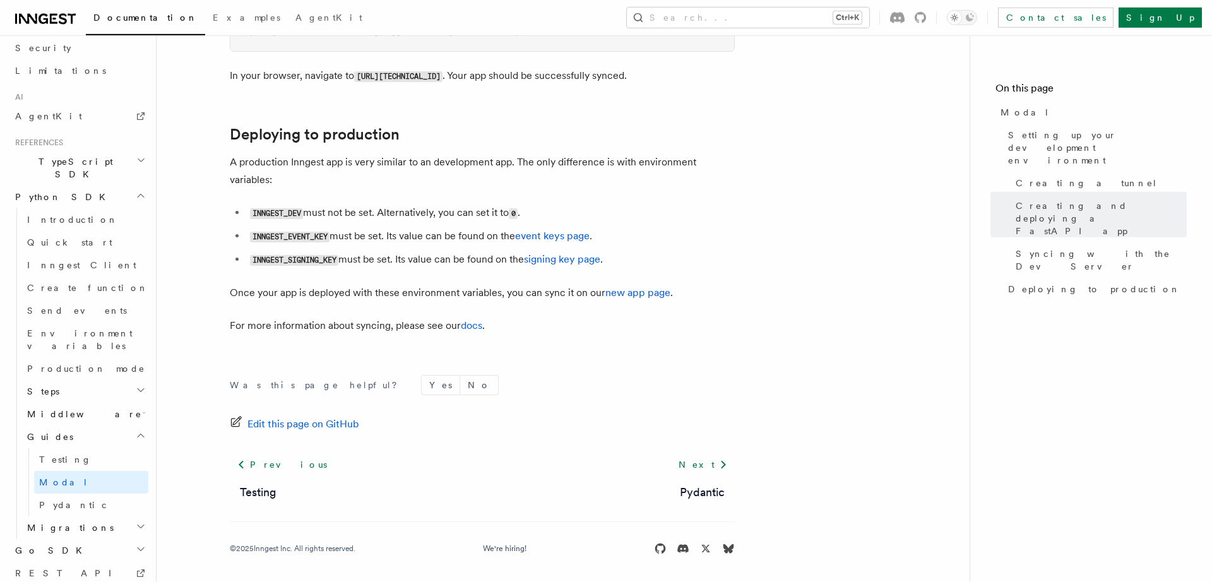
scroll to position [1766, 0]
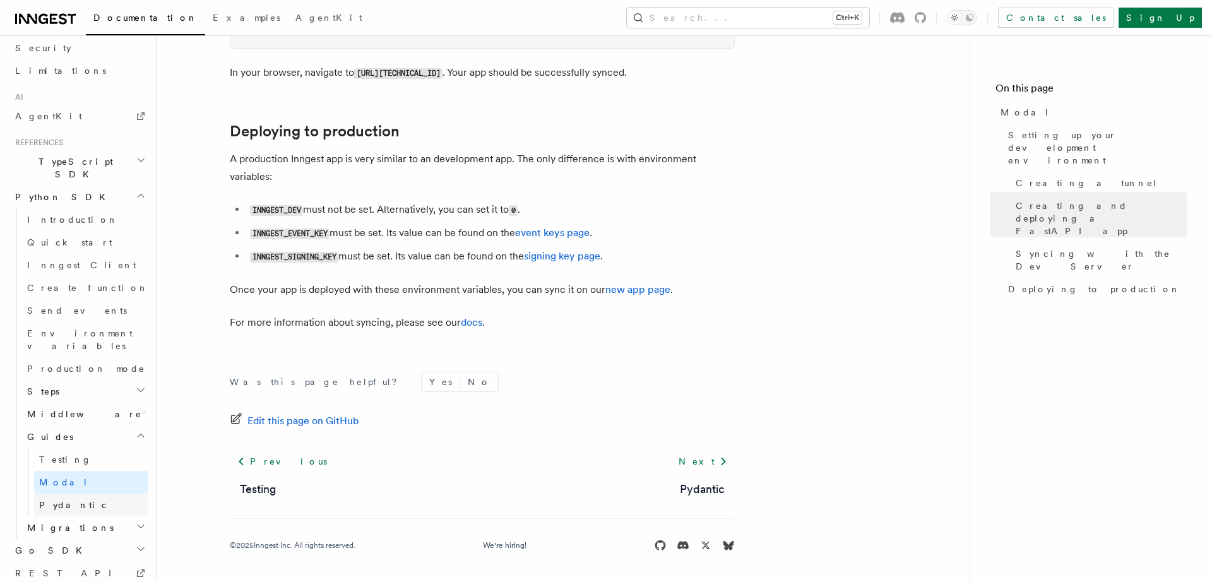
click at [60, 500] on span "Pydantic" at bounding box center [73, 505] width 69 height 10
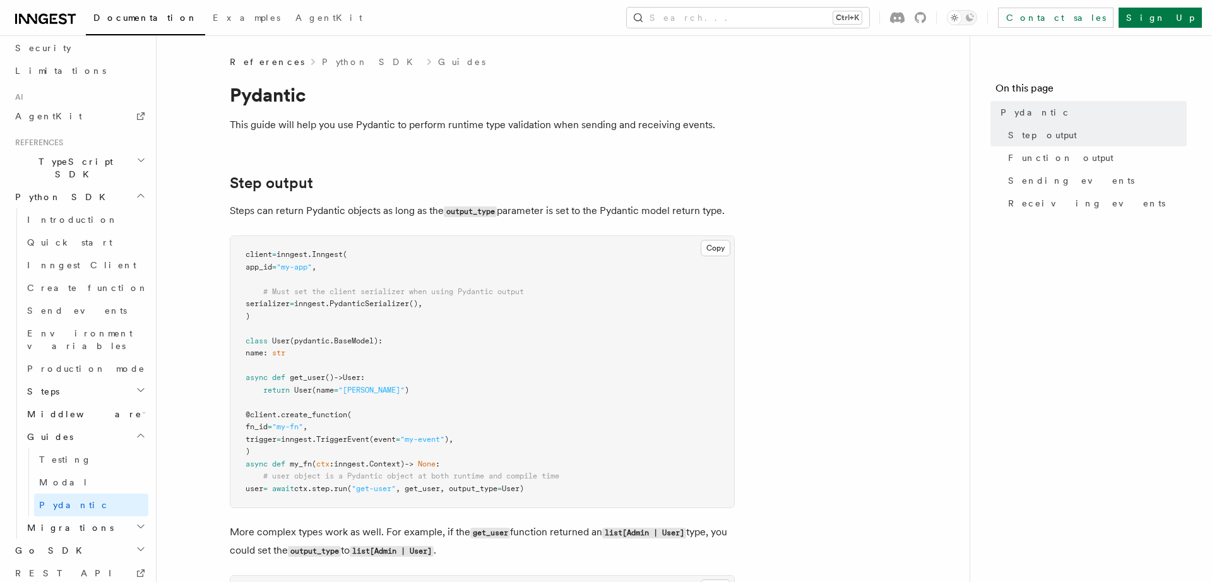
click at [667, 341] on pre "client = inngest . Inngest ( app_id = "my-app" , # Must set the client serializ…" at bounding box center [482, 371] width 504 height 271
click at [290, 328] on pre "client = inngest . Inngest ( app_id = "my-app" , # Must set the client serializ…" at bounding box center [482, 371] width 504 height 271
click at [350, 341] on span "BaseModel" at bounding box center [354, 340] width 40 height 9
click at [612, 357] on pre "client = inngest . Inngest ( app_id = "my-app" , # Must set the client serializ…" at bounding box center [482, 371] width 504 height 271
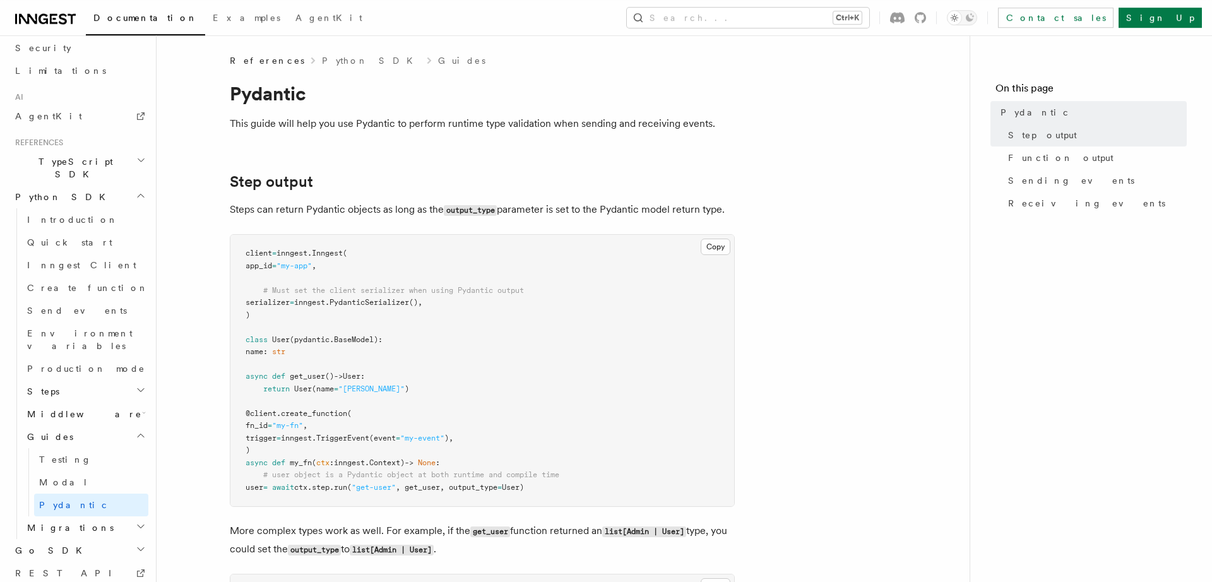
scroll to position [348, 0]
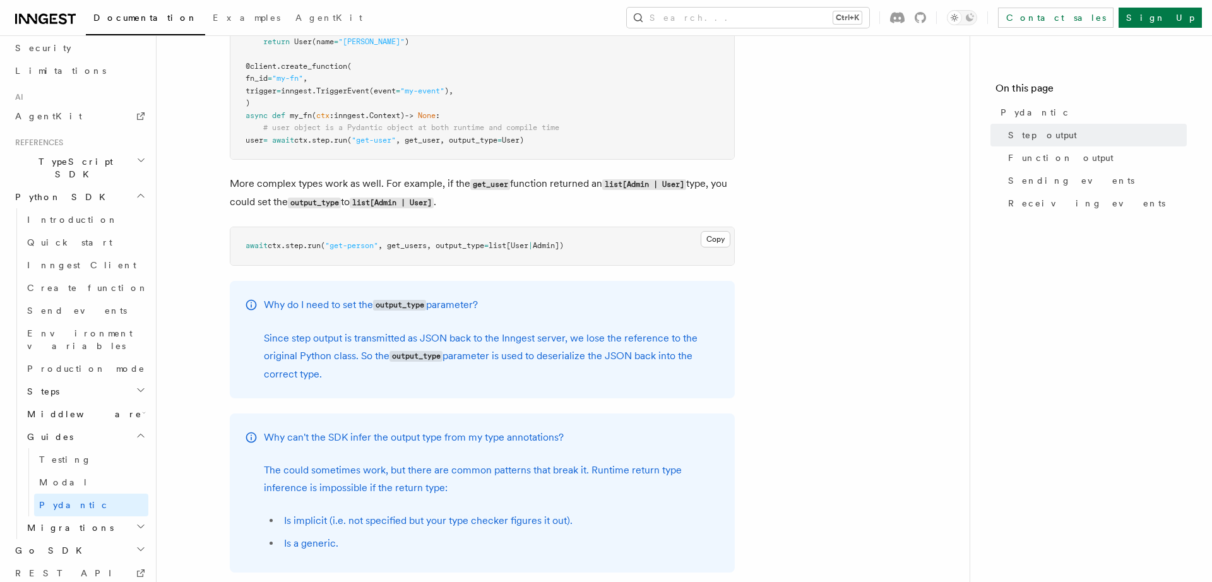
click at [402, 249] on span ", get_users, output_type" at bounding box center [431, 245] width 106 height 9
click at [479, 249] on span ", get_users, output_type" at bounding box center [431, 245] width 106 height 9
drag, startPoint x: 479, startPoint y: 249, endPoint x: 470, endPoint y: 248, distance: 9.6
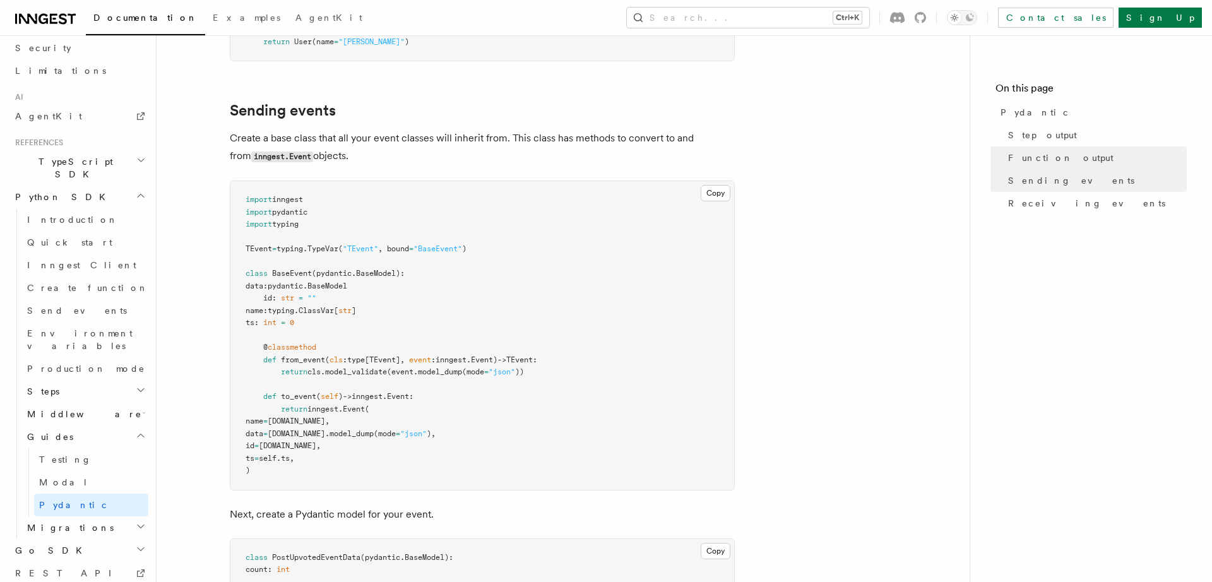
scroll to position [1219, 0]
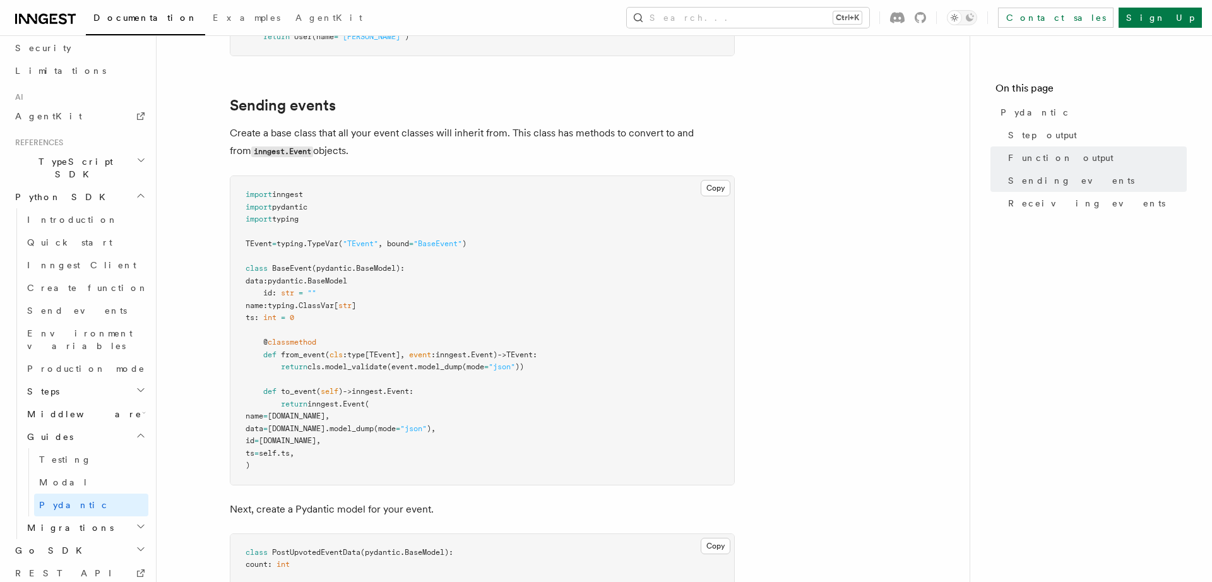
click at [63, 521] on span "Migrations" at bounding box center [68, 527] width 92 height 13
click at [196, 400] on article "References Python SDK Guides Pydantic This guide will help you use Pydantic to …" at bounding box center [563, 38] width 773 height 2404
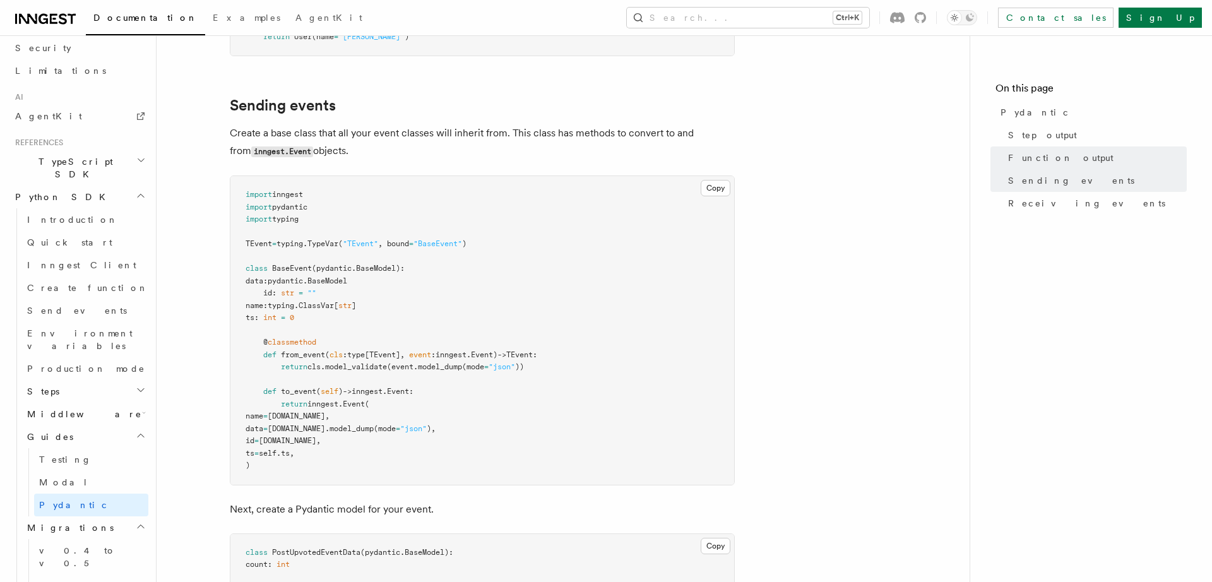
click at [196, 441] on article "References Python SDK Guides Pydantic This guide will help you use Pydantic to …" at bounding box center [563, 38] width 773 height 2404
drag, startPoint x: 273, startPoint y: 459, endPoint x: 168, endPoint y: 382, distance: 130.0
click at [230, 382] on pre "import inngest import pydantic import typing TEvent = typing . TypeVar ( "TEven…" at bounding box center [482, 330] width 504 height 309
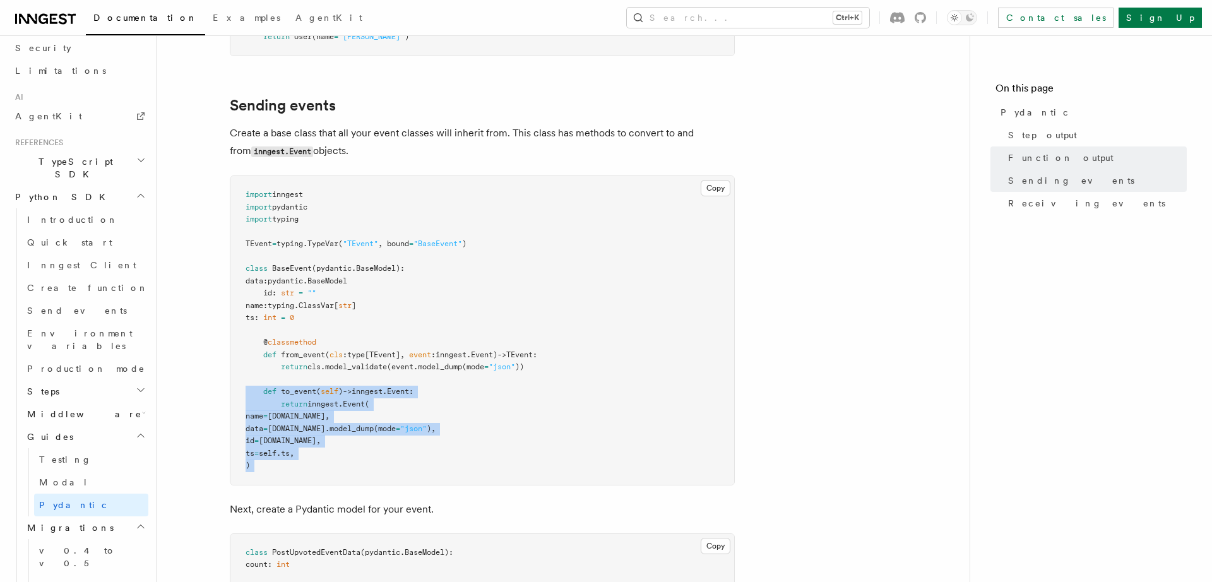
drag, startPoint x: 310, startPoint y: 477, endPoint x: 196, endPoint y: 391, distance: 142.9
click at [230, 391] on pre "import inngest import pydantic import typing TEvent = typing . TypeVar ( "TEven…" at bounding box center [482, 330] width 504 height 309
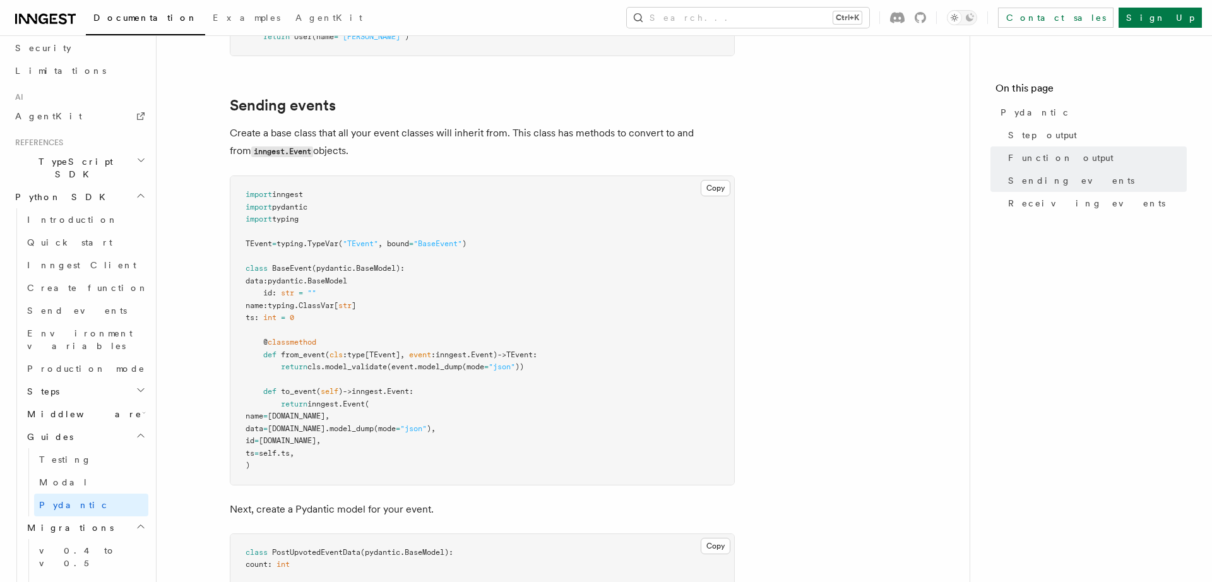
click at [172, 388] on div "References Python SDK Guides Pydantic This guide will help you use Pydantic to …" at bounding box center [583, 11] width 853 height 2460
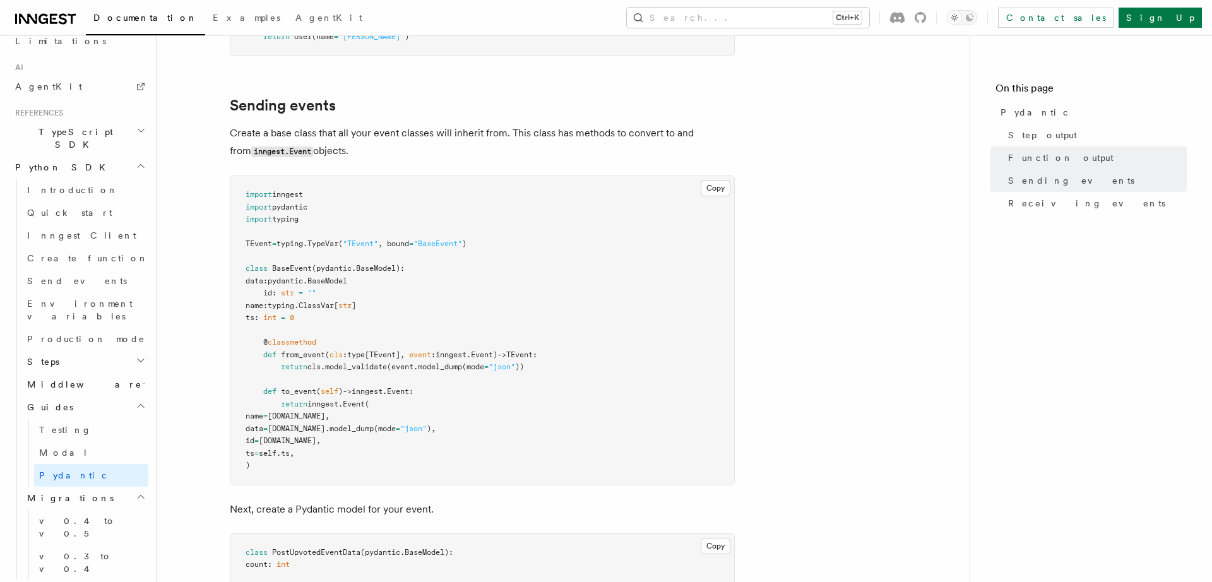
scroll to position [817, 0]
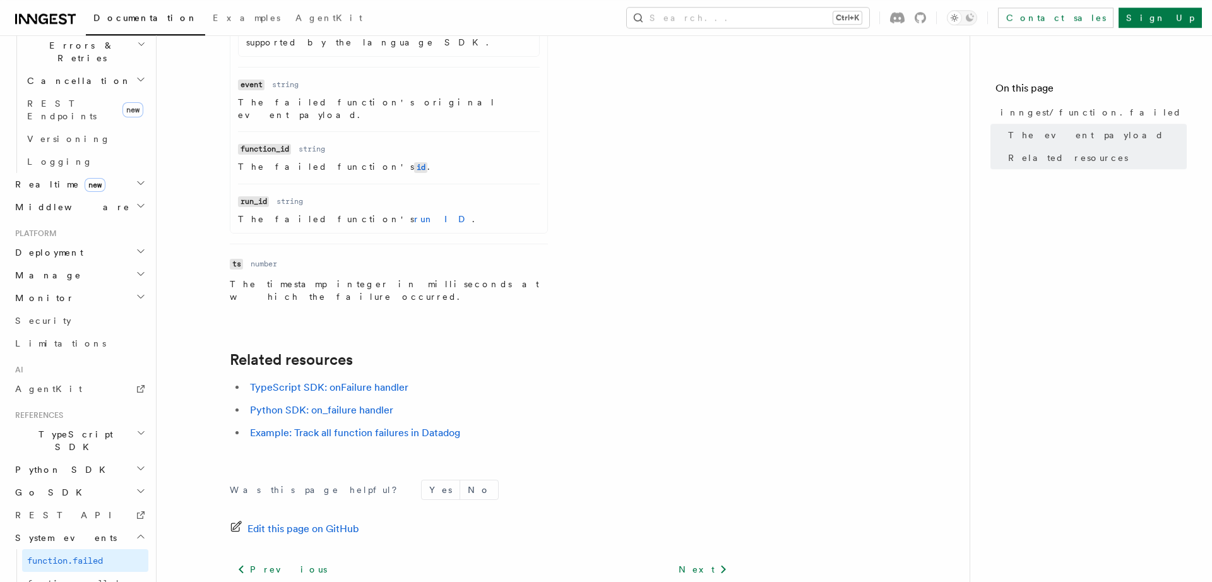
scroll to position [677, 0]
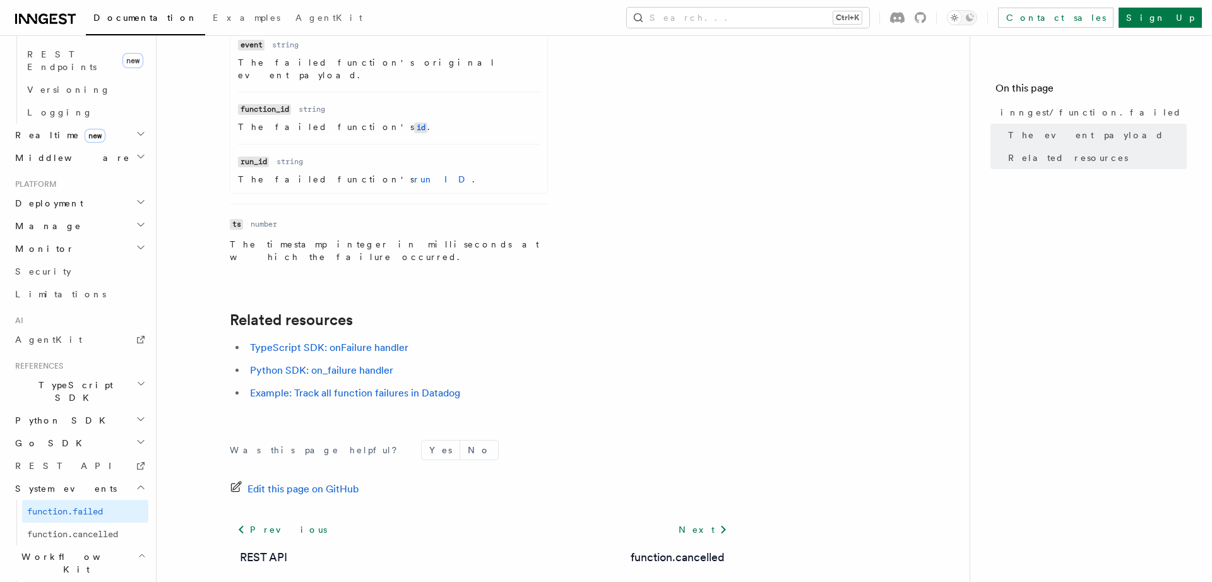
scroll to position [612, 0]
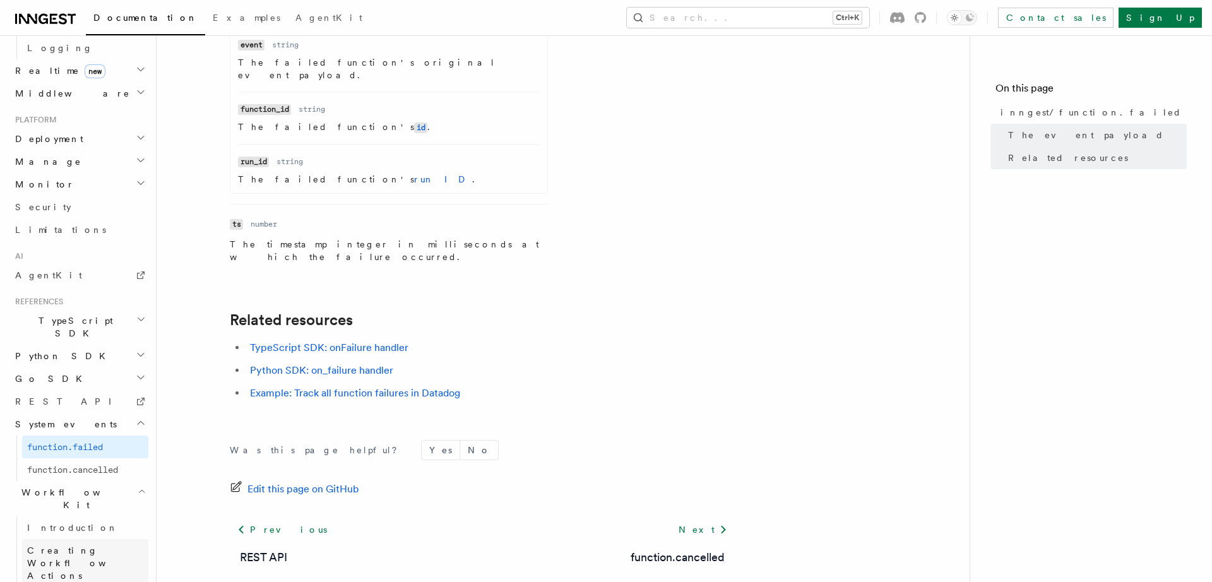
click at [130, 545] on span "Creating Workflow Actions" at bounding box center [82, 562] width 110 height 35
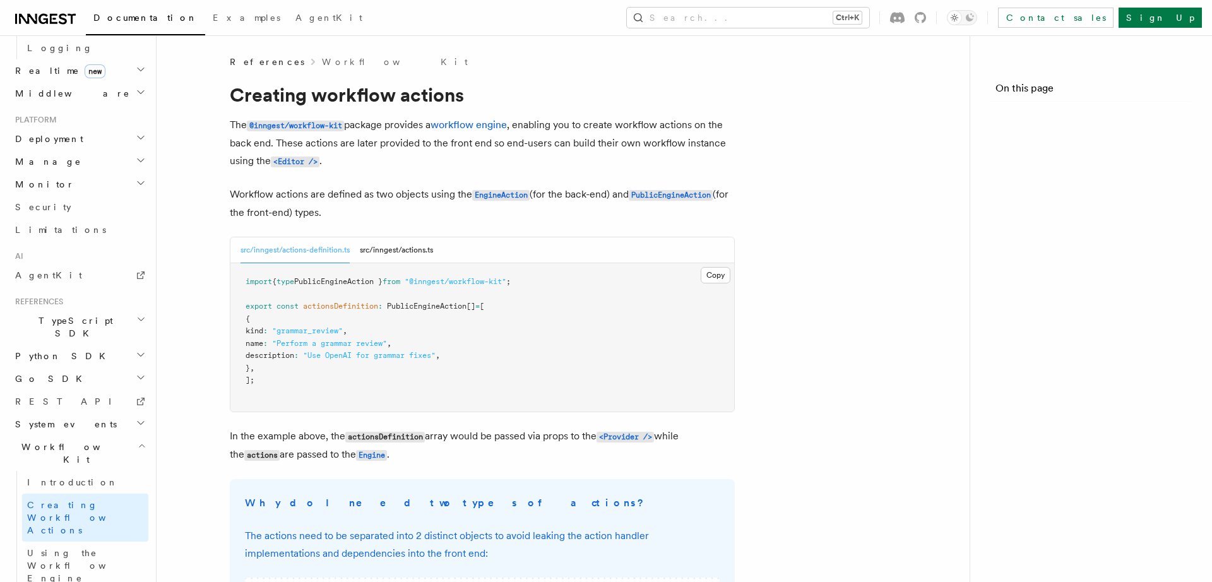
scroll to position [567, 0]
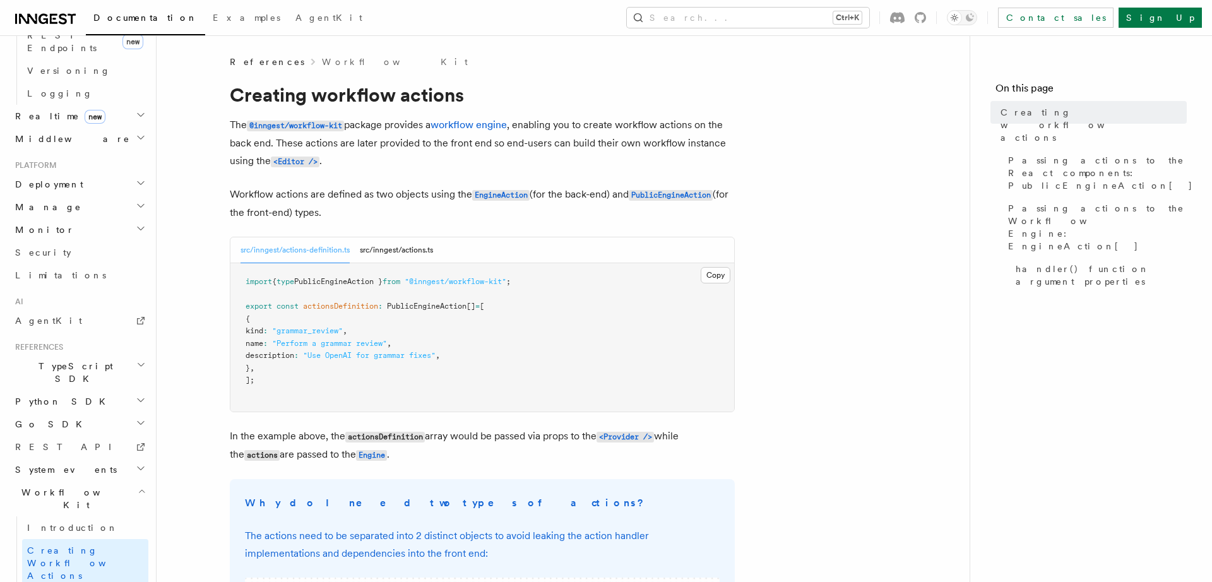
click at [71, 481] on h2 "Workflow Kit" at bounding box center [79, 498] width 138 height 35
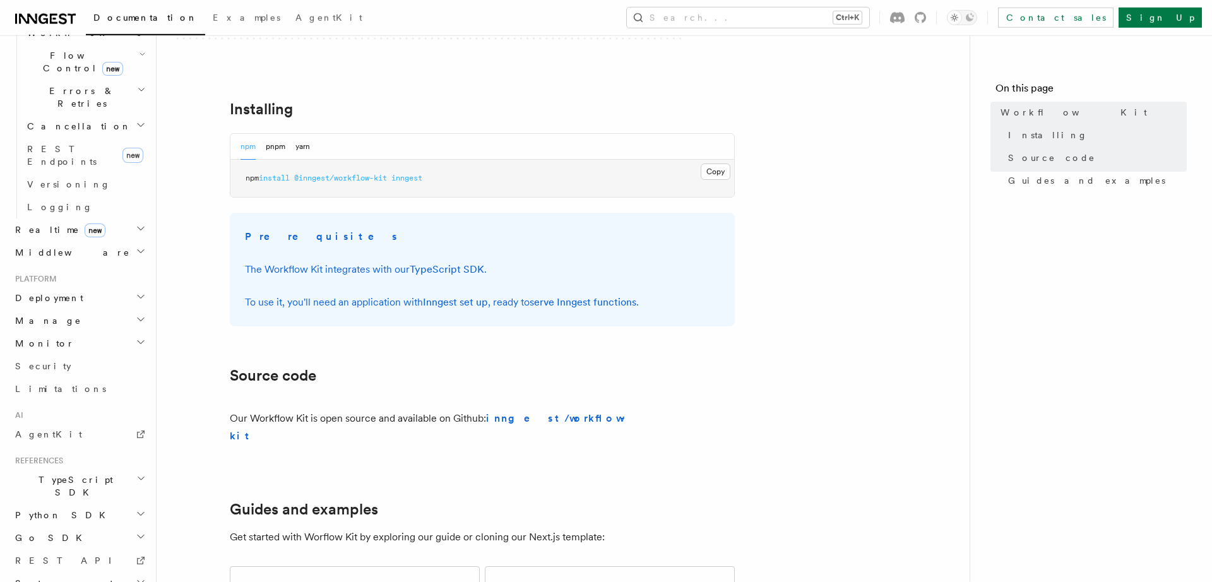
scroll to position [610, 0]
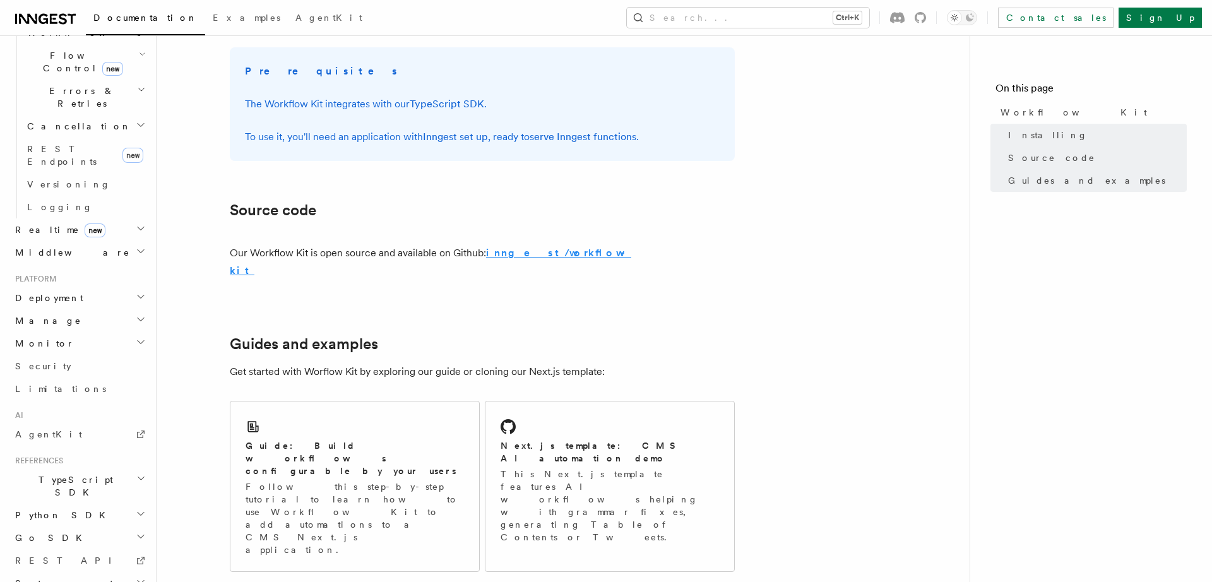
click at [540, 252] on strong "inngest/workflow-kit" at bounding box center [430, 262] width 401 height 30
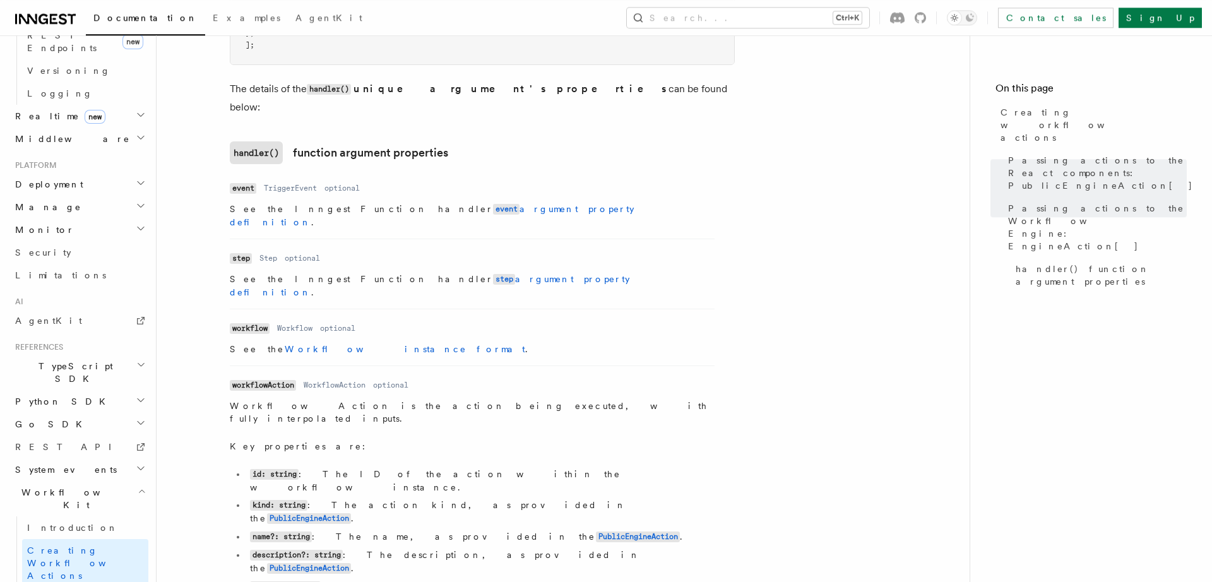
scroll to position [1787, 0]
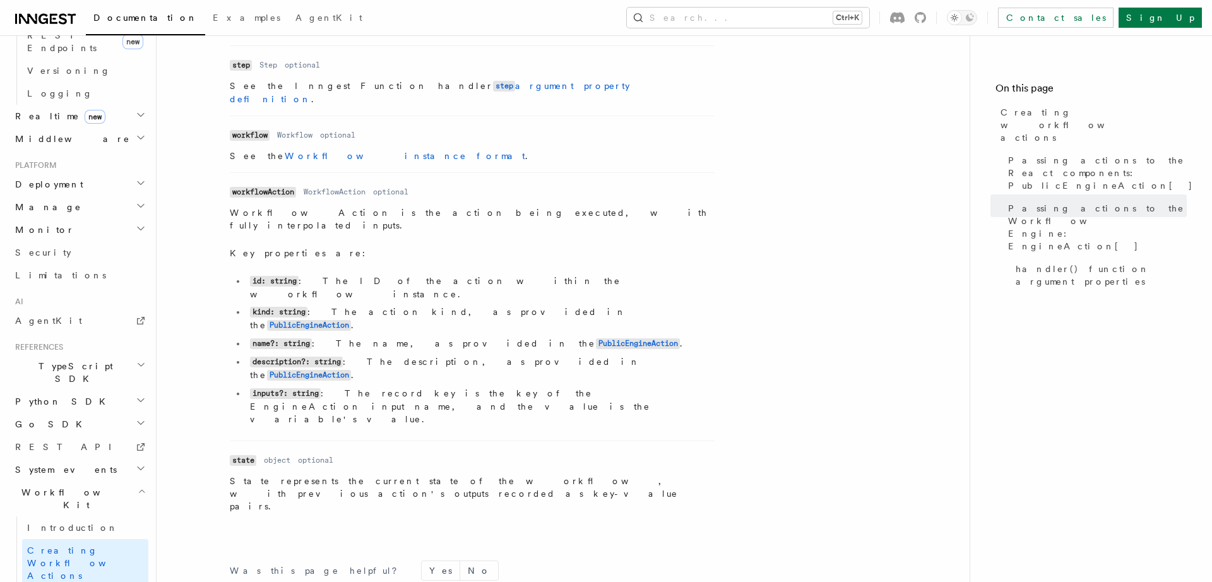
click at [33, 21] on icon at bounding box center [28, 19] width 18 height 10
